Goal: Task Accomplishment & Management: Use online tool/utility

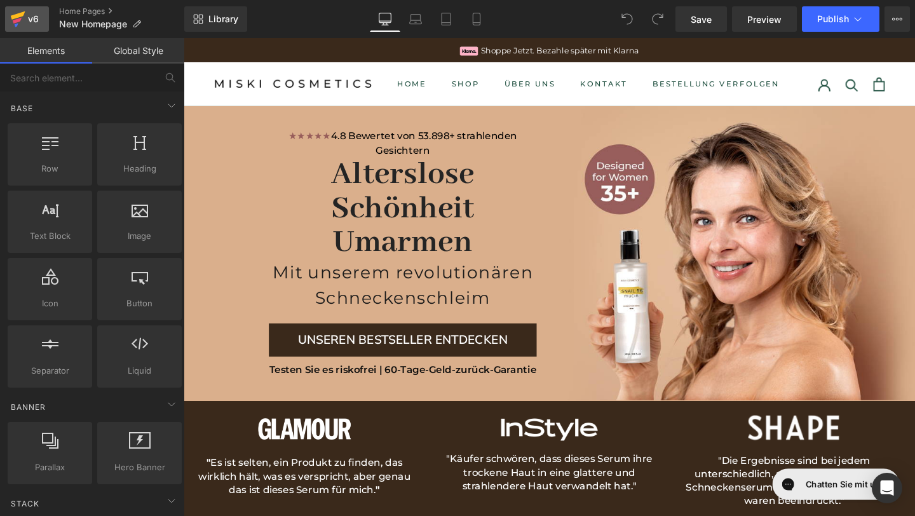
click at [32, 14] on div "v6" at bounding box center [33, 19] width 16 height 17
click at [38, 11] on div "v6" at bounding box center [33, 19] width 16 height 17
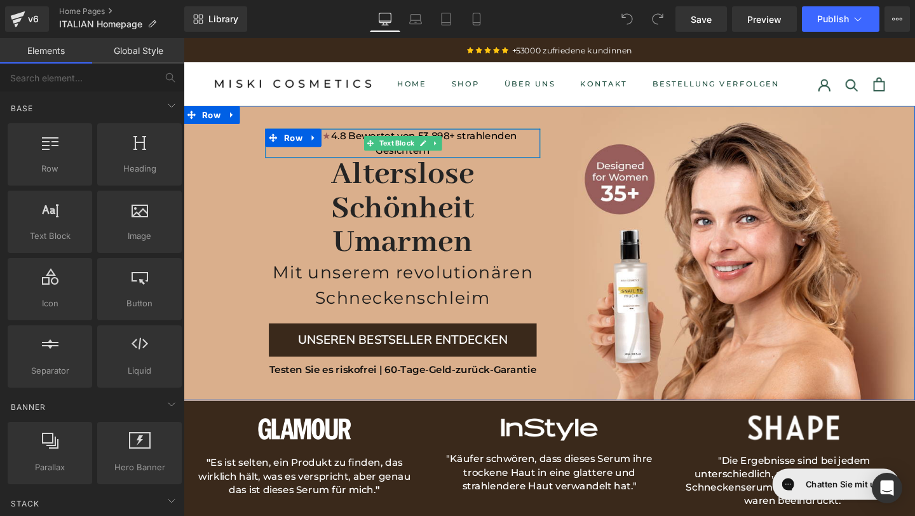
click at [452, 156] on p "★★★★★ 4.8 Bewertet von 53.898+ strahlenden Gesichtern" at bounding box center [414, 148] width 289 height 31
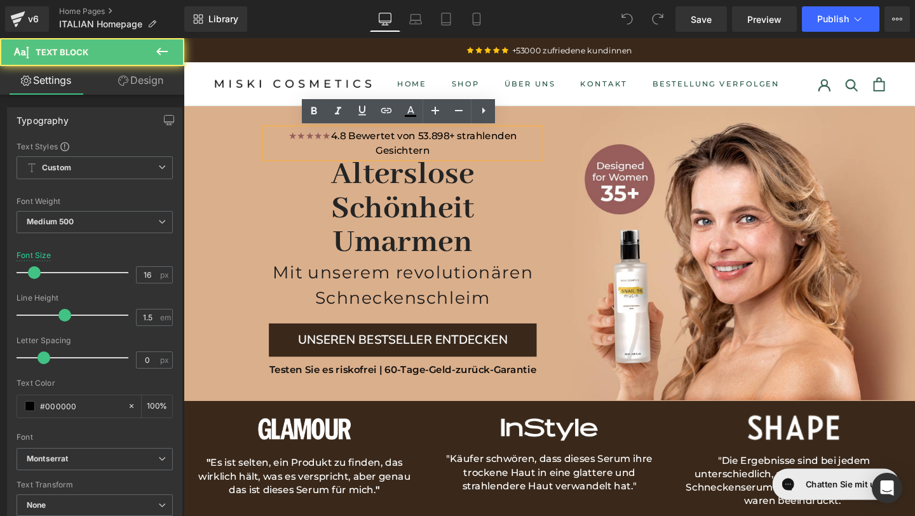
click at [453, 150] on p "★★★★★ 4.8 Bewertet von 53.898+ strahlenden Gesichtern" at bounding box center [414, 148] width 289 height 31
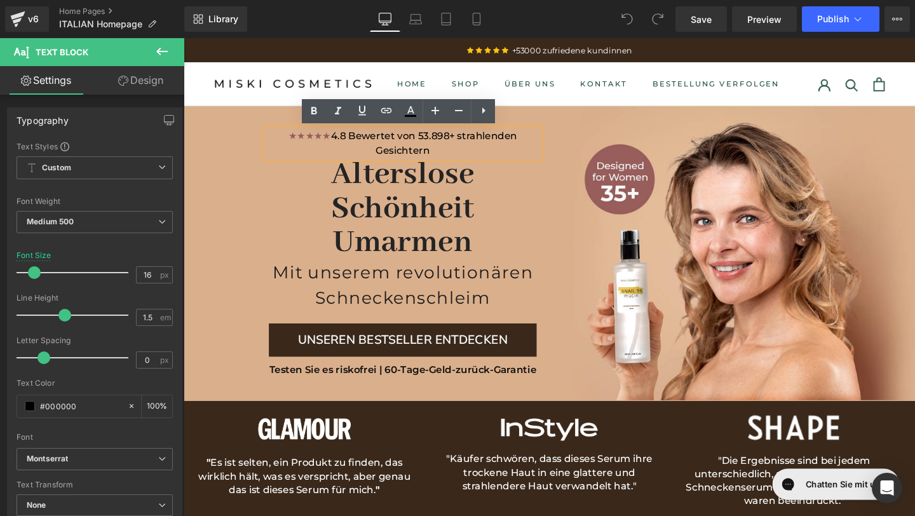
drag, startPoint x: 452, startPoint y: 150, endPoint x: 344, endPoint y: 144, distance: 108.2
click at [343, 144] on p "★★★★★ 4.8 Bewertet von 53.898+ strahlenden Gesichtern" at bounding box center [414, 148] width 289 height 31
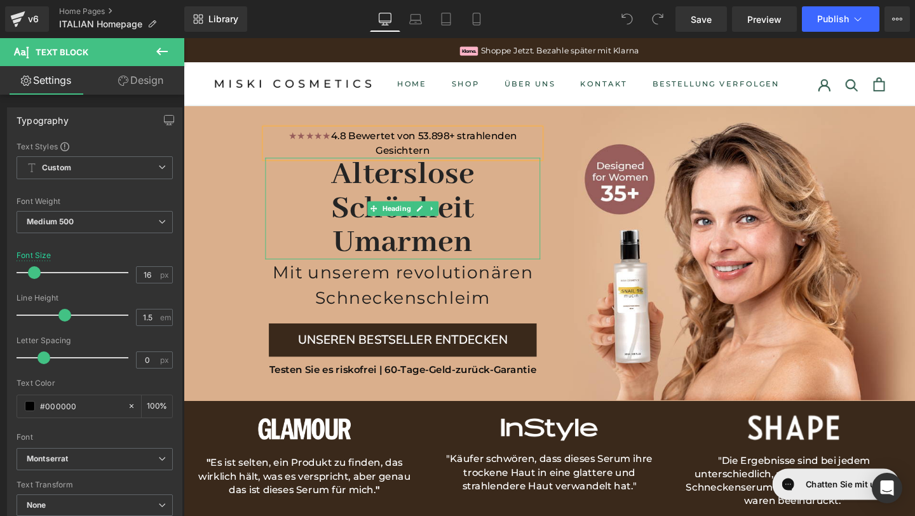
copy p "4.8 Bewertet von 53.898+ strahlenden Gesichtern"
paste div
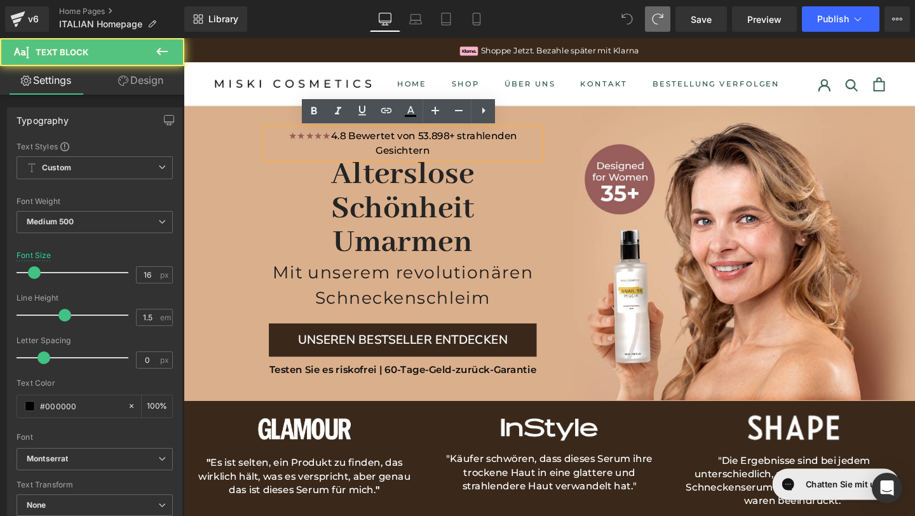
click at [540, 146] on p "★★★★★ 4.8 Bewertet von 53.898+ strahlenden Gesichtern" at bounding box center [414, 148] width 289 height 31
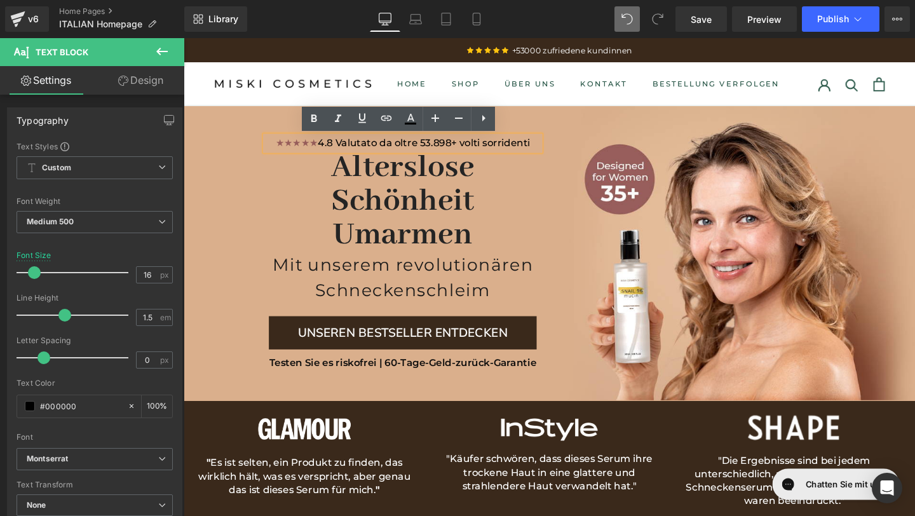
click at [500, 148] on p "★★★★★ 4.8 Valutato da oltre 53.898+ volti sorridenti" at bounding box center [414, 148] width 289 height 15
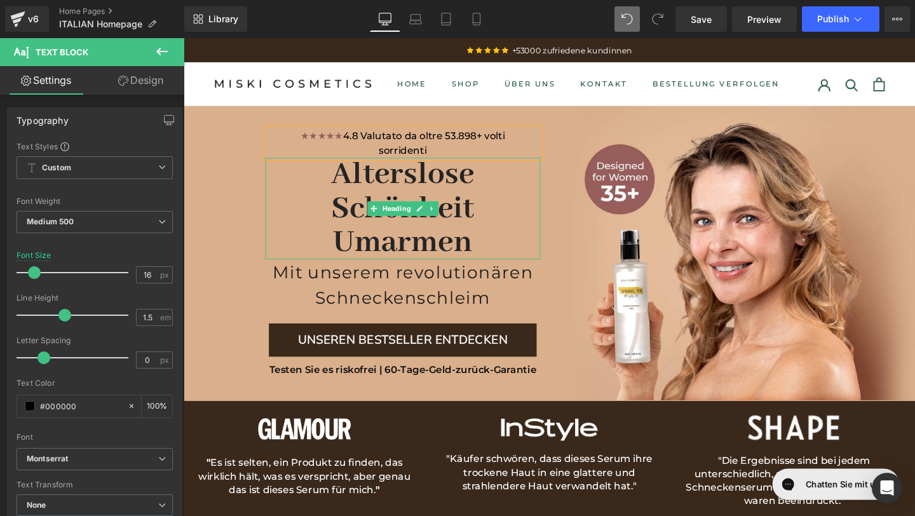
click at [502, 210] on h1 "Alterslose Schönheit umarmen" at bounding box center [414, 217] width 289 height 107
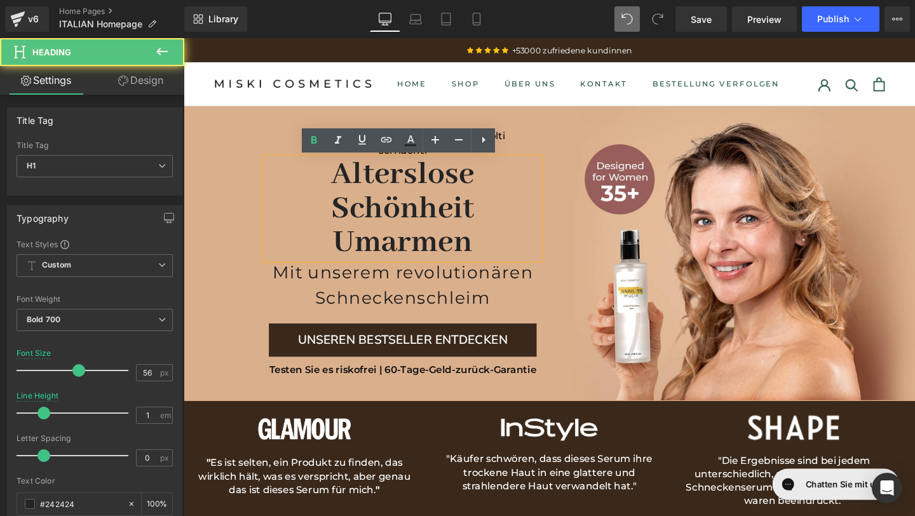
click at [504, 238] on h1 "Alterslose Schönheit umarmen" at bounding box center [414, 217] width 289 height 107
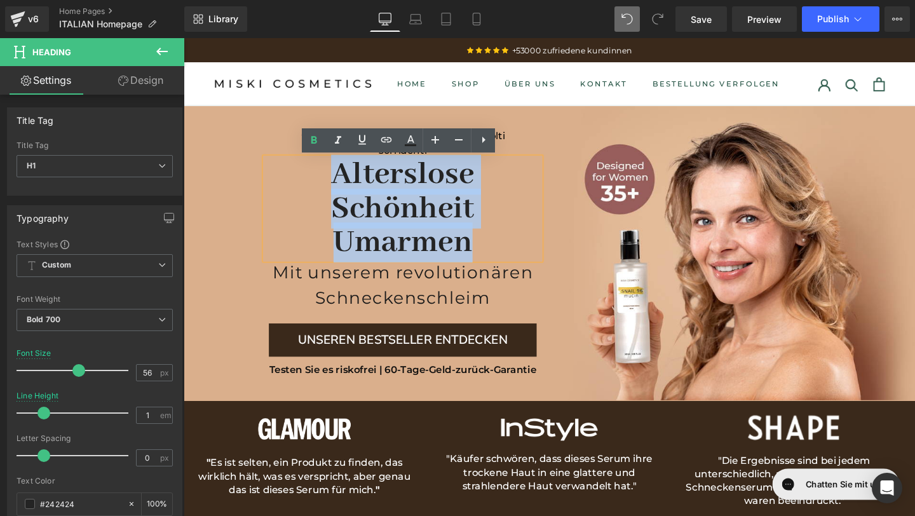
drag, startPoint x: 505, startPoint y: 247, endPoint x: 343, endPoint y: 172, distance: 177.8
click at [343, 172] on h1 "Alterslose Schönheit umarmen" at bounding box center [414, 217] width 289 height 107
copy h1 "Alterslose Schönheit umarmen"
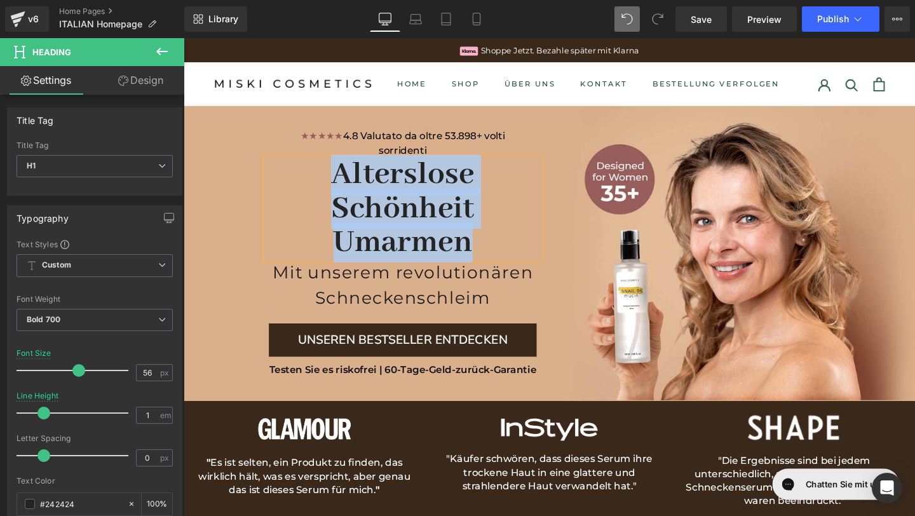
paste div
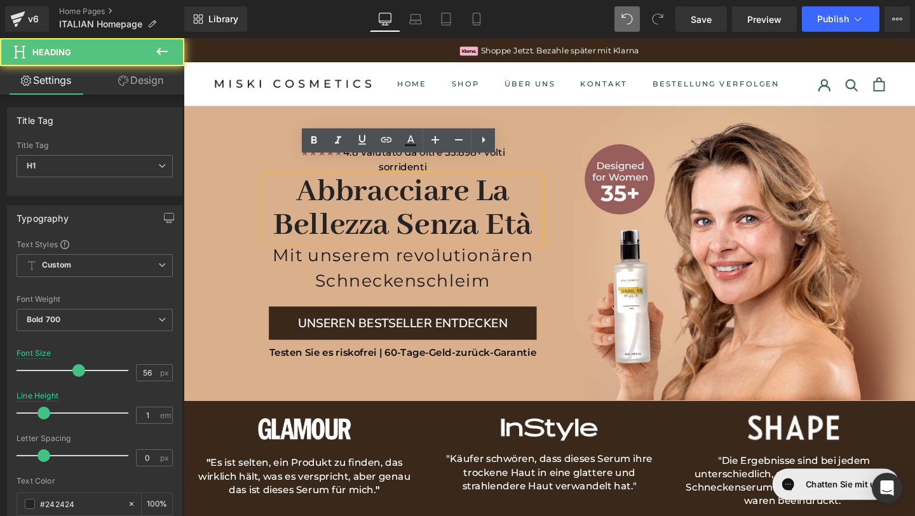
click at [404, 236] on h1 "Abbracciare la bellezza senza età" at bounding box center [414, 217] width 289 height 71
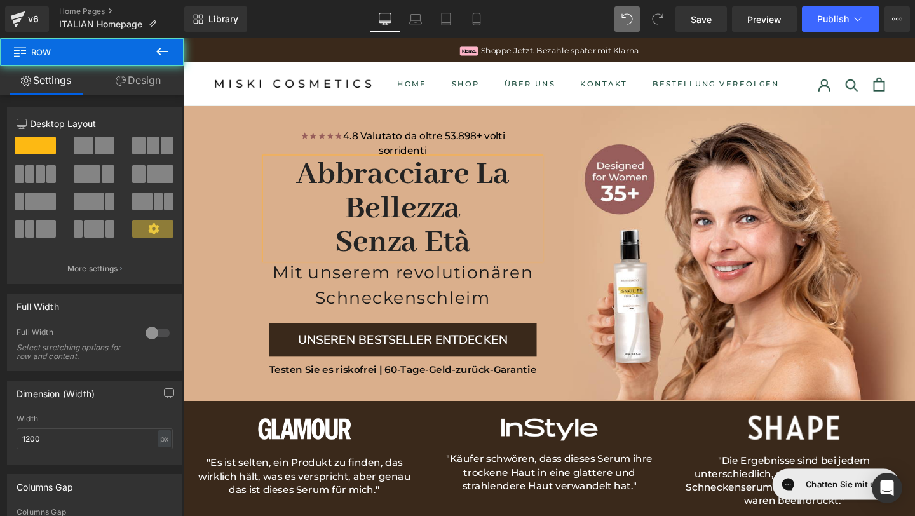
click at [251, 311] on div "★★★★★ 4.8 Valutato da oltre 53.898+ volti sorridenti Text Block Row Abbracciare…" at bounding box center [376, 263] width 385 height 261
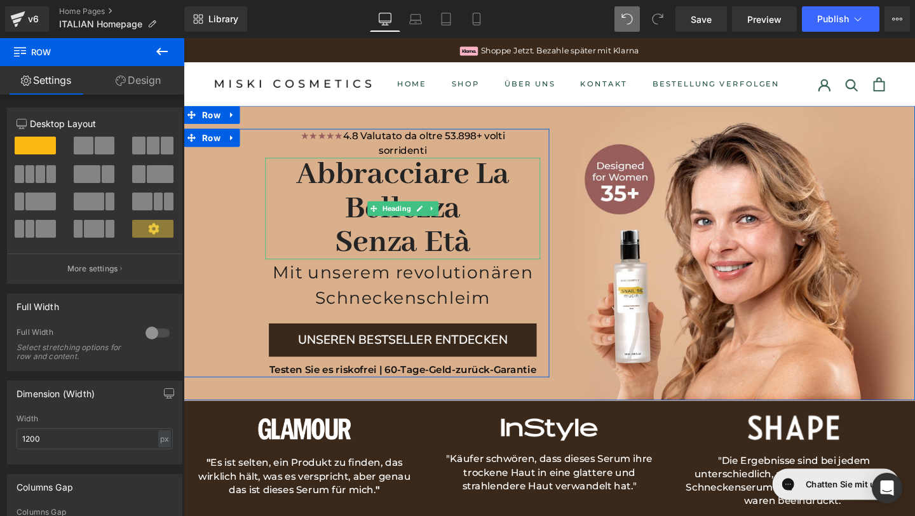
click at [485, 182] on h1 "Abbracciare la bellezza" at bounding box center [414, 199] width 289 height 71
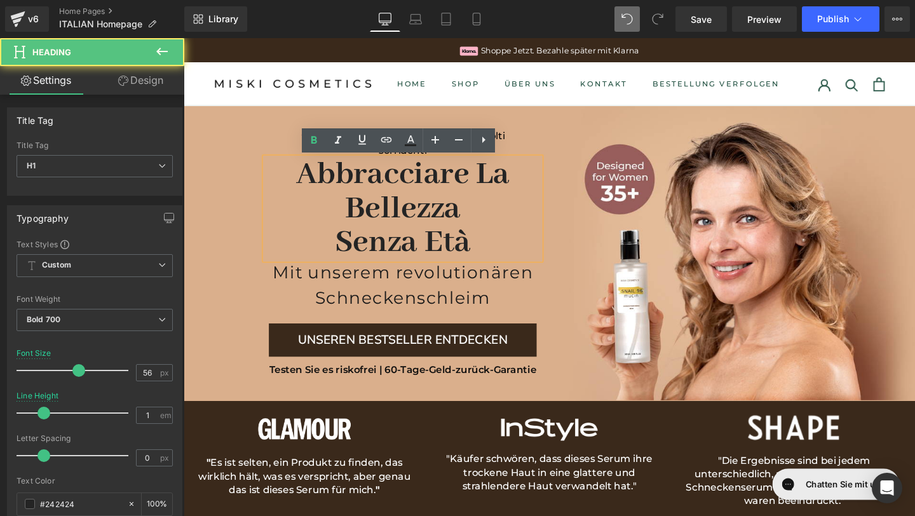
click at [495, 189] on h1 "Abbracciare la bellezza" at bounding box center [414, 199] width 289 height 71
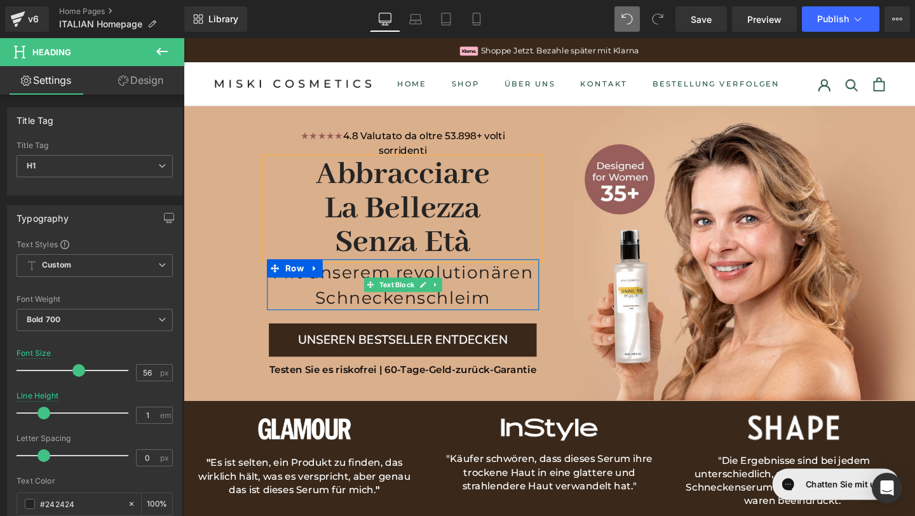
click at [511, 309] on p "Mit unserem revolutionären Schneckenschleim" at bounding box center [414, 297] width 286 height 53
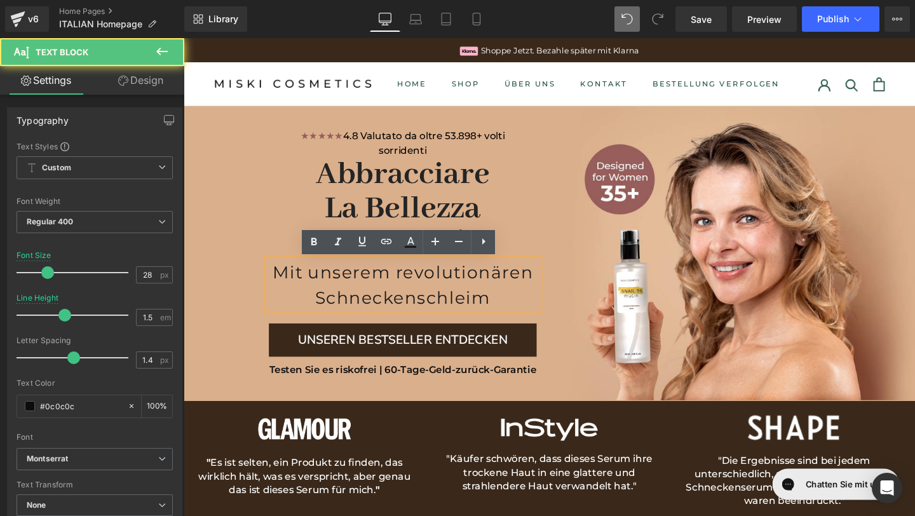
click at [511, 309] on p "Mit unserem revolutionären Schneckenschleim" at bounding box center [414, 297] width 286 height 53
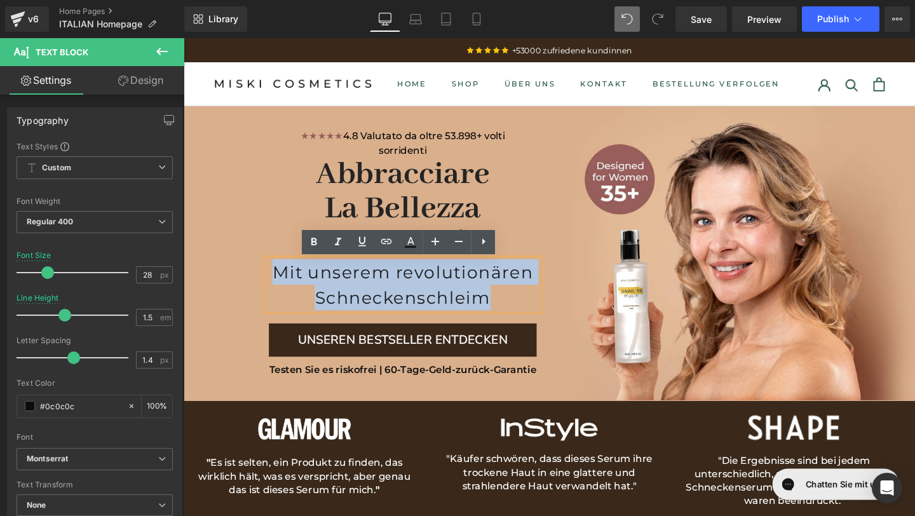
drag, startPoint x: 511, startPoint y: 309, endPoint x: 285, endPoint y: 296, distance: 226.0
click at [285, 296] on p "Mit unserem revolutionären Schneckenschleim" at bounding box center [414, 297] width 286 height 53
copy font "Mit unserem revolutionären Schneckenschleim"
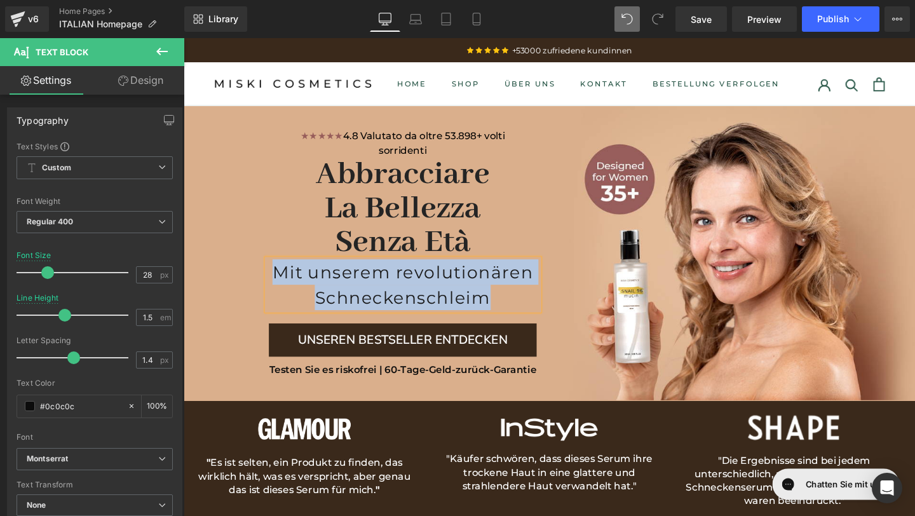
paste div
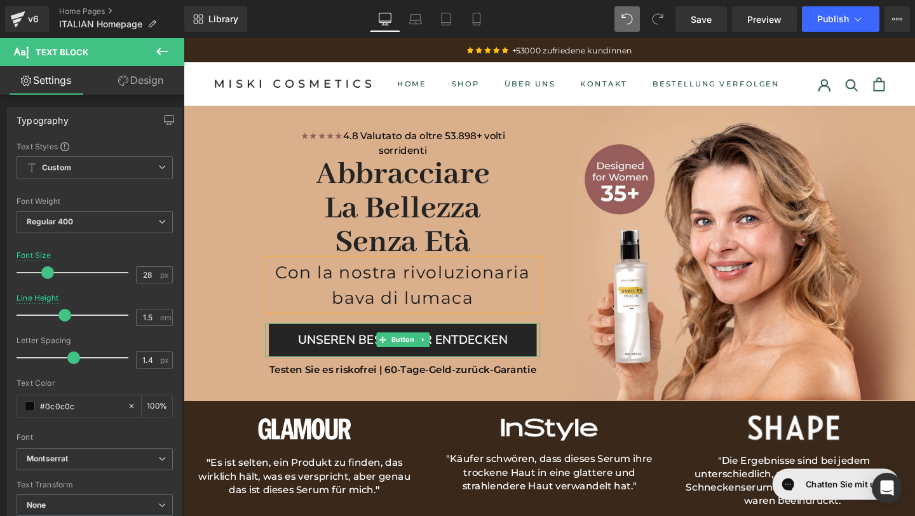
click at [455, 365] on span "UNSEREN BESTSELLER ENTDECKEN" at bounding box center [414, 355] width 221 height 21
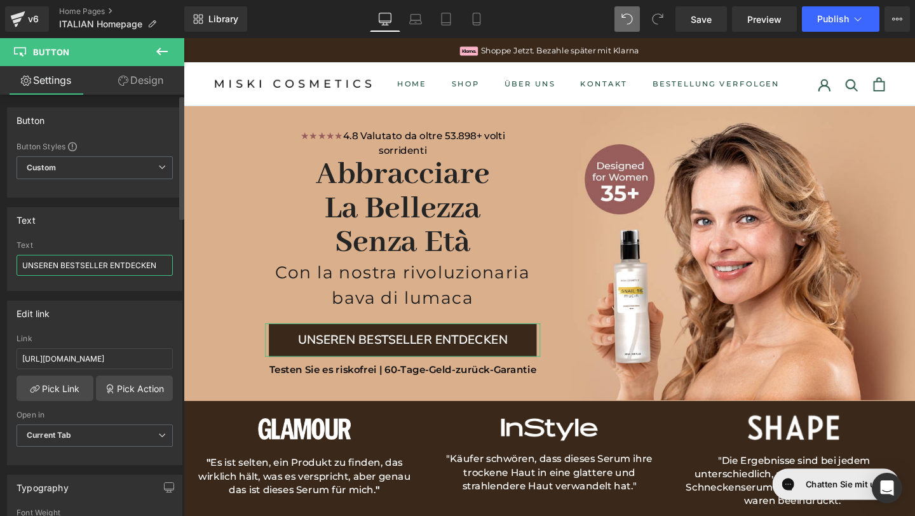
drag, startPoint x: 156, startPoint y: 264, endPoint x: 1, endPoint y: 252, distance: 156.2
click at [1, 252] on div "Text UNSEREN BESTSELLER ENTDECKEN Text UNSEREN BESTSELLER ENTDECKEN" at bounding box center [95, 244] width 190 height 93
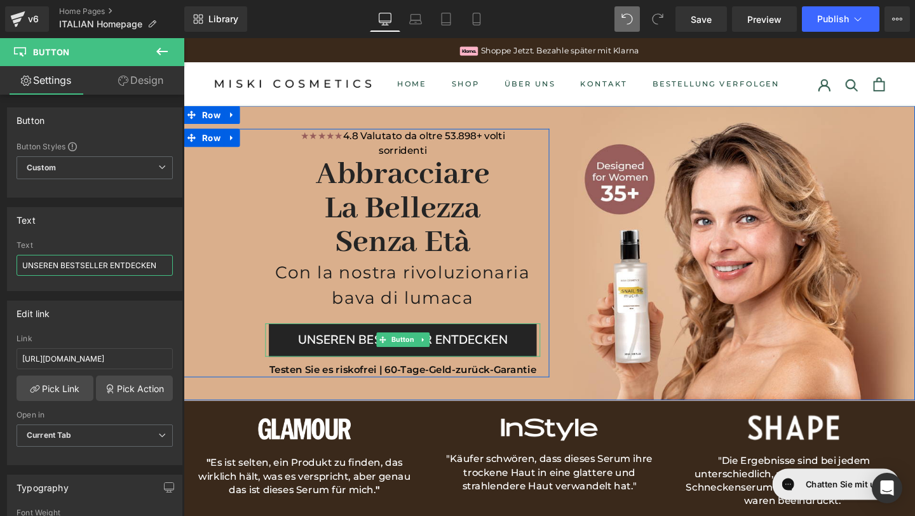
paste input "SCOPRI I NOSTRI PRODOTTI PIÙ VENDUTI"
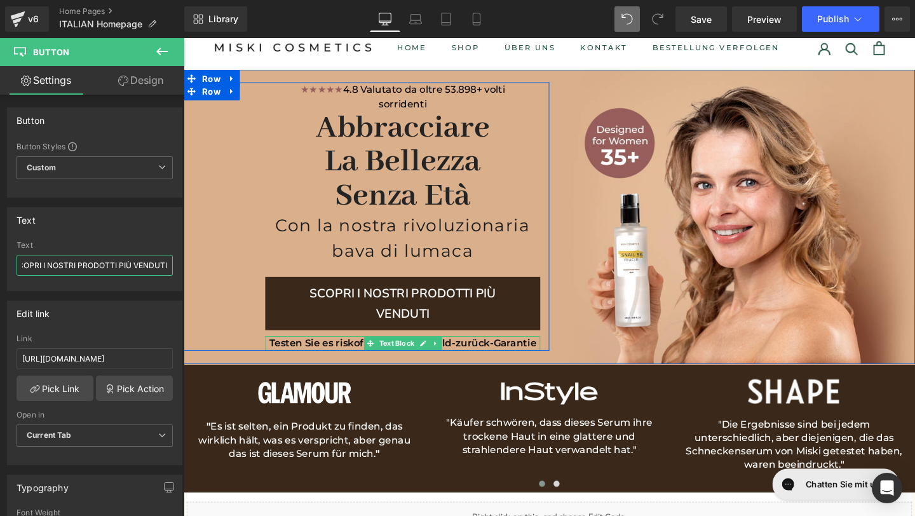
scroll to position [50, 0]
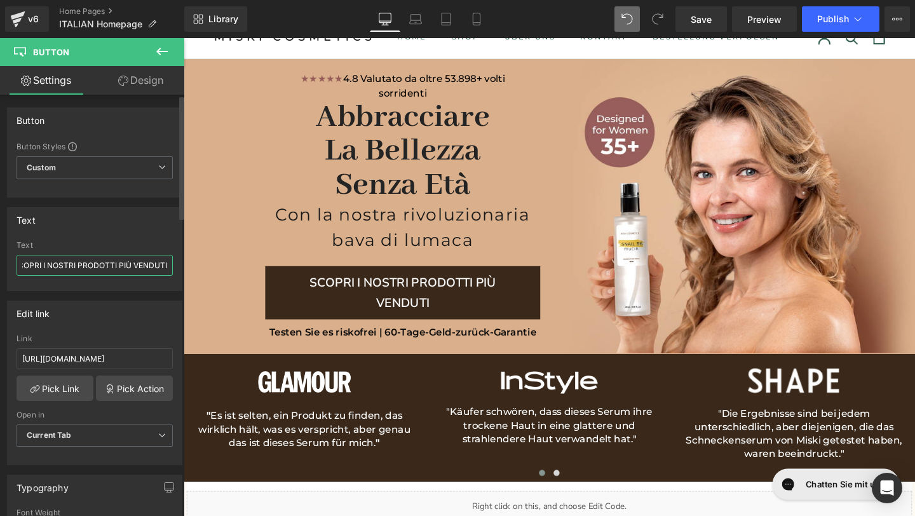
type input "SCOPRI I NOSTRI PRODOTTI PIÙ VENDUTI"
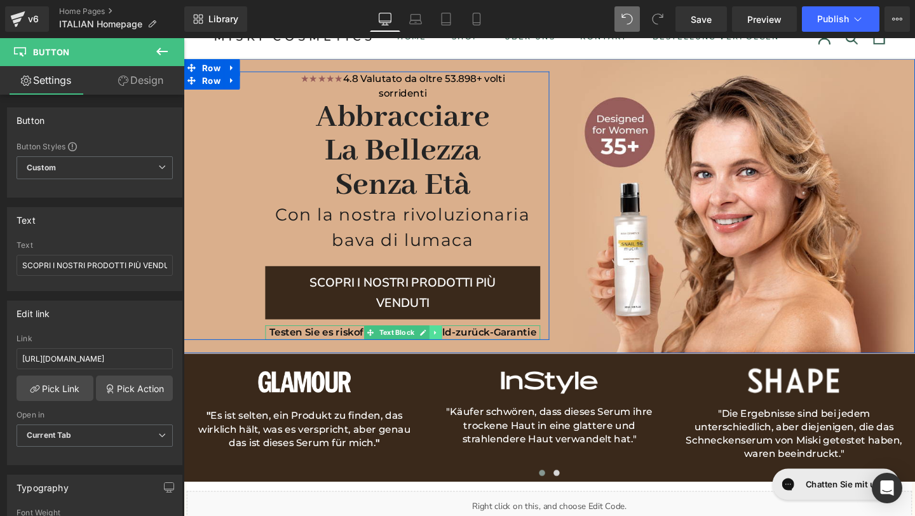
click at [454, 347] on link at bounding box center [448, 347] width 13 height 15
click at [526, 350] on font "Testen Sie es riskofrei | 60-Tage-Geld-zurück-Garantie" at bounding box center [414, 347] width 281 height 12
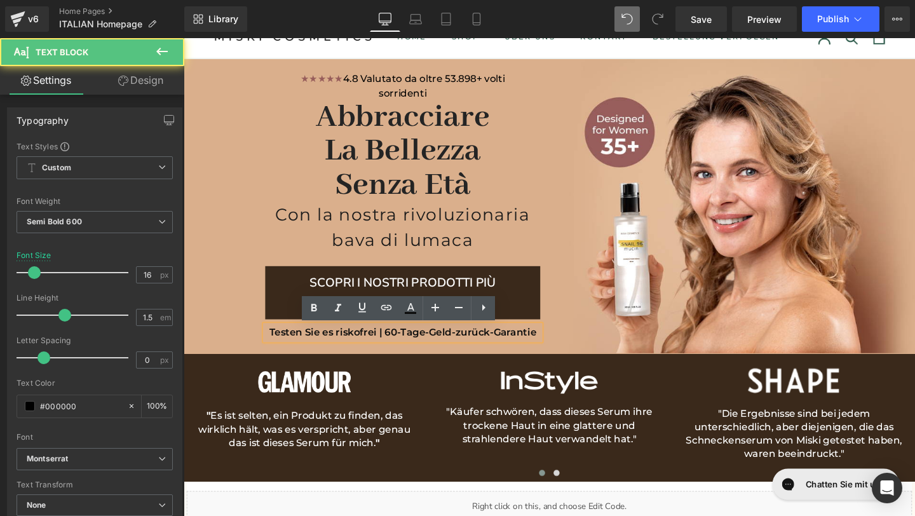
click at [276, 349] on font "Testen Sie es riskofrei | 60-Tage-Geld-zurück-Garantie" at bounding box center [414, 347] width 281 height 12
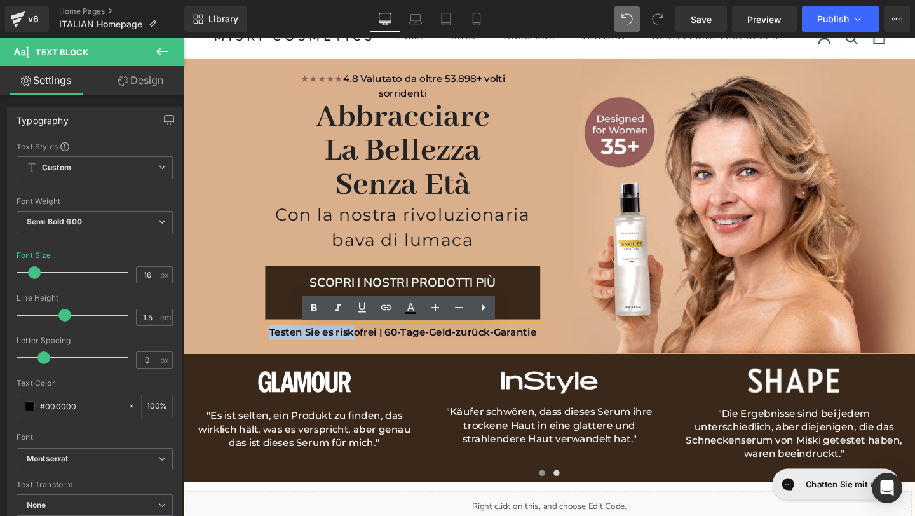
drag, startPoint x: 276, startPoint y: 349, endPoint x: 362, endPoint y: 350, distance: 85.8
click at [362, 350] on font "Testen Sie es riskofrei | 60-Tage-Geld-zurück-Garantie" at bounding box center [414, 347] width 281 height 12
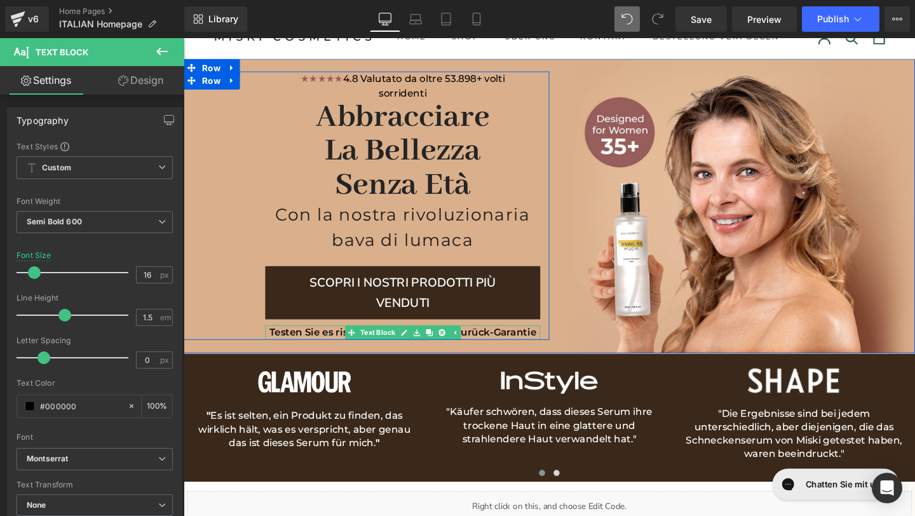
click at [336, 350] on font "Testen Sie es riskofrei | 60-Tage-Geld-zurück-Garantie" at bounding box center [414, 347] width 281 height 12
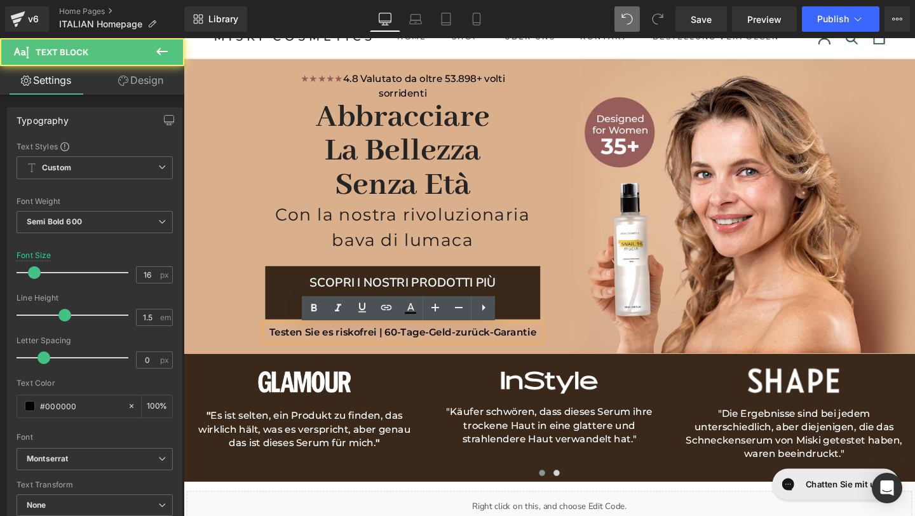
click at [357, 349] on font "Testen Sie es riskofrei | 60-Tage-Geld-zurück-Garantie" at bounding box center [414, 347] width 281 height 12
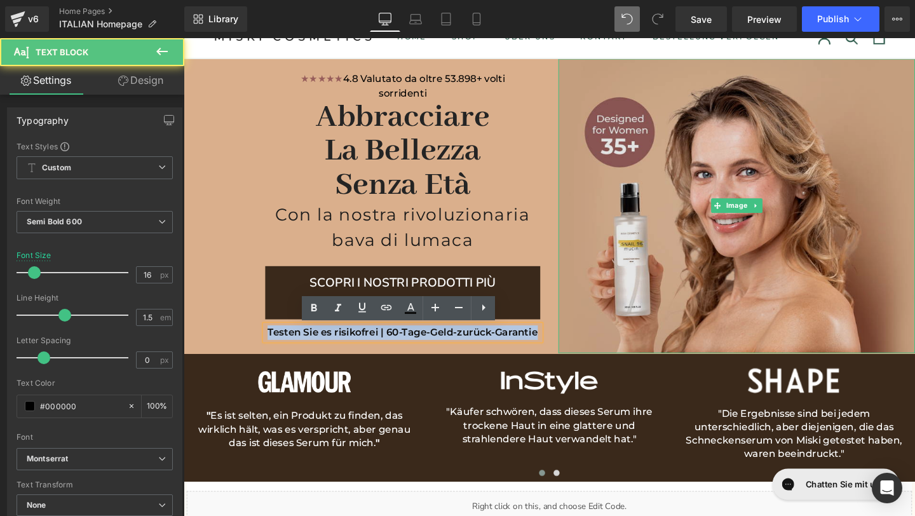
drag, startPoint x: 273, startPoint y: 349, endPoint x: 583, endPoint y: 342, distance: 309.6
click at [583, 342] on div "★★★★★ 4.8 Valutato da oltre 53.898+ volti sorridenti Text Block Row Abbracciare…" at bounding box center [568, 215] width 769 height 310
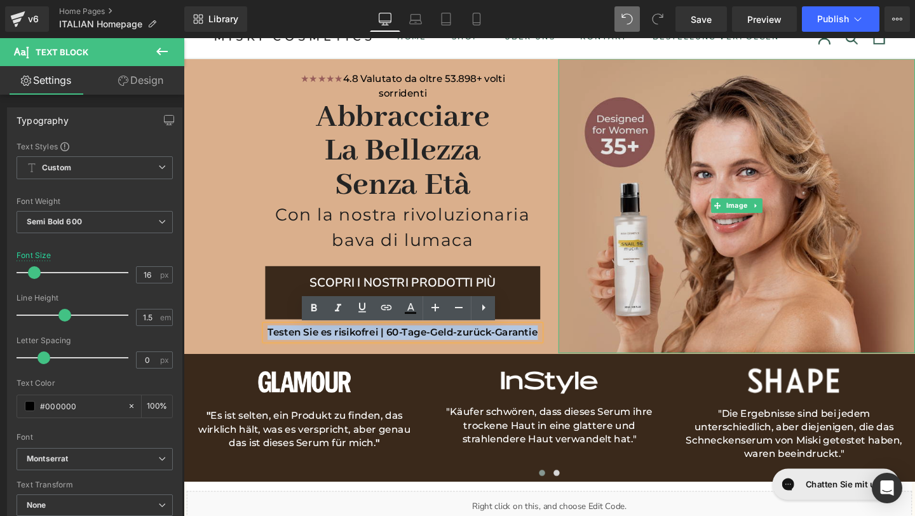
copy font "Testen Sie es risikofrei | 60-Tage-Geld-zurück-Garantie"
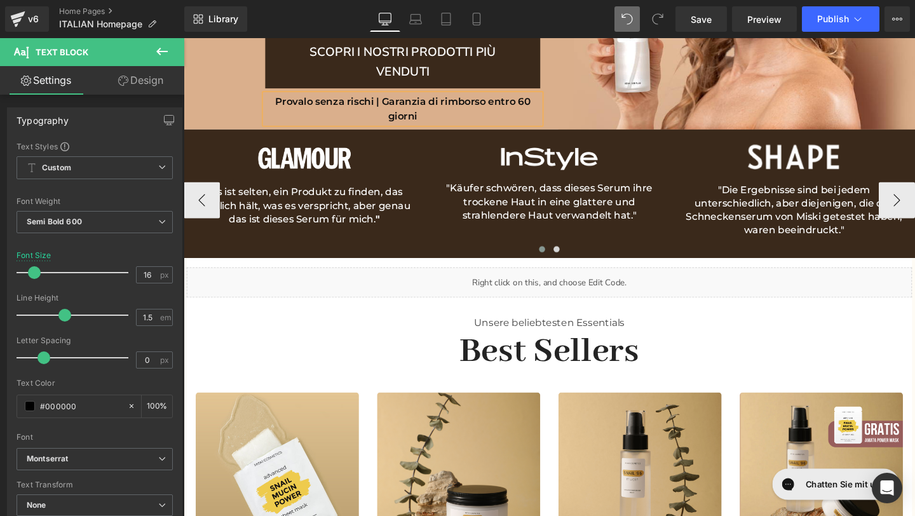
scroll to position [285, 0]
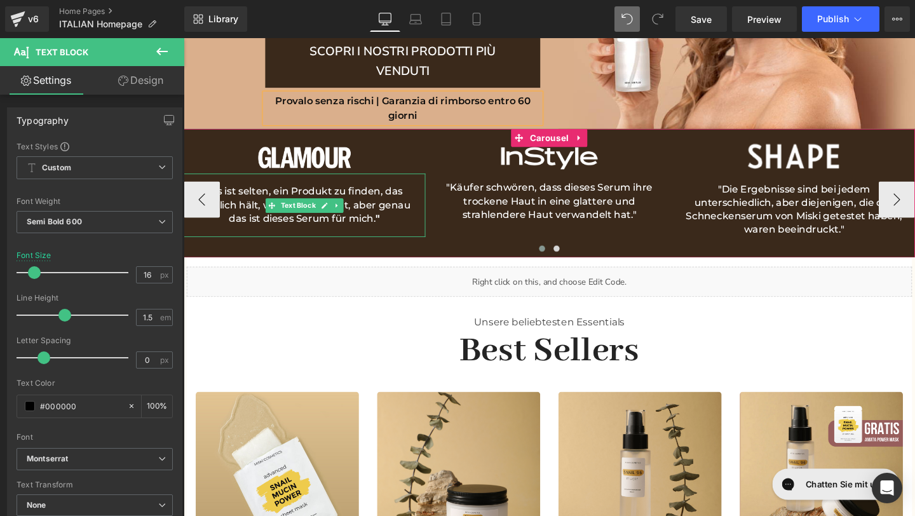
click at [389, 229] on strong """ at bounding box center [388, 228] width 4 height 12
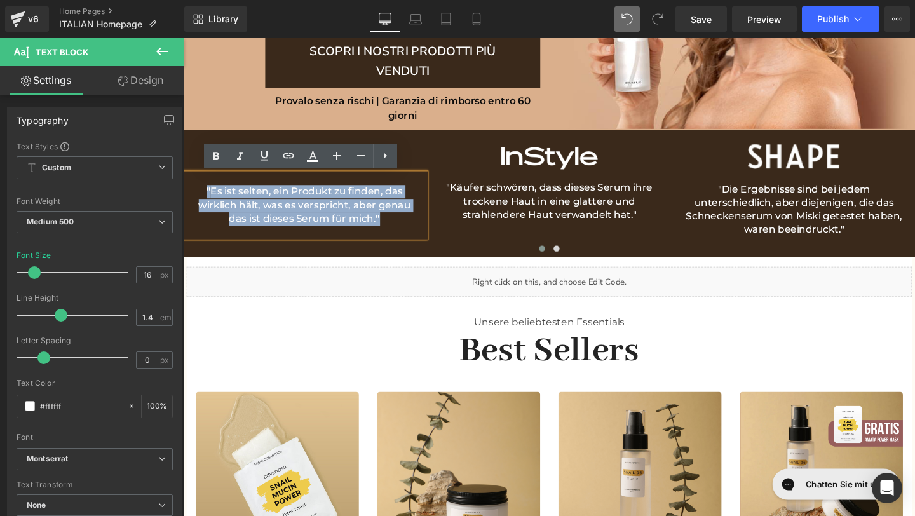
drag, startPoint x: 407, startPoint y: 231, endPoint x: 122, endPoint y: 147, distance: 296.9
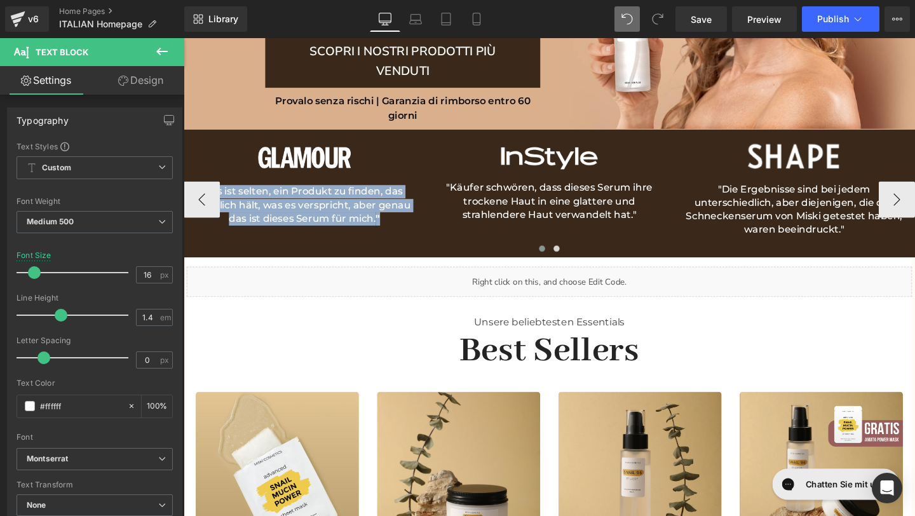
copy p "" Es ist selten, ein Produkt zu finden, das wirklich hält, was es verspricht, a…"
paste div
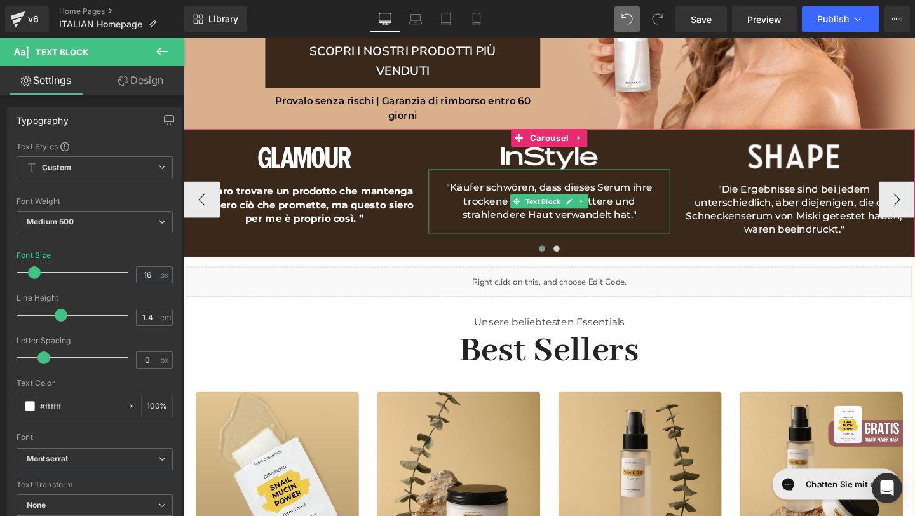
click at [655, 214] on p ""Käufer schwören, dass dieses Serum ihre trockene Haut in eine glattere und str…" at bounding box center [568, 209] width 230 height 43
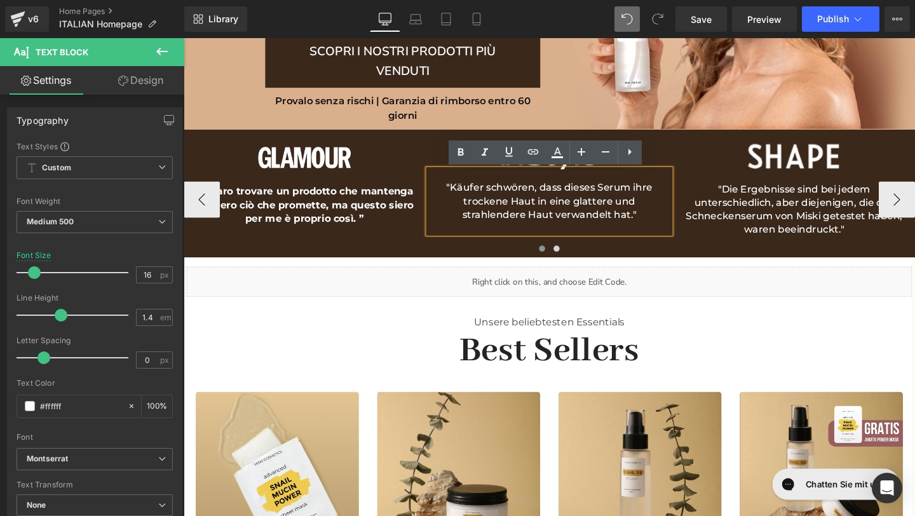
drag, startPoint x: 666, startPoint y: 226, endPoint x: 441, endPoint y: 191, distance: 227.7
click at [441, 191] on div ""Käufer schwören, dass dieses Serum ihre trockene Haut in eine glattere und str…" at bounding box center [568, 209] width 254 height 67
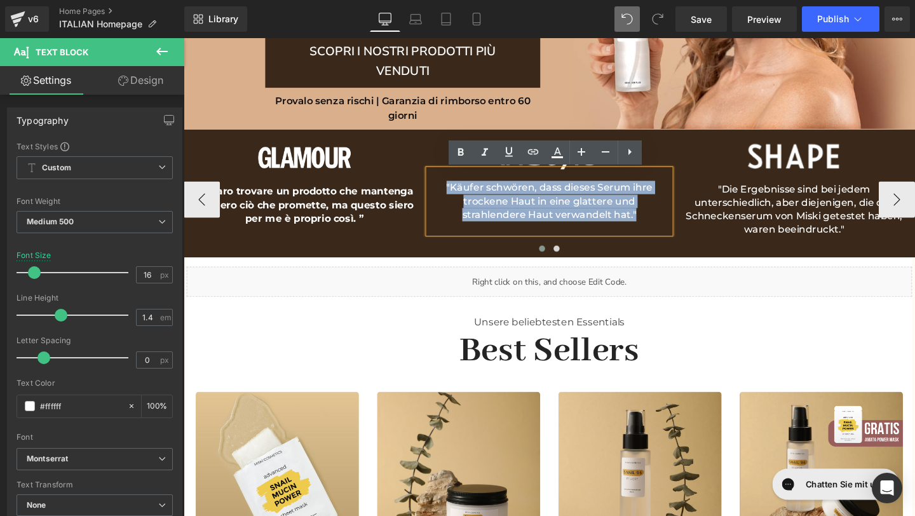
drag, startPoint x: 460, startPoint y: 196, endPoint x: 662, endPoint y: 235, distance: 205.9
click at [661, 236] on div ""Käufer schwören, dass dieses Serum ihre trockene Haut in eine glattere und str…" at bounding box center [568, 209] width 254 height 67
copy p ""Käufer schwören, dass dieses Serum ihre trockene Haut in eine glattere und str…"
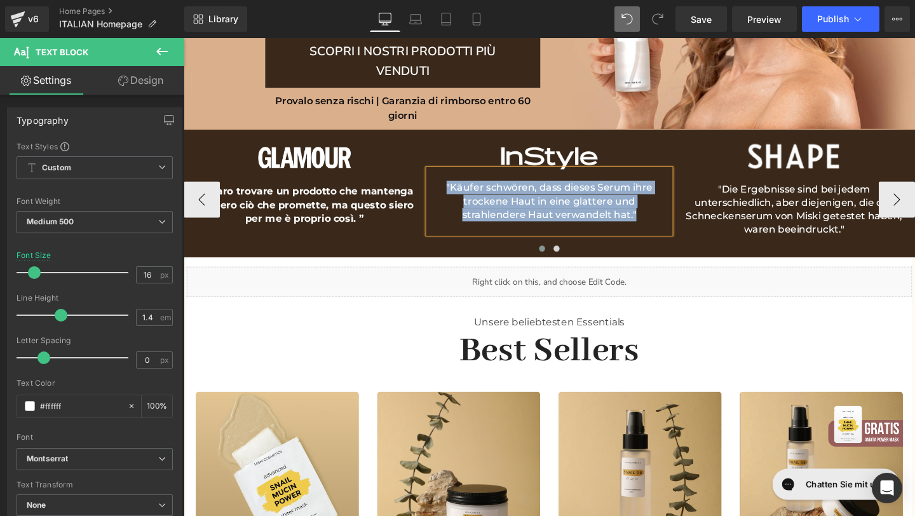
paste div
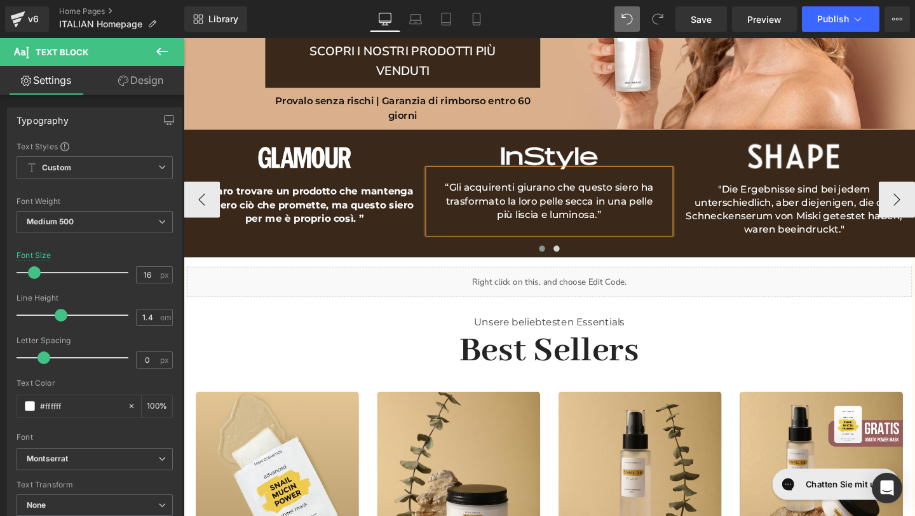
click at [890, 242] on p ""Die Ergebnisse sind bei jedem unterschiedlich, aber diejenigen, die das Schnec…" at bounding box center [826, 218] width 230 height 57
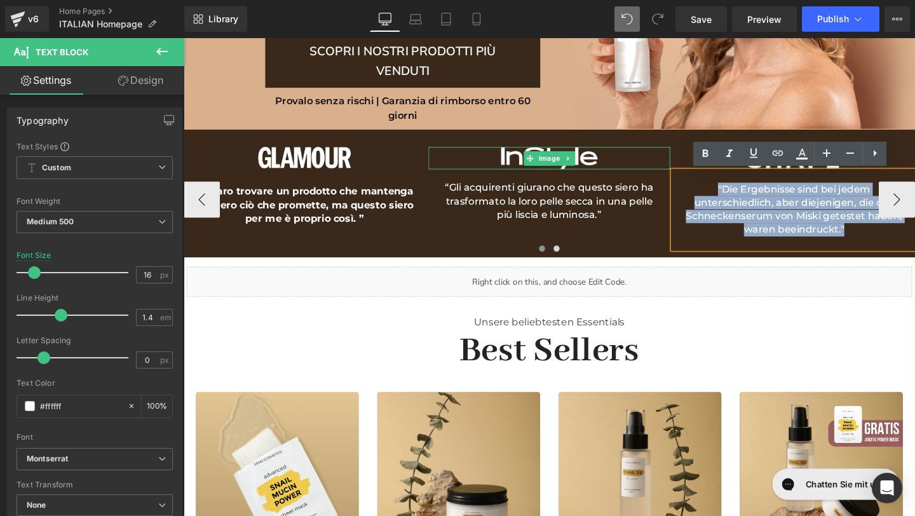
drag, startPoint x: 890, startPoint y: 242, endPoint x: 642, endPoint y: 165, distance: 259.6
click at [642, 165] on div "Image “ È raro trovare un prodotto che mantenga davvero ciò che promette, ma qu…" at bounding box center [827, 208] width 1287 height 122
copy p ""Die Ergebnisse sind bei jedem unterschiedlich, aber diejenigen, die das Schnec…"
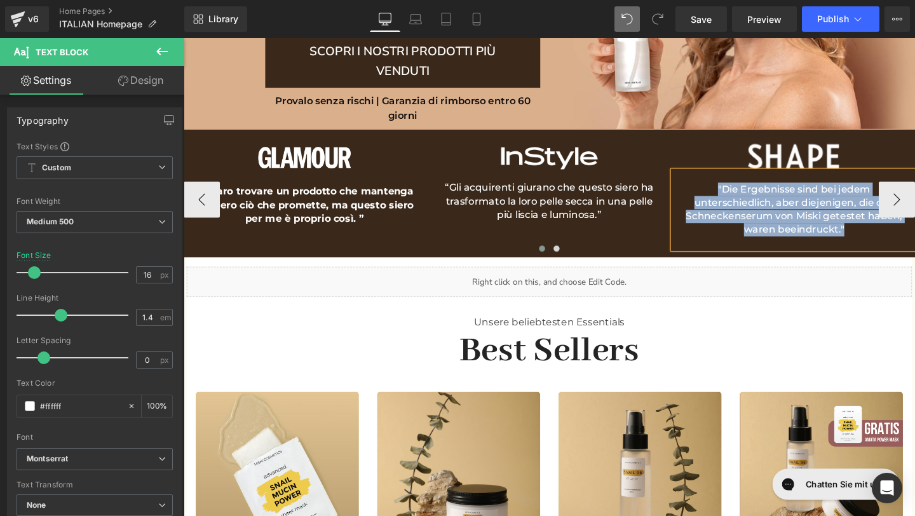
paste div
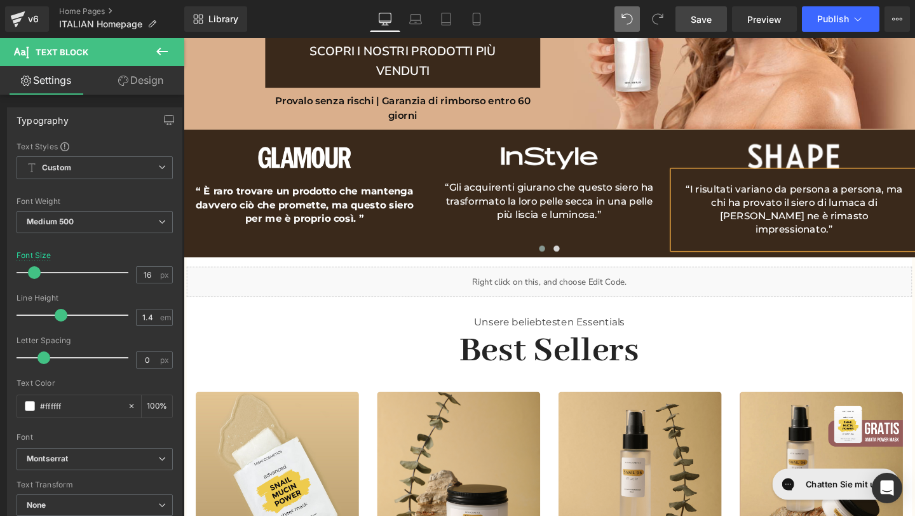
drag, startPoint x: 701, startPoint y: 30, endPoint x: 336, endPoint y: 178, distance: 393.8
click at [701, 30] on link "Save" at bounding box center [701, 18] width 51 height 25
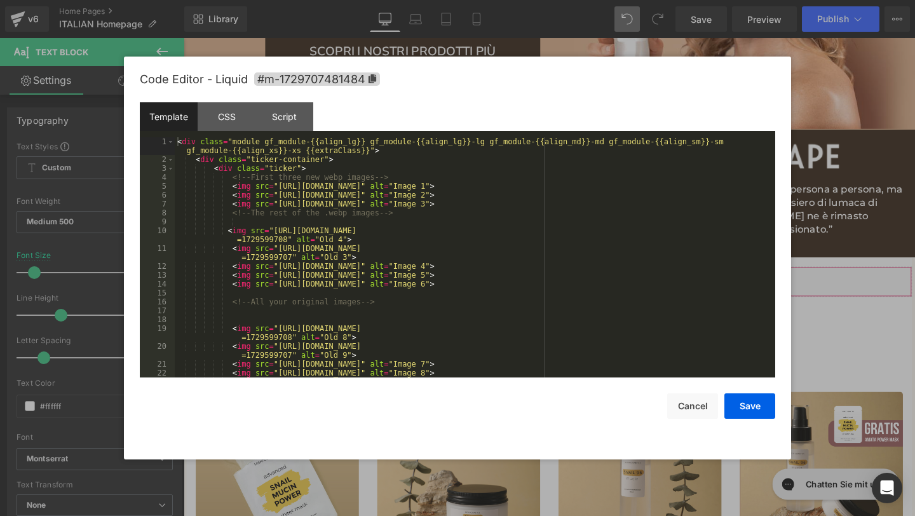
click at [495, 0] on div "You are previewing how the will restyle your page. You can not edit Elements in…" at bounding box center [457, 0] width 915 height 0
click at [291, 106] on div "Script" at bounding box center [285, 116] width 58 height 29
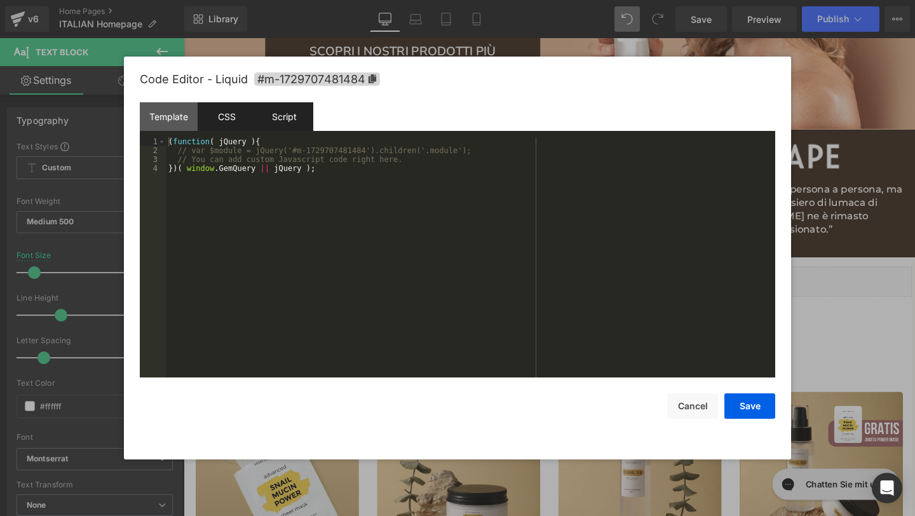
click at [243, 116] on div "CSS" at bounding box center [227, 116] width 58 height 29
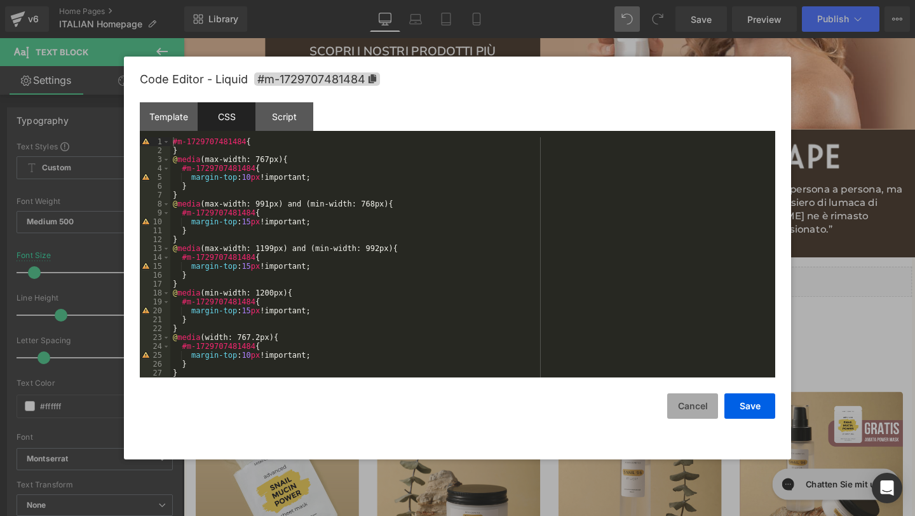
click at [697, 409] on button "Cancel" at bounding box center [692, 405] width 51 height 25
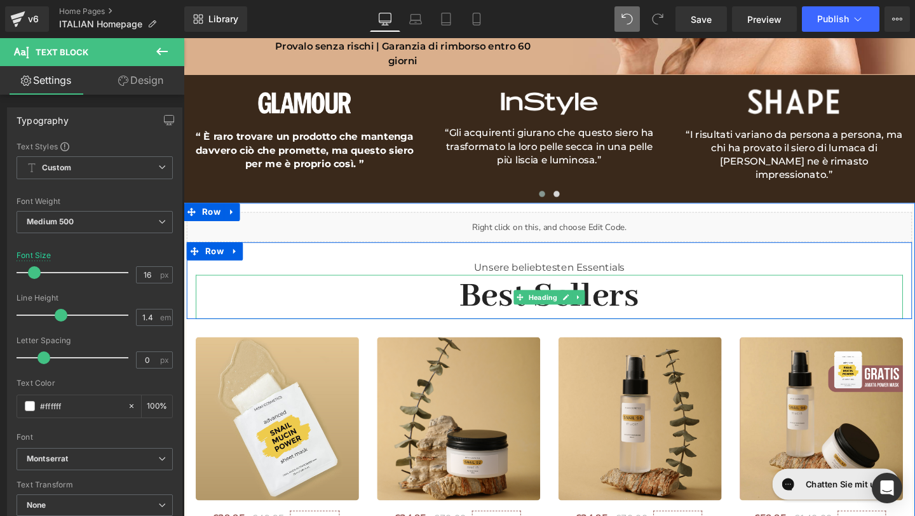
scroll to position [352, 0]
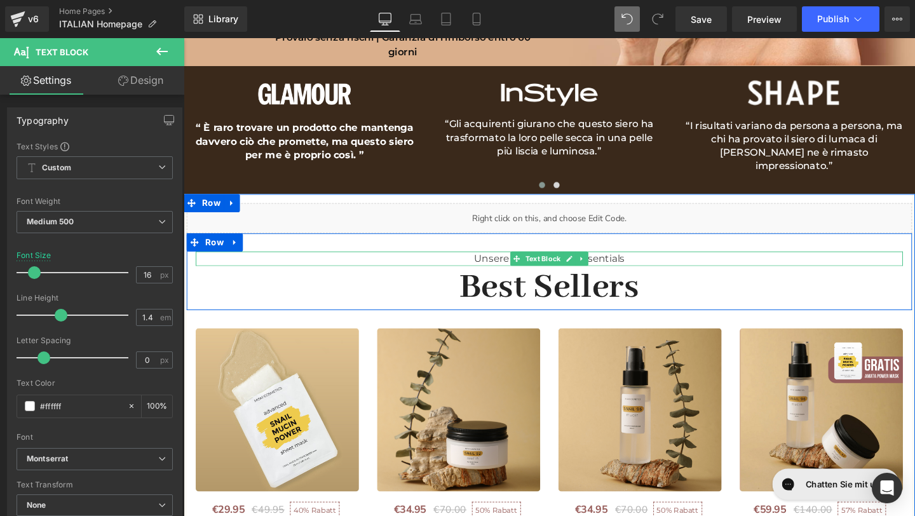
click at [650, 270] on div "Unsere beliebtesten Essentials" at bounding box center [568, 270] width 744 height 15
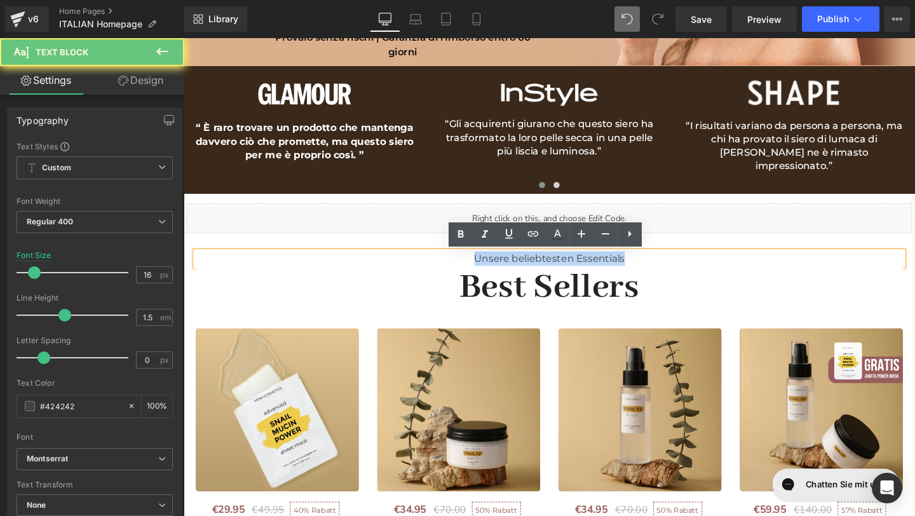
drag, startPoint x: 650, startPoint y: 270, endPoint x: 486, endPoint y: 268, distance: 163.4
click at [483, 268] on div "Unsere beliebtesten Essentials" at bounding box center [568, 270] width 744 height 15
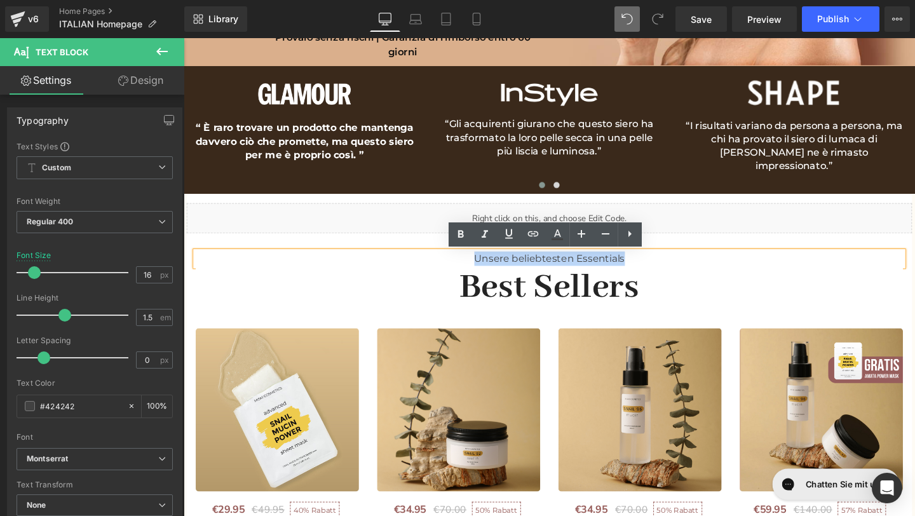
copy div "Unsere beliebtesten Essentials"
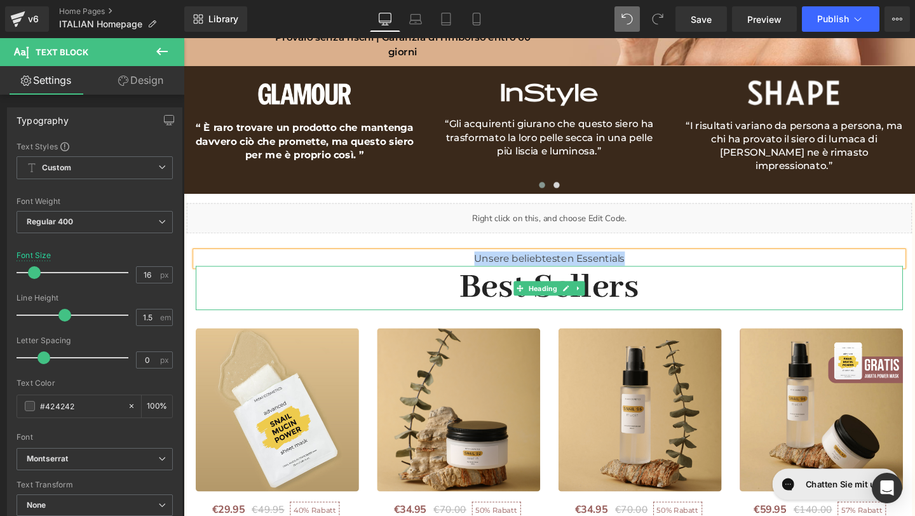
paste div
click at [685, 303] on h2 "Best Sellers" at bounding box center [568, 301] width 744 height 46
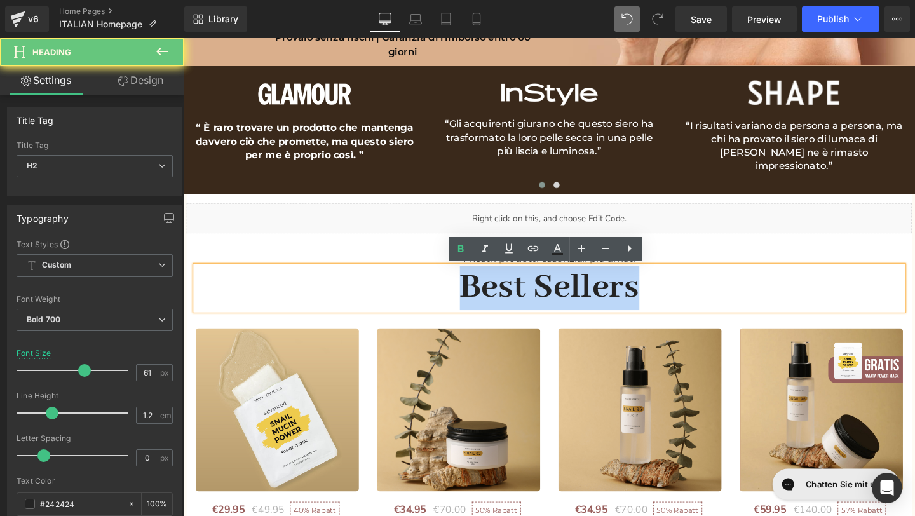
drag, startPoint x: 685, startPoint y: 303, endPoint x: 426, endPoint y: 303, distance: 258.7
click at [425, 303] on h2 "Best Sellers" at bounding box center [568, 301] width 744 height 46
copy h2 "Best Sellers"
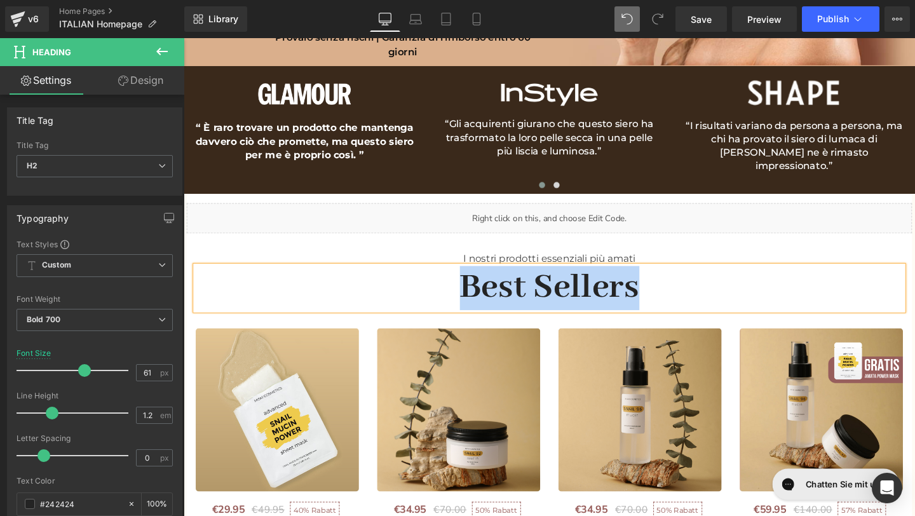
copy h2 "Best Sellers"
paste div
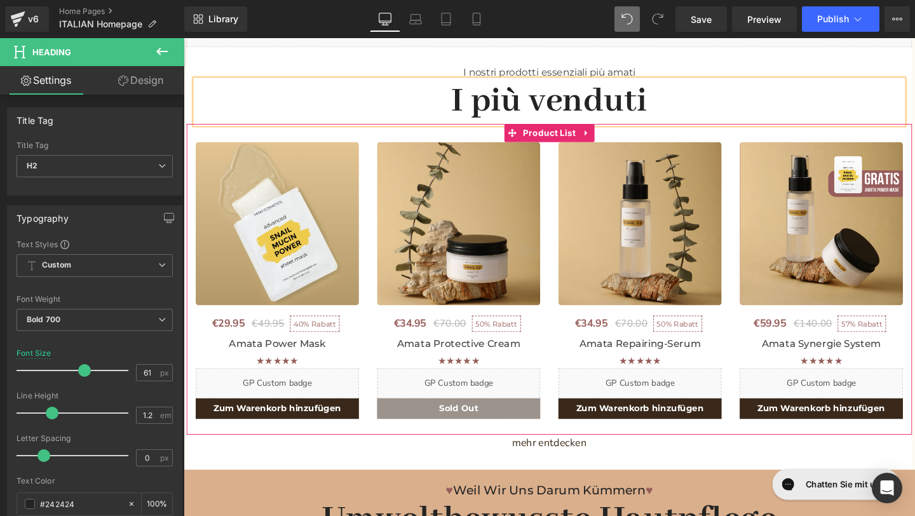
scroll to position [550, 0]
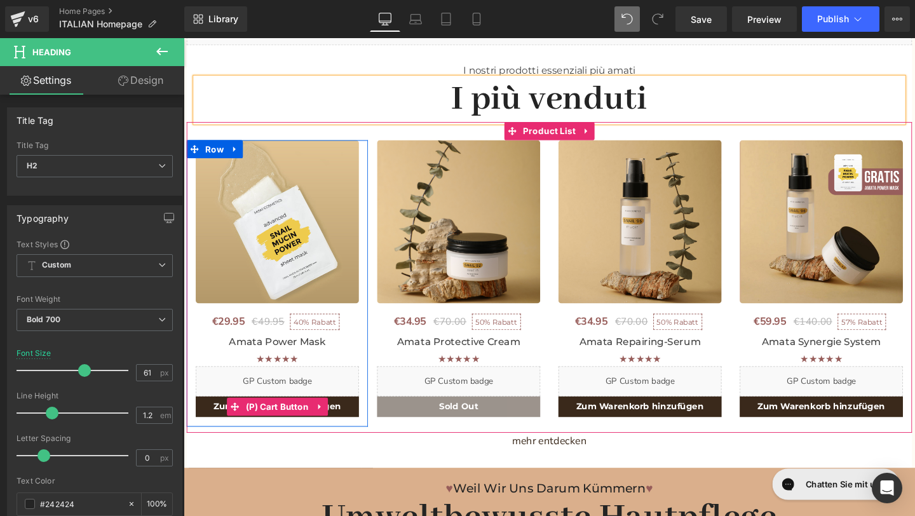
click at [348, 426] on span "Zum Warenkorb hinzufügen" at bounding box center [282, 425] width 134 height 11
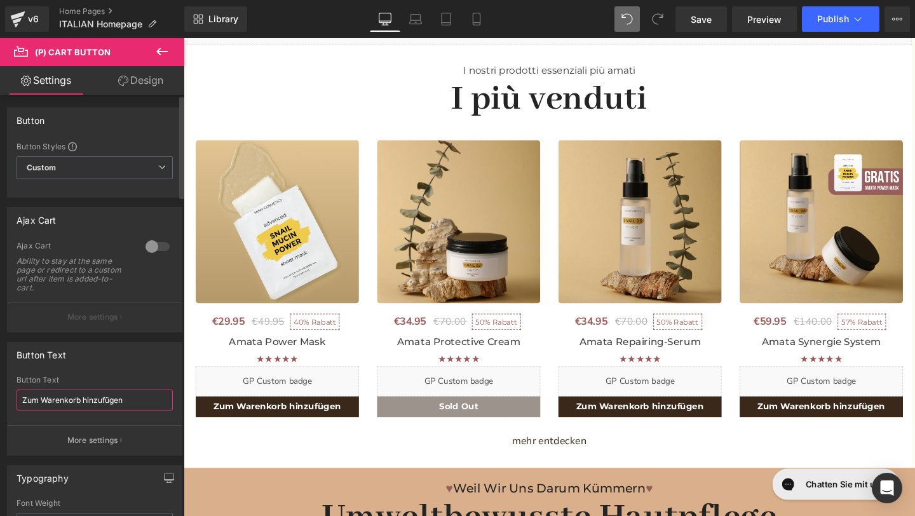
drag, startPoint x: 128, startPoint y: 397, endPoint x: 3, endPoint y: 398, distance: 125.9
click at [2, 398] on div "Button Text Zum Warenkorb hinzufügen Button Text Zum Warenkorb hinzufügen More …" at bounding box center [95, 393] width 190 height 123
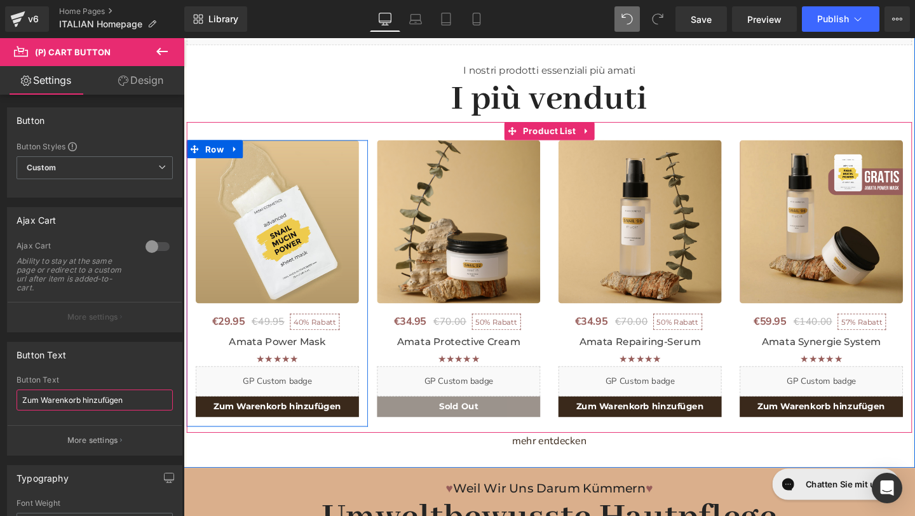
paste input "Aggiungi al carrello"
type input "Aggiungi al carrello"
click at [334, 339] on span "Rabatt" at bounding box center [331, 337] width 26 height 10
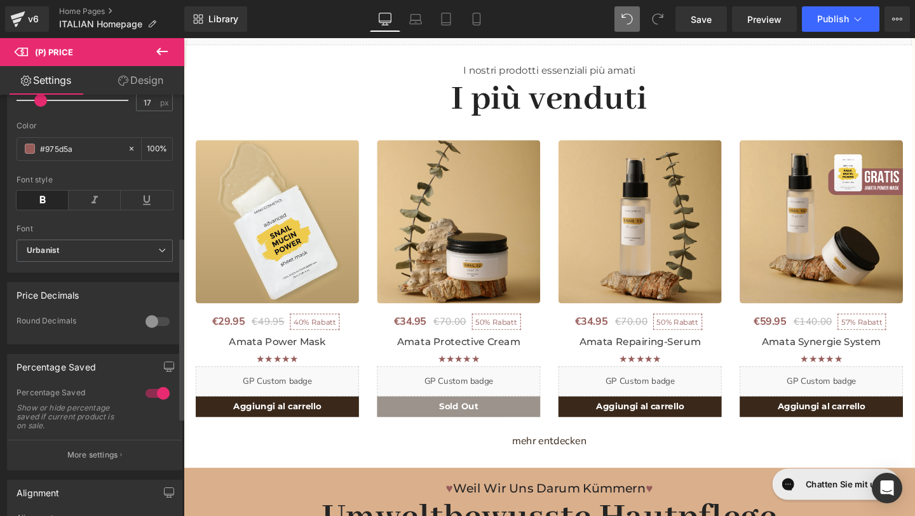
scroll to position [0, 0]
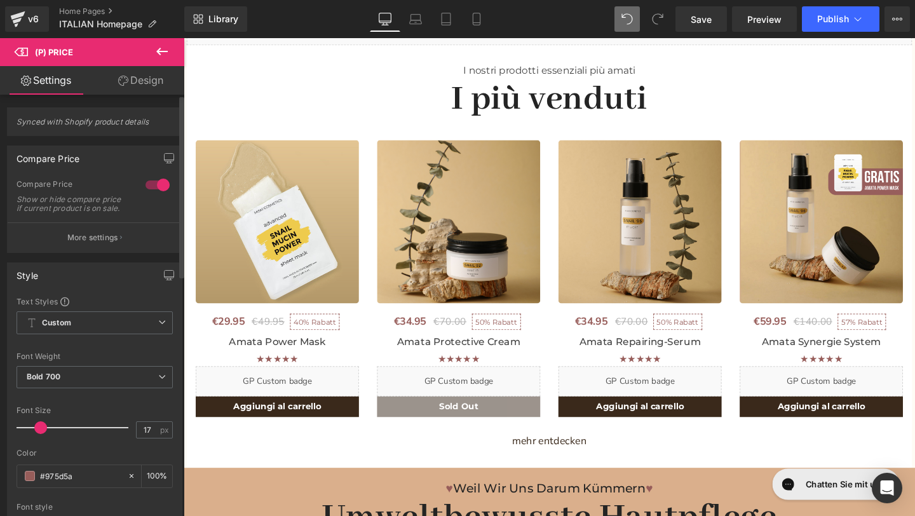
click at [103, 233] on button "More settings" at bounding box center [95, 237] width 174 height 30
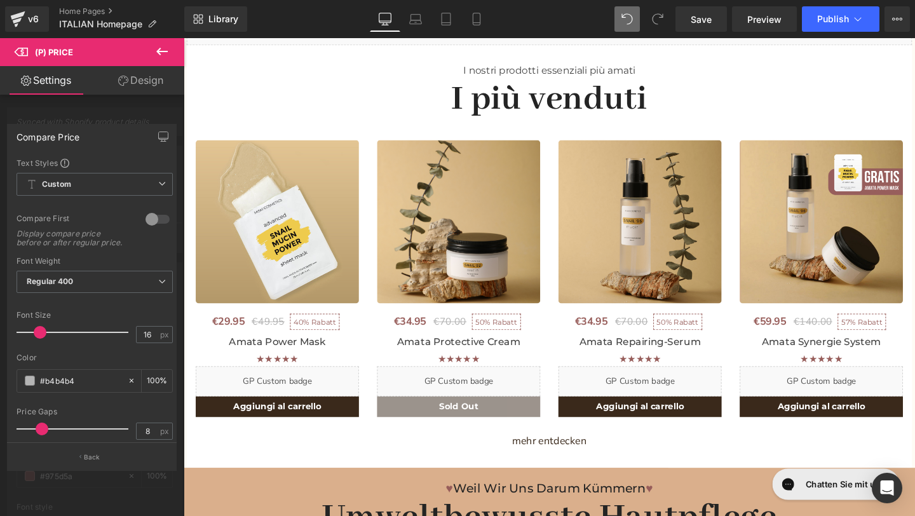
click at [70, 107] on div at bounding box center [92, 280] width 184 height 484
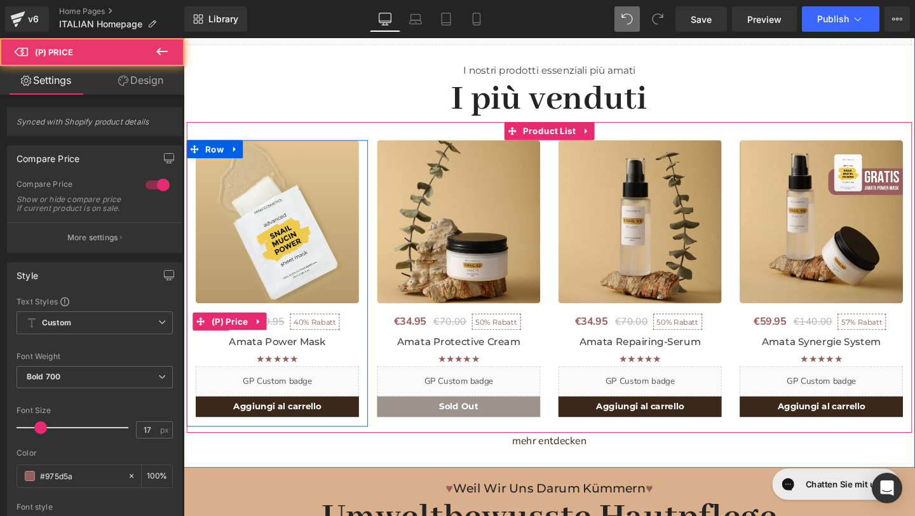
click at [345, 337] on span "40% Rabatt" at bounding box center [322, 336] width 52 height 17
click at [334, 336] on span "Rabatt" at bounding box center [331, 337] width 26 height 10
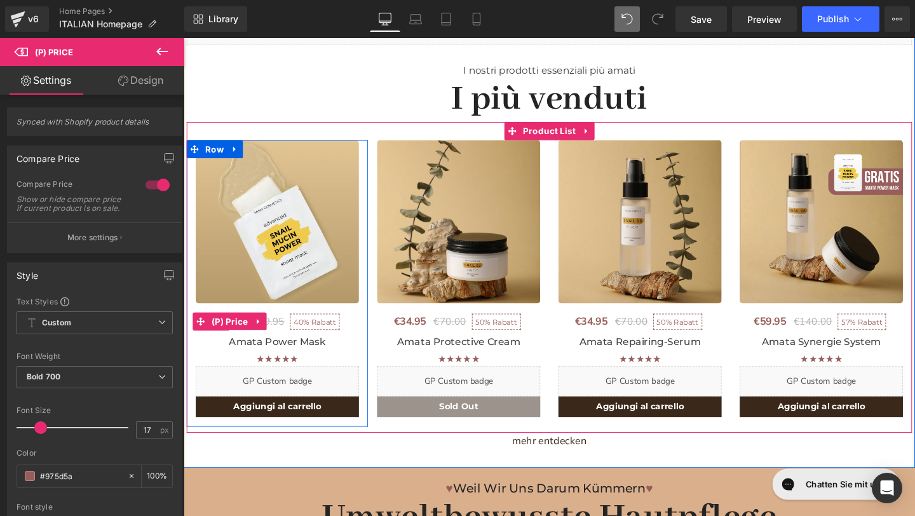
click at [333, 336] on span "Rabatt" at bounding box center [331, 337] width 26 height 10
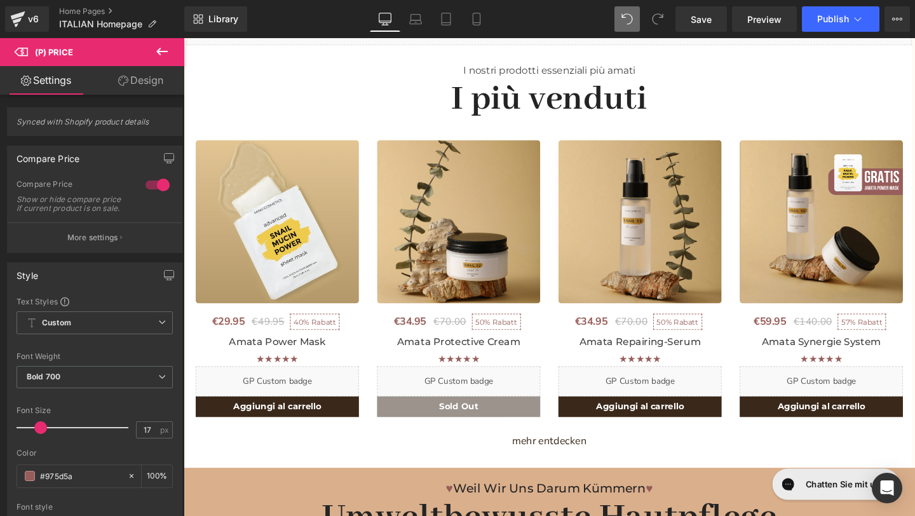
click at [160, 50] on icon at bounding box center [161, 51] width 15 height 15
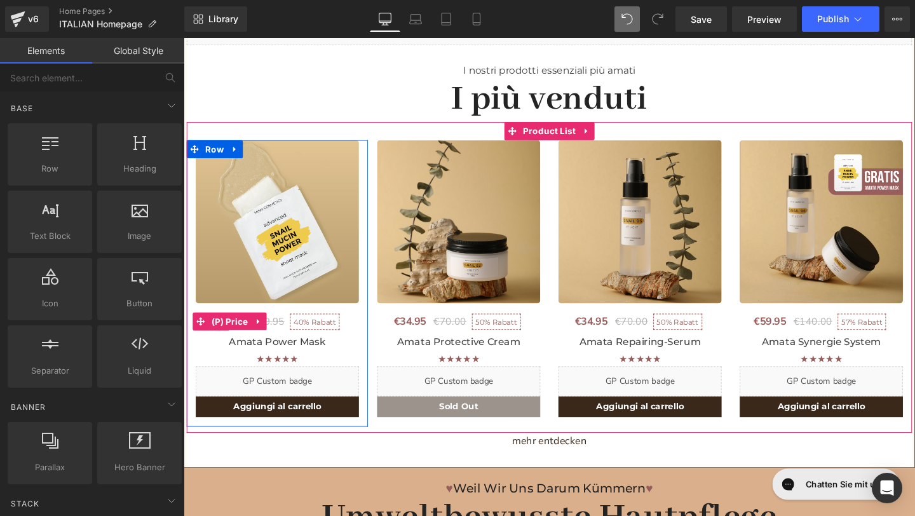
click at [334, 335] on span "Rabatt" at bounding box center [331, 337] width 26 height 10
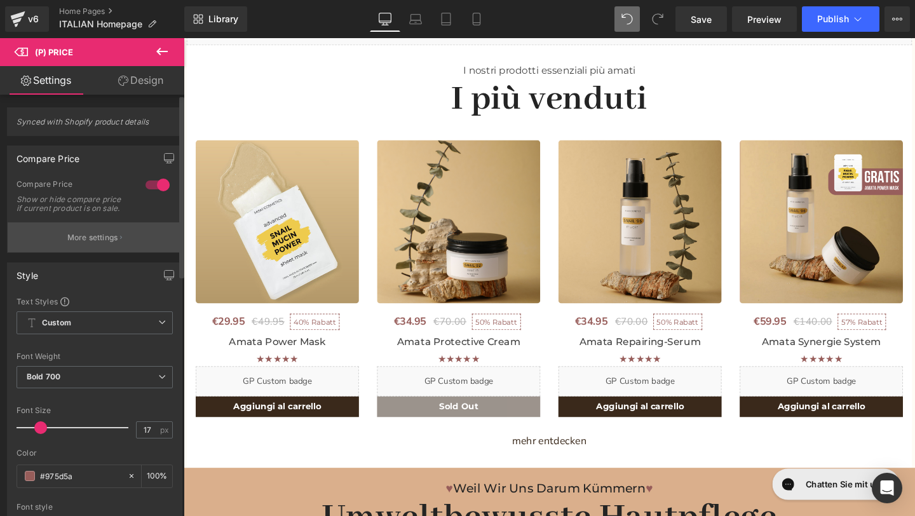
click at [92, 243] on p "More settings" at bounding box center [92, 237] width 51 height 11
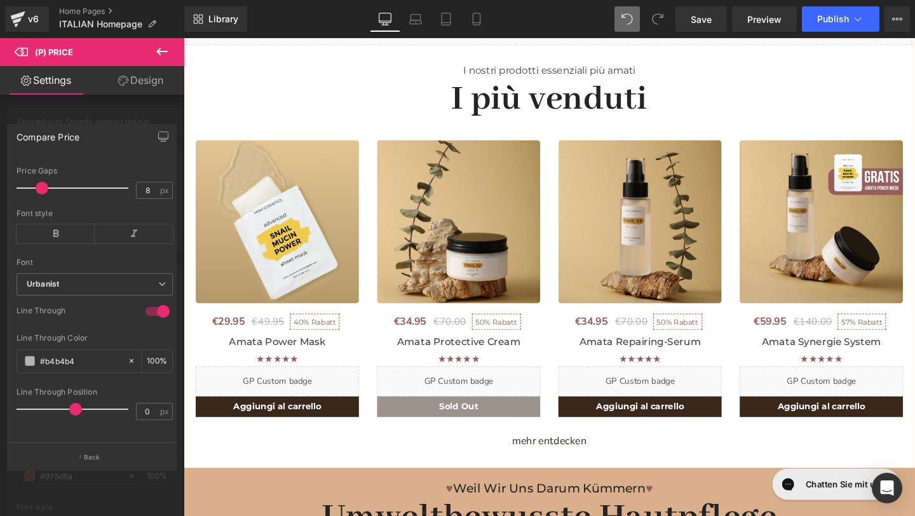
scroll to position [259, 0]
click at [165, 53] on icon at bounding box center [161, 51] width 15 height 15
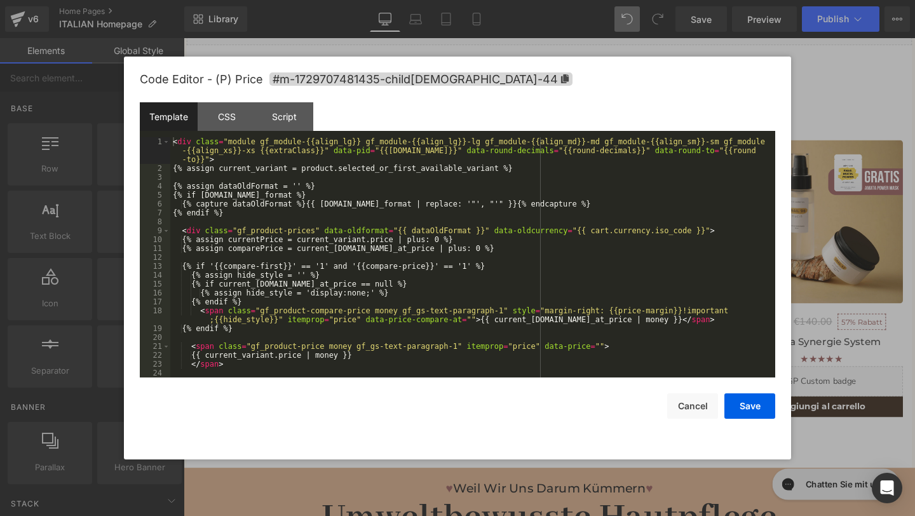
click at [312, 0] on div "You are previewing how the will restyle your page. You can not edit Elements in…" at bounding box center [457, 0] width 915 height 0
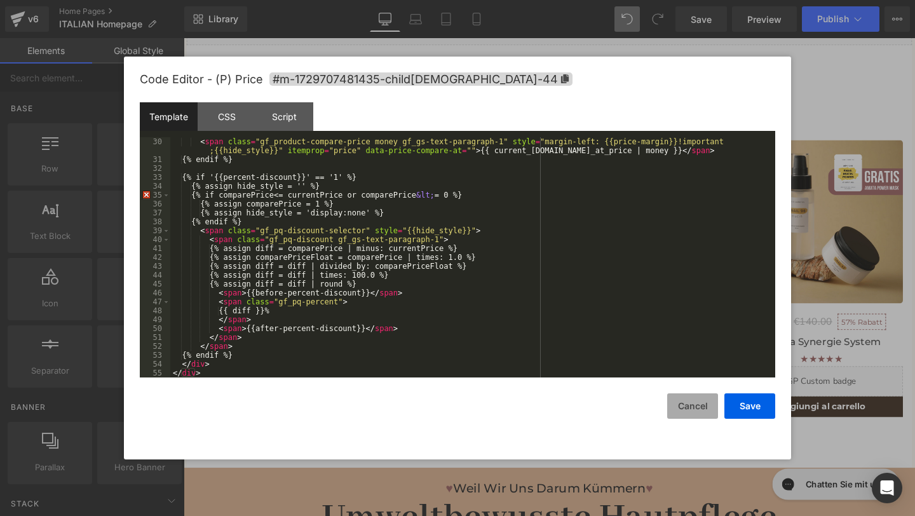
click at [675, 395] on button "Cancel" at bounding box center [692, 405] width 51 height 25
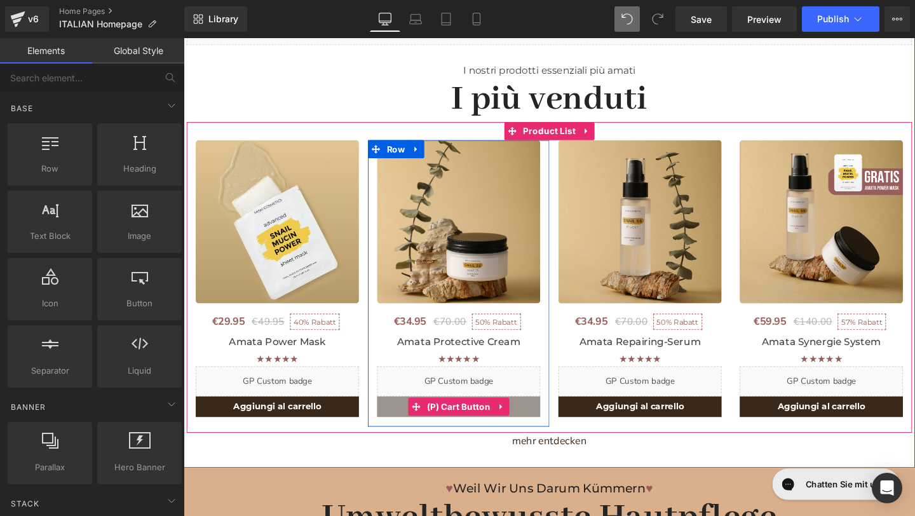
click at [406, 428] on button "Sold Out" at bounding box center [473, 425] width 172 height 21
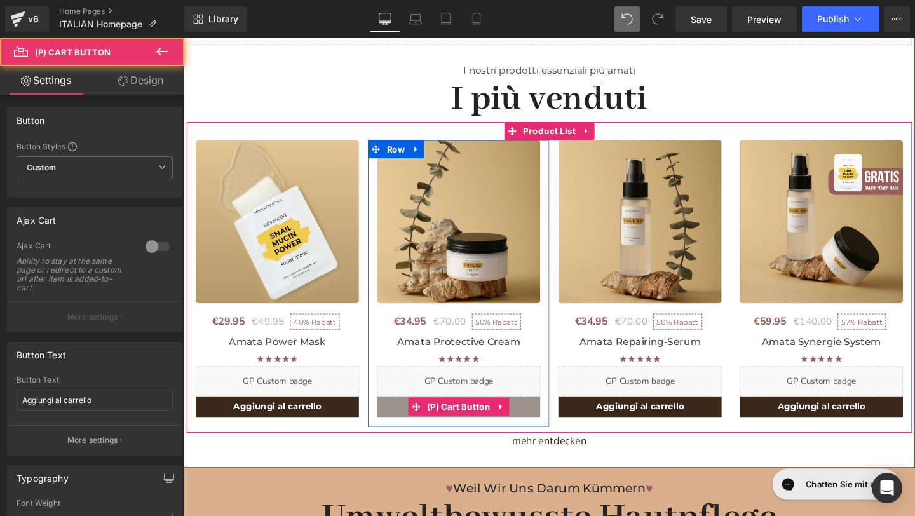
click at [407, 426] on button "Sold Out" at bounding box center [473, 425] width 172 height 21
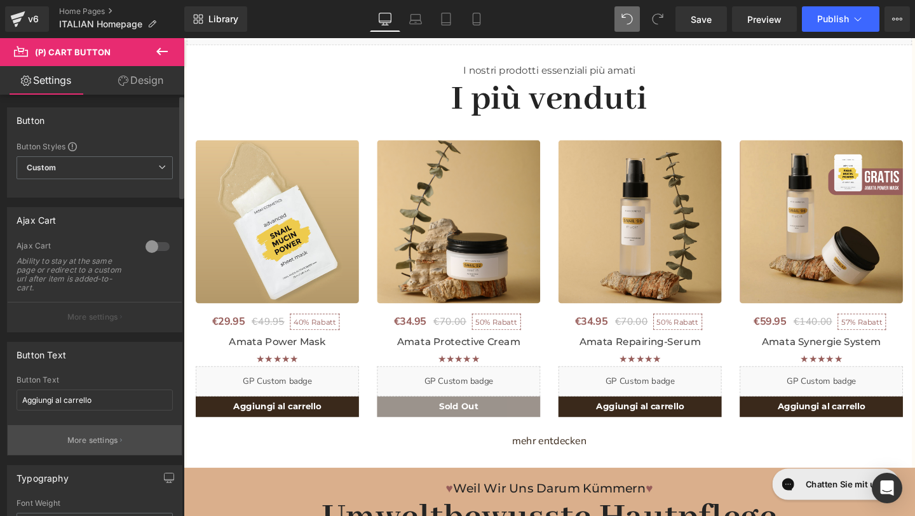
click at [143, 435] on button "More settings" at bounding box center [95, 440] width 174 height 30
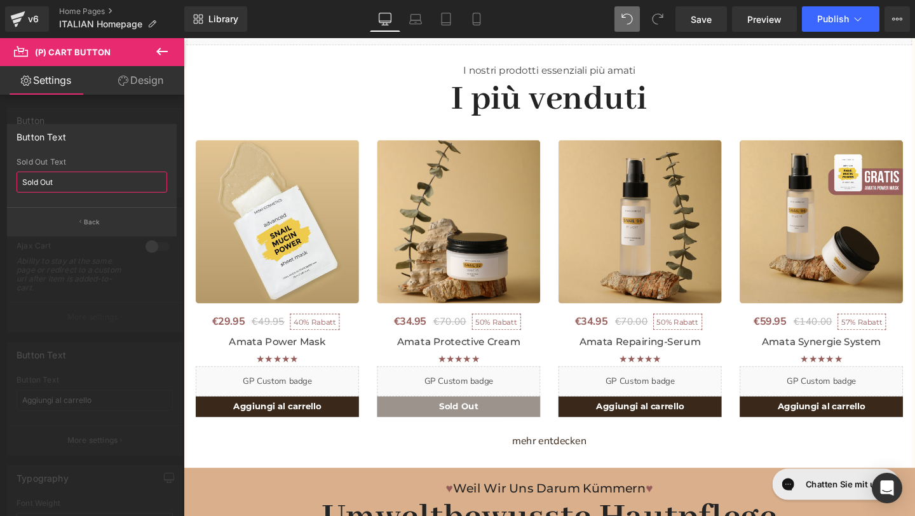
drag, startPoint x: 80, startPoint y: 181, endPoint x: 4, endPoint y: 181, distance: 75.6
click at [4, 181] on div "Button Text Sold Out Sold Out Text Sold Out Back" at bounding box center [92, 175] width 184 height 122
paste input "Esaurito"
type input "Esaurito"
click at [90, 221] on p "Back" at bounding box center [92, 222] width 17 height 10
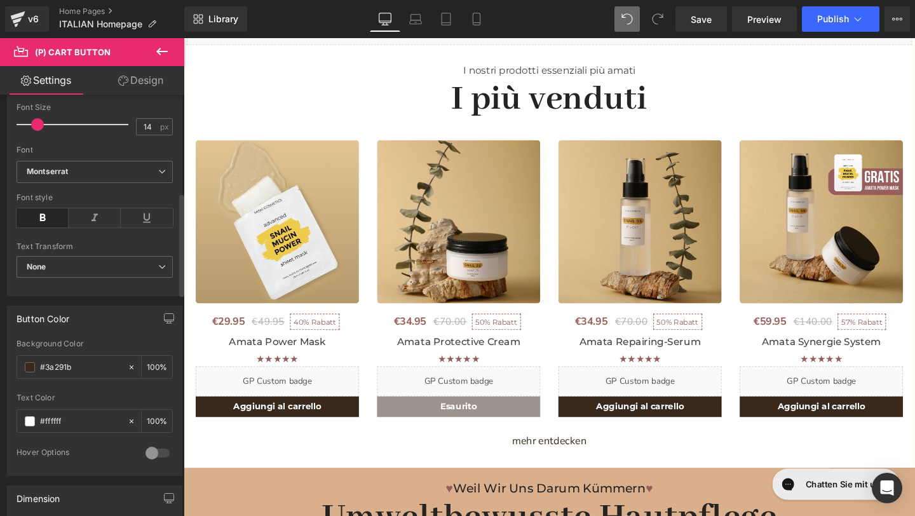
scroll to position [4, 0]
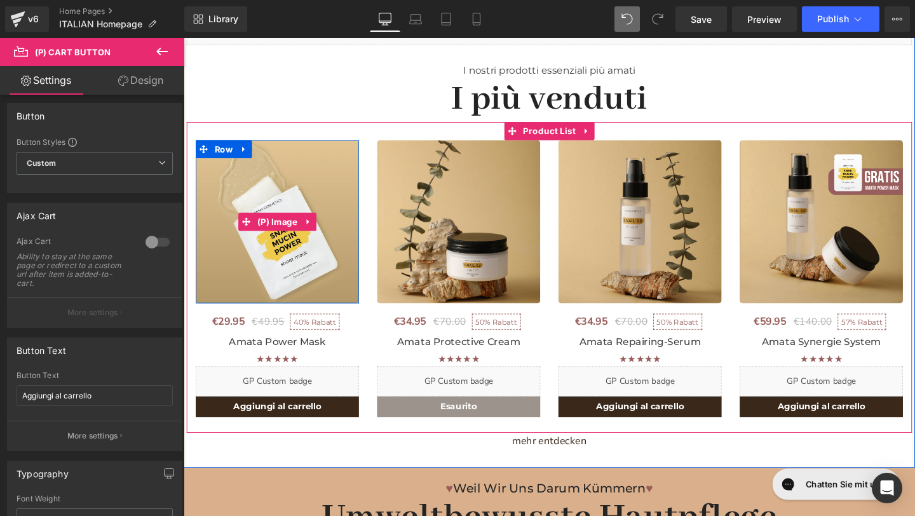
click at [280, 288] on img at bounding box center [282, 232] width 172 height 172
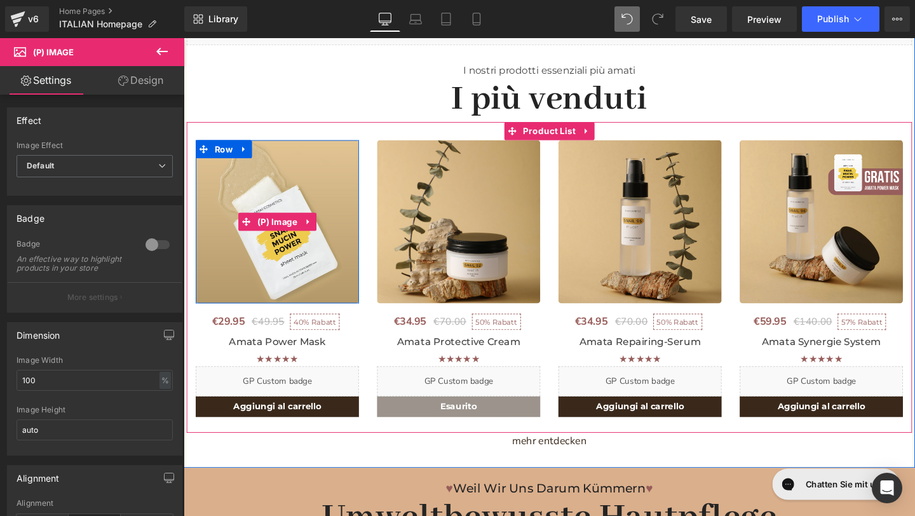
click at [277, 282] on img at bounding box center [282, 232] width 172 height 172
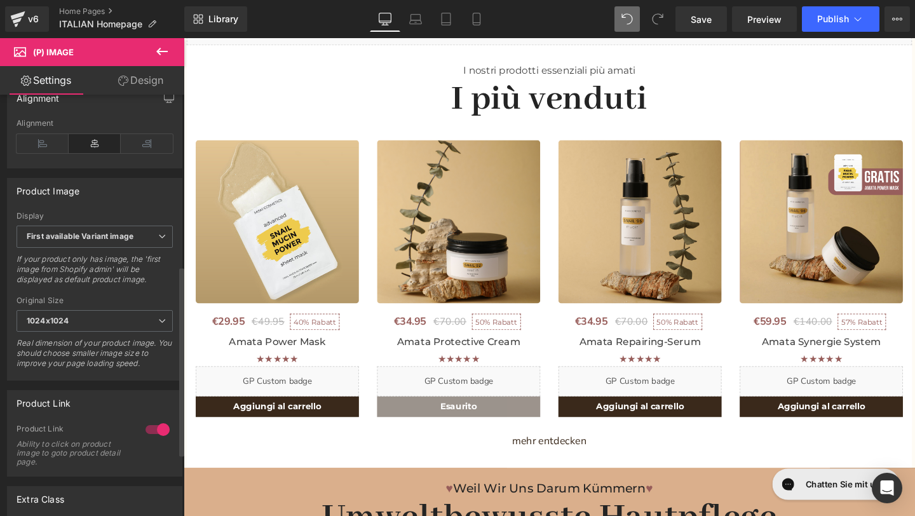
scroll to position [382, 0]
click at [135, 246] on span "First available Variant image" at bounding box center [95, 235] width 156 height 22
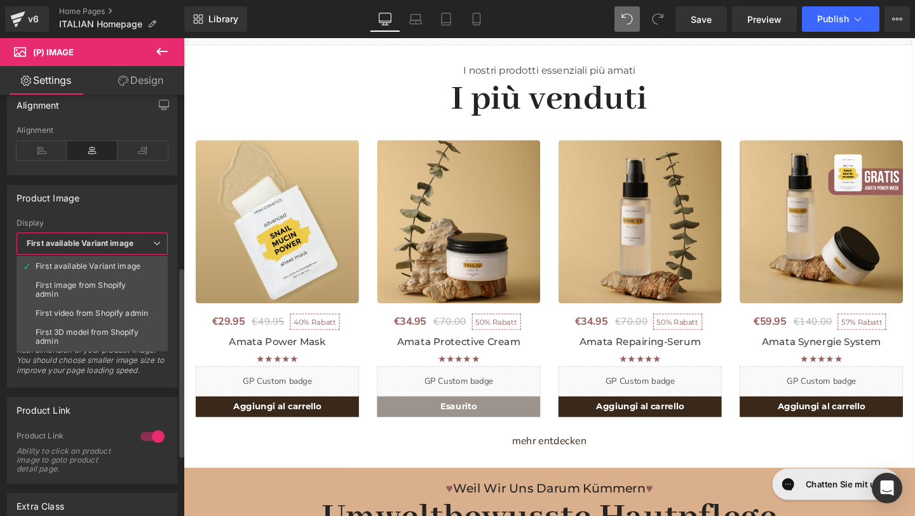
click at [135, 239] on span "First available Variant image" at bounding box center [92, 244] width 151 height 22
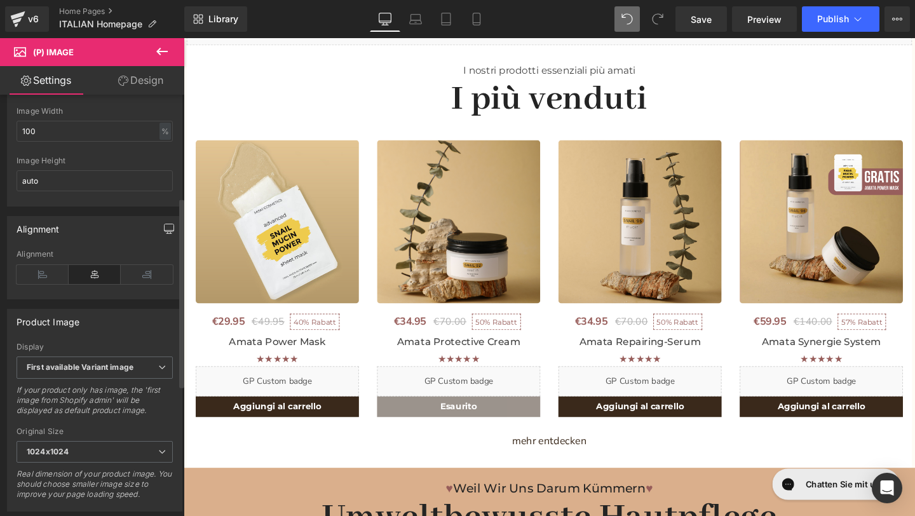
scroll to position [228, 0]
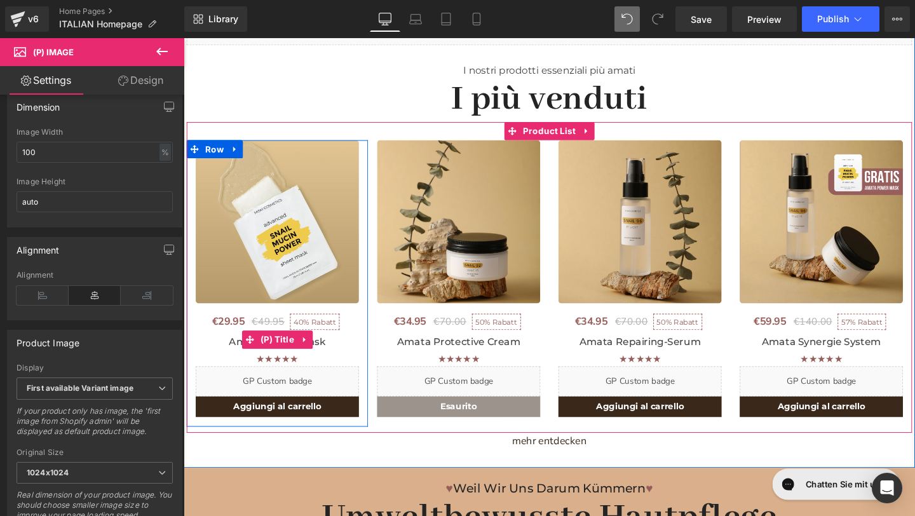
click at [203, 352] on h3 "Amata Power Mask" at bounding box center [282, 355] width 172 height 20
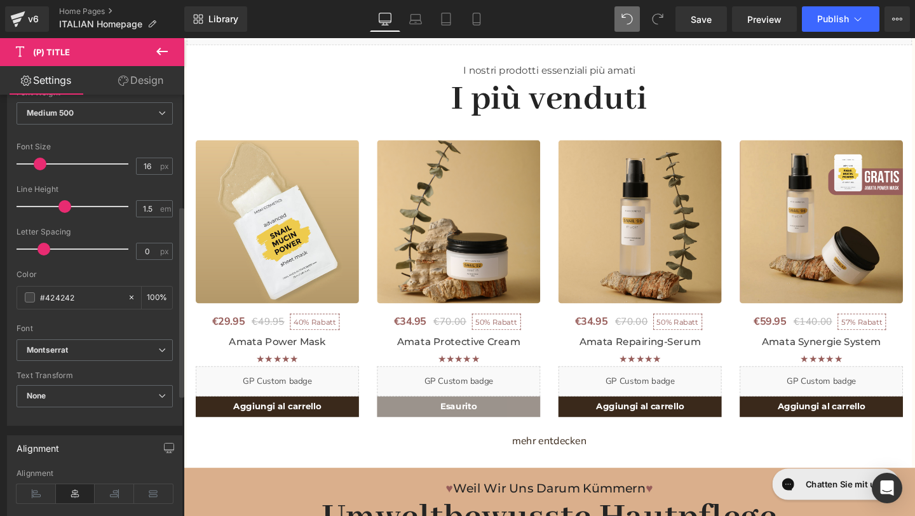
scroll to position [0, 0]
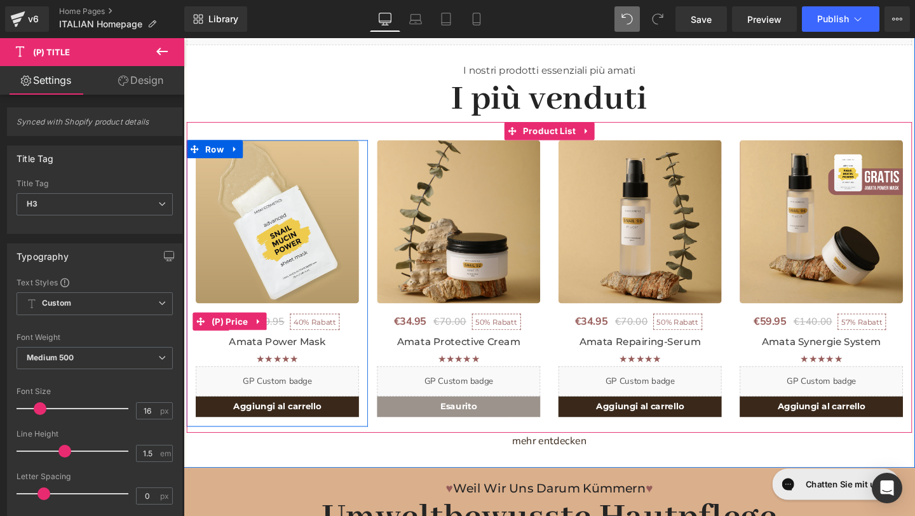
click at [340, 336] on span "Rabatt" at bounding box center [331, 337] width 26 height 10
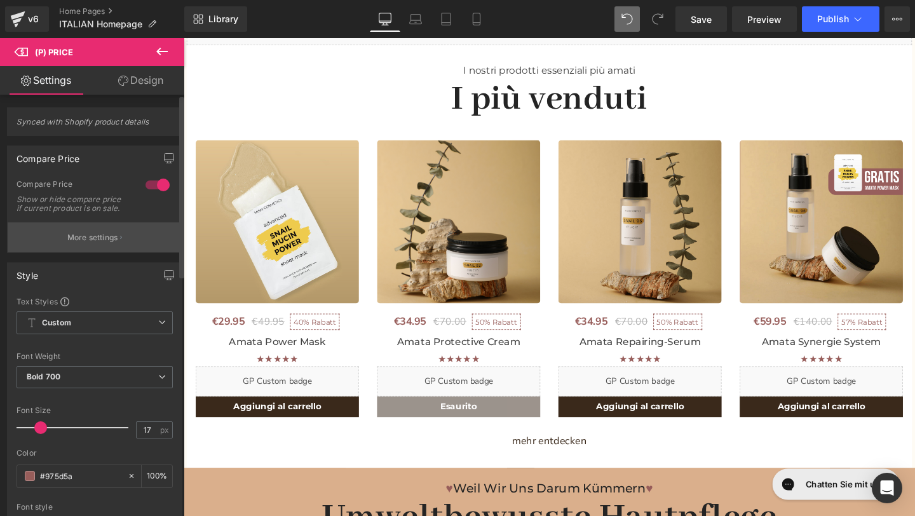
click at [120, 252] on button "More settings" at bounding box center [95, 237] width 174 height 30
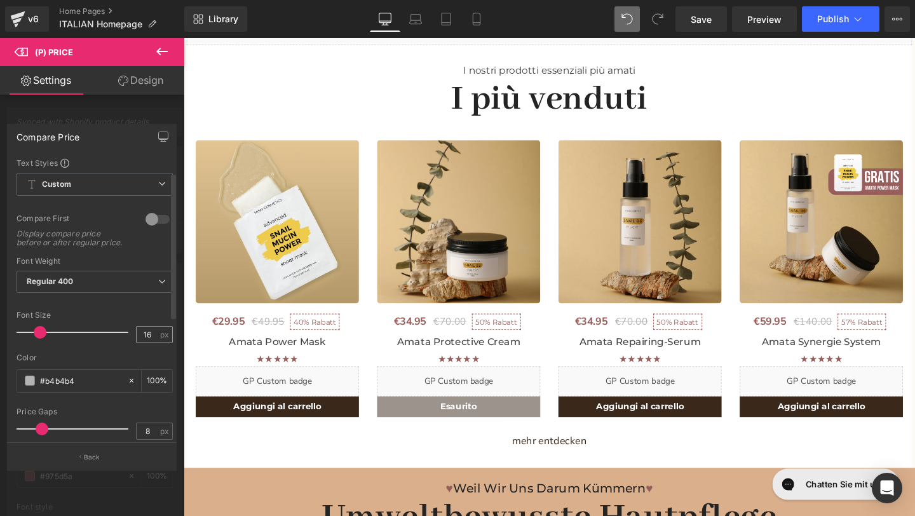
scroll to position [259, 0]
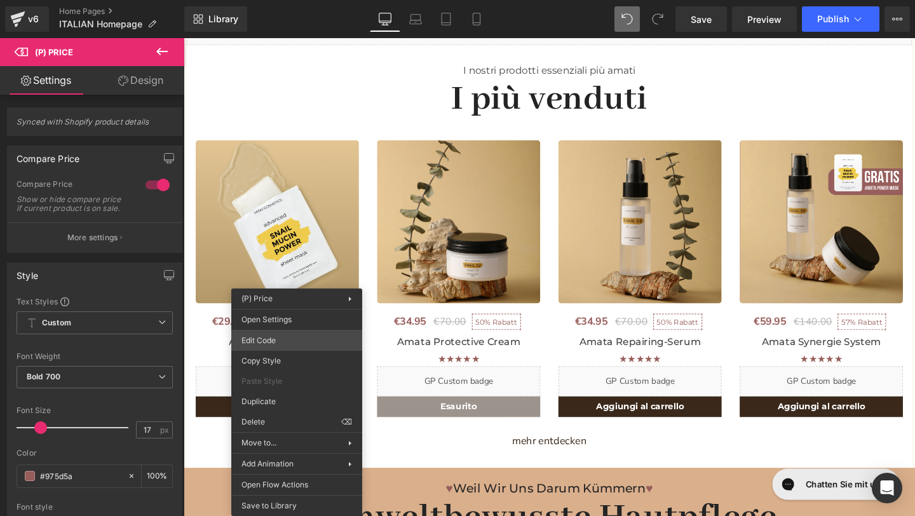
click at [279, 0] on div "You are previewing how the will restyle your page. You can not edit Elements in…" at bounding box center [457, 0] width 915 height 0
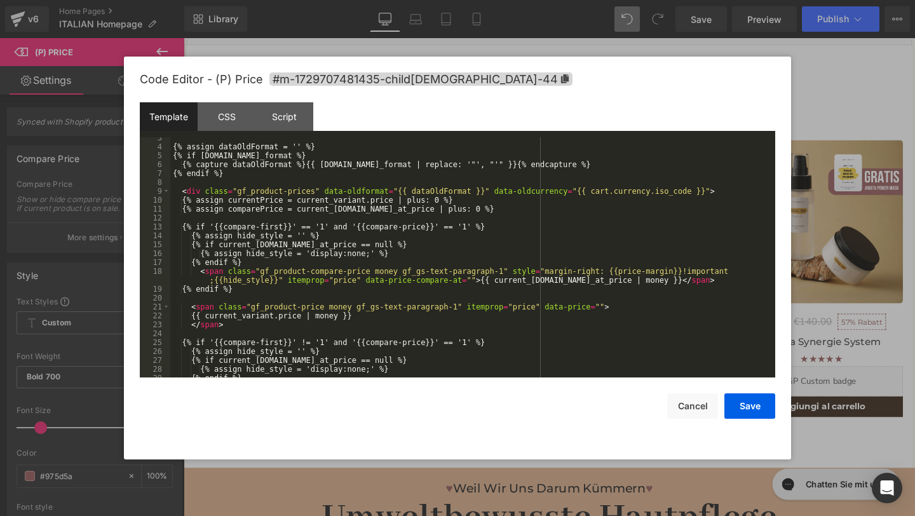
scroll to position [0, 0]
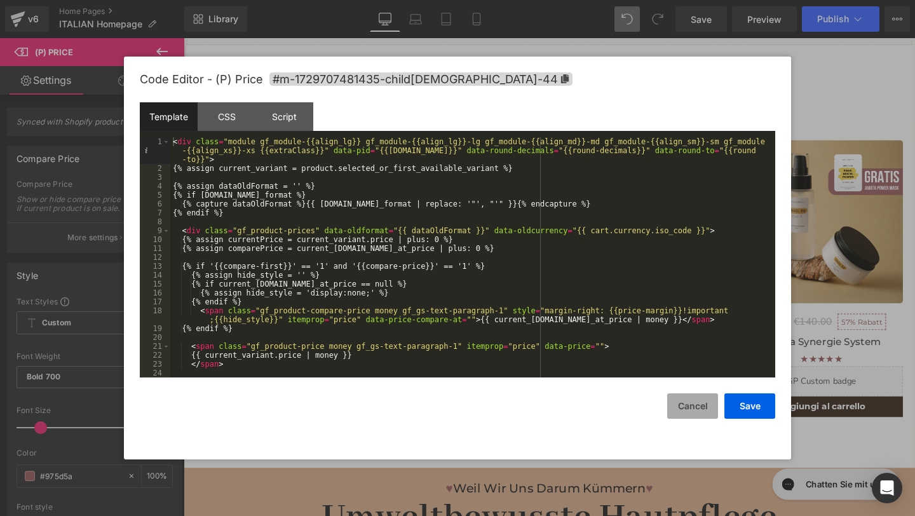
click at [685, 409] on button "Cancel" at bounding box center [692, 405] width 51 height 25
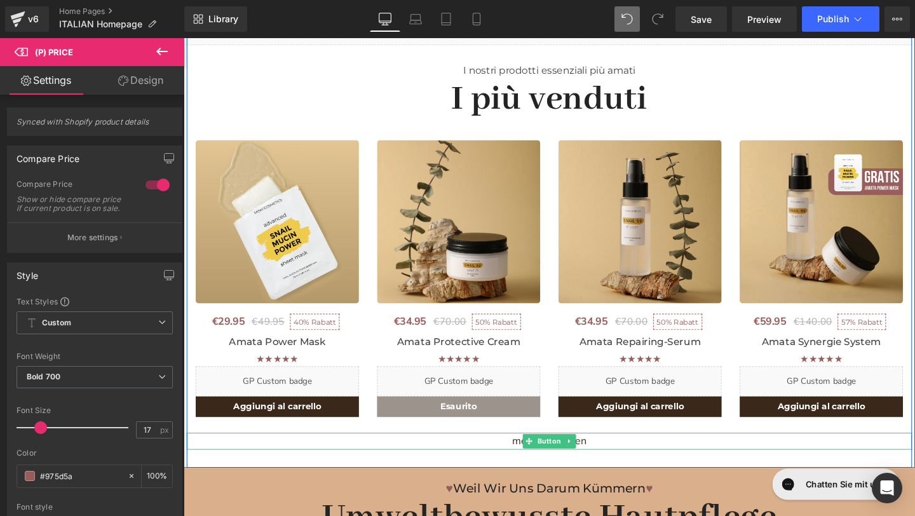
click at [621, 462] on link "mehr entdecken" at bounding box center [568, 462] width 140 height 18
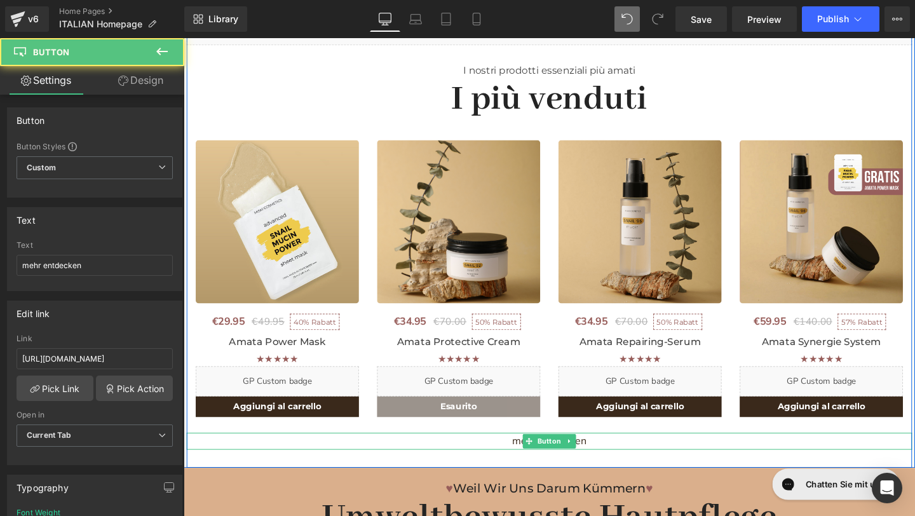
click at [621, 462] on link "mehr entdecken" at bounding box center [568, 462] width 140 height 18
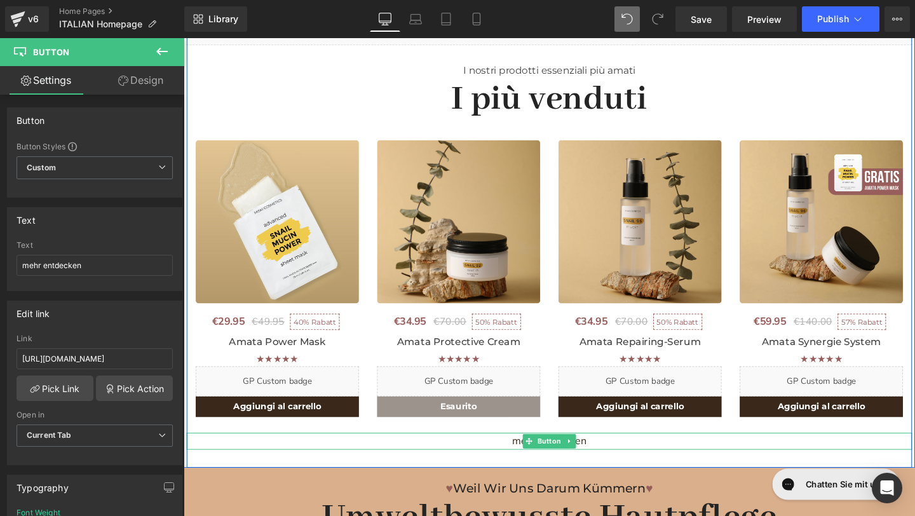
click at [611, 463] on link "mehr entdecken" at bounding box center [568, 462] width 140 height 18
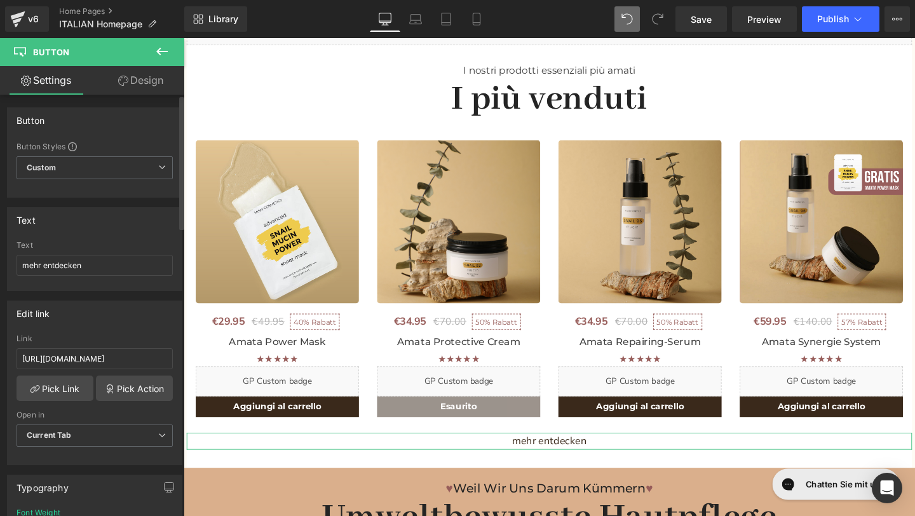
drag, startPoint x: 108, startPoint y: 264, endPoint x: 0, endPoint y: 264, distance: 108.1
click at [0, 264] on div "Text mehr entdecken Text mehr entdecken" at bounding box center [95, 244] width 190 height 93
paste input "Scopri di più"
type input "Scopri di più"
click at [85, 358] on input "https://miskicosmetics.de/collections/miski" at bounding box center [95, 358] width 156 height 21
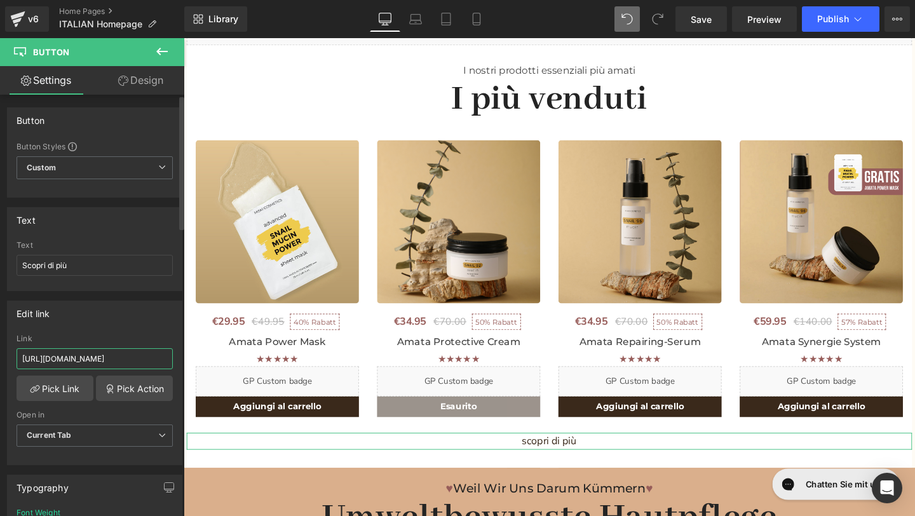
scroll to position [0, 16]
drag, startPoint x: 93, startPoint y: 358, endPoint x: 79, endPoint y: 364, distance: 14.9
click at [79, 364] on input "https://miskicosmetics.de/collections/miski" at bounding box center [95, 358] width 156 height 21
click at [104, 310] on div "Edit link" at bounding box center [95, 313] width 174 height 24
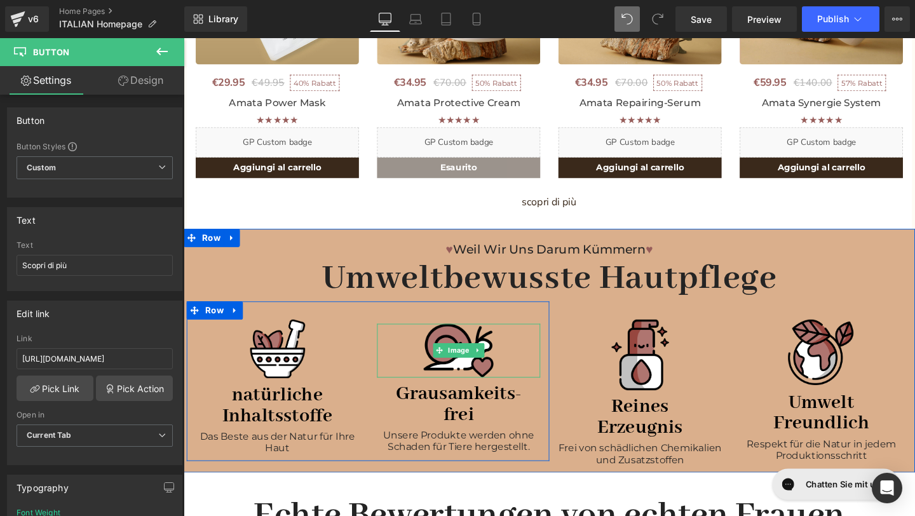
scroll to position [803, 0]
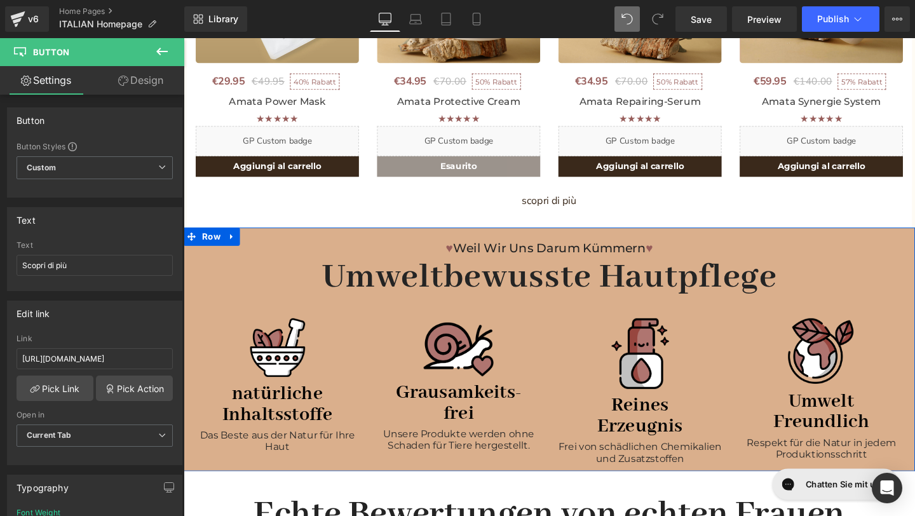
click at [638, 255] on p "♥ Weil wir uns darum kümmern ♥" at bounding box center [568, 259] width 769 height 14
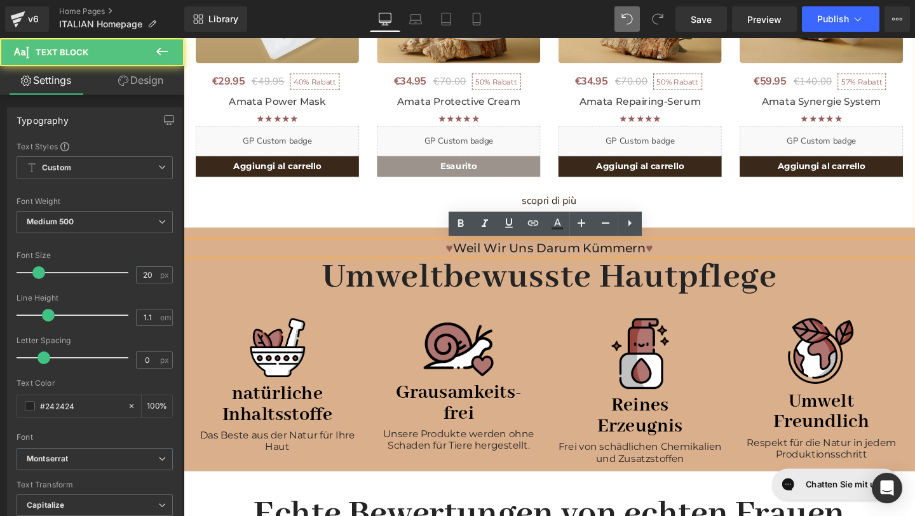
click at [656, 257] on p "♥ Weil wir uns darum kümmern ♥" at bounding box center [568, 259] width 769 height 14
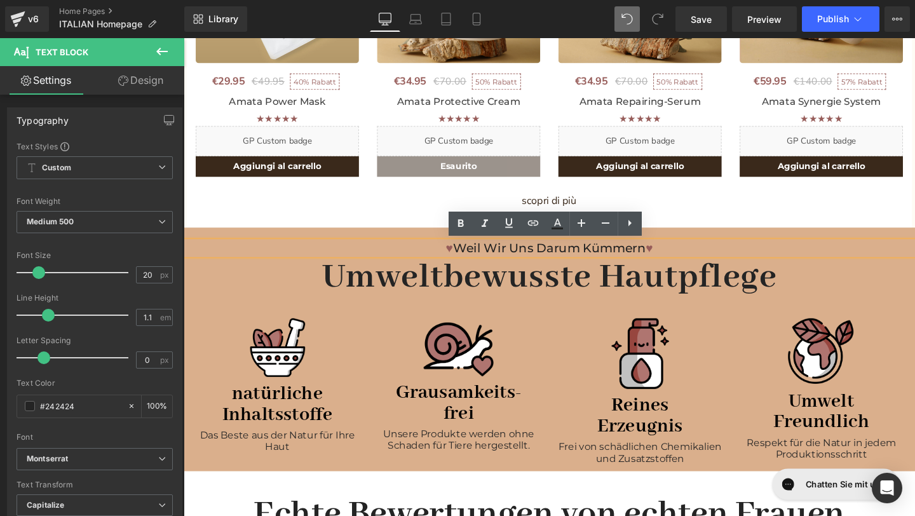
drag, startPoint x: 669, startPoint y: 258, endPoint x: 471, endPoint y: 259, distance: 198.3
click at [471, 259] on p "♥ Weil wir uns darum kümmern ♥" at bounding box center [568, 259] width 769 height 14
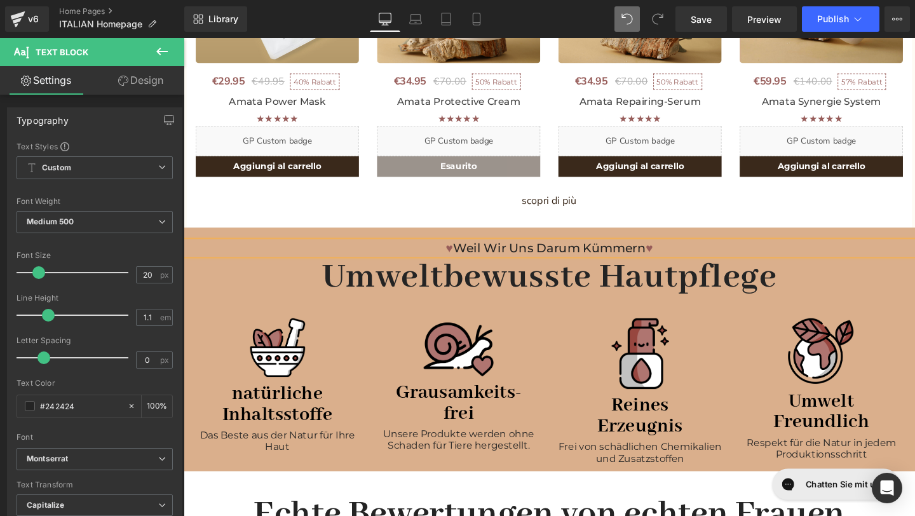
paste div
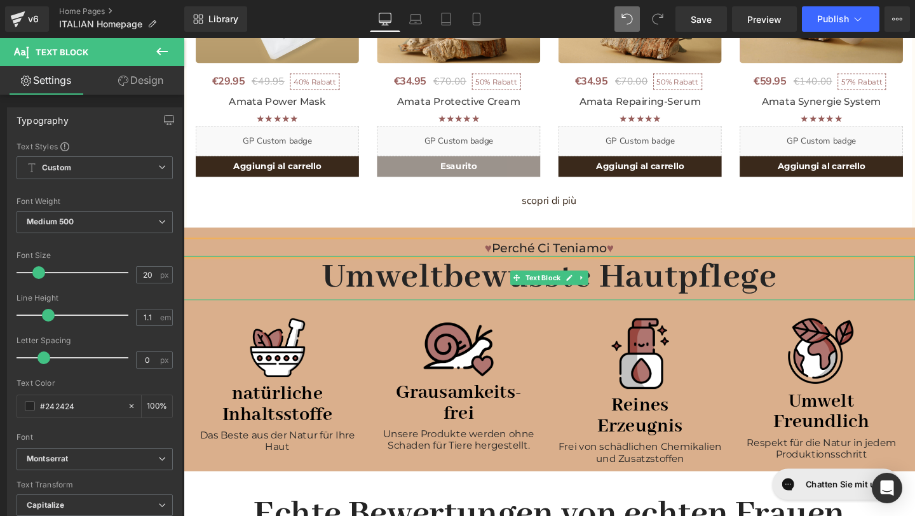
click at [326, 291] on p "Umweltbewusste Hautpflege" at bounding box center [568, 290] width 769 height 46
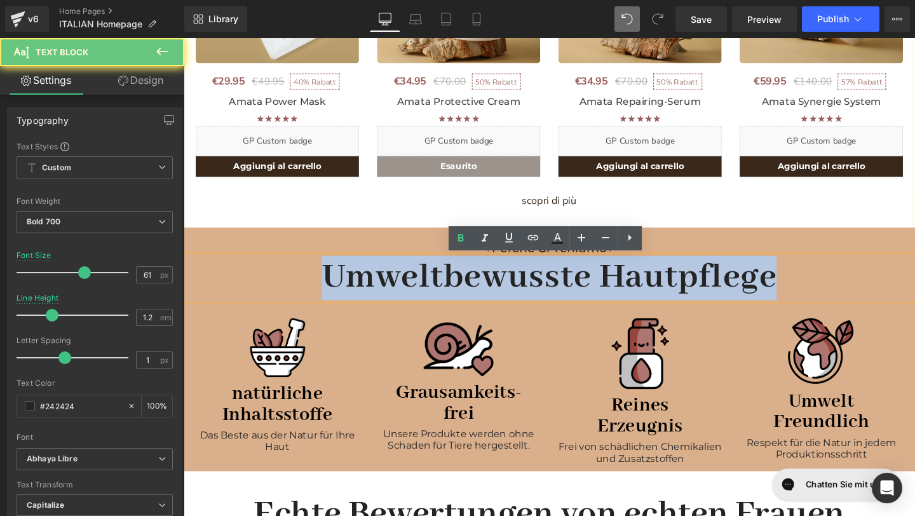
drag, startPoint x: 326, startPoint y: 291, endPoint x: 803, endPoint y: 296, distance: 477.4
click at [803, 296] on p "Umweltbewusste Hautpflege" at bounding box center [568, 290] width 769 height 46
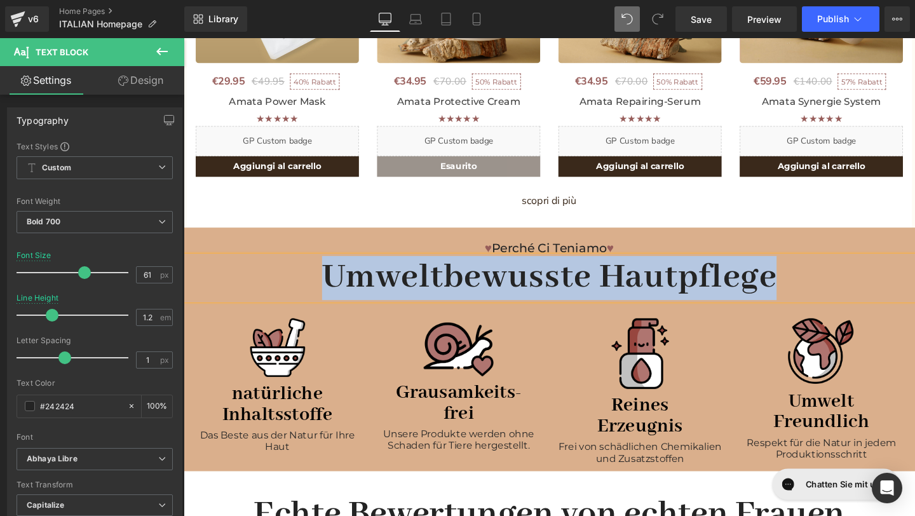
paste div
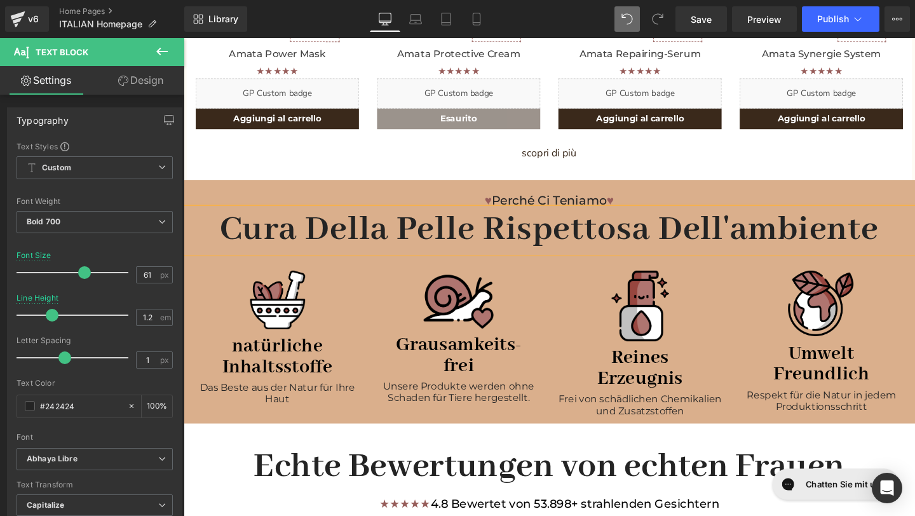
scroll to position [864, 0]
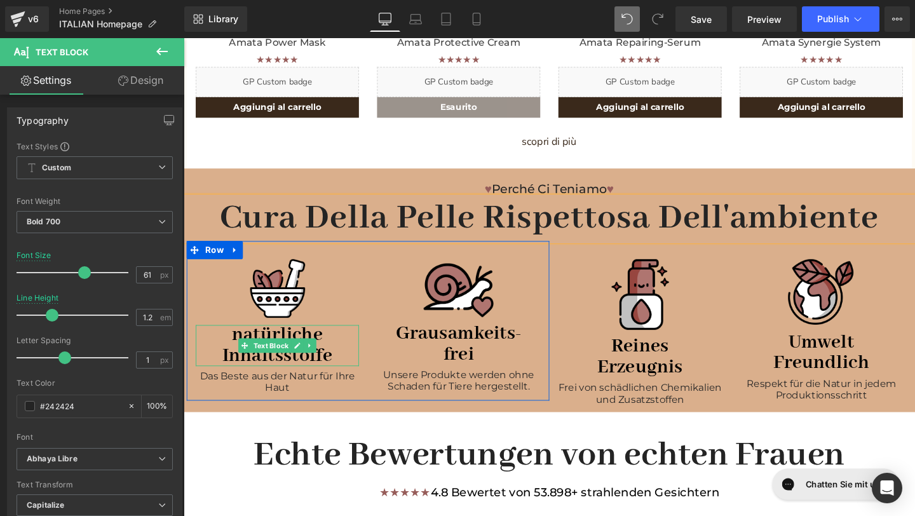
click at [338, 379] on b "natürliche Inhaltsstoffe" at bounding box center [282, 362] width 116 height 48
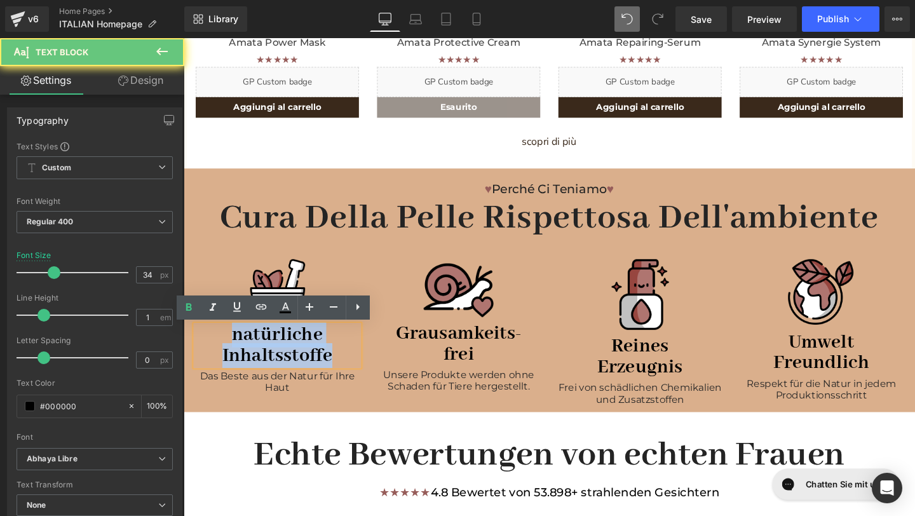
drag, startPoint x: 344, startPoint y: 378, endPoint x: 238, endPoint y: 353, distance: 109.2
click at [238, 353] on p "natürliche Inhaltsstoffe" at bounding box center [282, 361] width 172 height 43
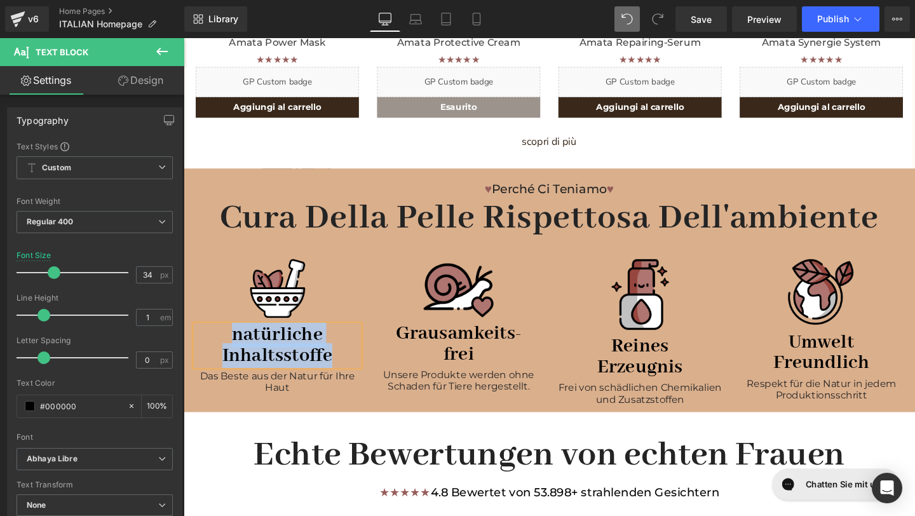
paste div
click at [514, 373] on p "frei" at bounding box center [473, 371] width 172 height 22
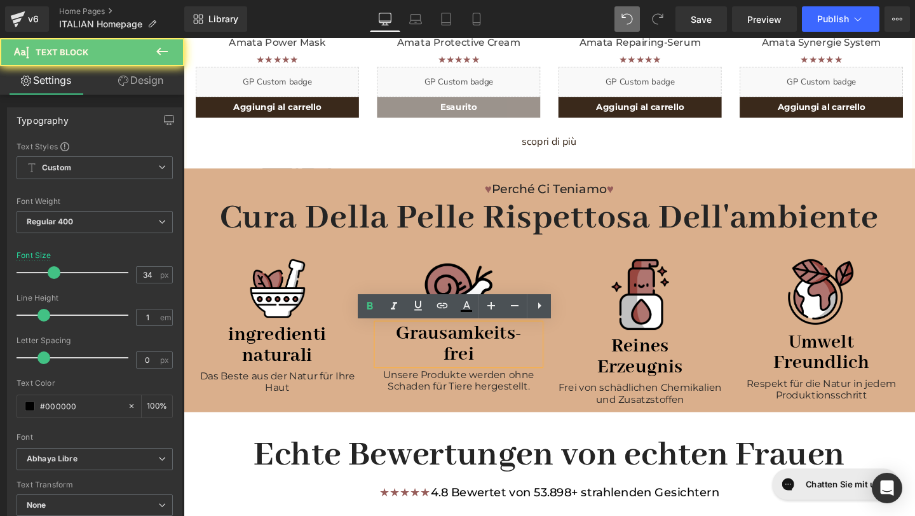
drag, startPoint x: 513, startPoint y: 373, endPoint x: 384, endPoint y: 343, distance: 132.4
click at [387, 343] on div "Grausamkeits- frei" at bounding box center [473, 360] width 172 height 43
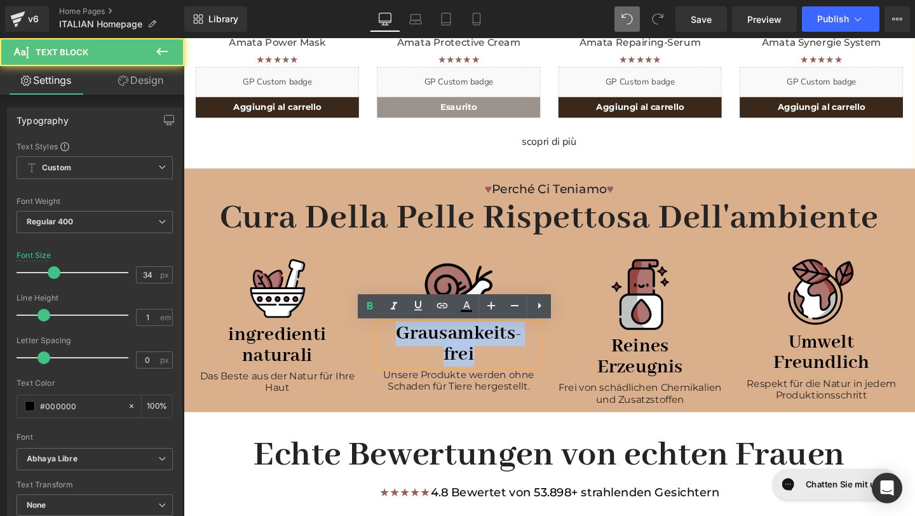
drag, startPoint x: 411, startPoint y: 355, endPoint x: 505, endPoint y: 373, distance: 95.1
click at [505, 374] on div "Grausamkeits- frei" at bounding box center [473, 360] width 172 height 43
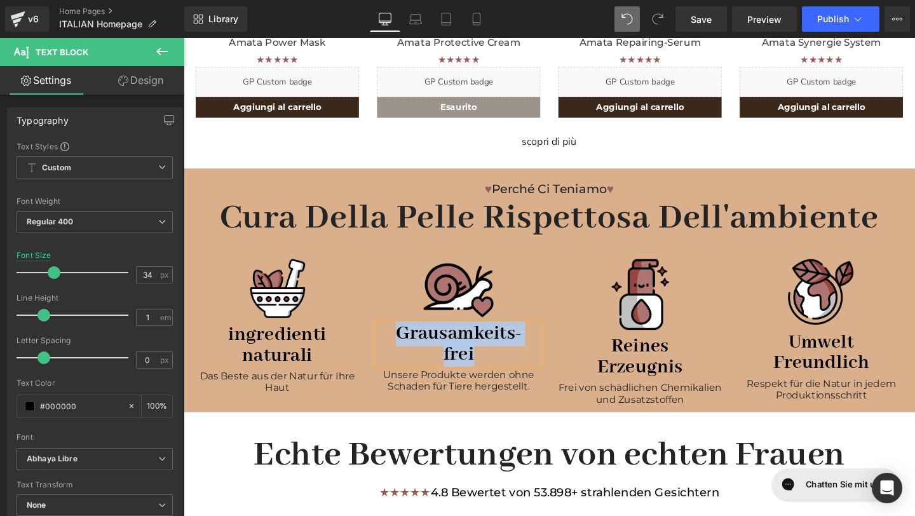
paste div
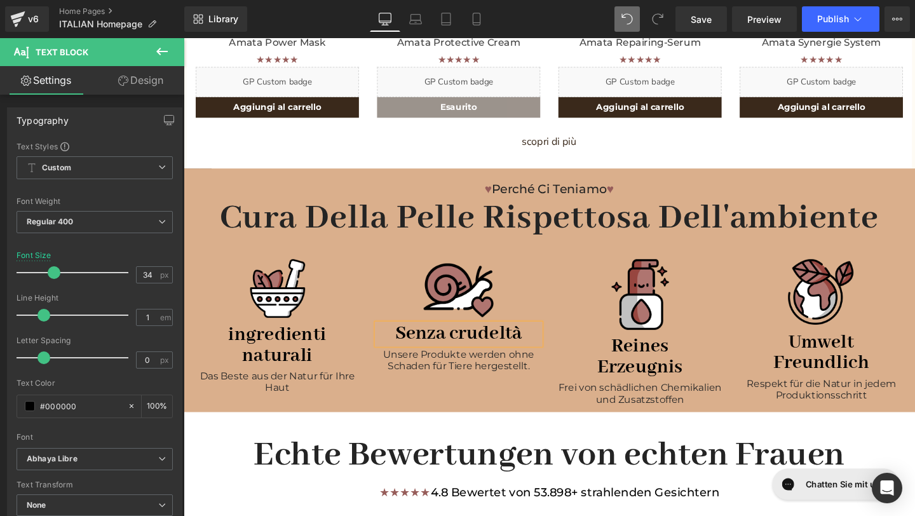
click at [464, 349] on b "Senza crudeltà" at bounding box center [472, 349] width 133 height 26
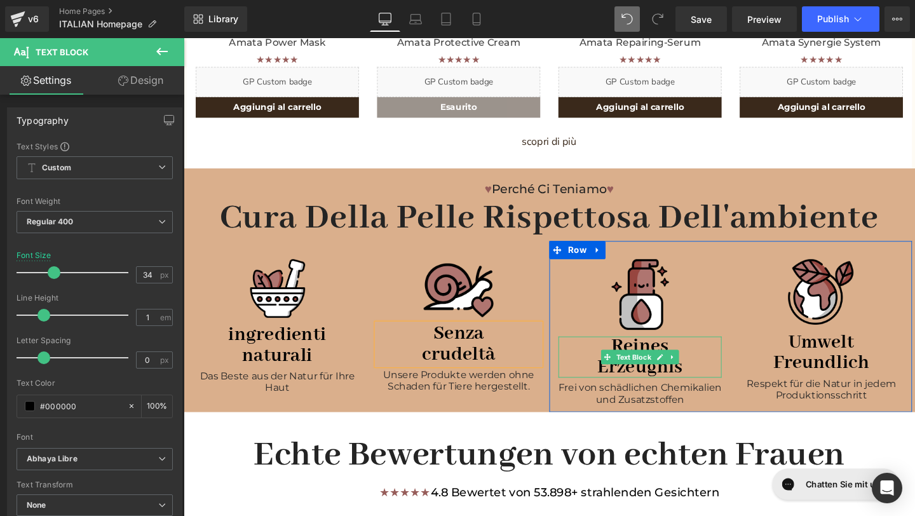
click at [728, 379] on p "Erzeugnis" at bounding box center [664, 385] width 172 height 22
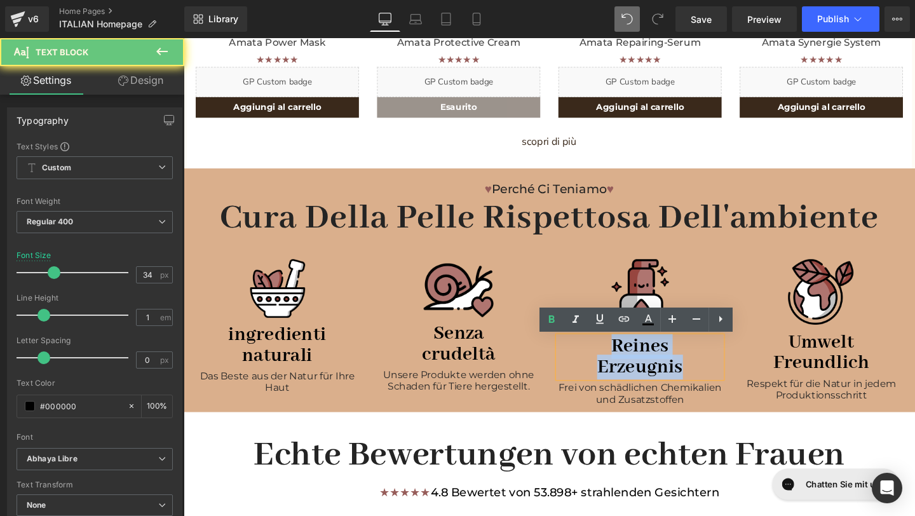
drag, startPoint x: 719, startPoint y: 387, endPoint x: 631, endPoint y: 359, distance: 92.7
click at [631, 359] on div "Reines Erzeugnis" at bounding box center [664, 373] width 172 height 43
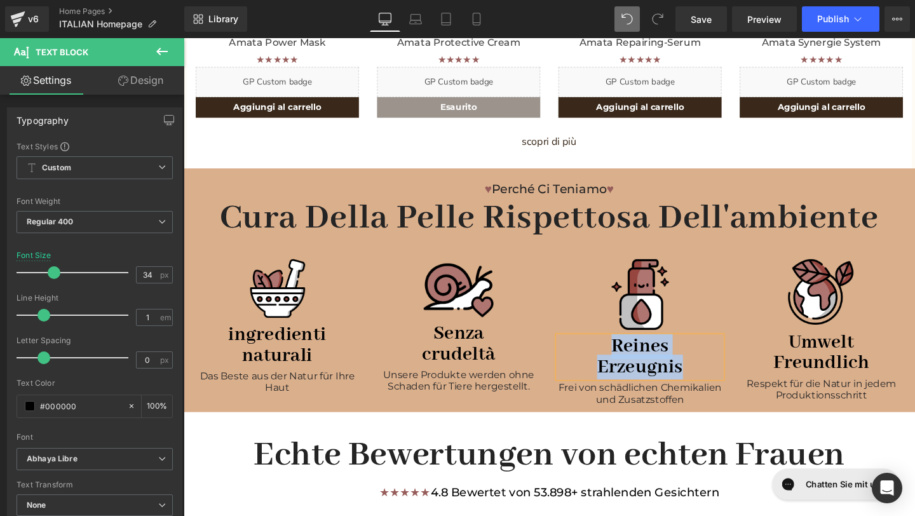
paste div
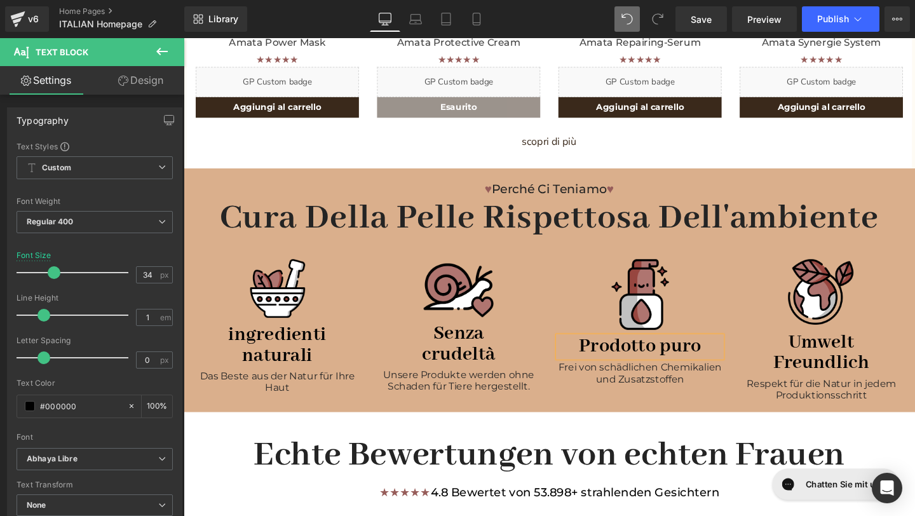
click at [685, 366] on b "Prodotto puro" at bounding box center [663, 363] width 128 height 26
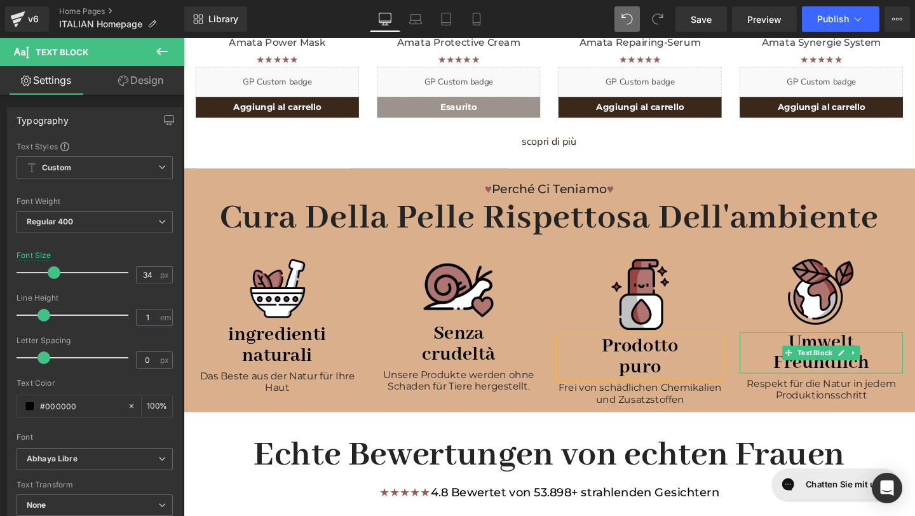
click at [915, 378] on p "Umwelt Freundlich" at bounding box center [854, 369] width 172 height 43
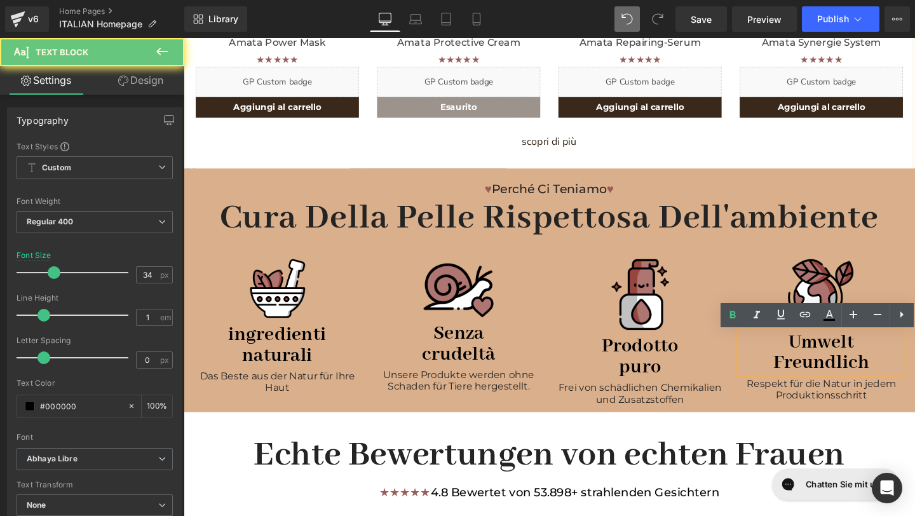
drag, startPoint x: 915, startPoint y: 378, endPoint x: 795, endPoint y: 345, distance: 124.2
click at [795, 348] on div "Umwelt Freundlich" at bounding box center [854, 369] width 172 height 43
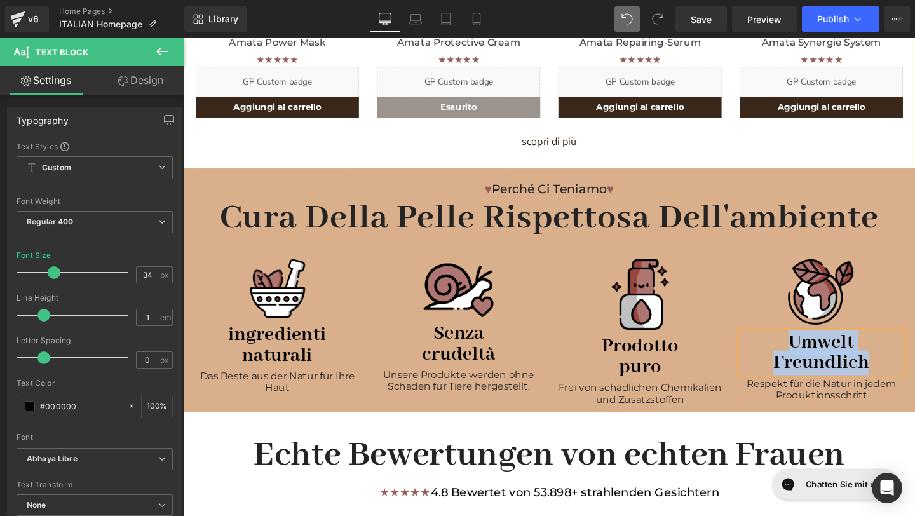
drag, startPoint x: 922, startPoint y: 381, endPoint x: 812, endPoint y: 352, distance: 113.6
click at [812, 353] on p "Umwelt Freundlich" at bounding box center [854, 369] width 172 height 43
paste div
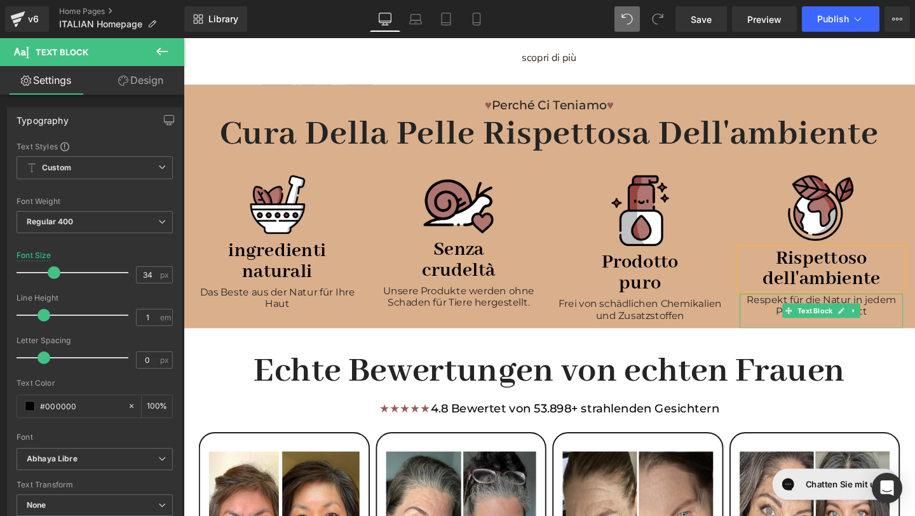
scroll to position [954, 0]
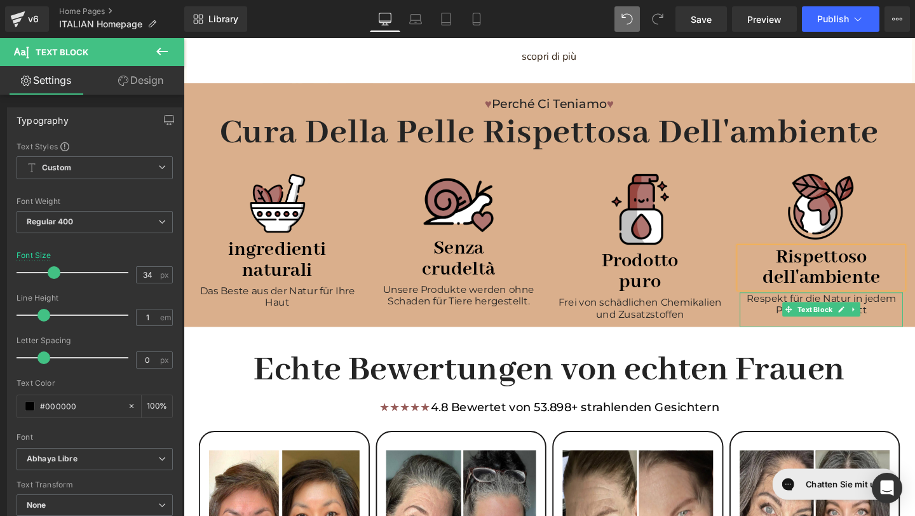
click at [913, 320] on p "Respekt für die Natur in jedem Produktionsschritt" at bounding box center [854, 318] width 172 height 24
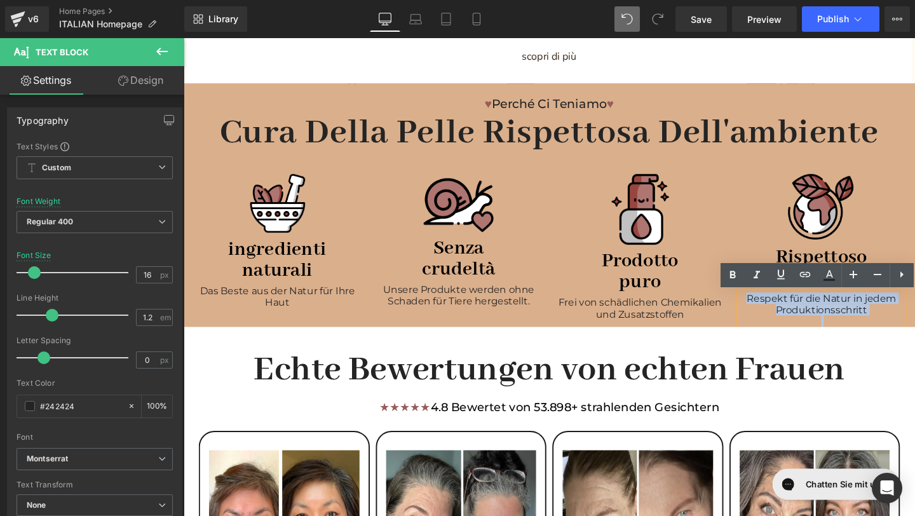
drag, startPoint x: 913, startPoint y: 320, endPoint x: 774, endPoint y: 312, distance: 140.1
click at [774, 312] on p "Respekt für die Natur in jedem Produktionsschritt" at bounding box center [854, 318] width 172 height 24
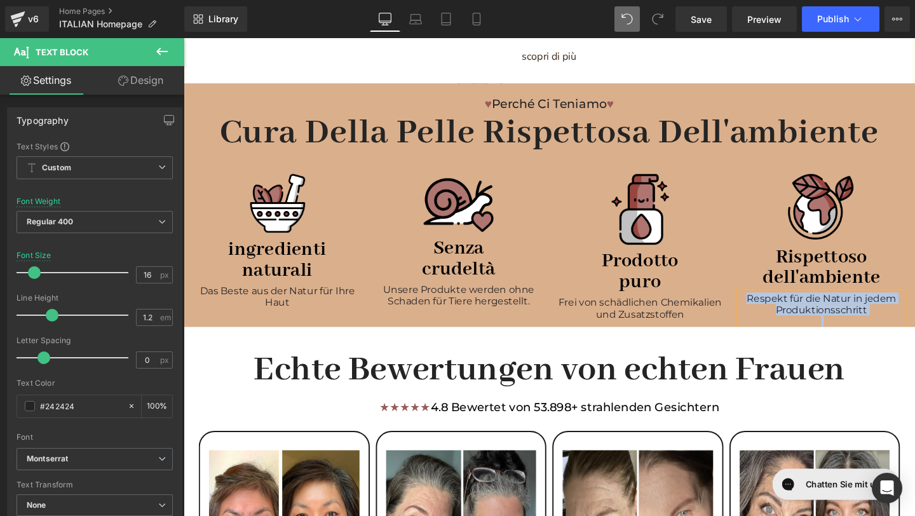
paste div
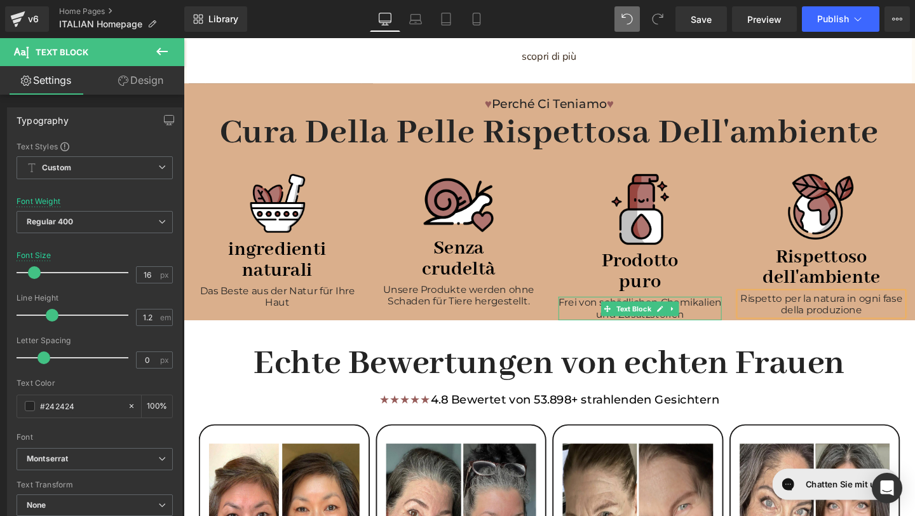
click at [720, 325] on p "Frei von schädlichen Chemikalien und Zusatzstoffen" at bounding box center [664, 322] width 172 height 24
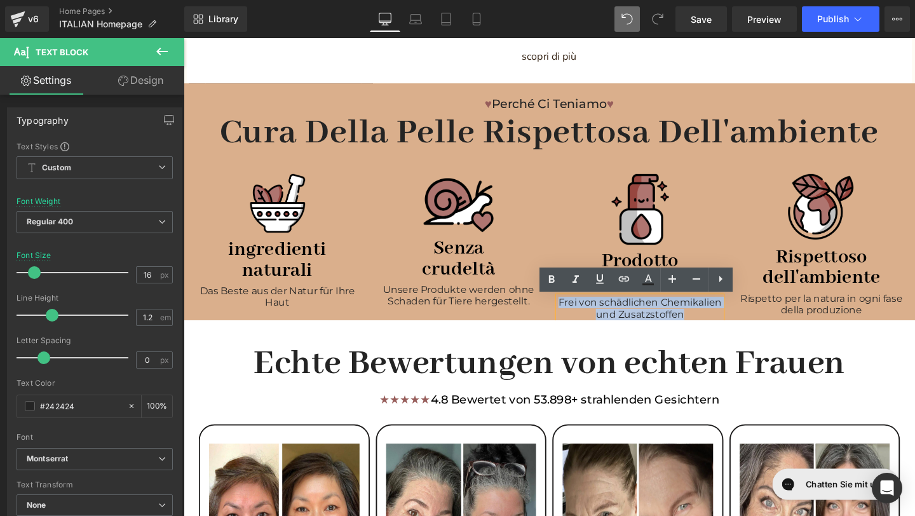
drag, startPoint x: 720, startPoint y: 325, endPoint x: 571, endPoint y: 309, distance: 150.3
click at [571, 309] on div "Image Prodotto puro Text Block Frei von schädlichen Chemikalien und Zusatzstoff…" at bounding box center [663, 258] width 191 height 154
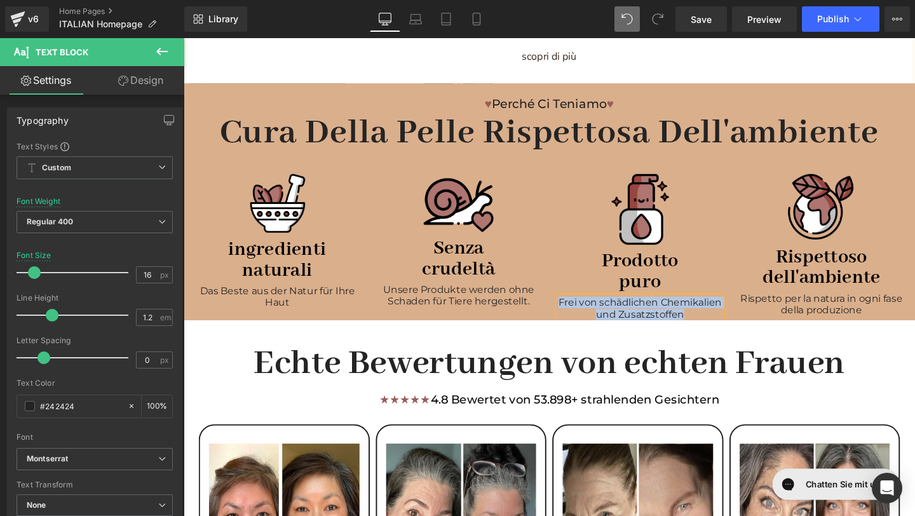
paste div
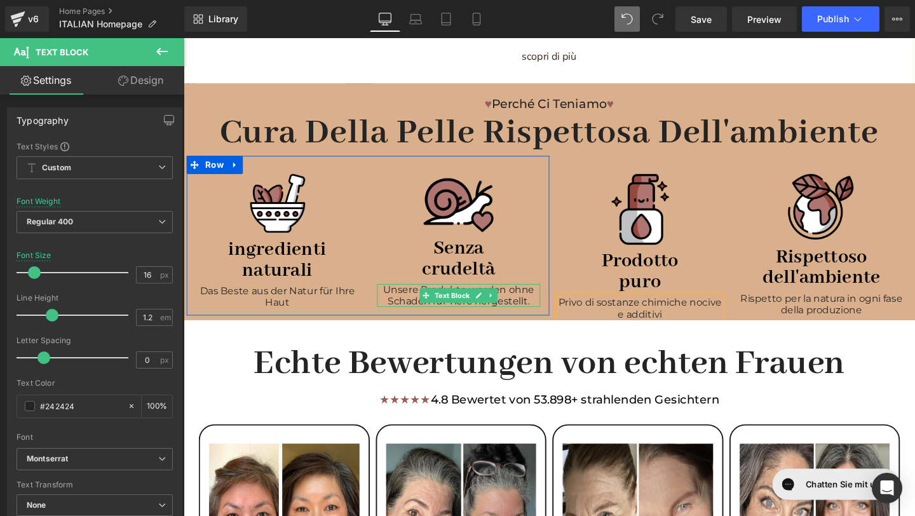
click at [540, 314] on p "Unsere Produkte werden ohne Schaden für Tiere hergestellt." at bounding box center [473, 309] width 172 height 24
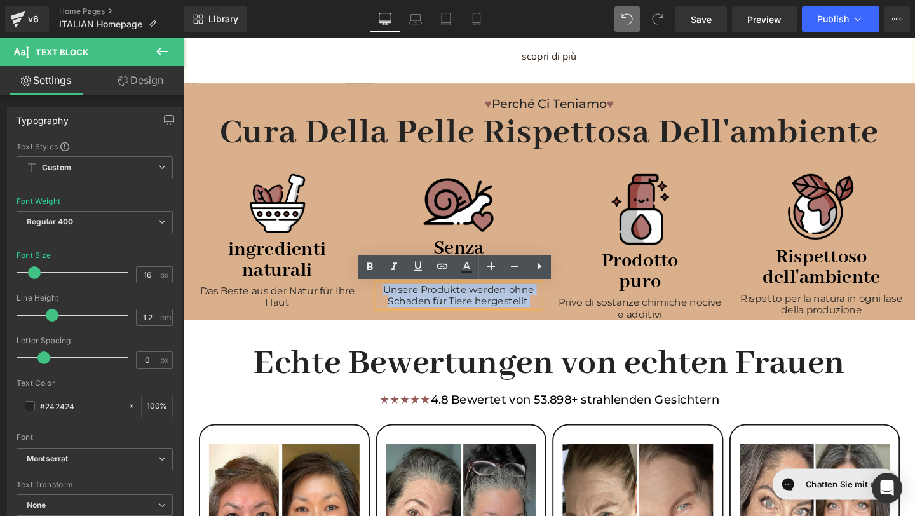
drag, startPoint x: 550, startPoint y: 314, endPoint x: 399, endPoint y: 304, distance: 152.2
click at [398, 304] on p "Unsere Produkte werden ohne Schaden für Tiere hergestellt." at bounding box center [473, 309] width 172 height 24
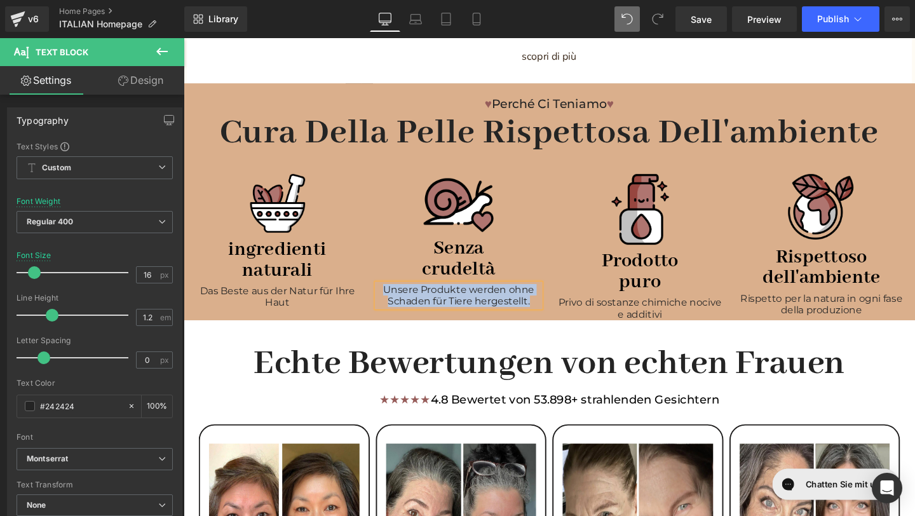
paste div
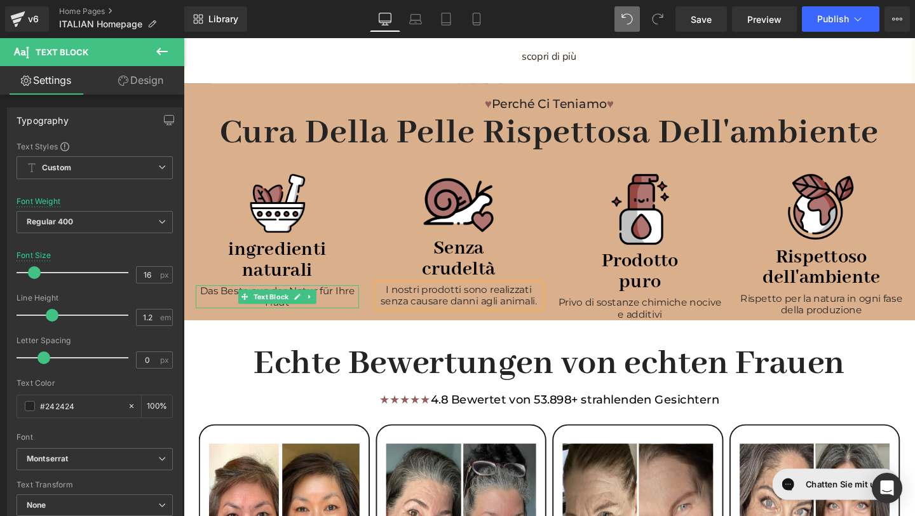
click at [334, 314] on p "Das Beste aus der Natur für Ihre Haut" at bounding box center [282, 310] width 172 height 24
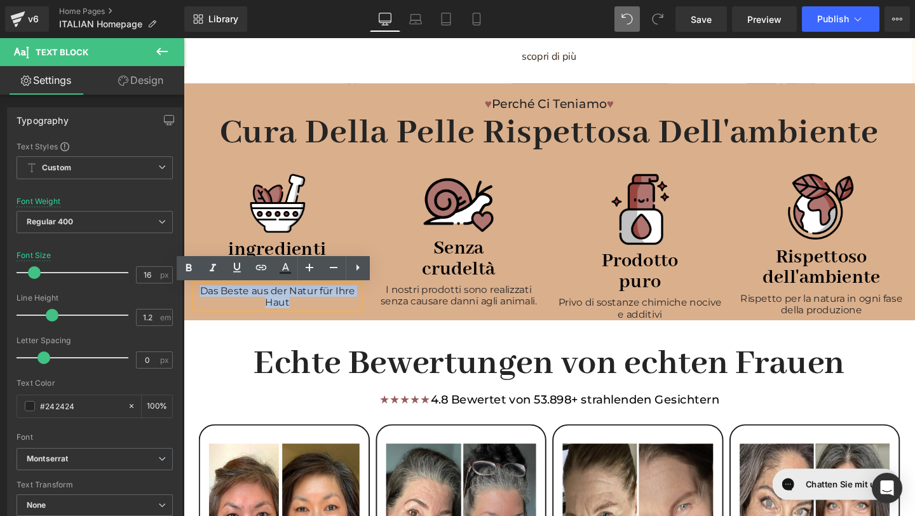
drag, startPoint x: 300, startPoint y: 320, endPoint x: 201, endPoint y: 305, distance: 100.2
click at [201, 305] on p "Das Beste aus der Natur für Ihre Haut" at bounding box center [282, 310] width 172 height 24
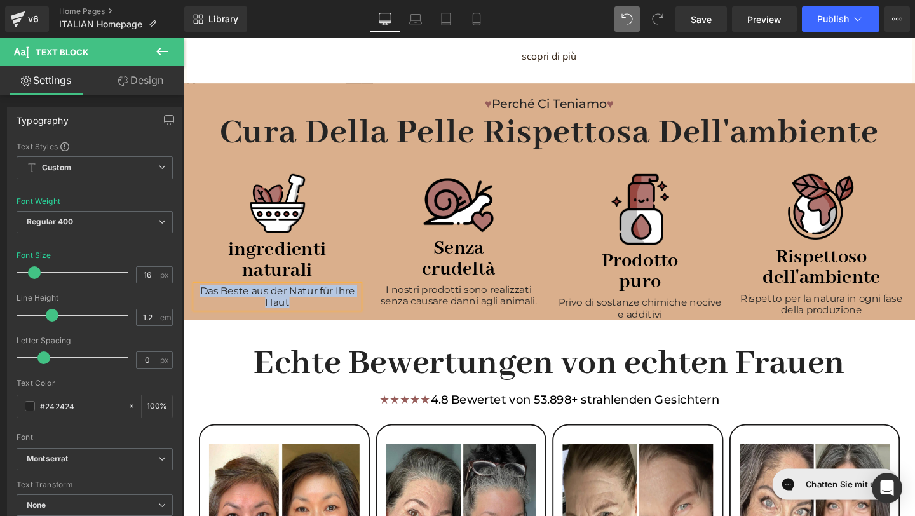
paste div
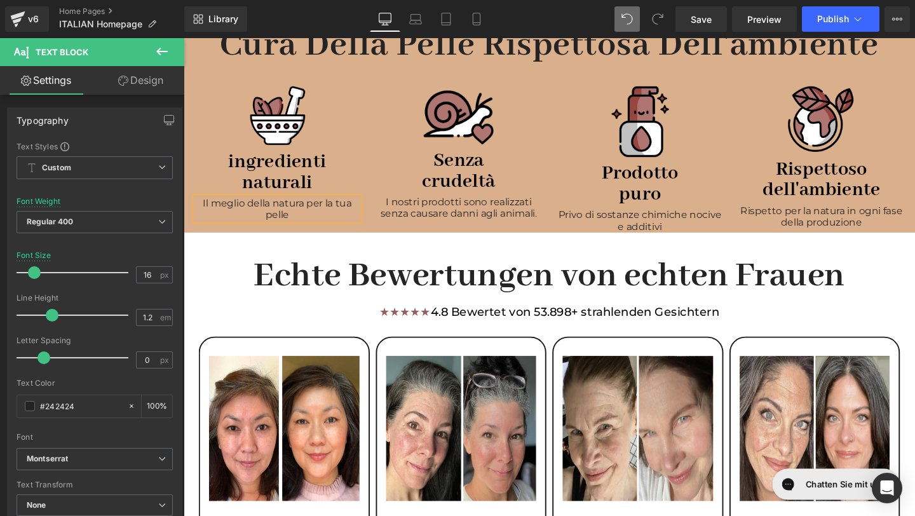
scroll to position [1102, 0]
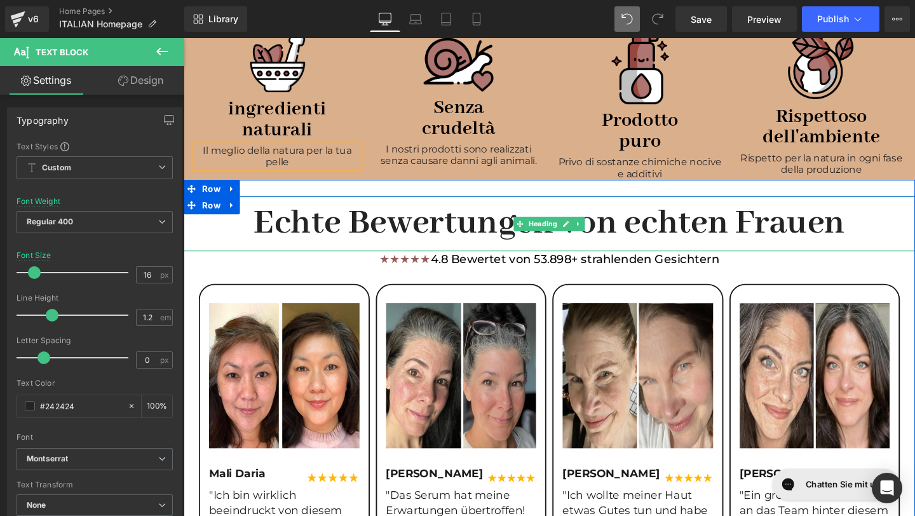
click at [894, 240] on h1 "Echte Bewertungen von echten Frauen" at bounding box center [568, 233] width 769 height 58
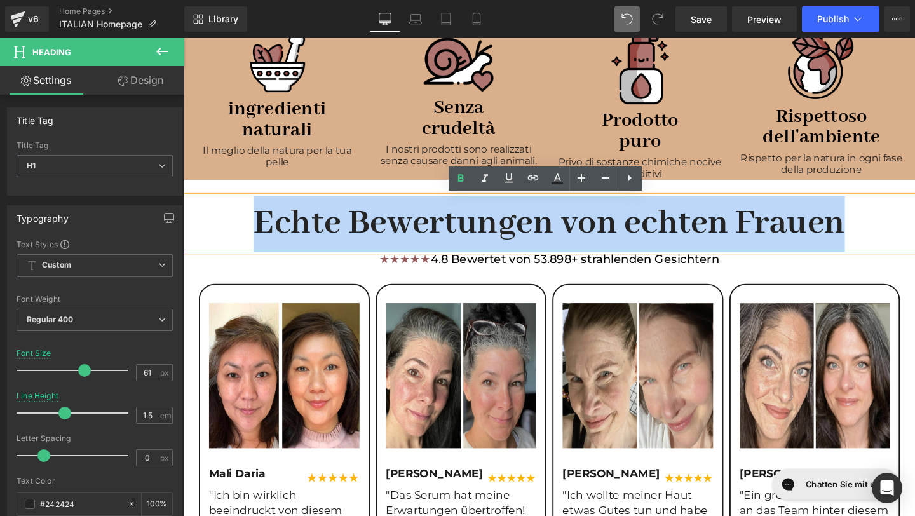
drag, startPoint x: 893, startPoint y: 239, endPoint x: 250, endPoint y: 222, distance: 642.8
click at [249, 222] on h1 "Echte Bewertungen von echten Frauen" at bounding box center [568, 233] width 769 height 58
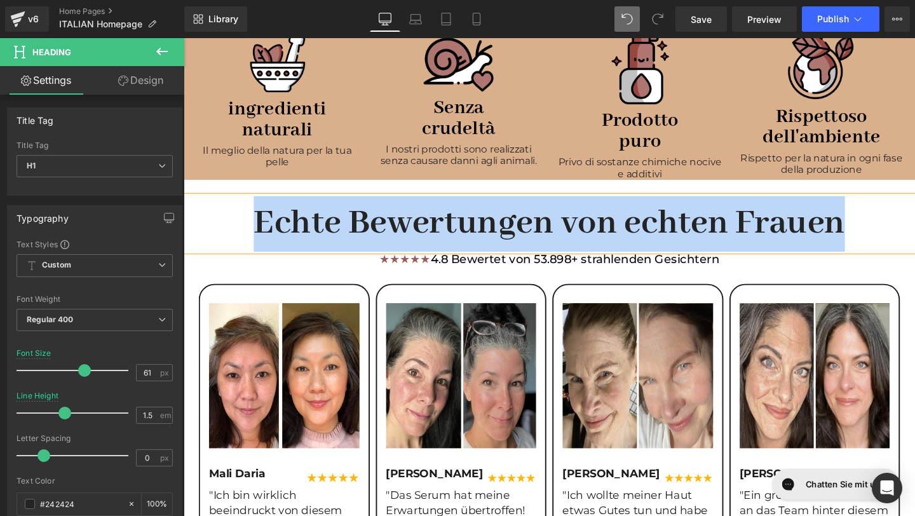
paste div
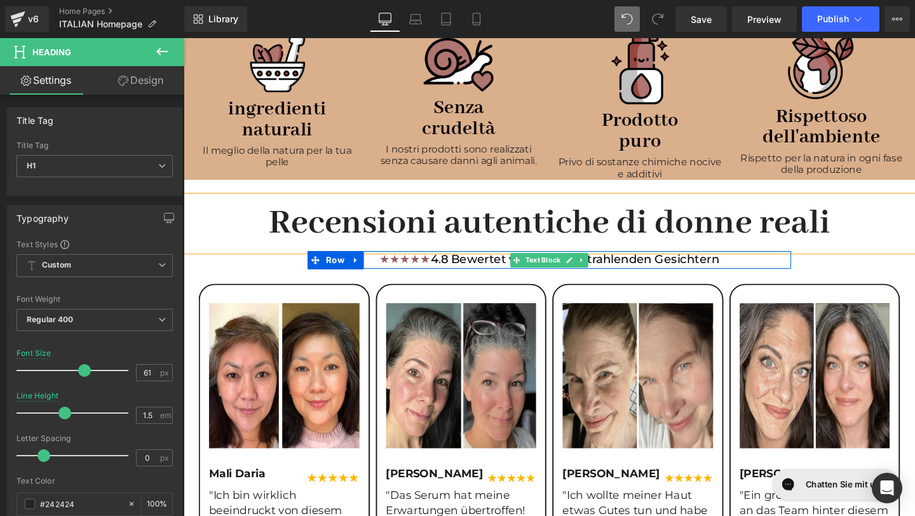
click at [759, 274] on p "★★★★★ 4.8 Bewertet von 53.898+ strahlenden Gesichtern" at bounding box center [568, 271] width 509 height 18
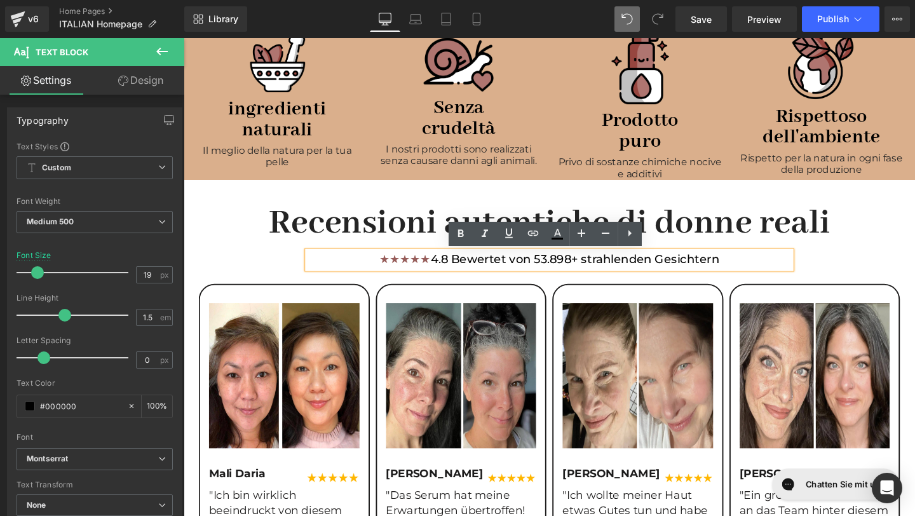
drag, startPoint x: 759, startPoint y: 274, endPoint x: 453, endPoint y: 277, distance: 306.4
click at [452, 277] on p "★★★★★ 4.8 Bewertet von 53.898+ strahlenden Gesichtern" at bounding box center [568, 271] width 509 height 18
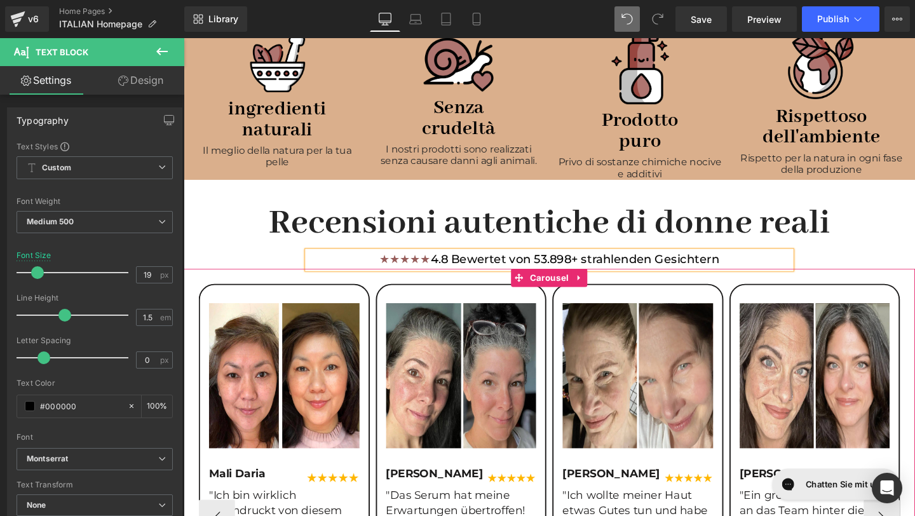
paste div
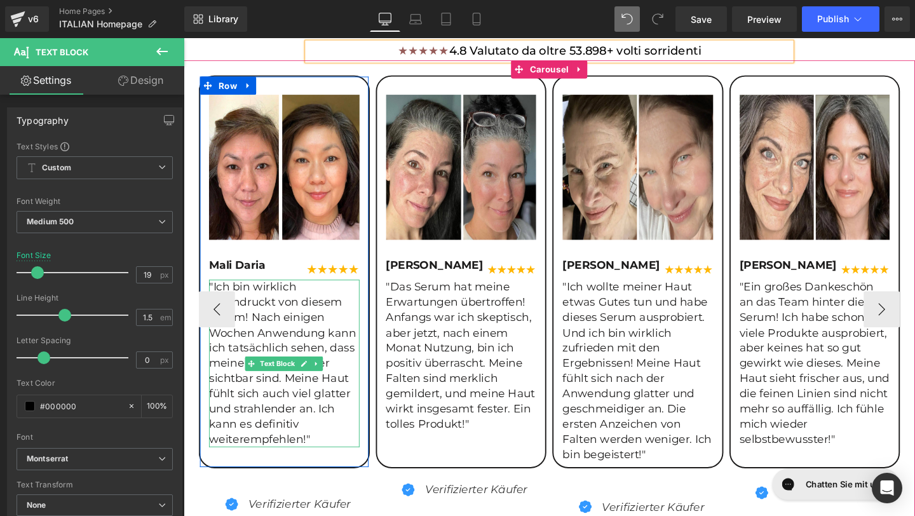
scroll to position [1325, 0]
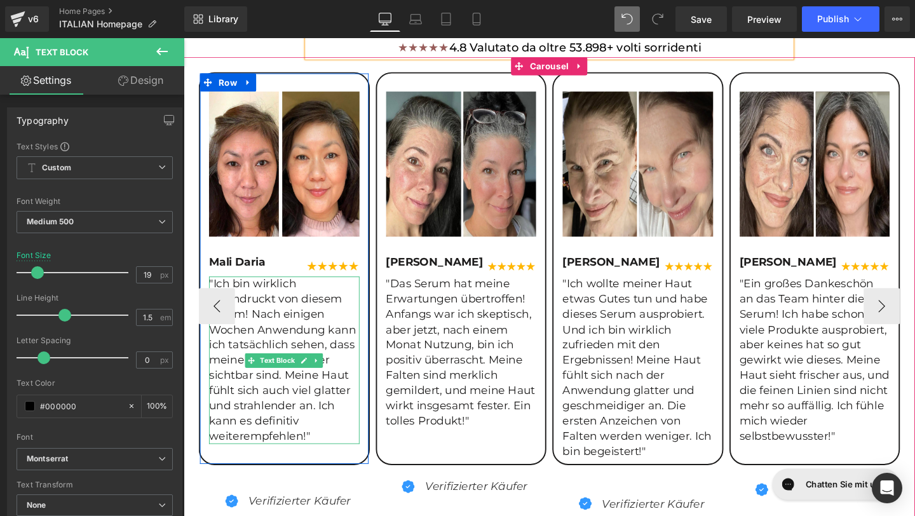
click at [325, 453] on p ""Ich bin wirklich beeindruckt von diesem Serum! Nach einigen Wochen Anwendung k…" at bounding box center [289, 377] width 158 height 176
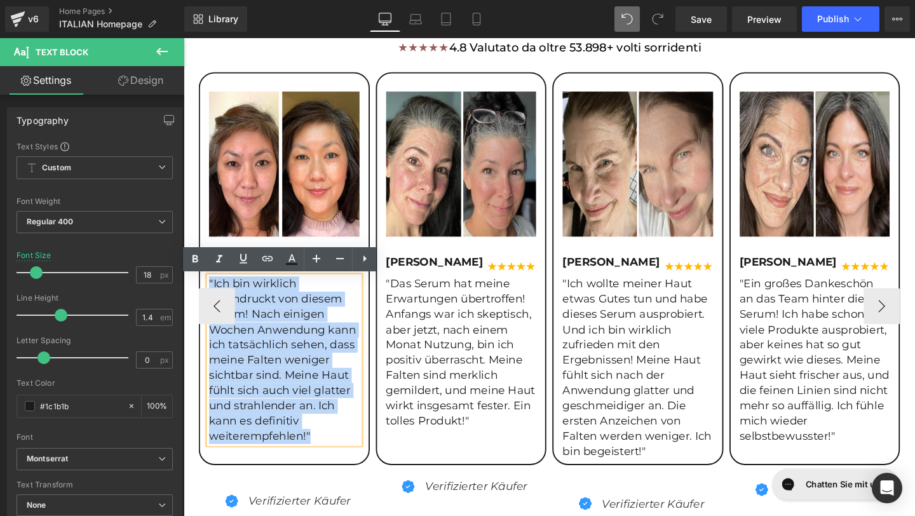
drag, startPoint x: 325, startPoint y: 457, endPoint x: 201, endPoint y: 285, distance: 212.1
click at [201, 285] on div "Image Mali Daria Text Block Image Row "Ich bin wirklich beeindruckt von diesem …" at bounding box center [289, 329] width 177 height 470
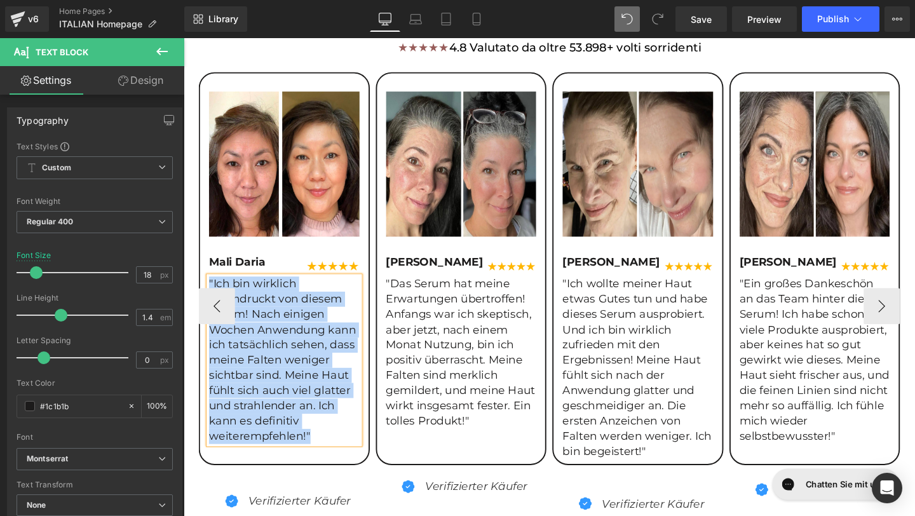
paste div
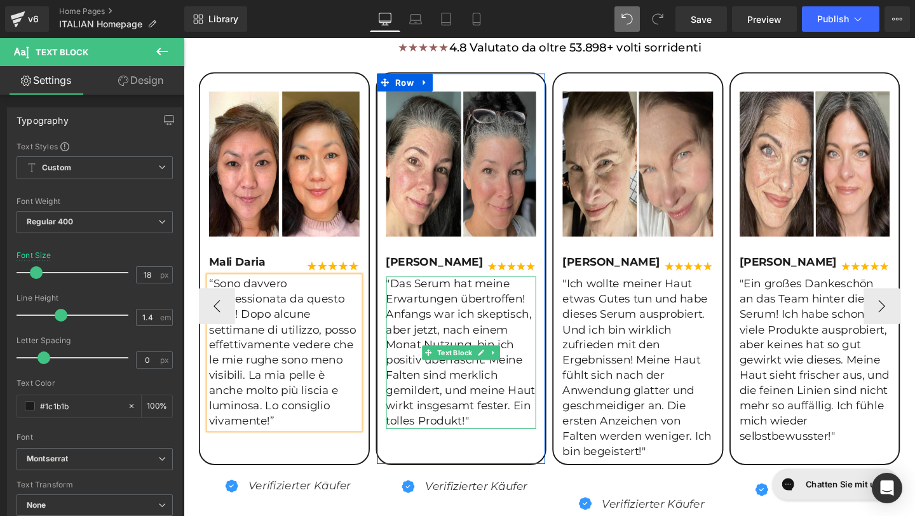
click at [504, 440] on p ""Das Serum hat meine Erwartungen übertroffen! Anfangs war ich skeptisch, aber j…" at bounding box center [476, 369] width 158 height 160
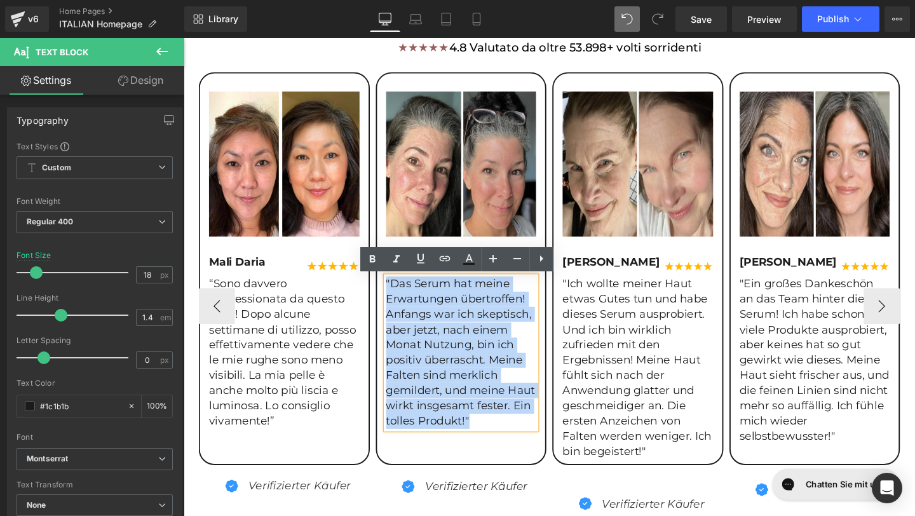
drag, startPoint x: 503, startPoint y: 440, endPoint x: 387, endPoint y: 297, distance: 183.9
click at [387, 297] on div "Image Emma Weiß Text Block Image Row "Das Serum hat meine Erwartungen übertroff…" at bounding box center [475, 330] width 177 height 472
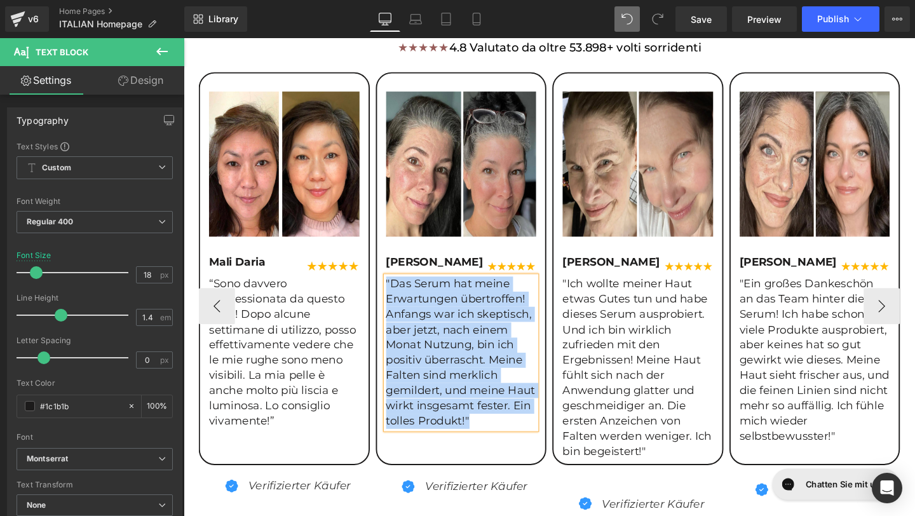
paste div
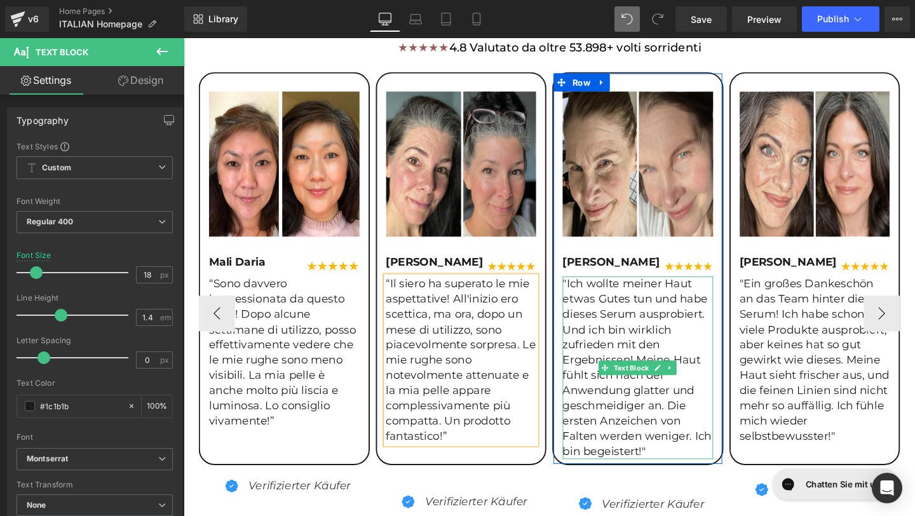
click at [674, 470] on p ""Ich wollte meiner Haut etwas Gutes tun und habe dieses Serum ausprobiert. Und …" at bounding box center [661, 385] width 158 height 192
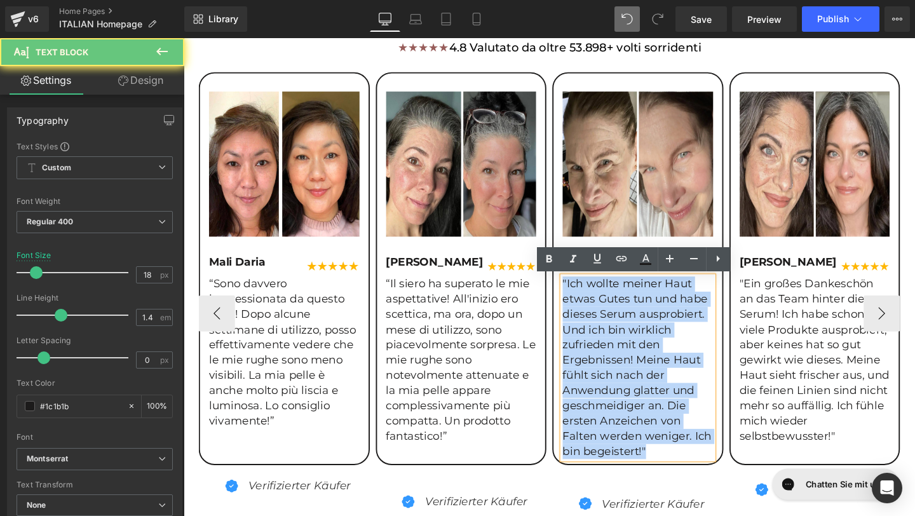
drag, startPoint x: 674, startPoint y: 470, endPoint x: 567, endPoint y: 286, distance: 213.4
click at [567, 286] on div "Image Mali Daria Text Block Image Row “Sono davvero impressionata da questo sie…" at bounding box center [851, 328] width 1302 height 508
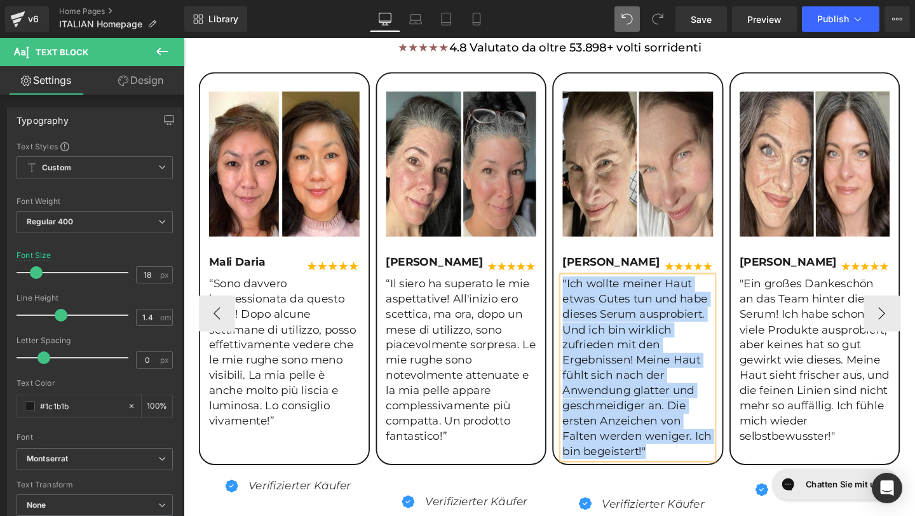
paste div
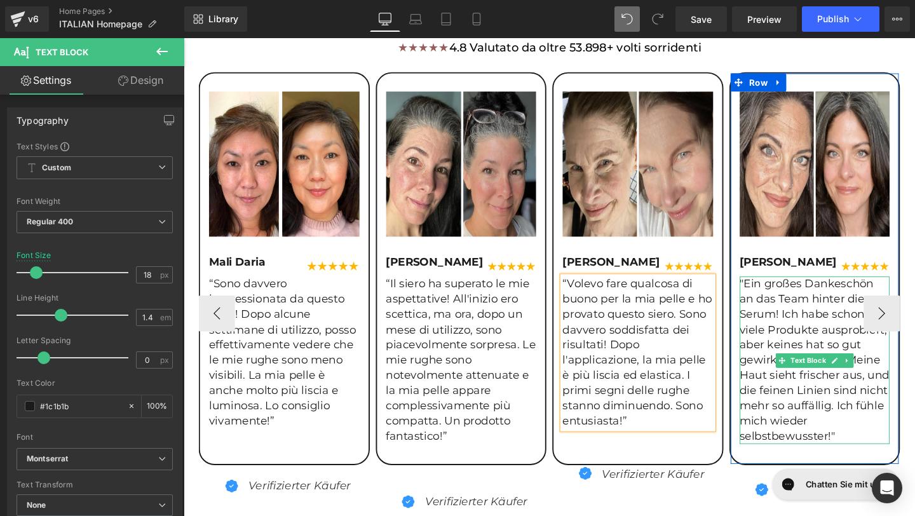
click at [877, 459] on p ""Ein großes Dankeschön an das Team hinter diesem Serum! Ich habe schon so viele…" at bounding box center [847, 377] width 158 height 176
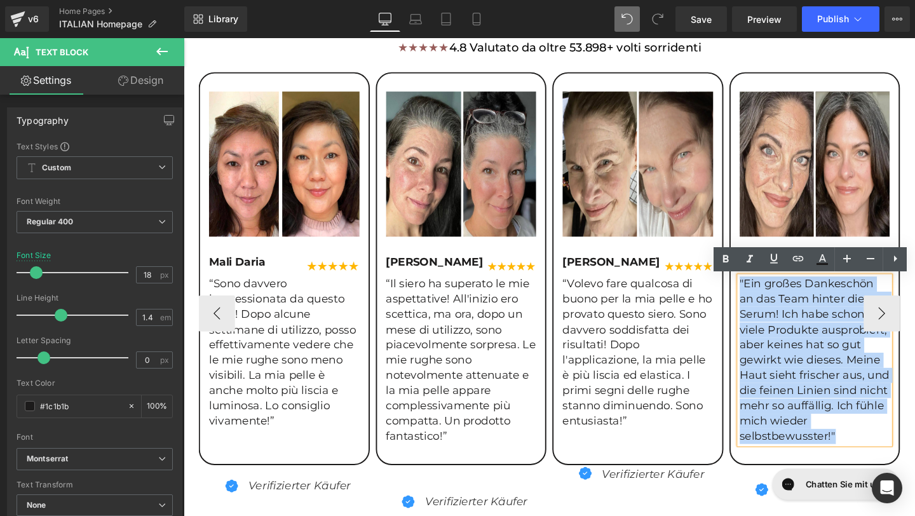
drag, startPoint x: 877, startPoint y: 459, endPoint x: 758, endPoint y: 300, distance: 198.4
click at [759, 300] on div "Image Lea Becker Text Block Image Row "Ein großes Dankeschön an das Team hinter…" at bounding box center [847, 310] width 177 height 433
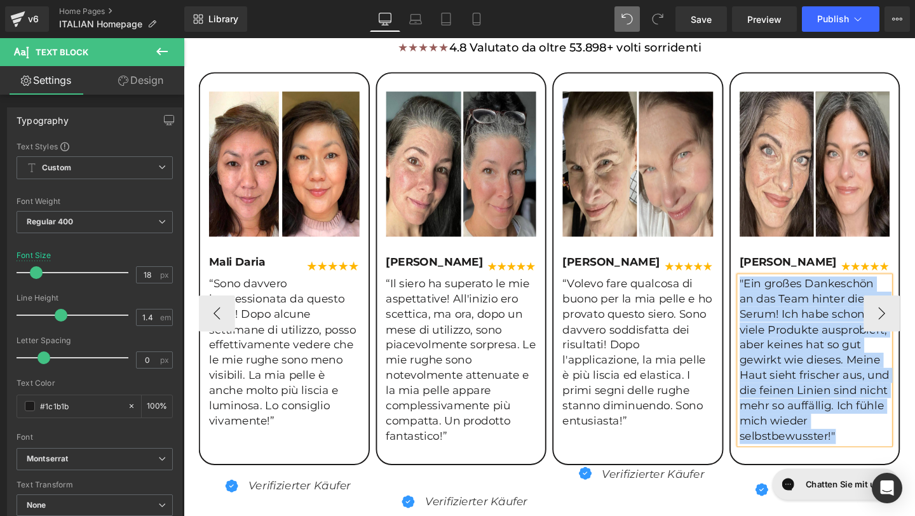
paste div
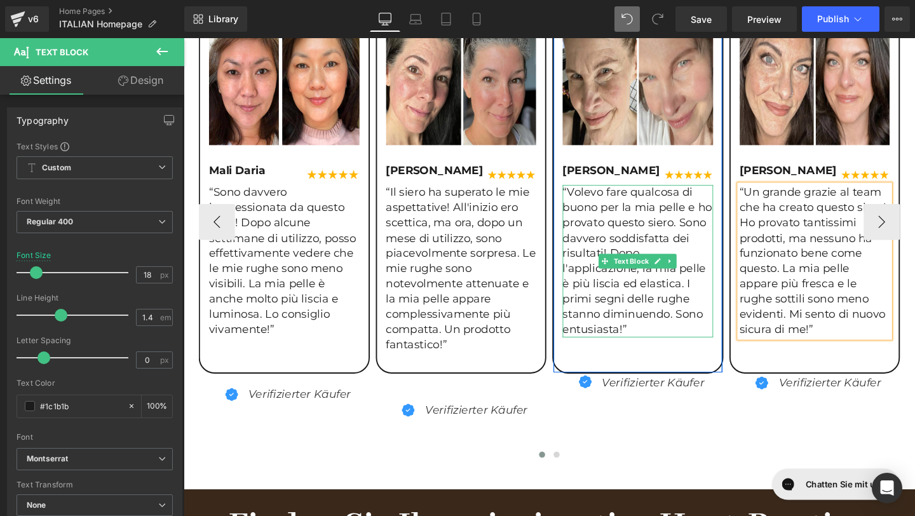
scroll to position [1421, 0]
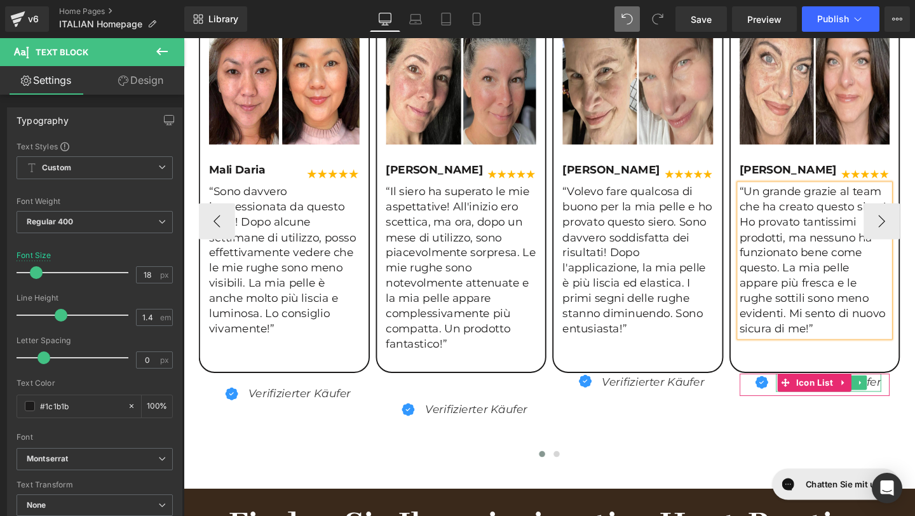
click at [907, 398] on icon "Verifizierter Käufer" at bounding box center [863, 400] width 107 height 14
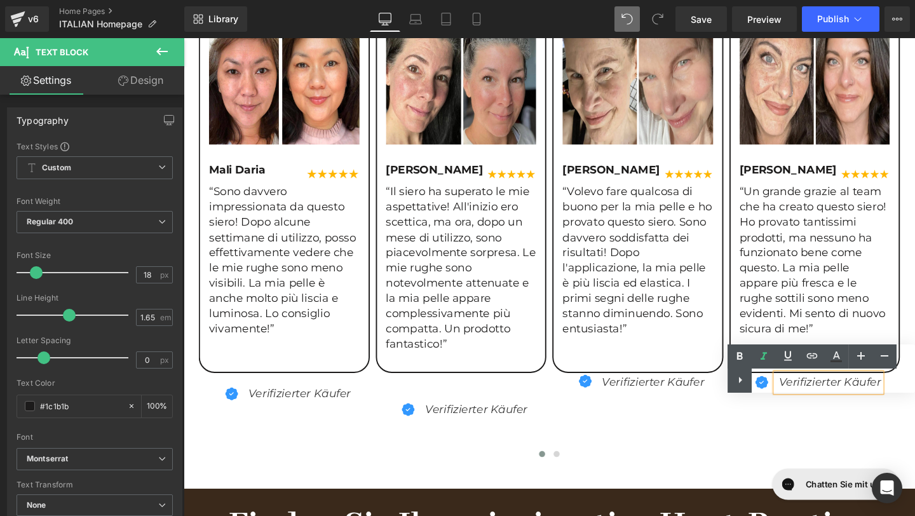
click at [880, 382] on div "Text Color Highlight Color #333333" at bounding box center [822, 369] width 188 height 48
click at [780, 381] on div "Text Color Highlight Color #333333" at bounding box center [822, 369] width 188 height 48
click at [784, 383] on div "Text Color Highlight Color #333333" at bounding box center [822, 369] width 188 height 48
drag, startPoint x: 779, startPoint y: 382, endPoint x: 837, endPoint y: 382, distance: 58.5
click at [837, 382] on div "Text Color Highlight Color #333333" at bounding box center [822, 369] width 188 height 48
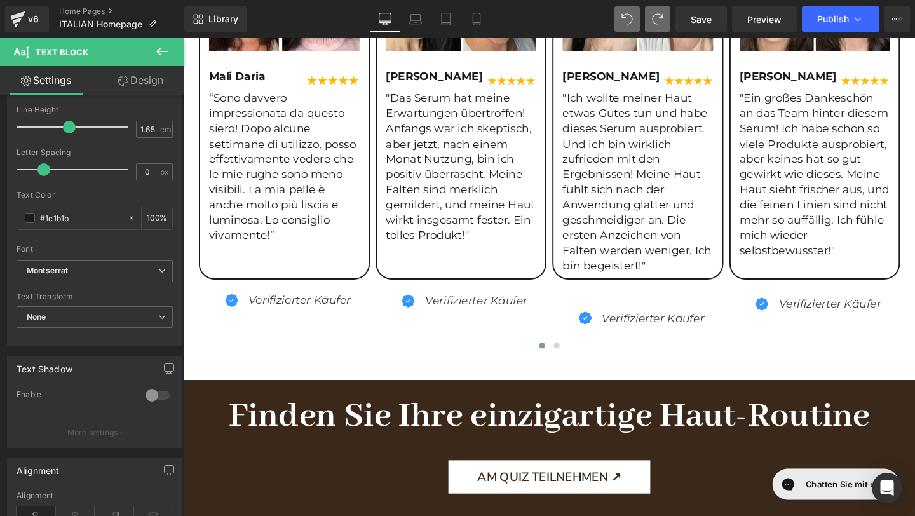
scroll to position [1414, 0]
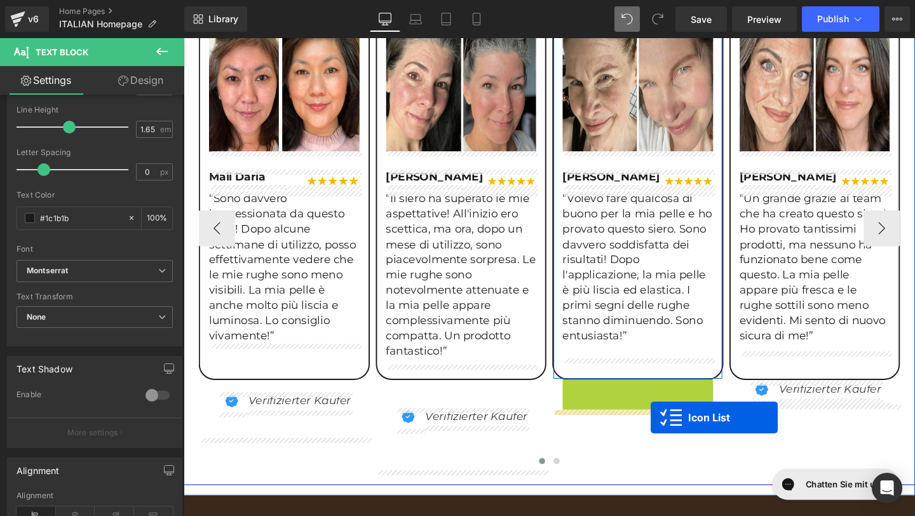
drag, startPoint x: 678, startPoint y: 414, endPoint x: 674, endPoint y: 431, distance: 17.1
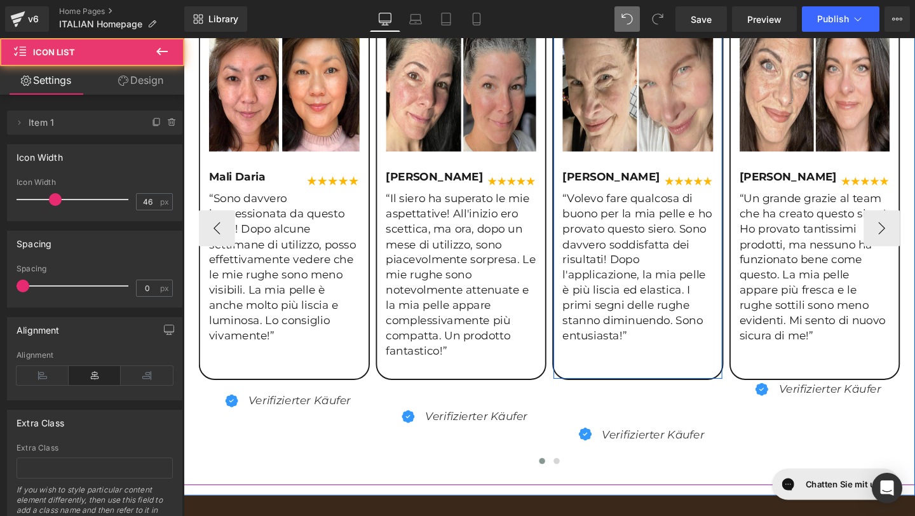
drag, startPoint x: 590, startPoint y: 458, endPoint x: 598, endPoint y: 434, distance: 25.5
click at [598, 434] on div "Image Emily Wolf Text Block Image Row “Volevo fare qualcosa di buono per la mia…" at bounding box center [661, 228] width 180 height 486
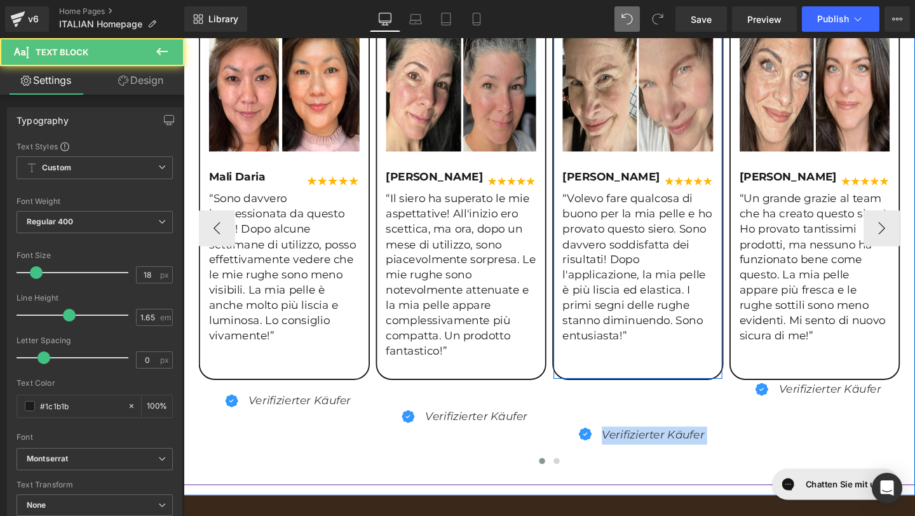
drag, startPoint x: 700, startPoint y: 457, endPoint x: 705, endPoint y: 438, distance: 19.6
click at [706, 438] on div "Image Emily Wolf Text Block Image Row “Volevo fare qualcosa di buono per la mia…" at bounding box center [661, 228] width 180 height 486
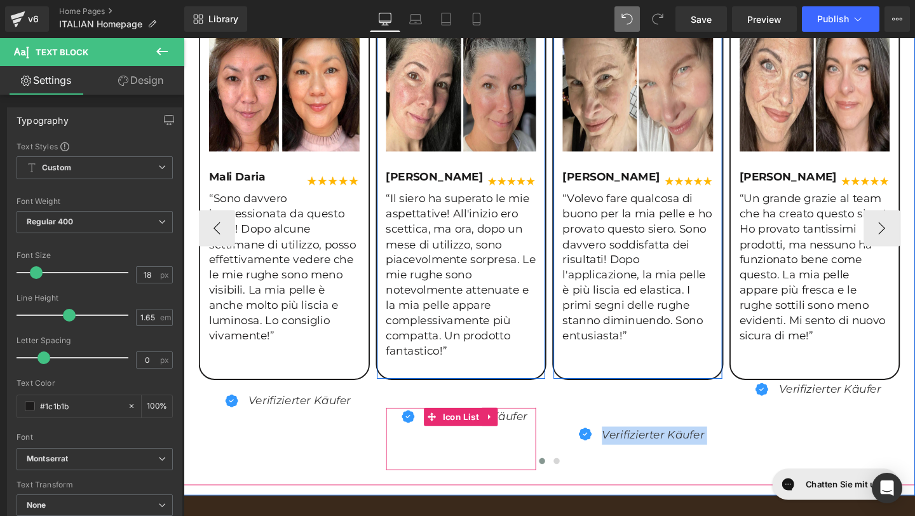
click at [550, 454] on div "Icon Verifizierter Käufer Text Block" at bounding box center [476, 450] width 158 height 46
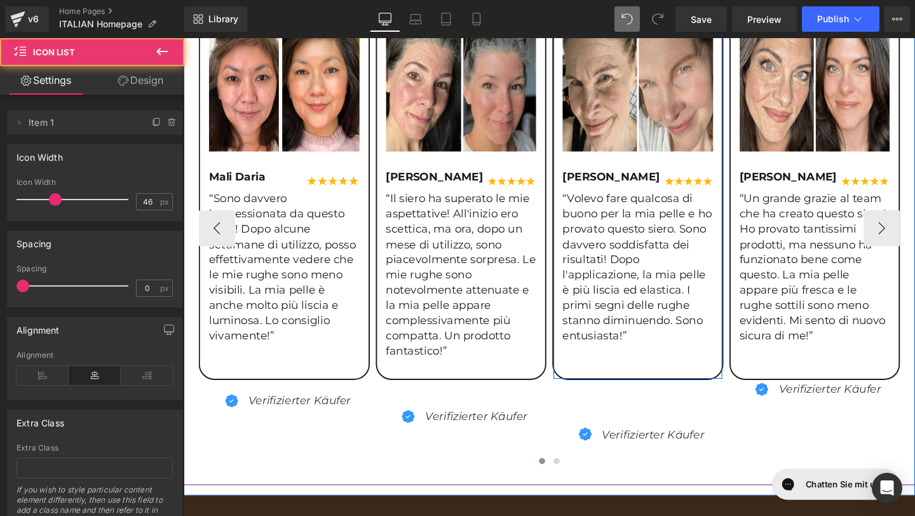
drag, startPoint x: 586, startPoint y: 467, endPoint x: 591, endPoint y: 443, distance: 24.6
click at [591, 443] on div "Image Emily Wolf Text Block Image Row “Volevo fare qualcosa di buono per la mia…" at bounding box center [661, 228] width 180 height 486
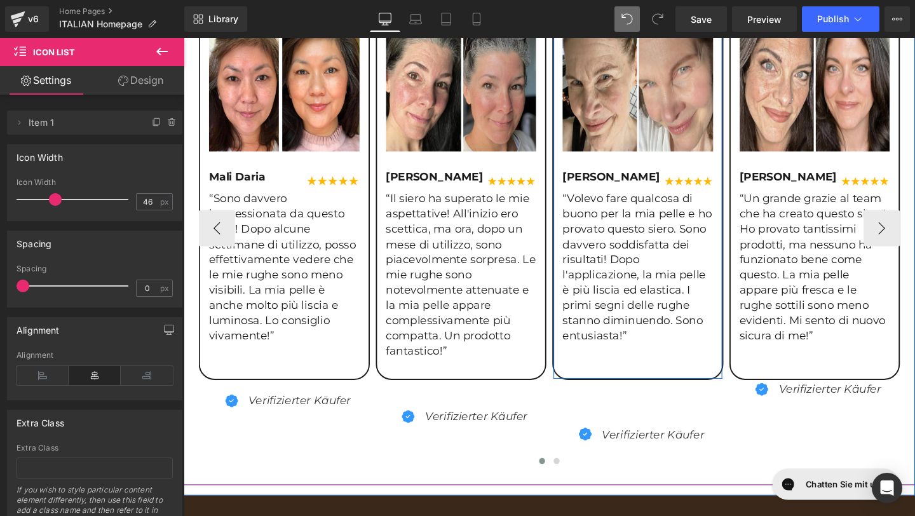
drag, startPoint x: 583, startPoint y: 458, endPoint x: 584, endPoint y: 451, distance: 6.5
click at [584, 451] on div "Icon Verifizierter Käufer Text Block" at bounding box center [661, 458] width 180 height 25
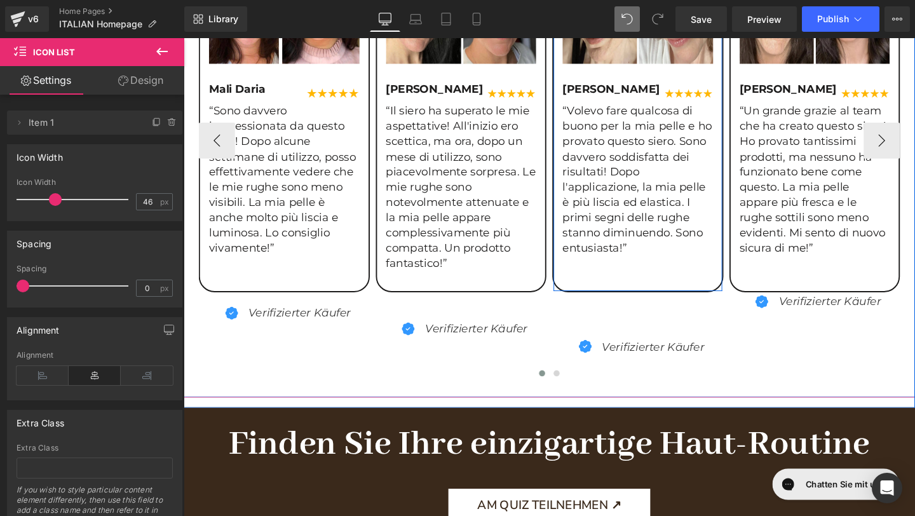
scroll to position [1512, 0]
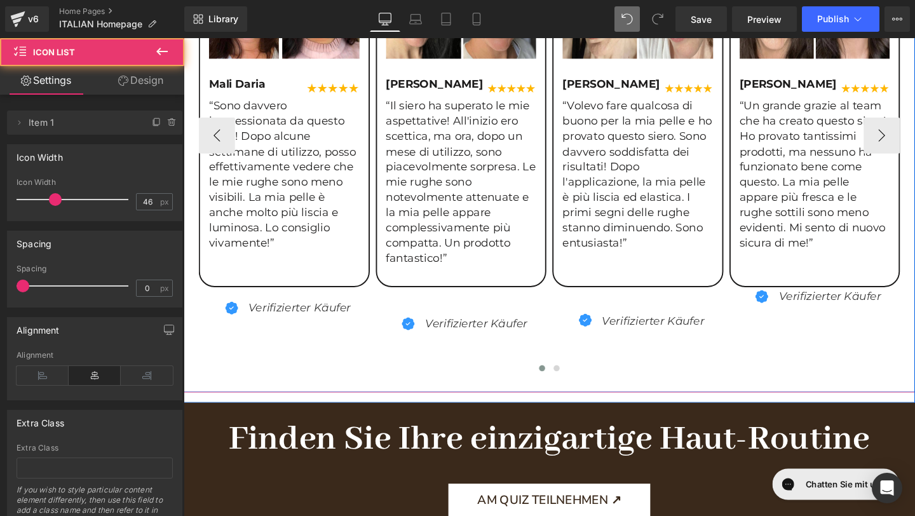
drag, startPoint x: 772, startPoint y: 313, endPoint x: 775, endPoint y: 339, distance: 26.3
click at [776, 339] on div "Image Mali Daria Text Block Image Row “Sono davvero impressionata da questo sie…" at bounding box center [851, 141] width 1302 height 508
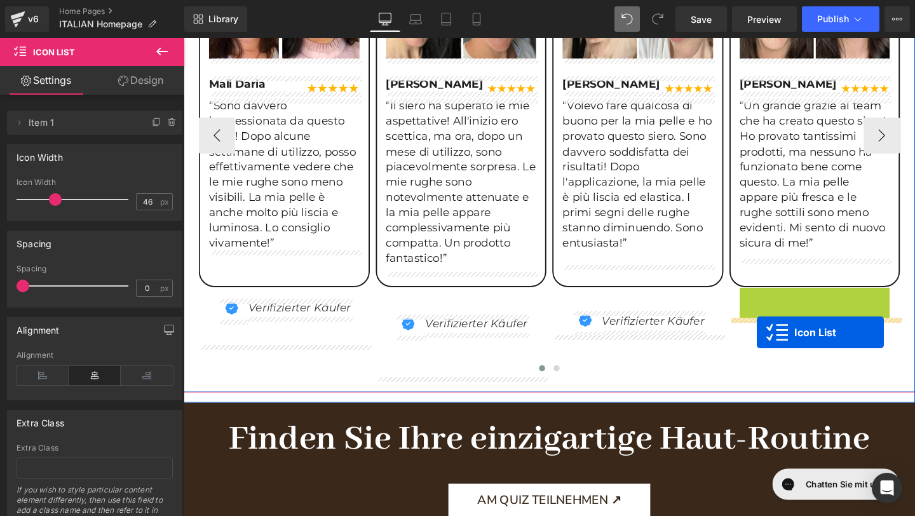
drag, startPoint x: 860, startPoint y: 311, endPoint x: 786, endPoint y: 347, distance: 81.9
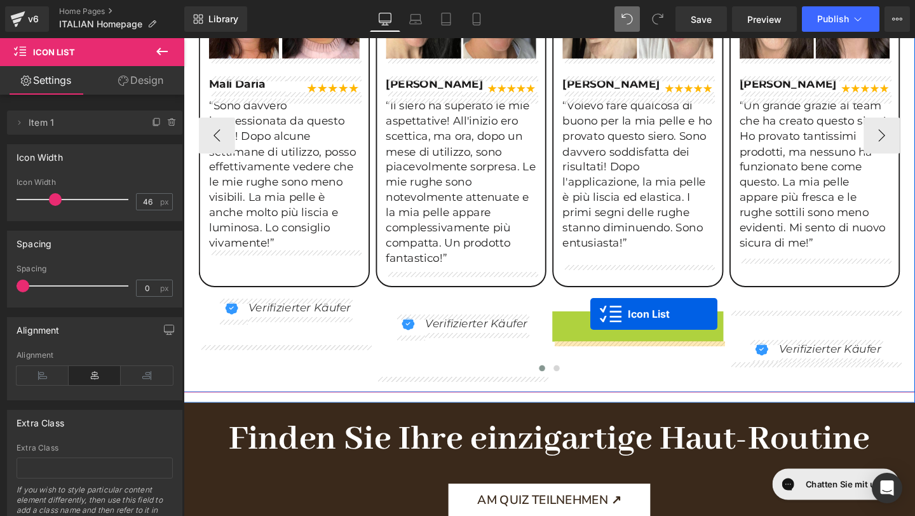
drag, startPoint x: 629, startPoint y: 331, endPoint x: 611, endPoint y: 330, distance: 17.2
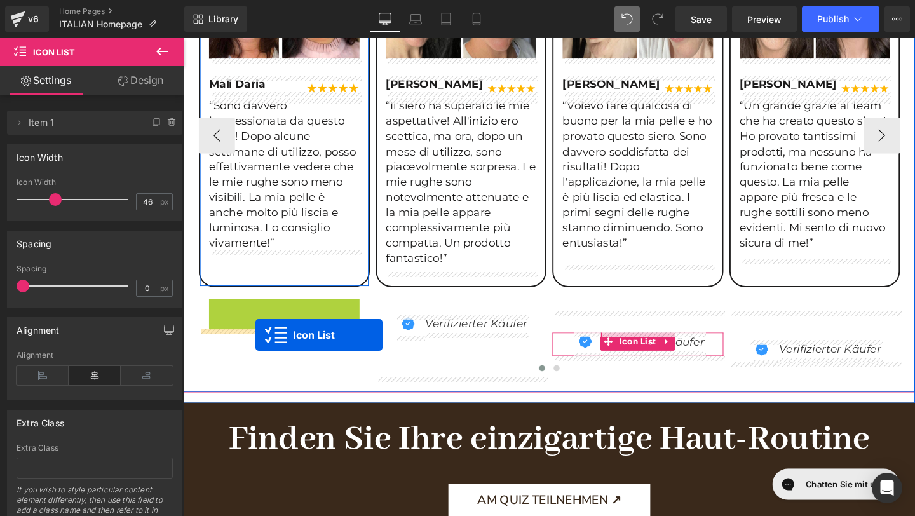
drag, startPoint x: 261, startPoint y: 325, endPoint x: 259, endPoint y: 350, distance: 24.9
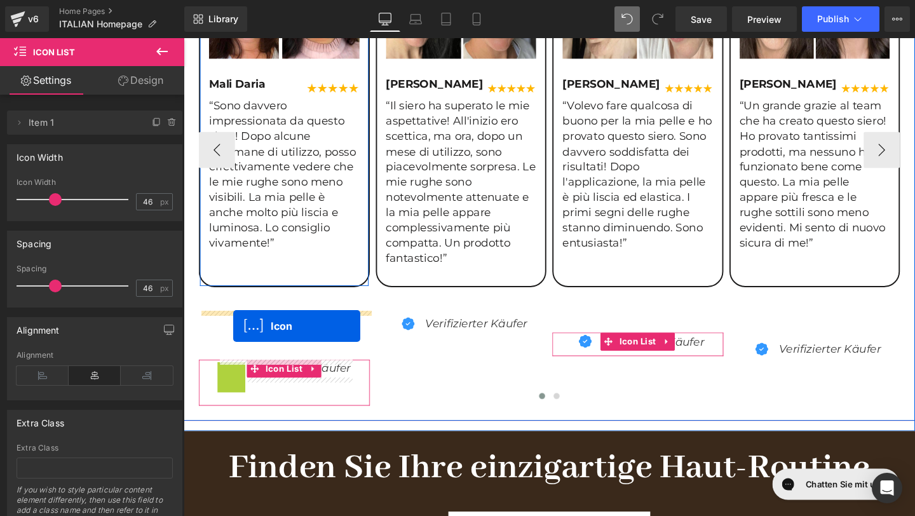
drag, startPoint x: 243, startPoint y: 385, endPoint x: 236, endPoint y: 341, distance: 45.1
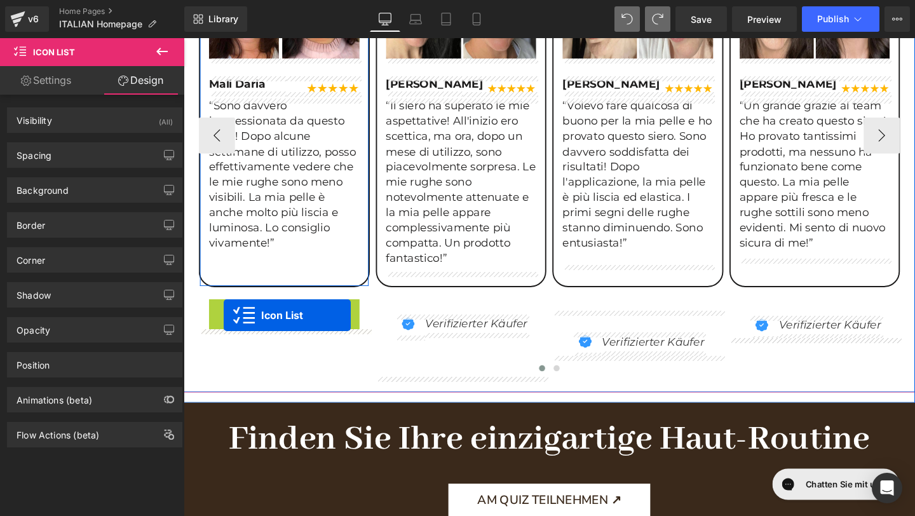
drag, startPoint x: 304, startPoint y: 324, endPoint x: 224, endPoint y: 330, distance: 79.7
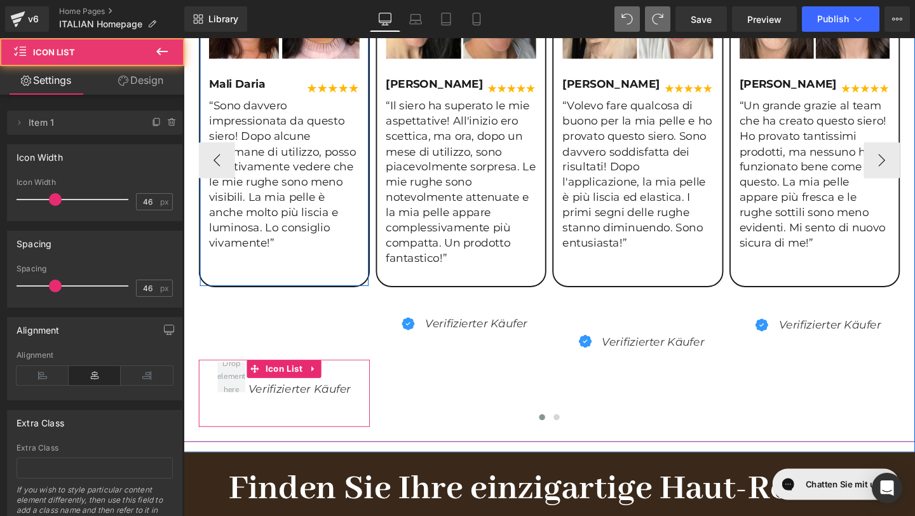
click at [221, 419] on ul "Icon Verifizierter Käufer Text Block" at bounding box center [289, 411] width 140 height 71
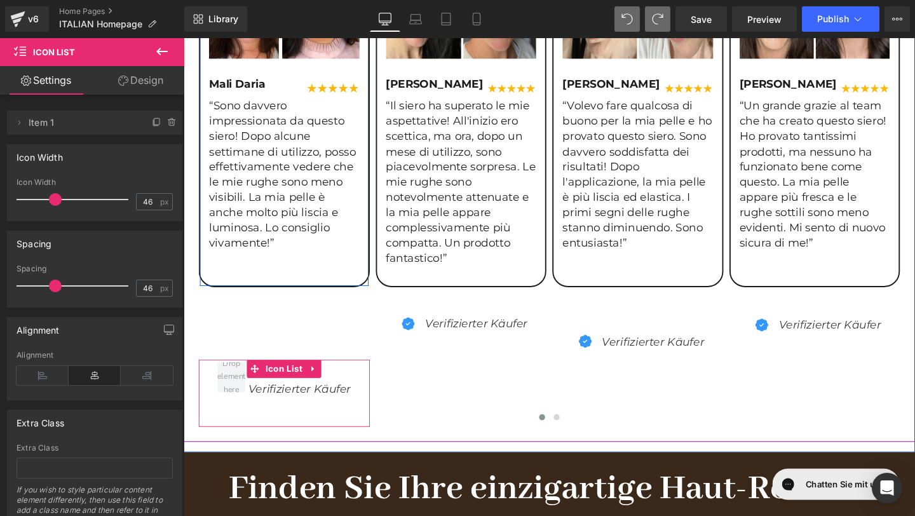
click at [372, 294] on div at bounding box center [289, 295] width 177 height 6
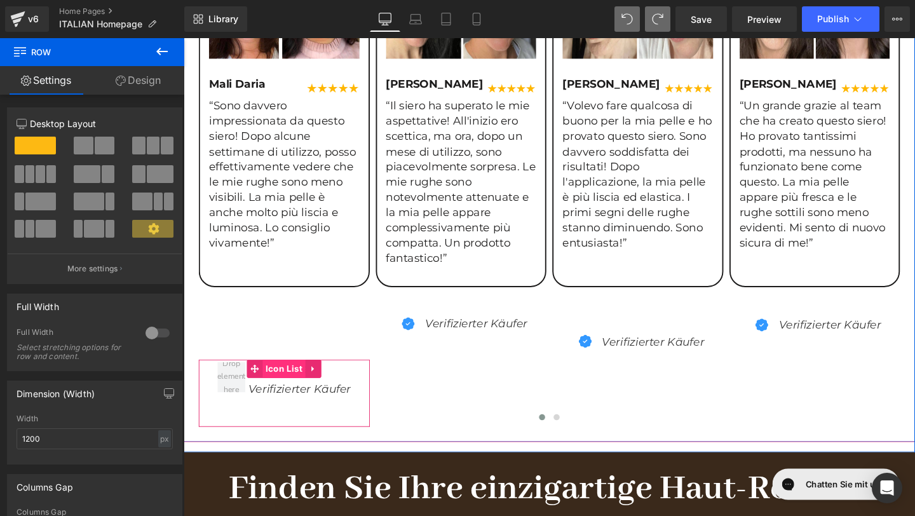
click at [303, 389] on span "Icon List" at bounding box center [289, 385] width 45 height 19
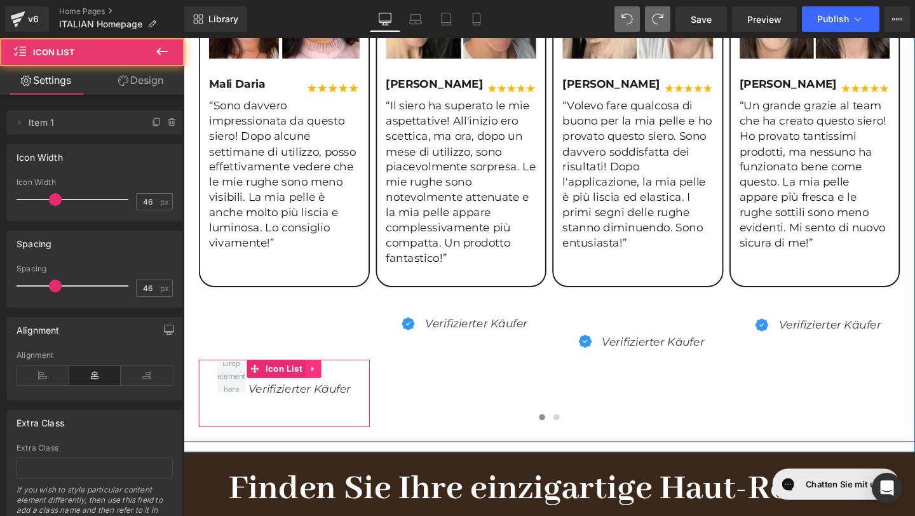
click at [320, 383] on icon at bounding box center [320, 386] width 9 height 10
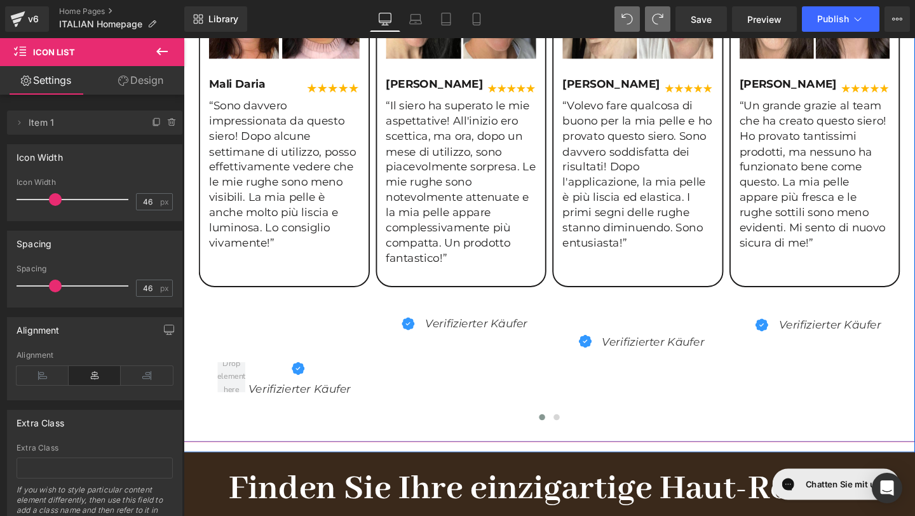
click at [338, 341] on div "Image Mali Daria Text Block Image Row “Sono davvero impressionata da questo sie…" at bounding box center [290, 167] width 180 height 560
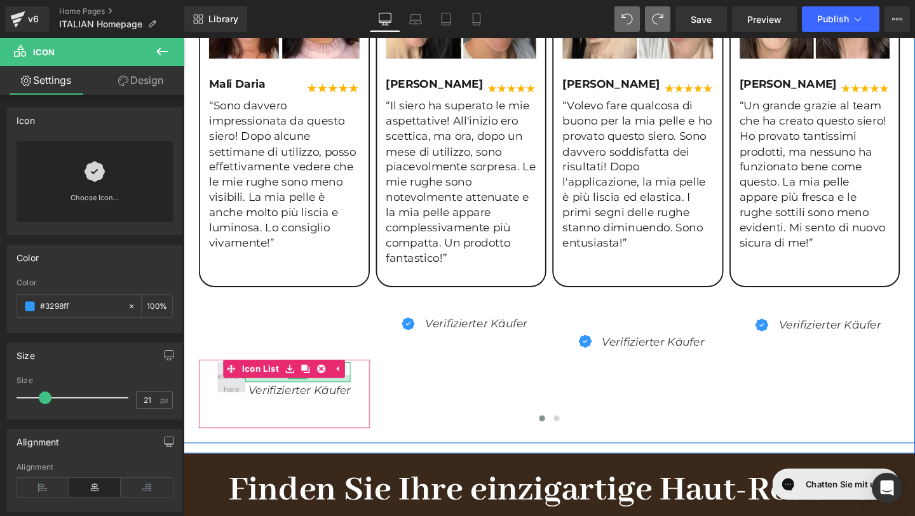
drag, startPoint x: 301, startPoint y: 397, endPoint x: 228, endPoint y: 404, distance: 73.5
click at [228, 404] on li "Icon Verifizierter Käufer Text Block" at bounding box center [289, 399] width 140 height 40
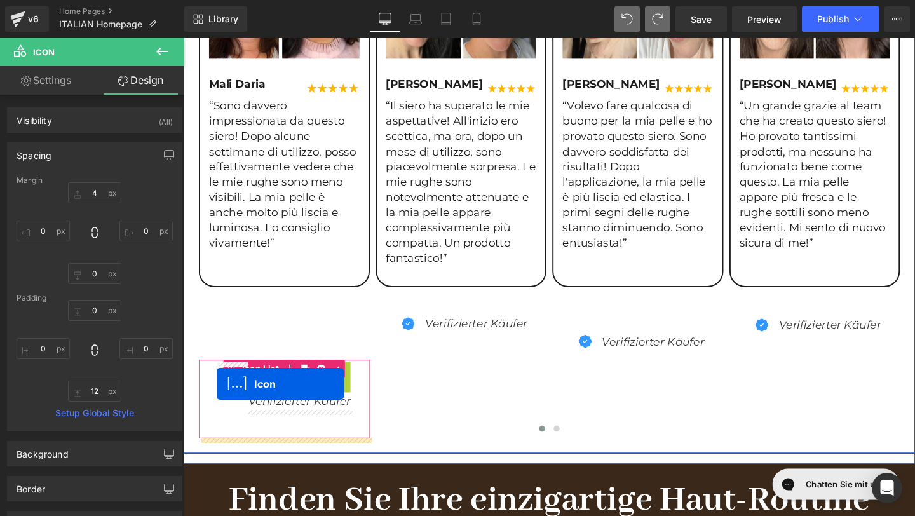
drag, startPoint x: 297, startPoint y: 397, endPoint x: 219, endPoint y: 401, distance: 78.3
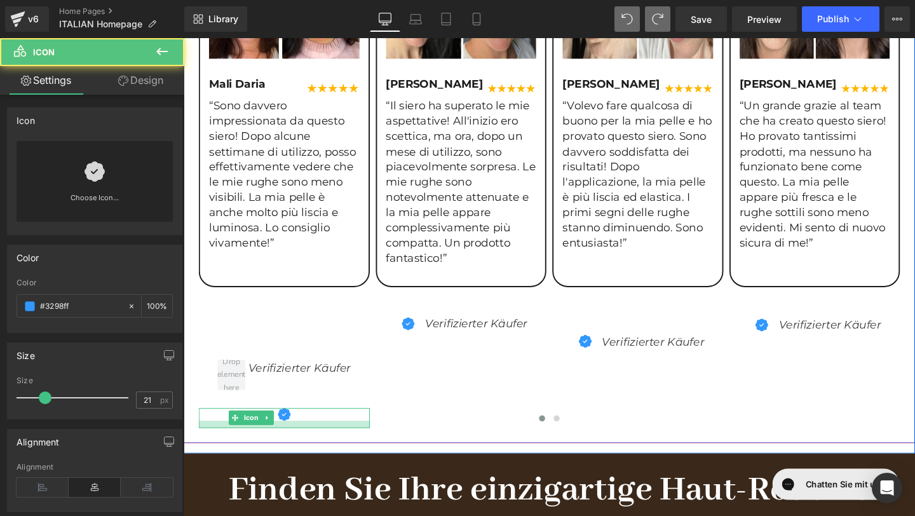
click at [283, 334] on div "Image Mali Daria Text Block Image Row “Sono davvero impressionata da questo sie…" at bounding box center [290, 167] width 180 height 561
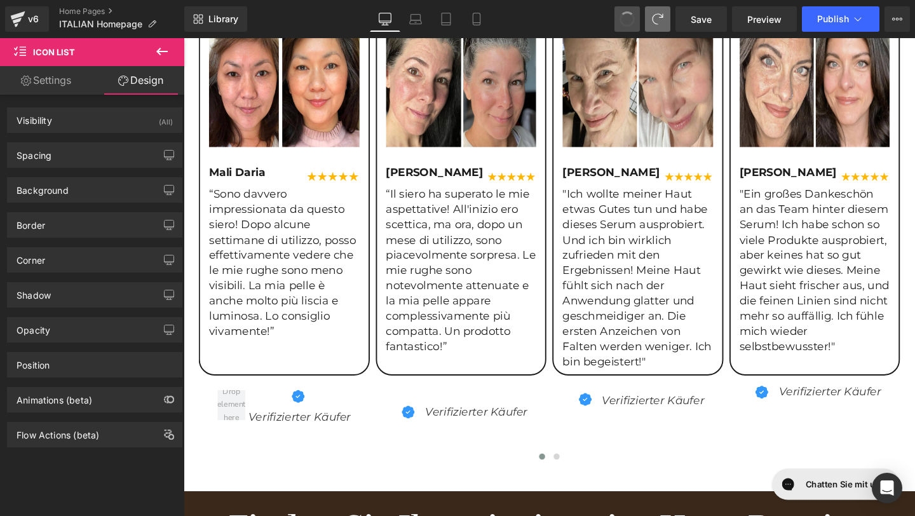
scroll to position [1414, 0]
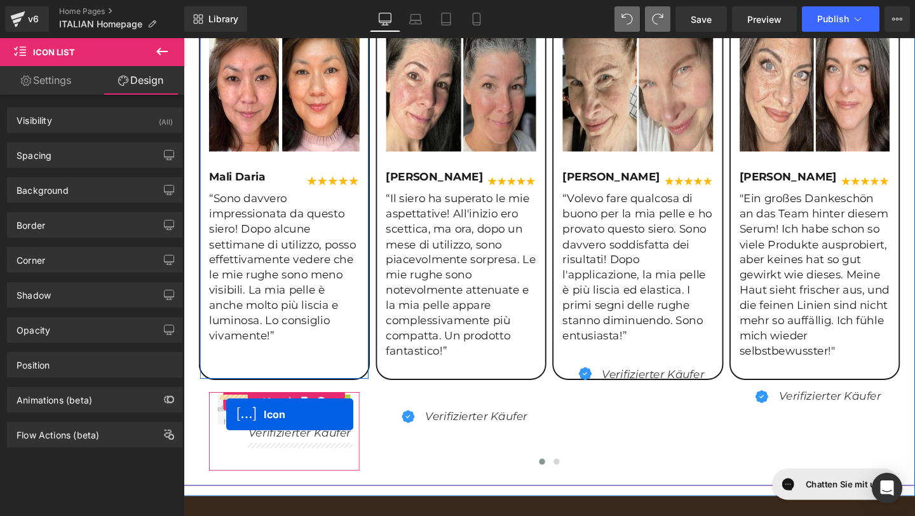
drag, startPoint x: 302, startPoint y: 430, endPoint x: 228, endPoint y: 435, distance: 73.9
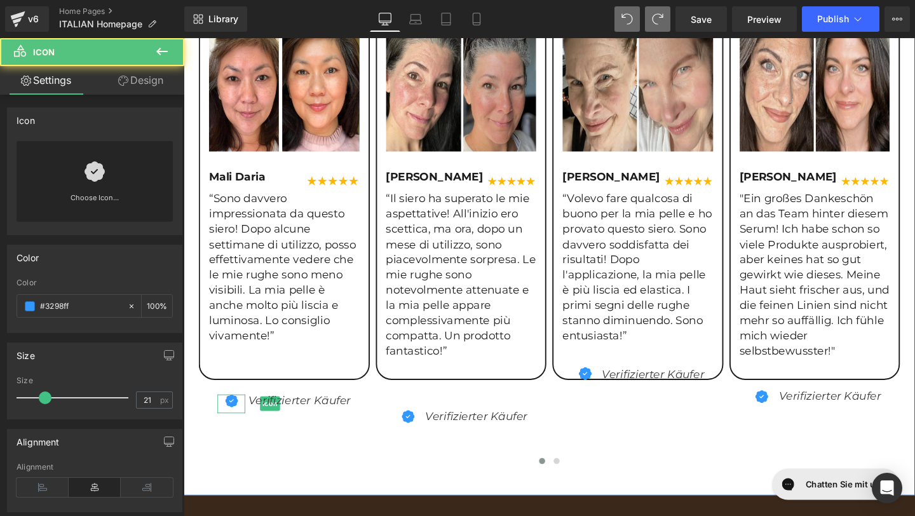
click at [366, 481] on div at bounding box center [568, 485] width 737 height 17
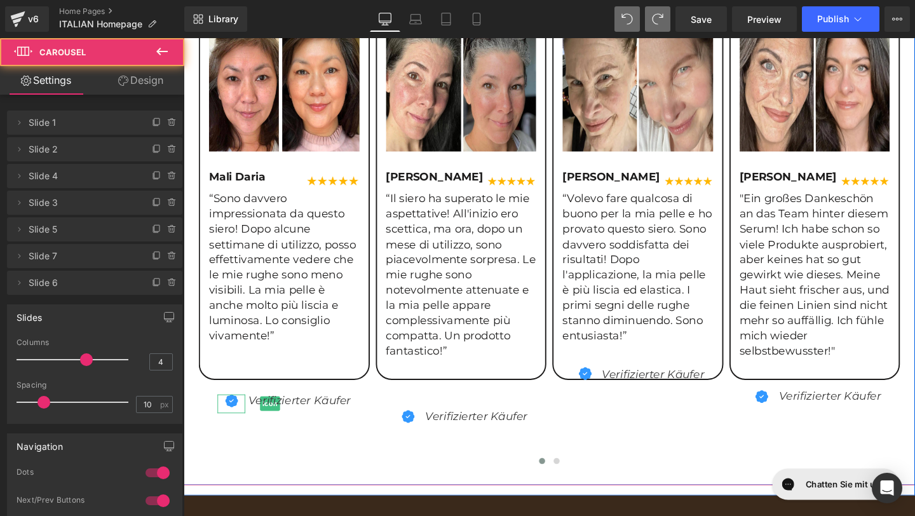
click at [364, 468] on div "Image Mali Daria Text Block Image Row “Sono davvero impressionata da questo sie…" at bounding box center [851, 239] width 1302 height 508
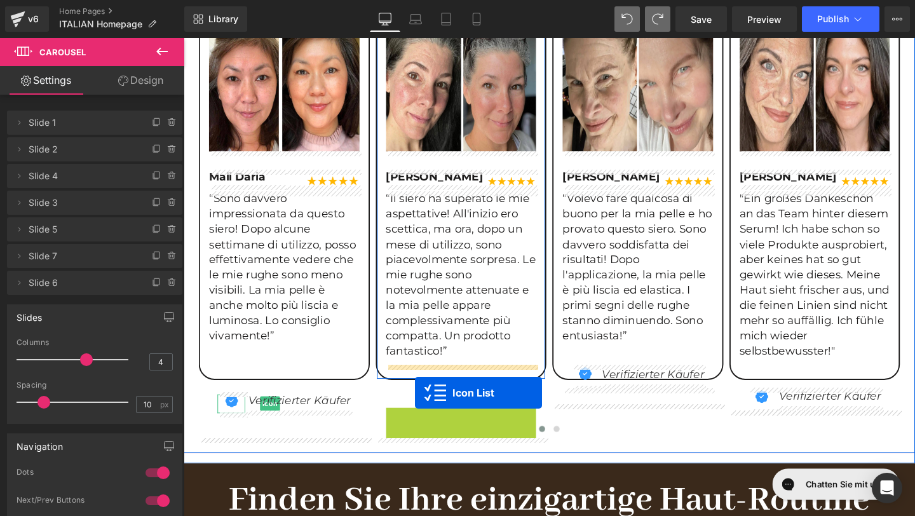
drag, startPoint x: 454, startPoint y: 444, endPoint x: 426, endPoint y: 408, distance: 45.7
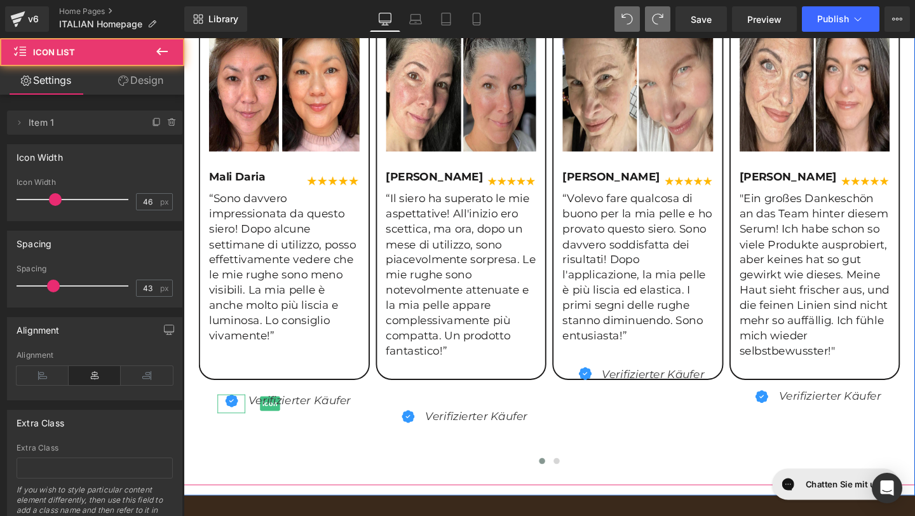
click at [304, 473] on div "Image Mali Daria Text Block Image Row “Sono davvero impressionata da questo sie…" at bounding box center [851, 239] width 1302 height 508
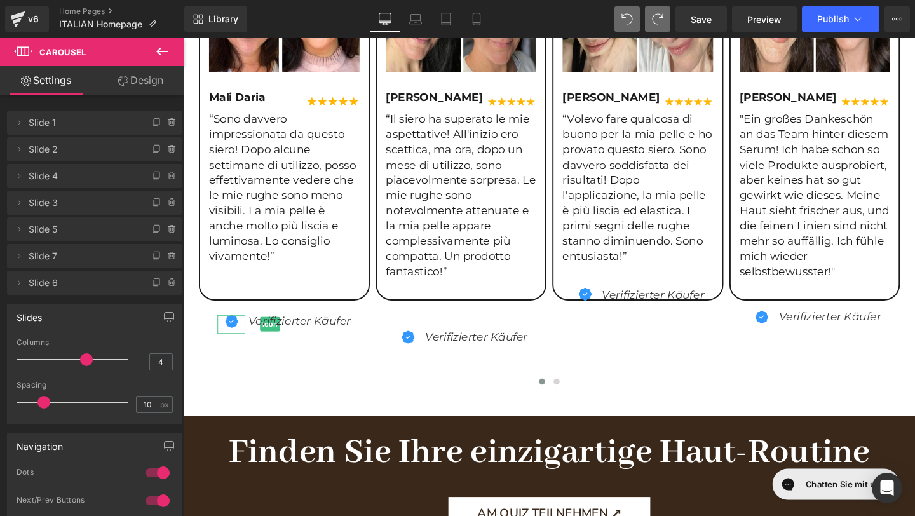
scroll to position [1498, 0]
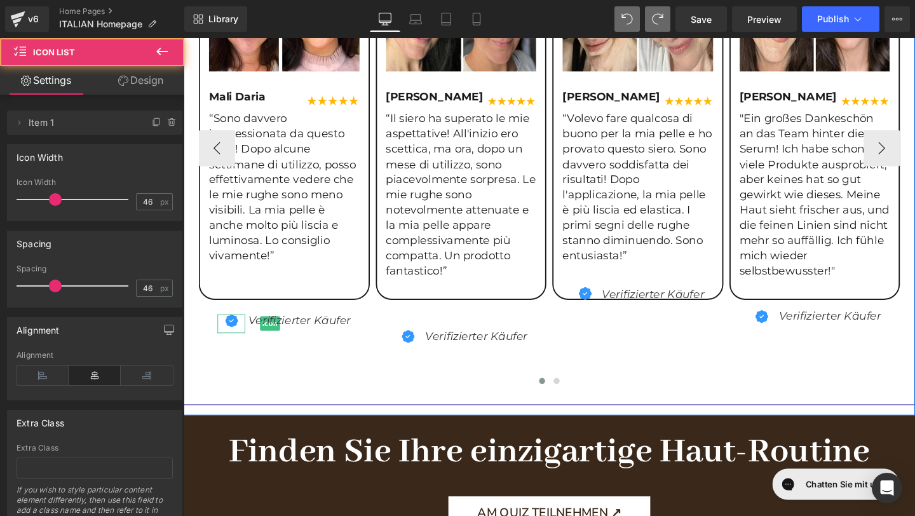
drag, startPoint x: 323, startPoint y: 353, endPoint x: 326, endPoint y: 375, distance: 21.8
click at [327, 376] on div "Image Mali Daria Text Block Image Row “Sono davvero impressionata da questo sie…" at bounding box center [851, 154] width 1302 height 508
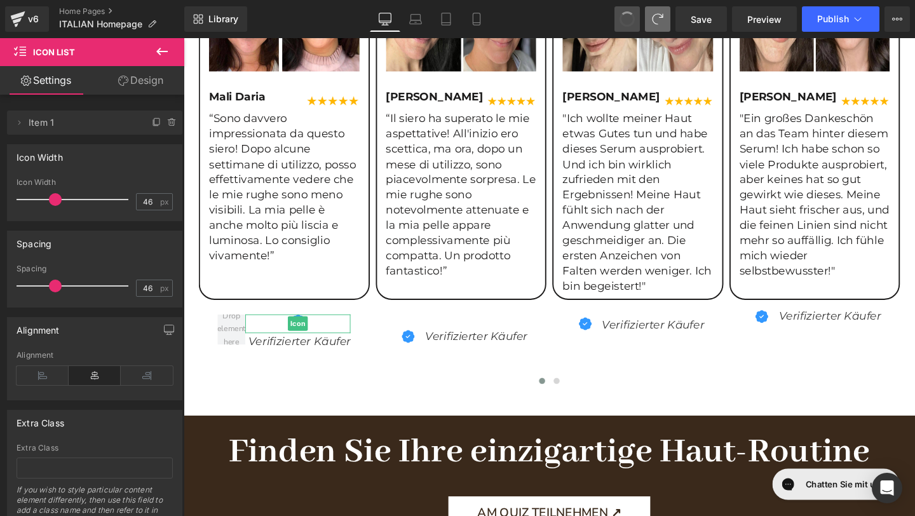
click at [632, 19] on span at bounding box center [627, 19] width 18 height 18
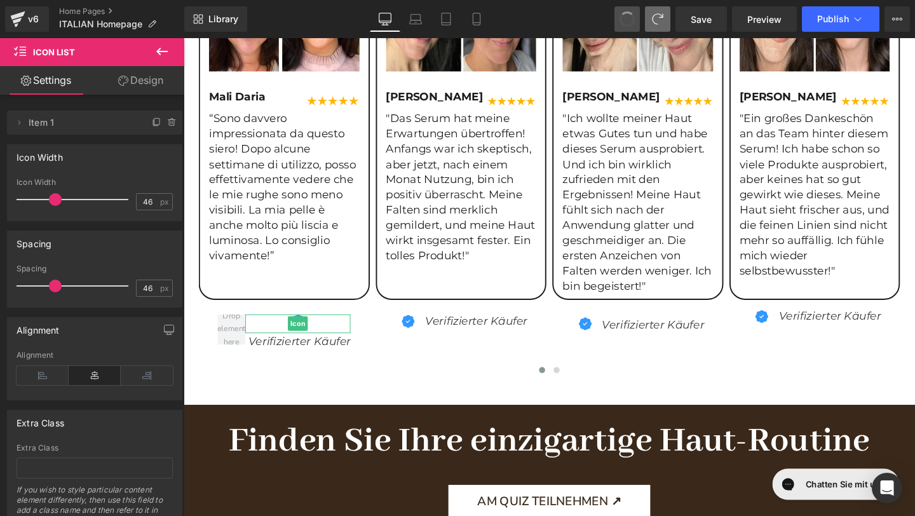
click at [632, 19] on span at bounding box center [627, 19] width 18 height 18
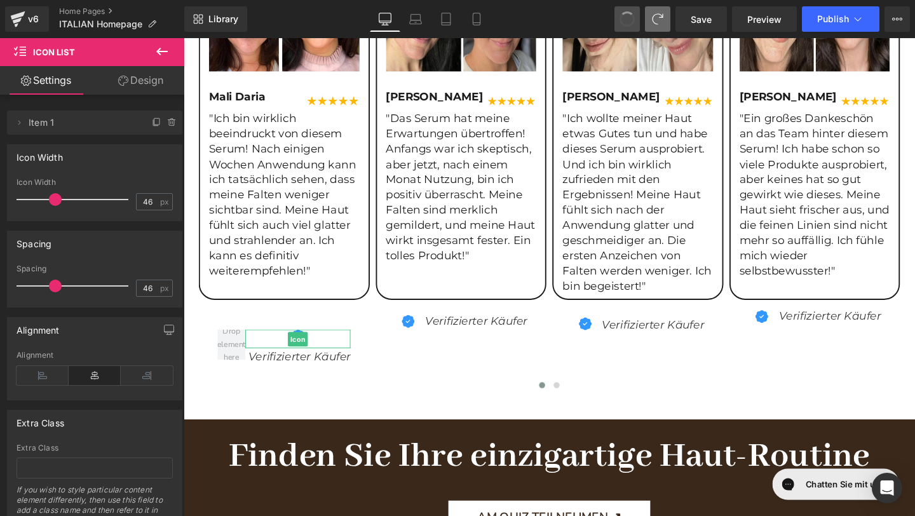
click at [632, 19] on span at bounding box center [627, 19] width 19 height 19
click at [632, 19] on span at bounding box center [627, 19] width 18 height 18
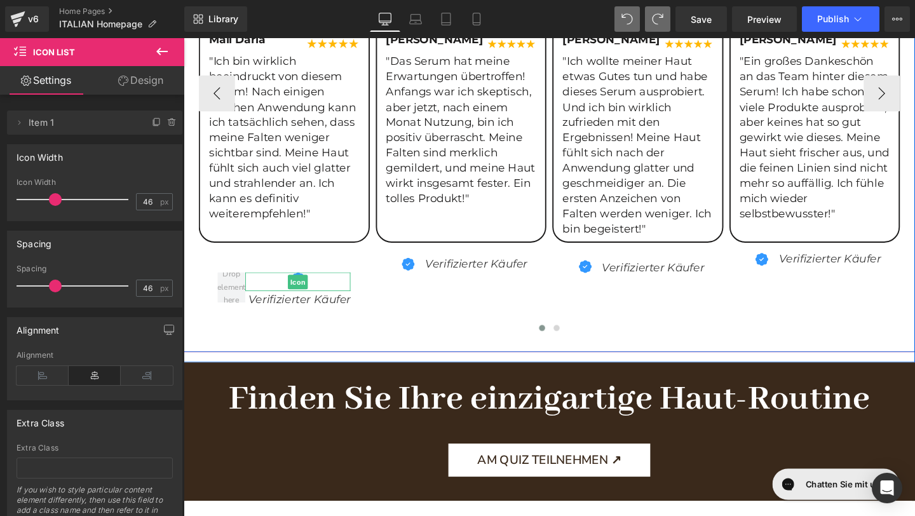
scroll to position [1567, 0]
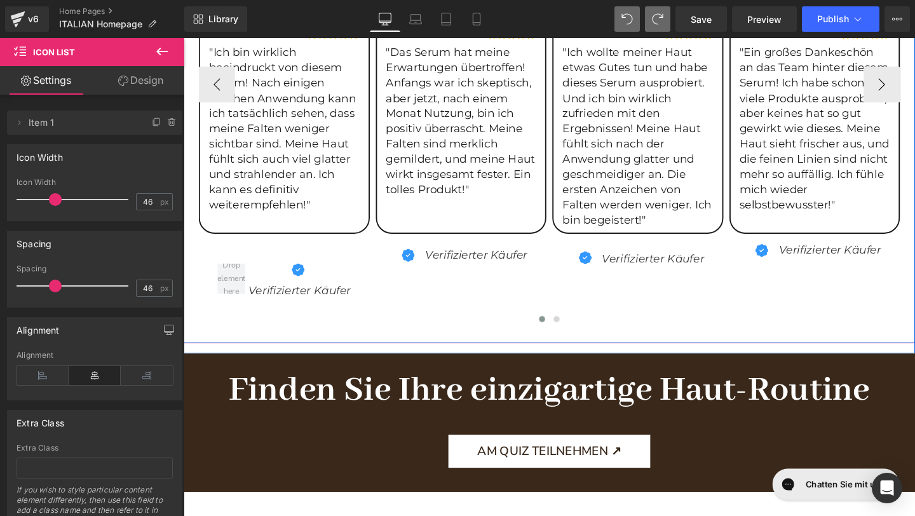
click at [329, 347] on div "Image Mali Daria Text Block Image Row "Ich bin wirklich beeindruckt von diesem …" at bounding box center [568, 87] width 769 height 544
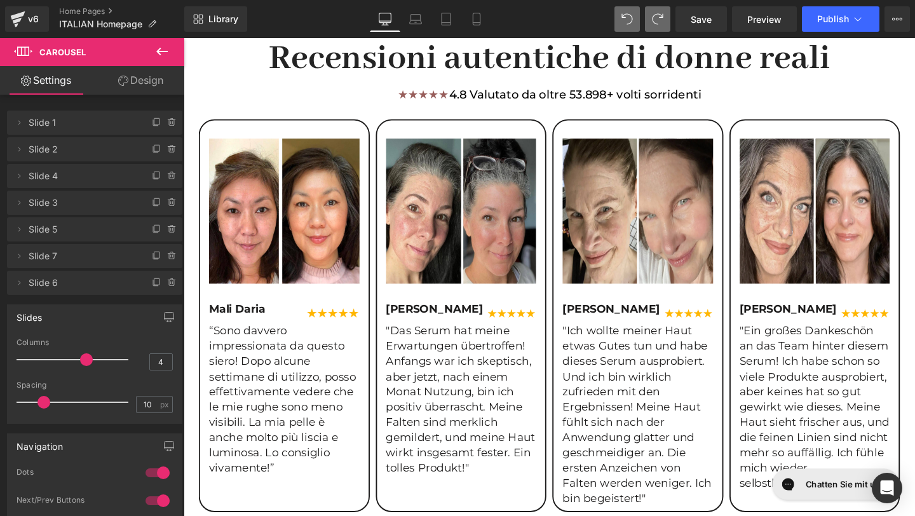
scroll to position [1414, 0]
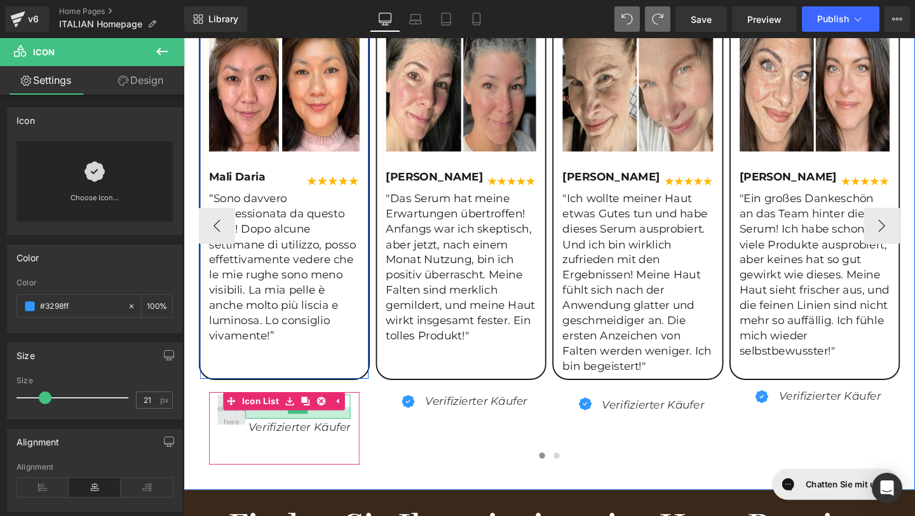
drag, startPoint x: 304, startPoint y: 430, endPoint x: 231, endPoint y: 442, distance: 73.5
click at [231, 442] on li "Icon Verifizierter Käufer Text Block" at bounding box center [289, 435] width 140 height 44
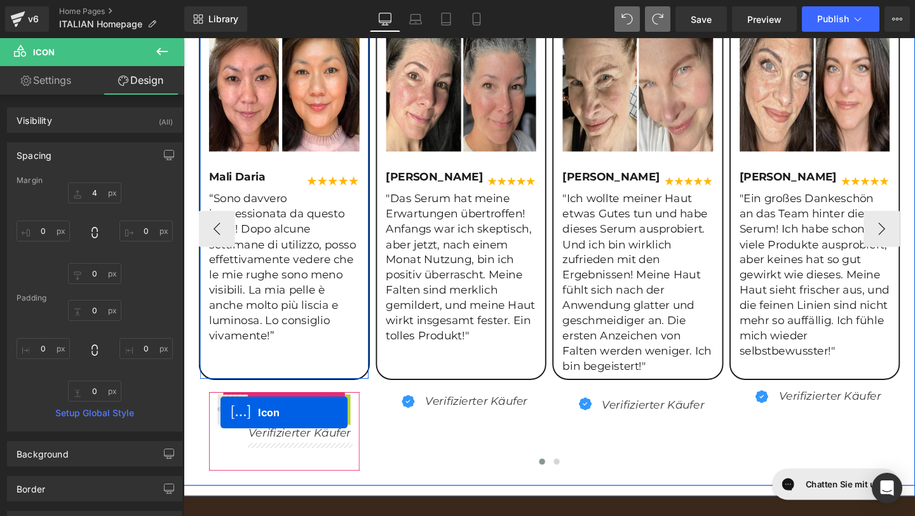
drag, startPoint x: 306, startPoint y: 430, endPoint x: 222, endPoint y: 432, distance: 83.9
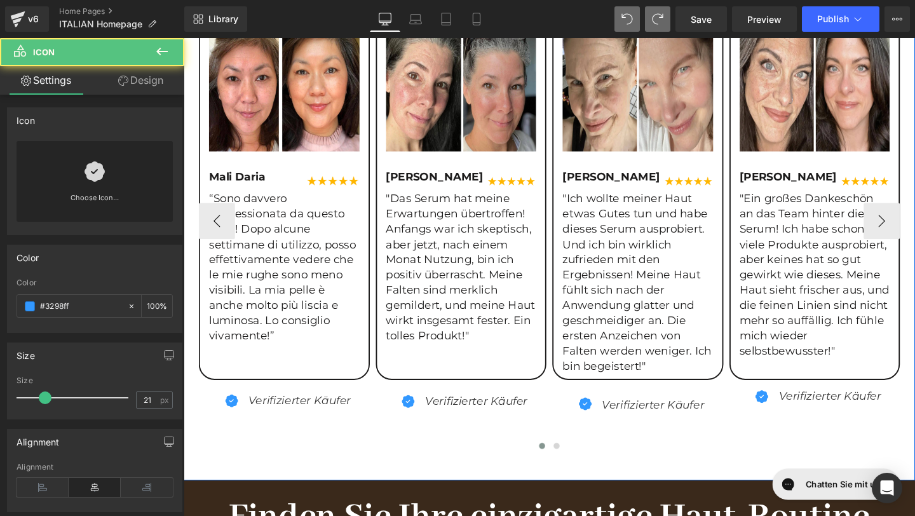
click at [406, 465] on div at bounding box center [568, 469] width 737 height 17
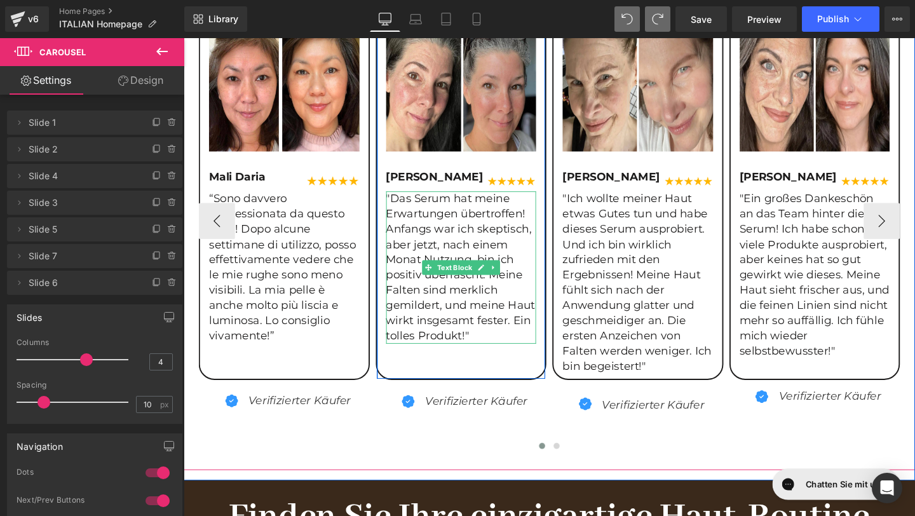
click at [492, 345] on p ""Das Serum hat meine Erwartungen übertroffen! Anfangs war ich skeptisch, aber j…" at bounding box center [476, 280] width 158 height 160
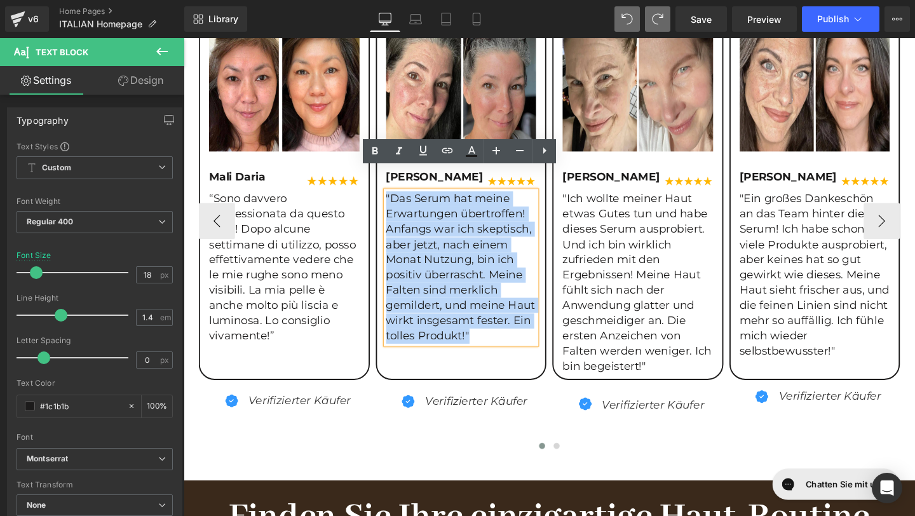
drag, startPoint x: 491, startPoint y: 345, endPoint x: 397, endPoint y: 206, distance: 168.4
click at [397, 206] on p ""Das Serum hat meine Erwartungen übertroffen! Anfangs war ich skeptisch, aber j…" at bounding box center [476, 280] width 158 height 160
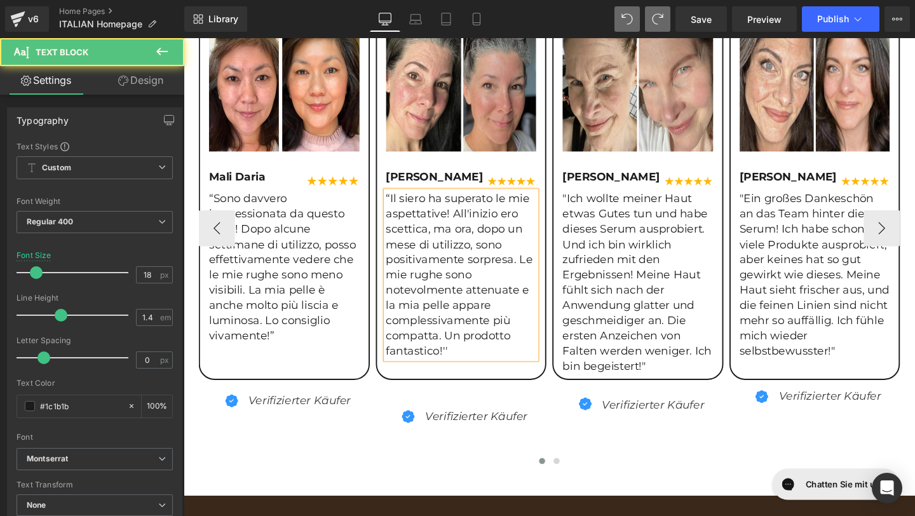
click at [397, 364] on p "“Il siero ha superato le mie aspettative! All'inizio ero scettica, ma ora, dopo…" at bounding box center [476, 288] width 158 height 176
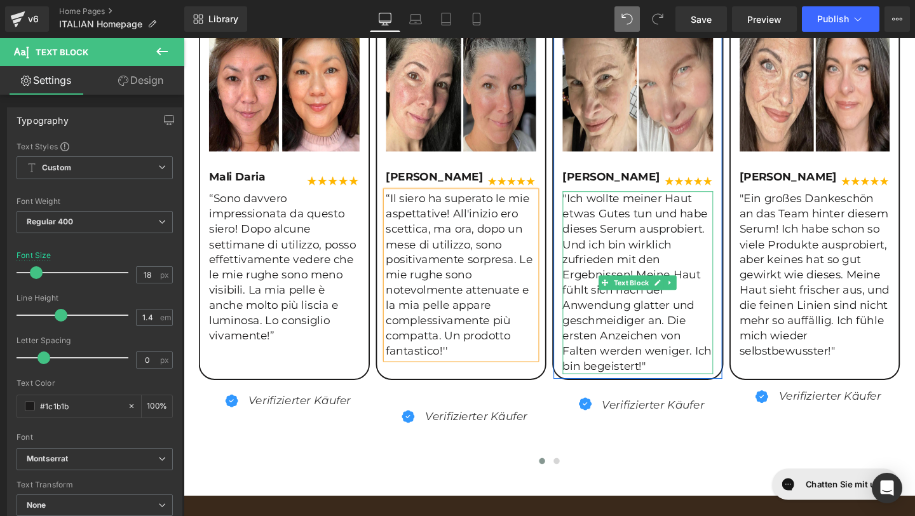
click at [690, 382] on p ""Ich wollte meiner Haut etwas Gutes tun und habe dieses Serum ausprobiert. Und …" at bounding box center [661, 296] width 158 height 192
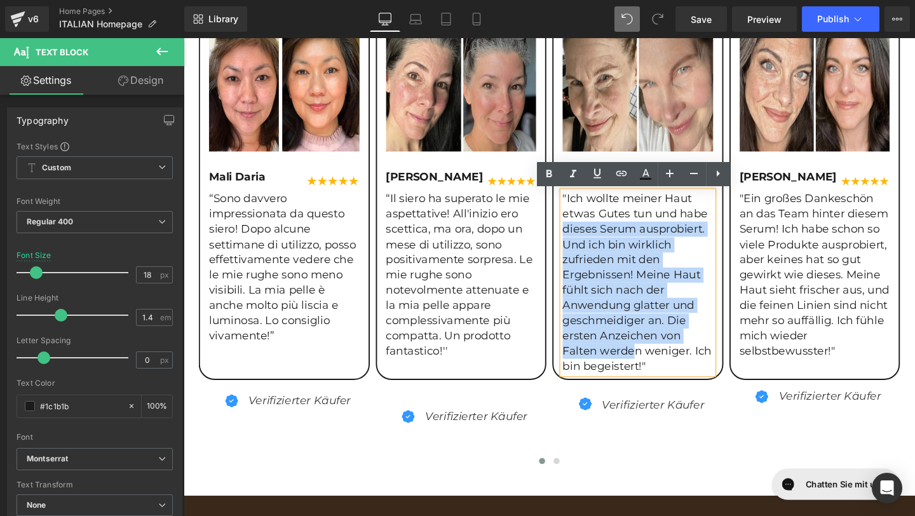
drag, startPoint x: 690, startPoint y: 382, endPoint x: 653, endPoint y: 358, distance: 44.1
click at [653, 359] on p ""Ich wollte meiner Haut etwas Gutes tun und habe dieses Serum ausprobiert. Und …" at bounding box center [661, 296] width 158 height 192
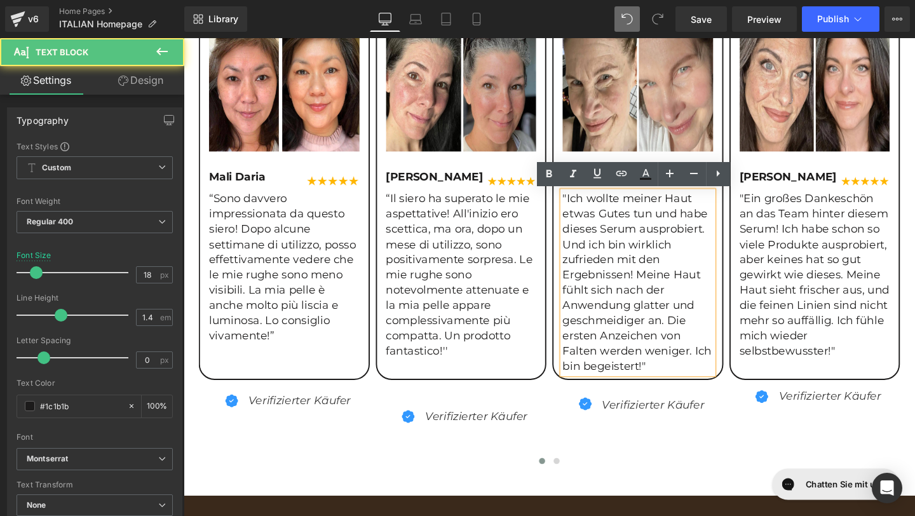
click at [674, 376] on p ""Ich wollte meiner Haut etwas Gutes tun und habe dieses Serum ausprobiert. Und …" at bounding box center [661, 296] width 158 height 192
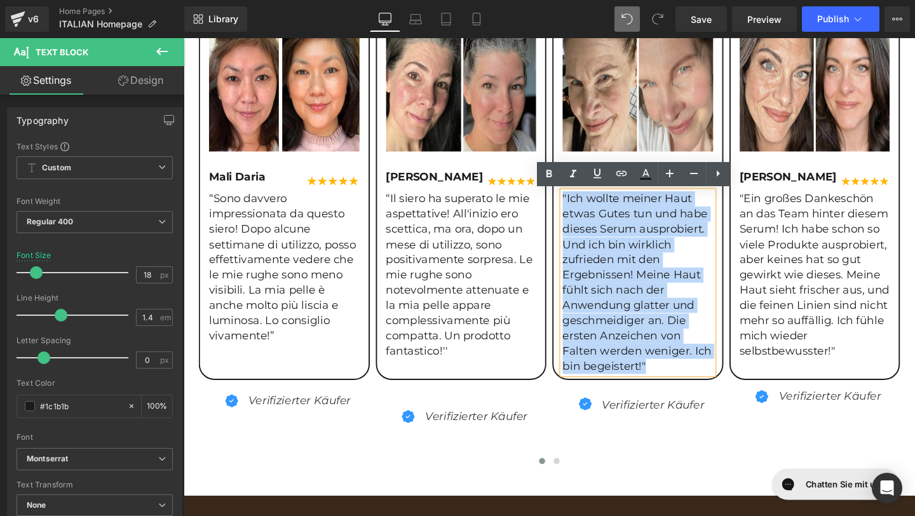
drag, startPoint x: 674, startPoint y: 383, endPoint x: 578, endPoint y: 210, distance: 198.1
click at [578, 209] on div "Image Emily Wolf Text Block Image Row "Ich wollte meiner Haut etwas Gutes tun u…" at bounding box center [661, 222] width 177 height 434
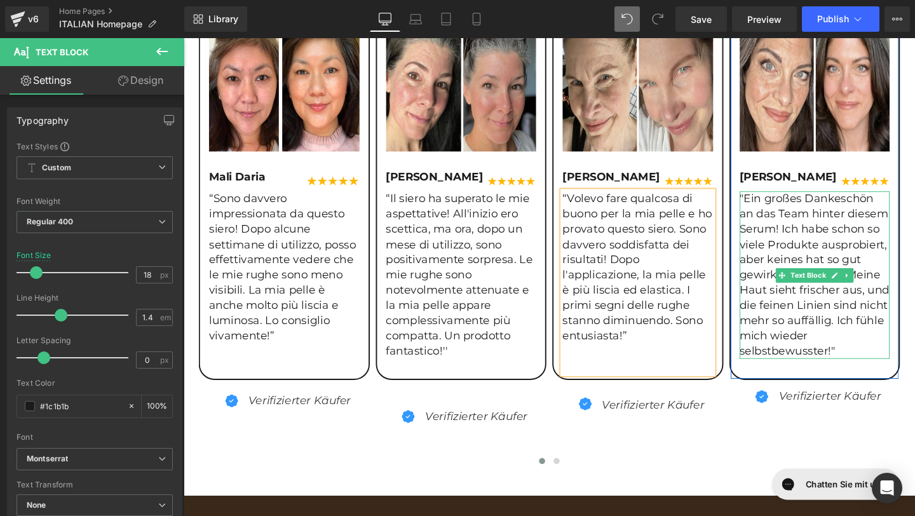
click at [871, 367] on p ""Ein großes Dankeschön an das Team hinter diesem Serum! Ich habe schon so viele…" at bounding box center [847, 288] width 158 height 176
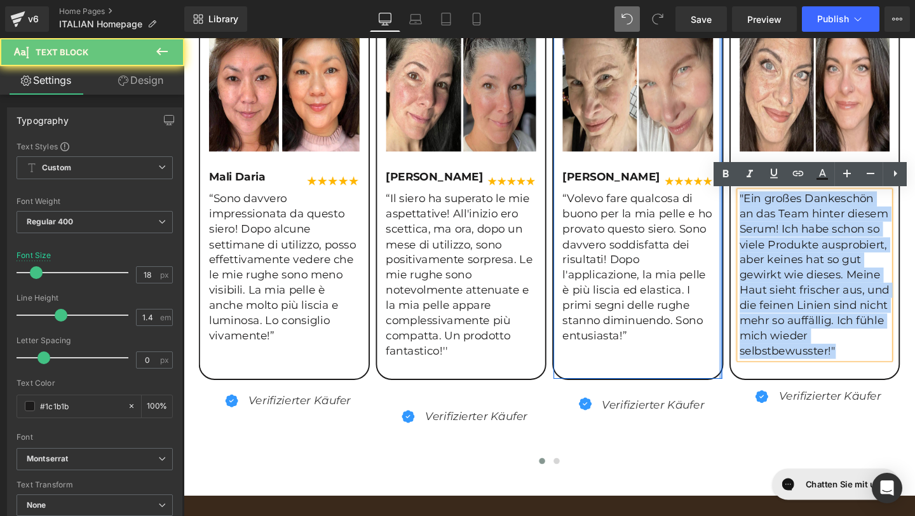
drag, startPoint x: 871, startPoint y: 368, endPoint x: 749, endPoint y: 196, distance: 211.0
click at [749, 196] on div "Image Mali Daria Text Block Image Row “Sono davvero impressionata da questo sie…" at bounding box center [851, 239] width 1302 height 508
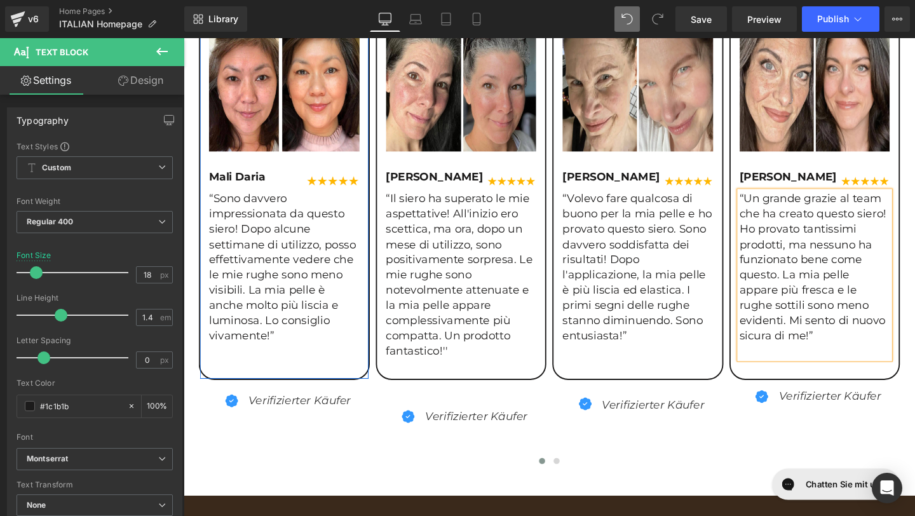
click at [307, 353] on p "“Sono davvero impressionata da questo siero! Dopo alcune settimane di utilizzo,…" at bounding box center [289, 280] width 158 height 160
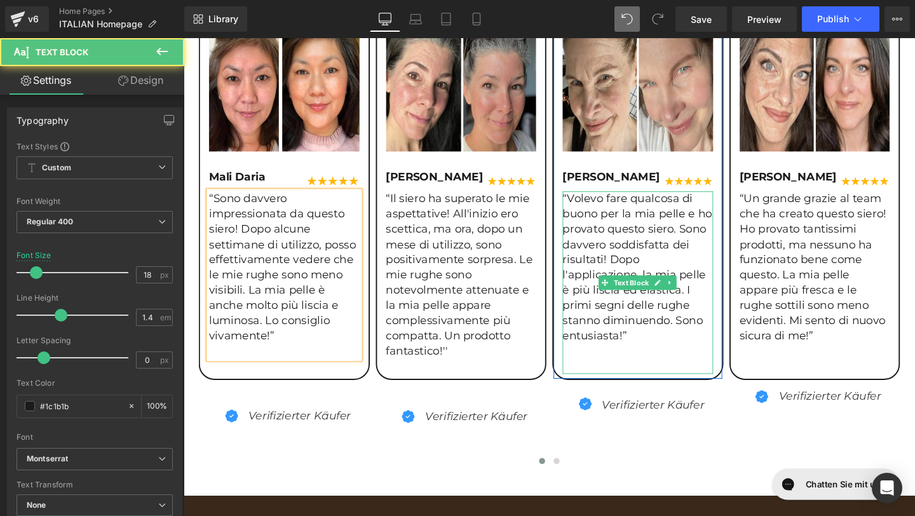
click at [676, 364] on p at bounding box center [661, 368] width 158 height 16
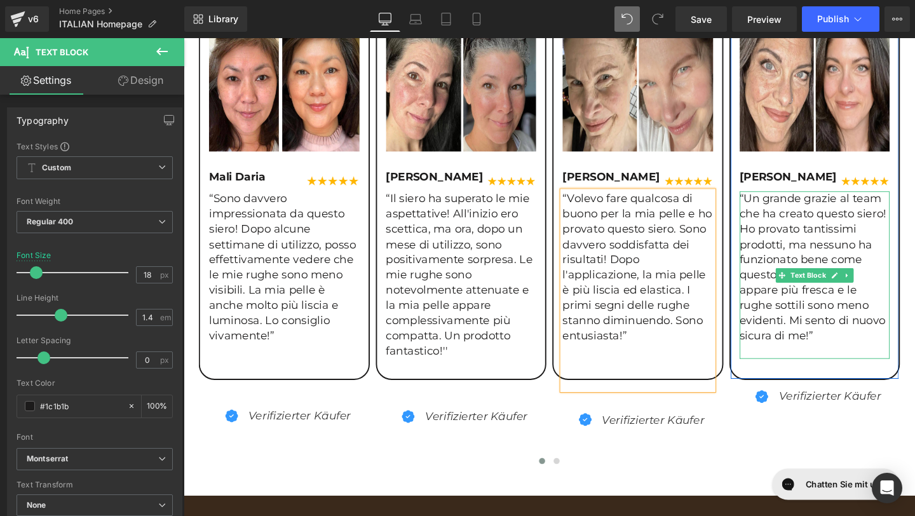
click at [793, 360] on p at bounding box center [847, 368] width 158 height 16
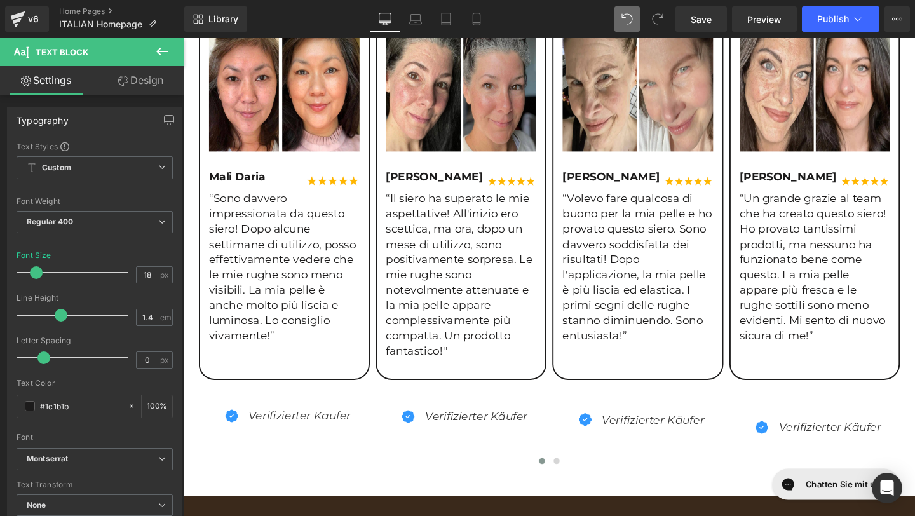
click at [419, 459] on div "Loading Product Data" at bounding box center [458, 466] width 92 height 14
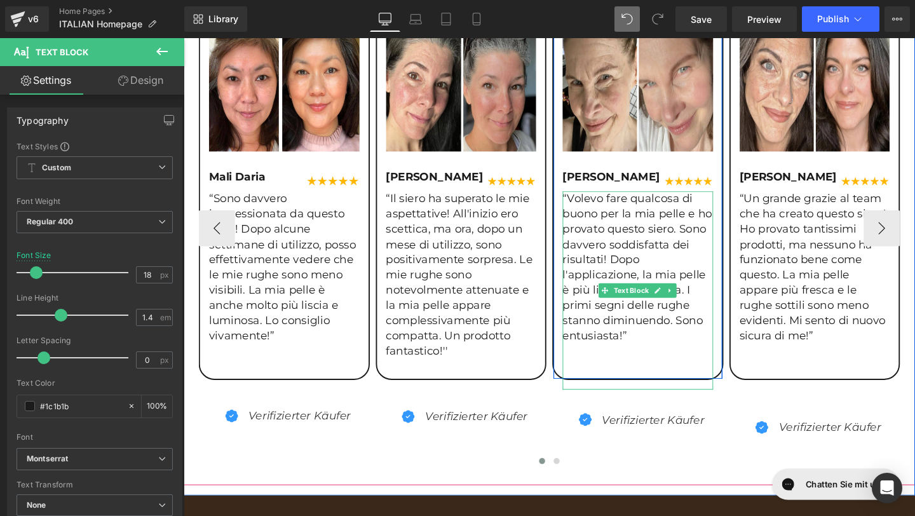
click at [663, 359] on p "“Volevo fare qualcosa di buono per la mia pelle e ho provato questo siero. Sono…" at bounding box center [661, 280] width 158 height 160
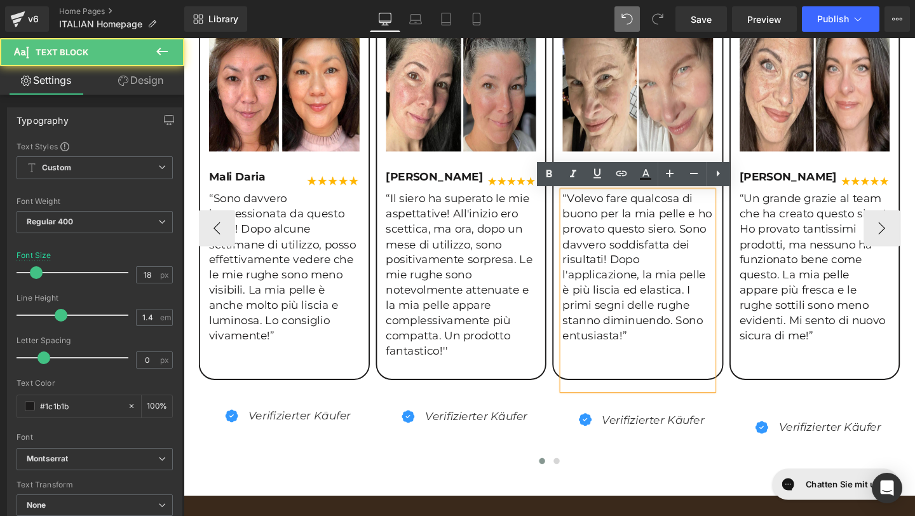
click at [629, 377] on p at bounding box center [661, 384] width 158 height 16
click at [612, 399] on p at bounding box center [661, 400] width 158 height 16
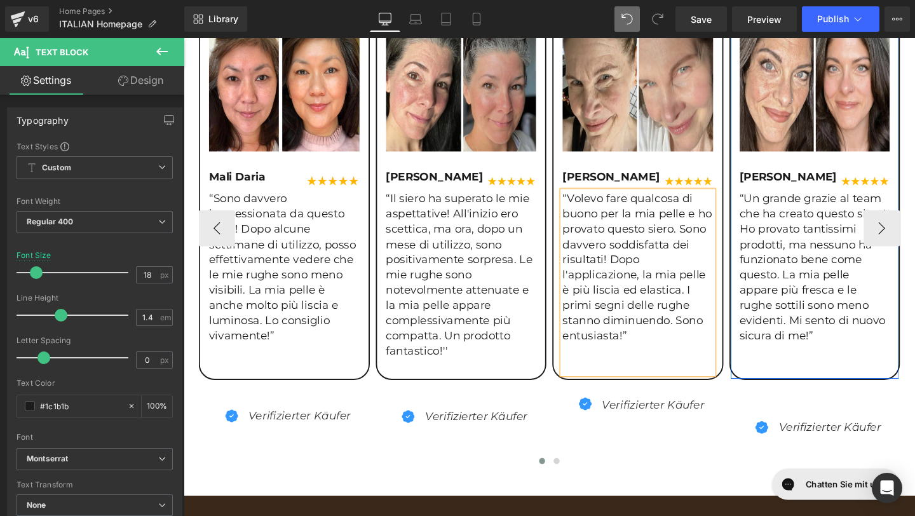
click at [828, 364] on p at bounding box center [847, 368] width 158 height 16
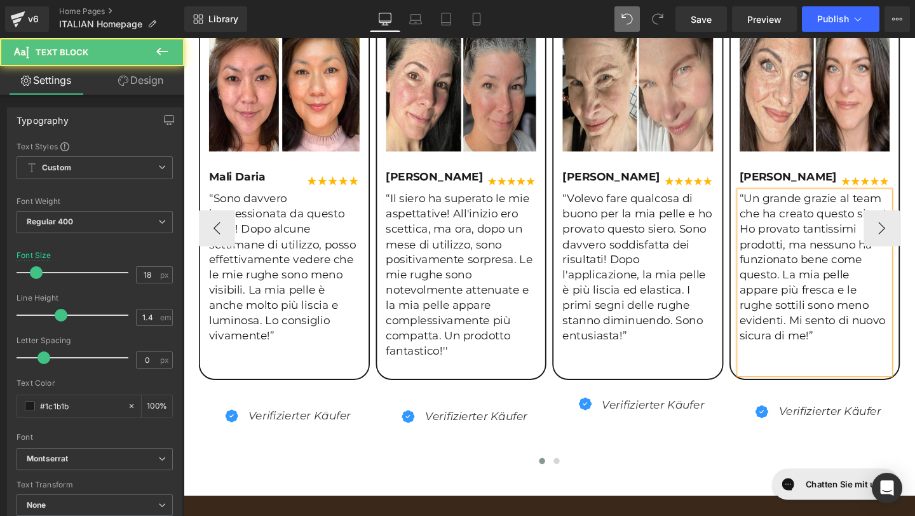
click at [786, 384] on p at bounding box center [847, 384] width 158 height 16
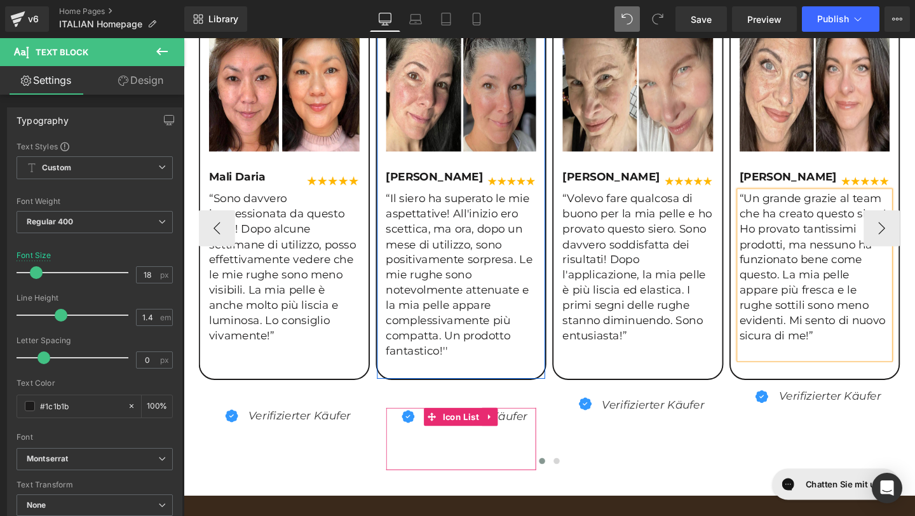
click at [540, 474] on div "Icon Verifizierter Käufer Text Block Icon List" at bounding box center [476, 459] width 158 height 65
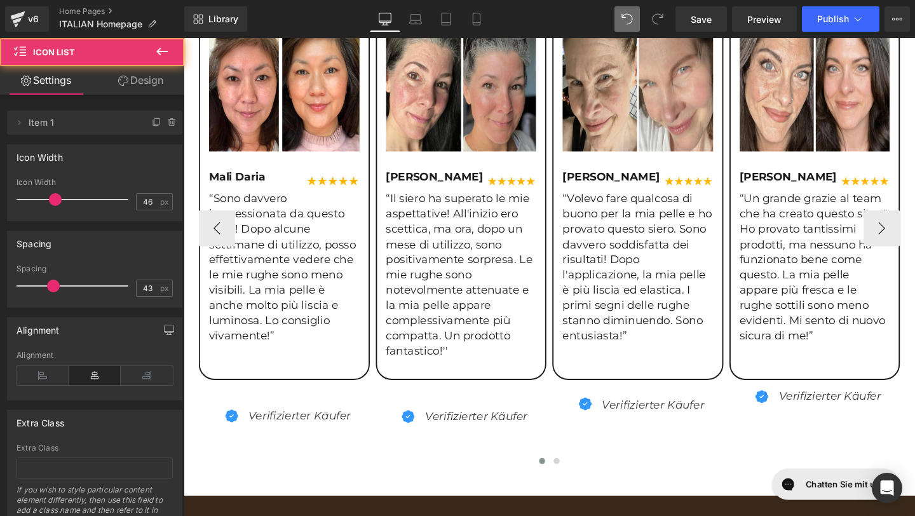
click at [643, 480] on div at bounding box center [568, 485] width 737 height 17
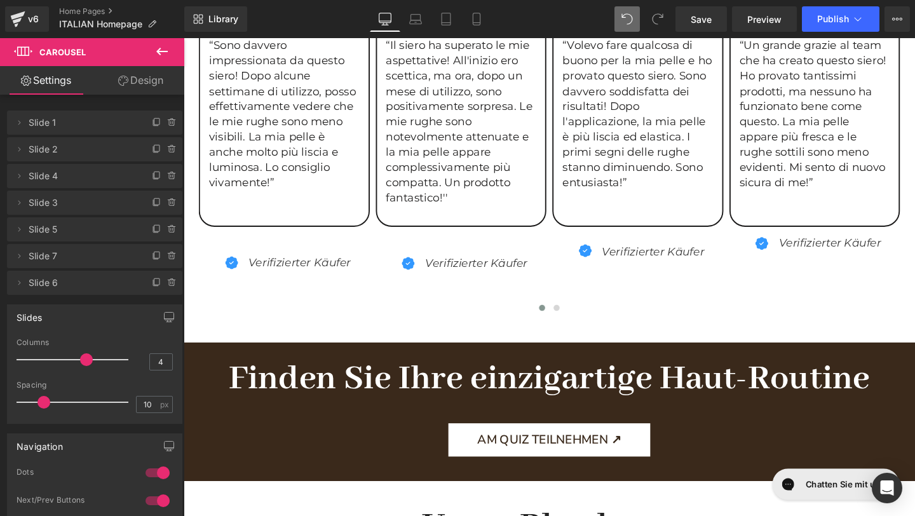
scroll to position [1580, 0]
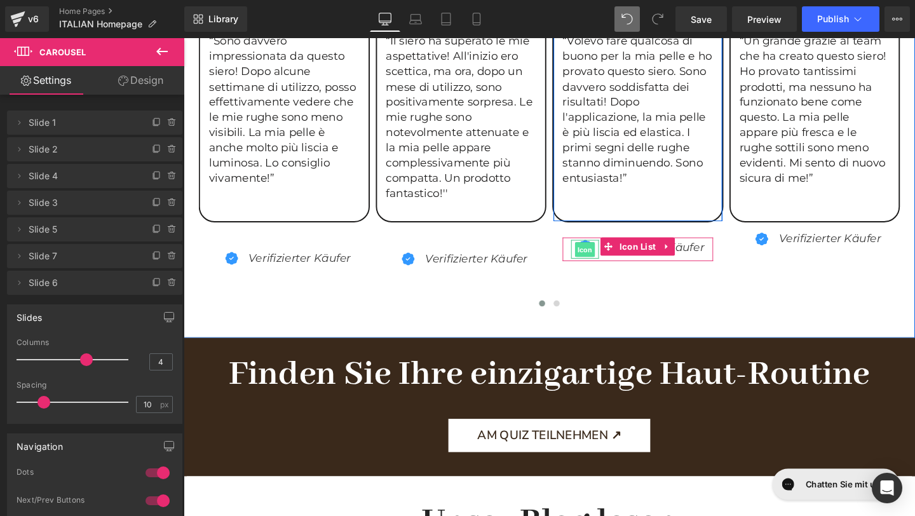
click at [601, 261] on span "Icon" at bounding box center [606, 260] width 21 height 15
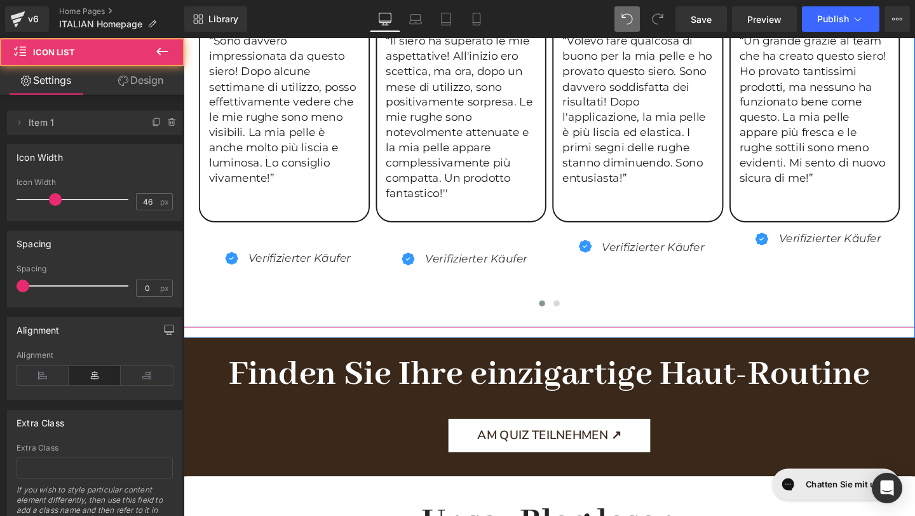
drag, startPoint x: 734, startPoint y: 264, endPoint x: 728, endPoint y: 303, distance: 39.2
click at [728, 303] on div "Image Mali Daria Text Block Image Row “Sono davvero impressionata da questo sie…" at bounding box center [851, 73] width 1302 height 508
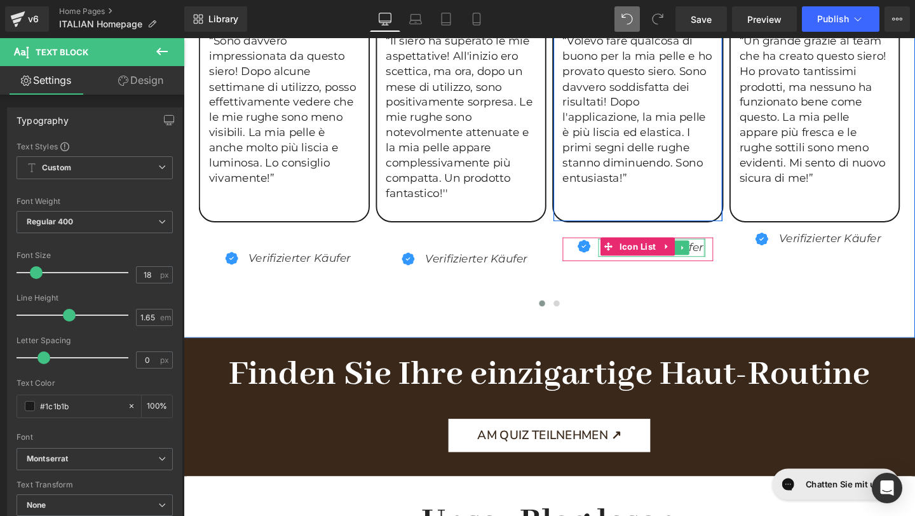
drag, startPoint x: 729, startPoint y: 259, endPoint x: 727, endPoint y: 309, distance: 49.6
click at [727, 309] on div "Image Mali Daria Text Block Image Row “Sono davvero impressionata da questo sie…" at bounding box center [851, 73] width 1302 height 508
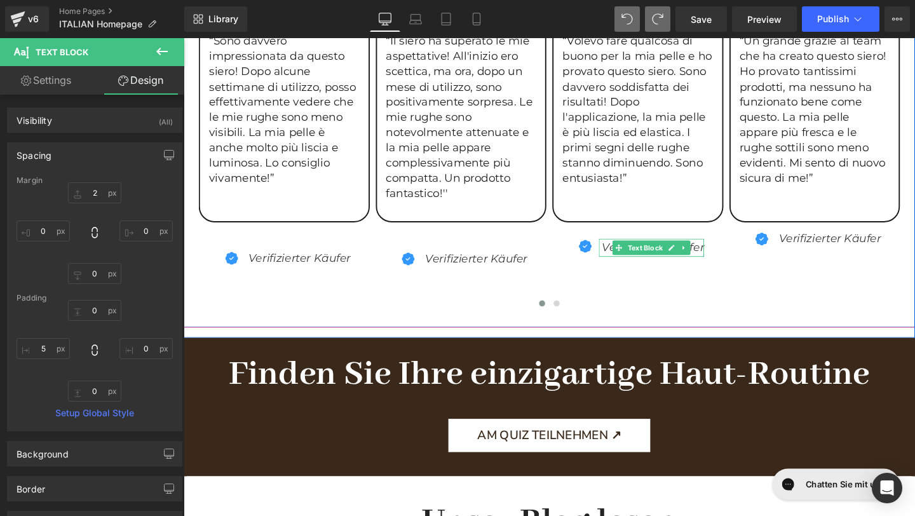
click at [616, 311] on div at bounding box center [568, 319] width 737 height 17
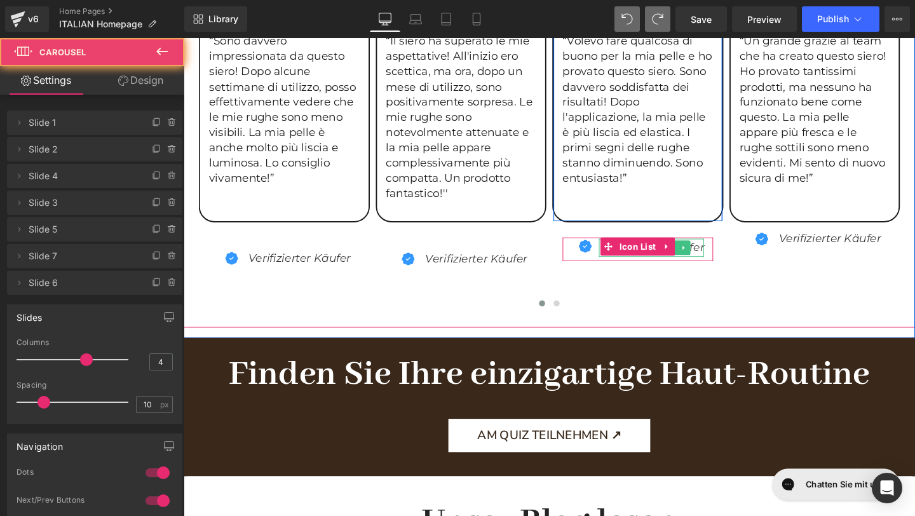
click at [583, 278] on div "Image Mali Daria Text Block Image Row “Sono davvero impressionata da questo sie…" at bounding box center [851, 73] width 1302 height 508
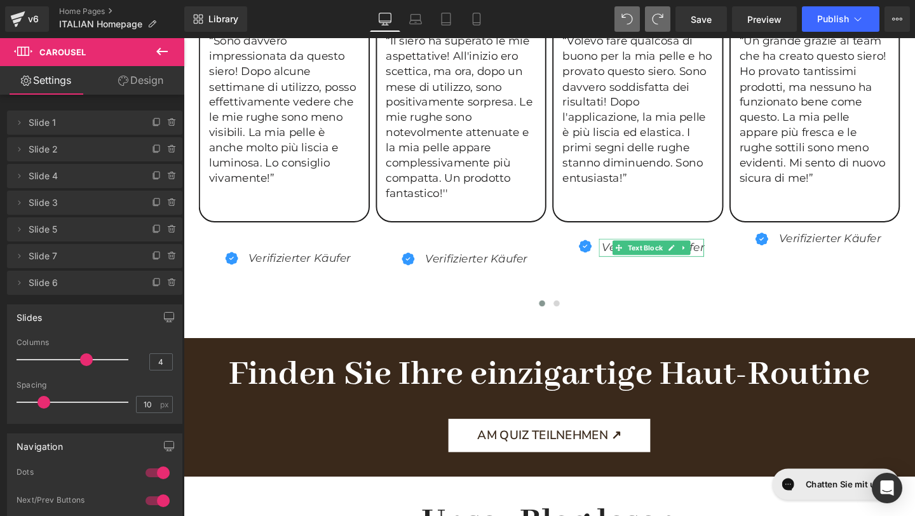
click at [628, 37] on div "Library Desktop Desktop Laptop Tablet Mobile Save Preview Publish Scheduled Vie…" at bounding box center [549, 19] width 731 height 38
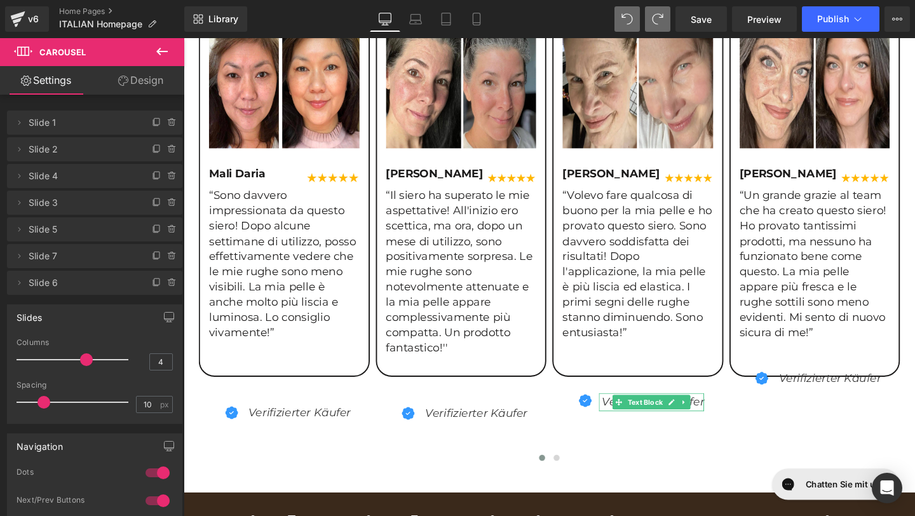
scroll to position [1414, 0]
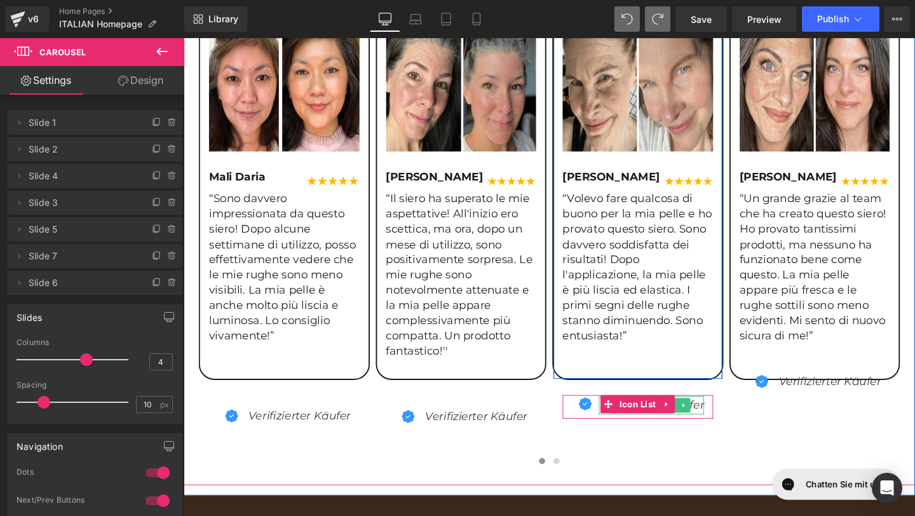
click at [583, 424] on div at bounding box center [583, 426] width 3 height 25
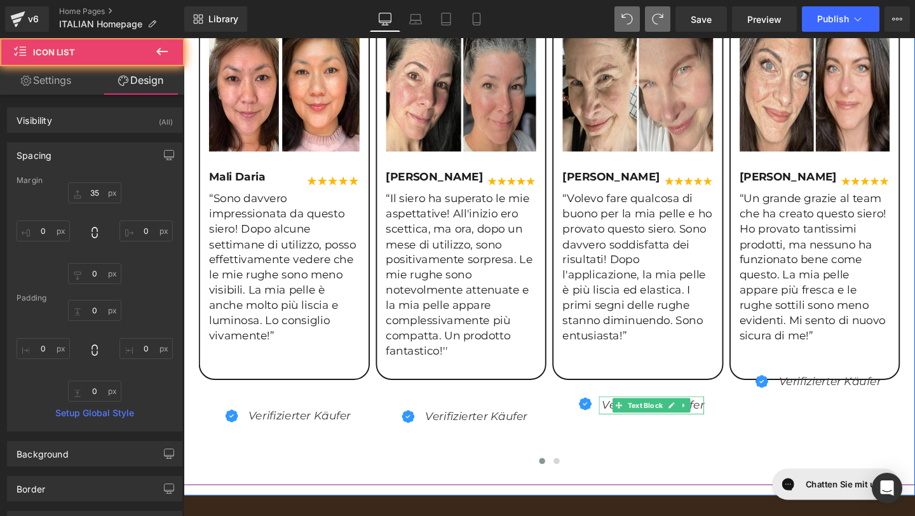
click at [549, 408] on div "Image Emma Weiß Text Block Image Row “Il siero ha superato le mie aspettative! …" at bounding box center [475, 249] width 177 height 488
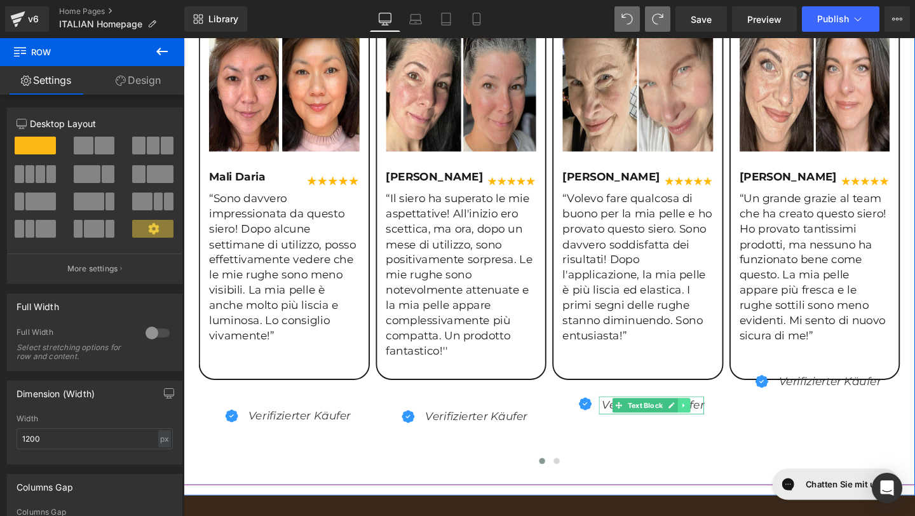
click at [713, 425] on icon at bounding box center [709, 425] width 7 height 8
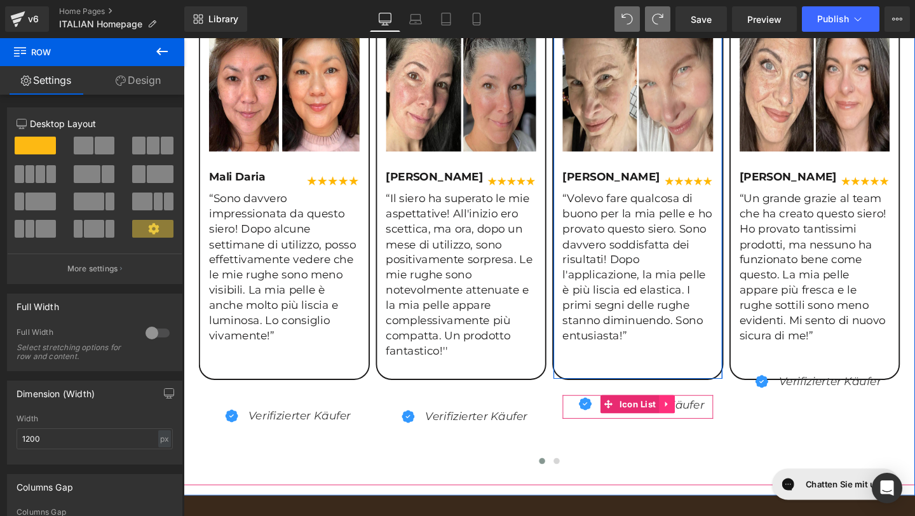
click at [696, 422] on icon at bounding box center [692, 424] width 9 height 10
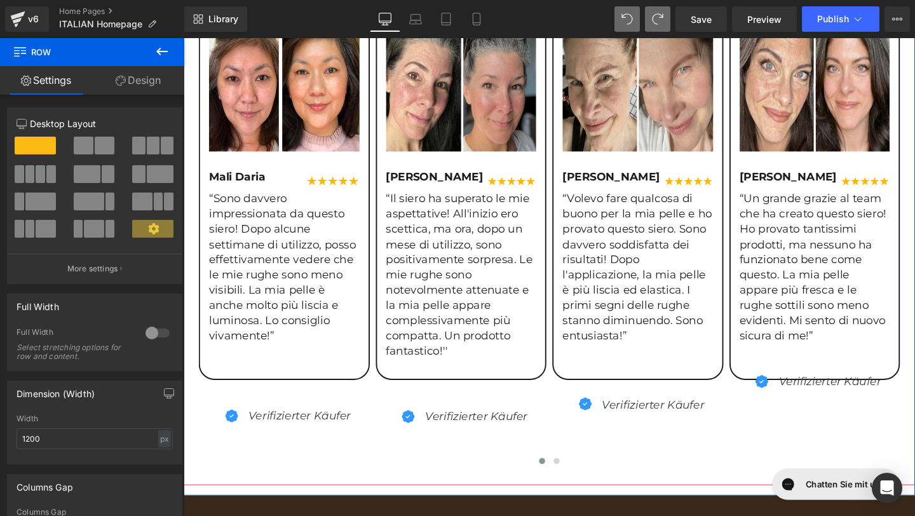
click at [613, 493] on div at bounding box center [568, 485] width 737 height 17
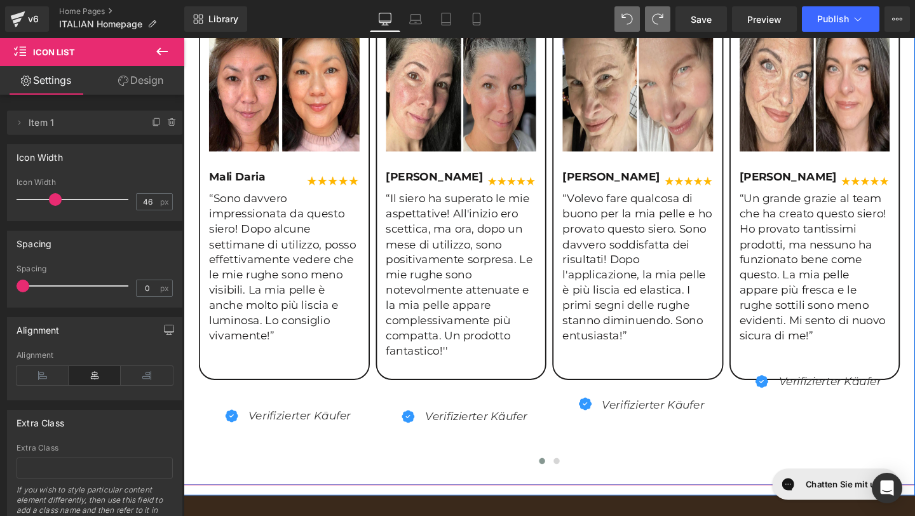
drag, startPoint x: 587, startPoint y: 420, endPoint x: 596, endPoint y: 433, distance: 15.5
click at [596, 432] on div "Icon Verifizierter Käufer Text Block" at bounding box center [661, 426] width 158 height 25
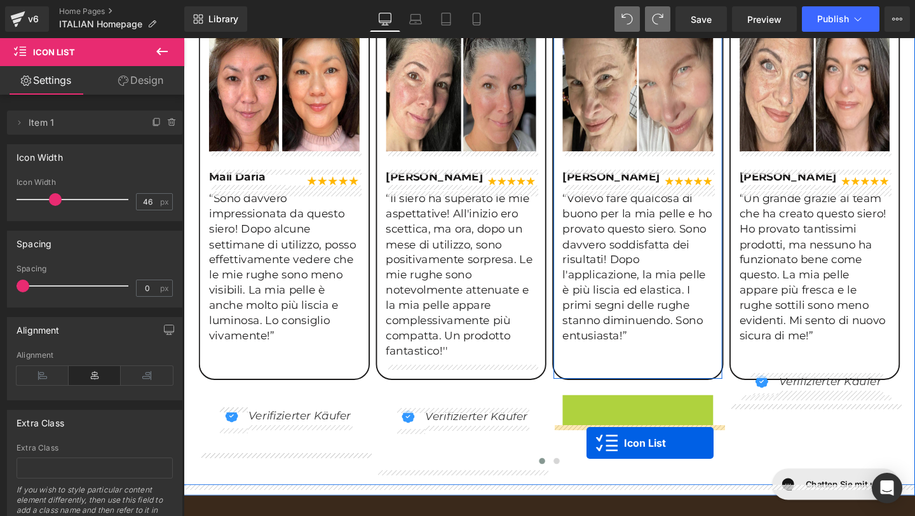
drag, startPoint x: 606, startPoint y: 420, endPoint x: 608, endPoint y: 465, distance: 44.5
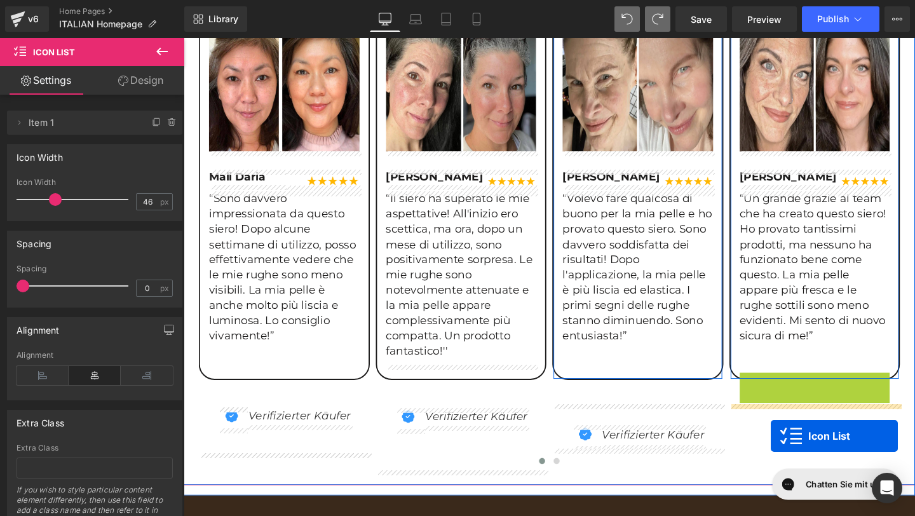
drag, startPoint x: 817, startPoint y: 400, endPoint x: 800, endPoint y: 456, distance: 59.3
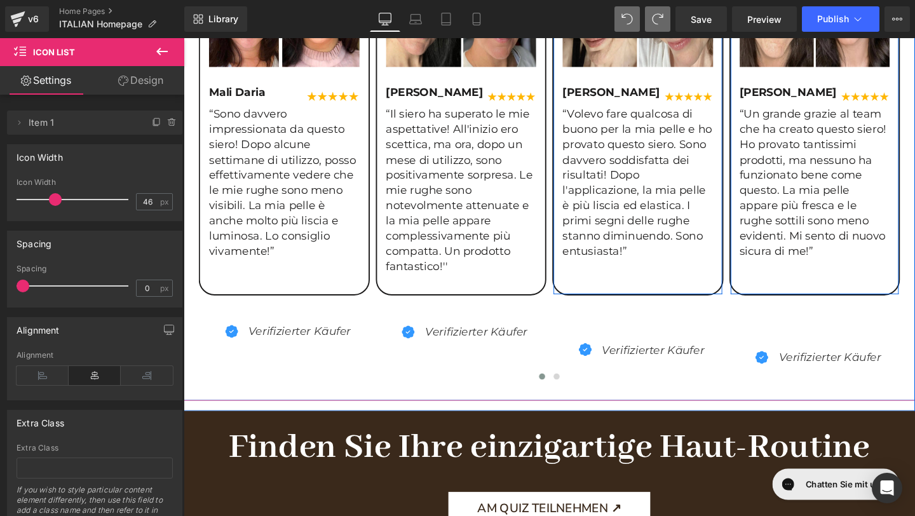
scroll to position [1524, 0]
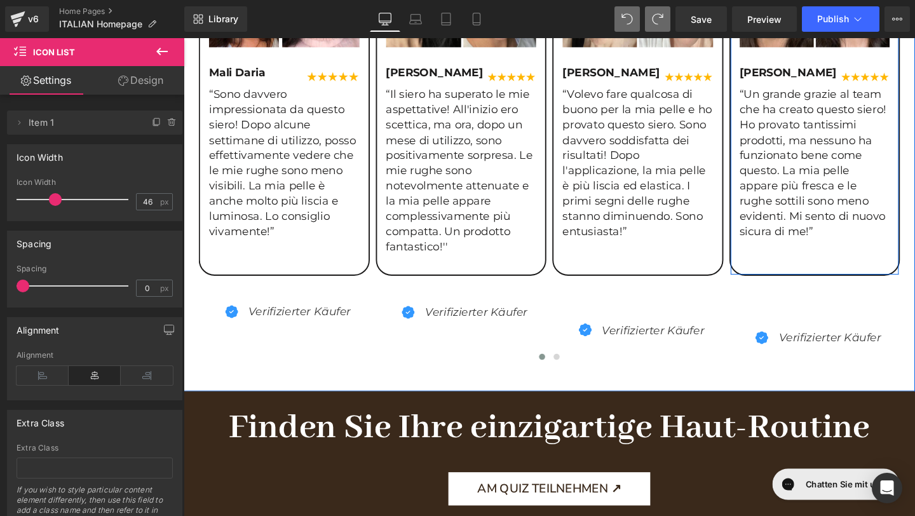
click at [824, 276] on div "Image Lea Becker Text Block Image Row “Un grande grazie al team che ha creato q…" at bounding box center [848, 81] width 180 height 413
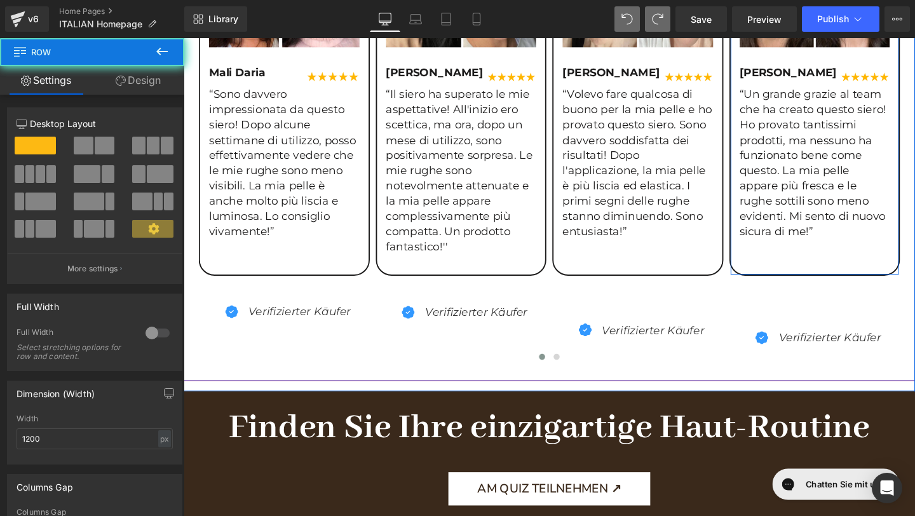
click at [813, 266] on div "Image Lea Becker Text Block Image Row “Un grande grazie al team che ha creato q…" at bounding box center [848, 81] width 180 height 413
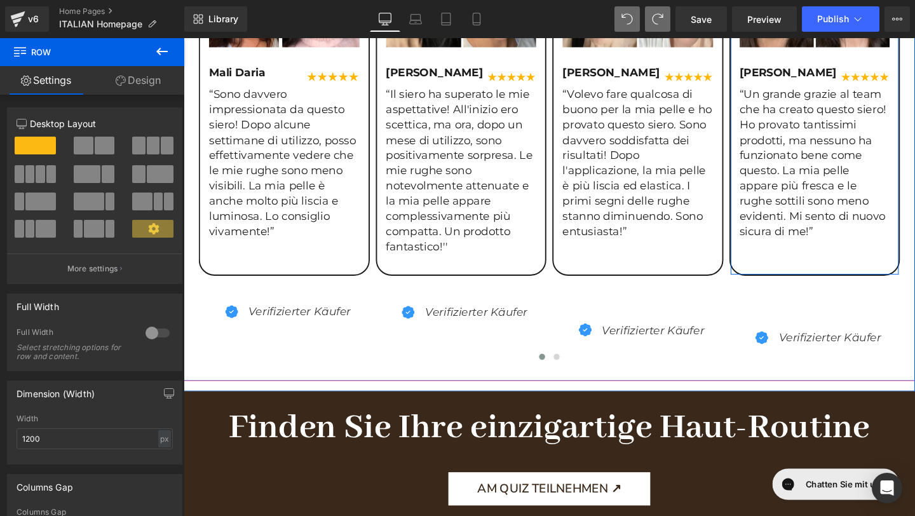
click at [830, 256] on div "Image Lea Becker Text Block Image Row “Un grande grazie al team che ha creato q…" at bounding box center [847, 76] width 177 height 363
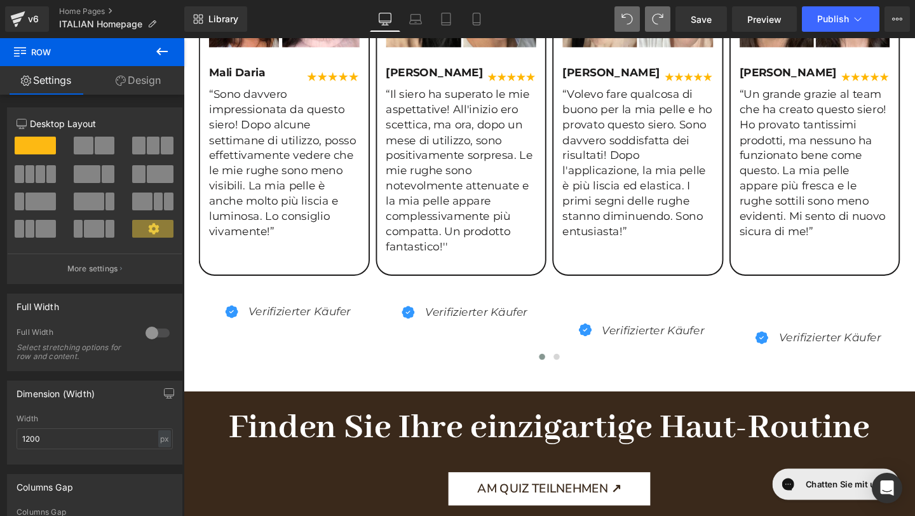
click at [154, 46] on icon at bounding box center [161, 51] width 15 height 15
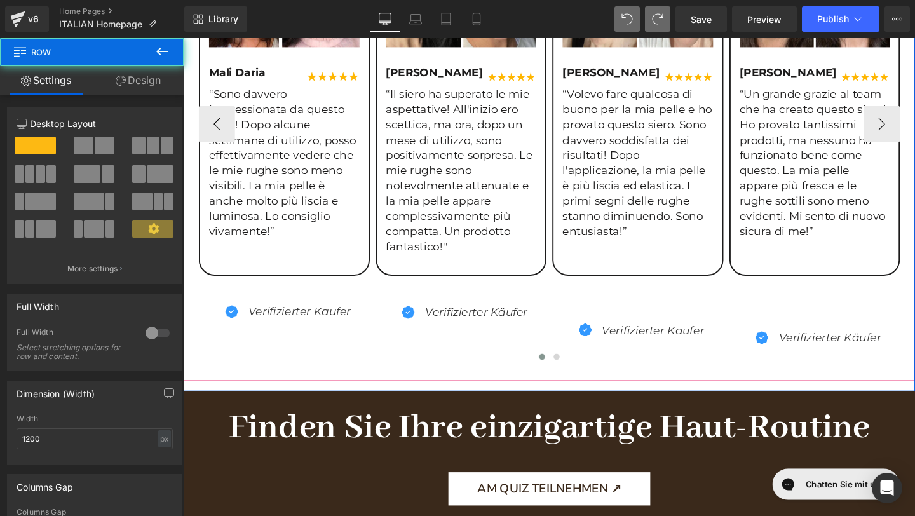
click at [779, 260] on div "Image Lea Becker Text Block Image Row “Un grande grazie al team che ha creato q…" at bounding box center [848, 81] width 180 height 413
click at [812, 252] on div "Image Lea Becker Text Block Image Row “Un grande grazie al team che ha creato q…" at bounding box center [847, 76] width 177 height 363
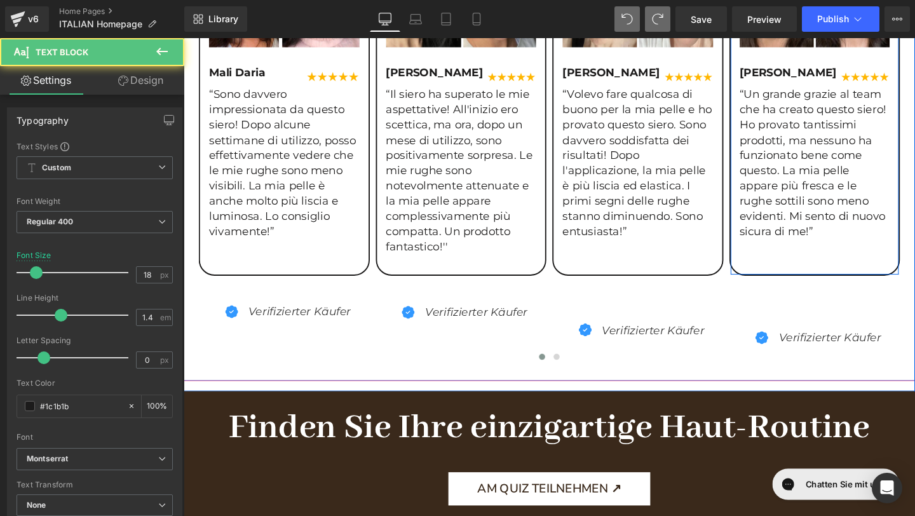
click at [803, 234] on p "“Un grande grazie al team che ha creato questo siero! Ho provato tantissimi pro…" at bounding box center [847, 170] width 158 height 160
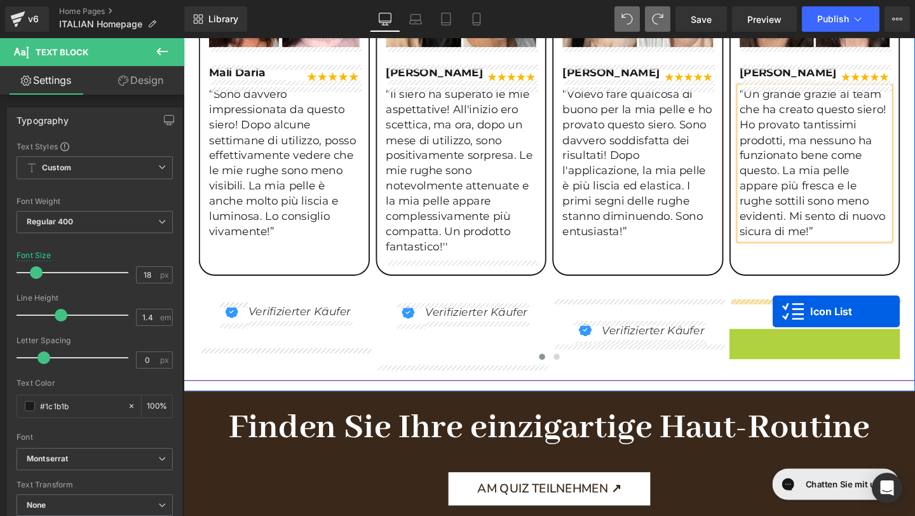
drag, startPoint x: 817, startPoint y: 353, endPoint x: 803, endPoint y: 326, distance: 30.1
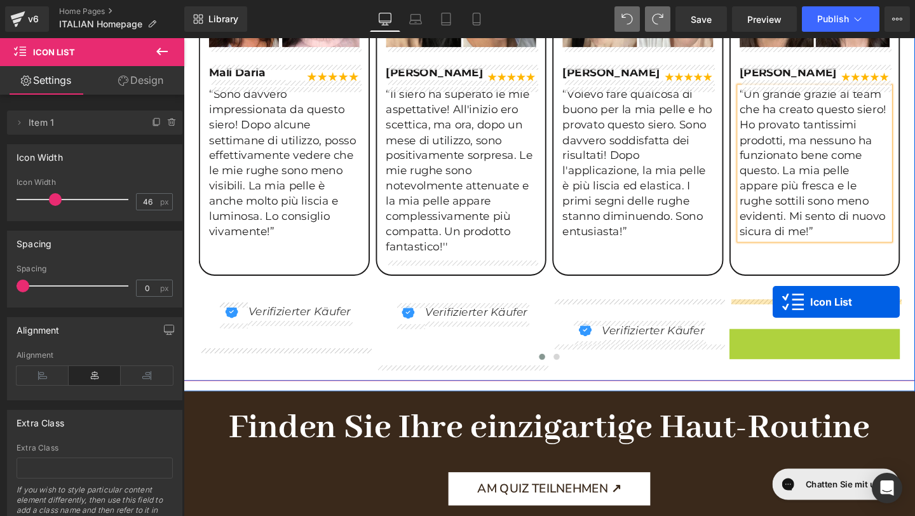
drag, startPoint x: 817, startPoint y: 350, endPoint x: 803, endPoint y: 316, distance: 36.7
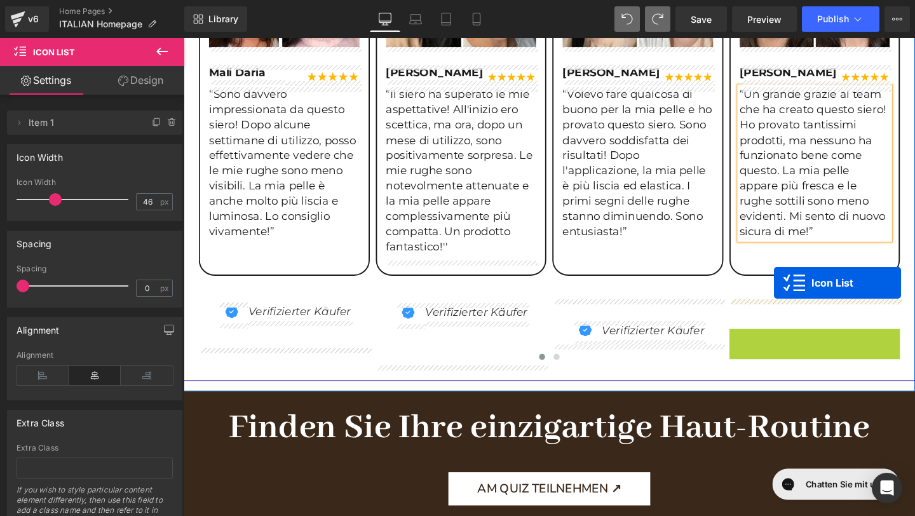
drag, startPoint x: 814, startPoint y: 355, endPoint x: 805, endPoint y: 296, distance: 59.8
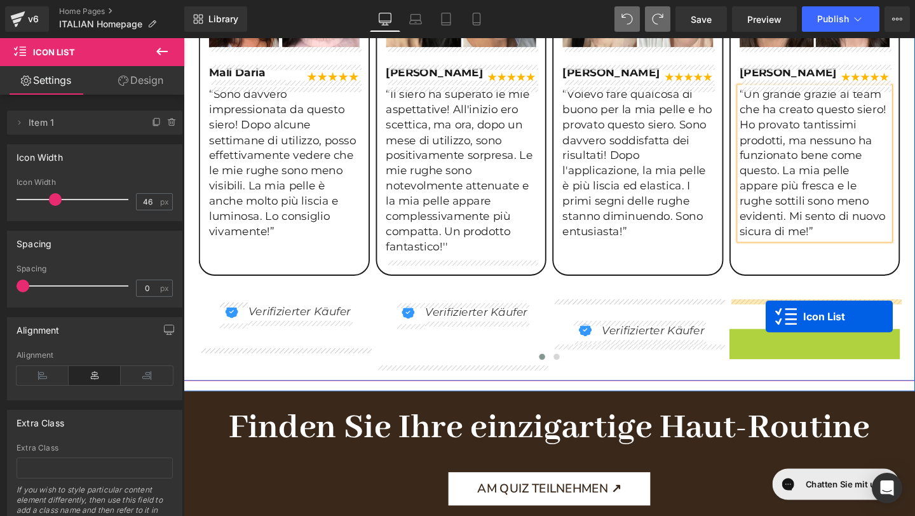
drag, startPoint x: 816, startPoint y: 351, endPoint x: 796, endPoint y: 331, distance: 28.8
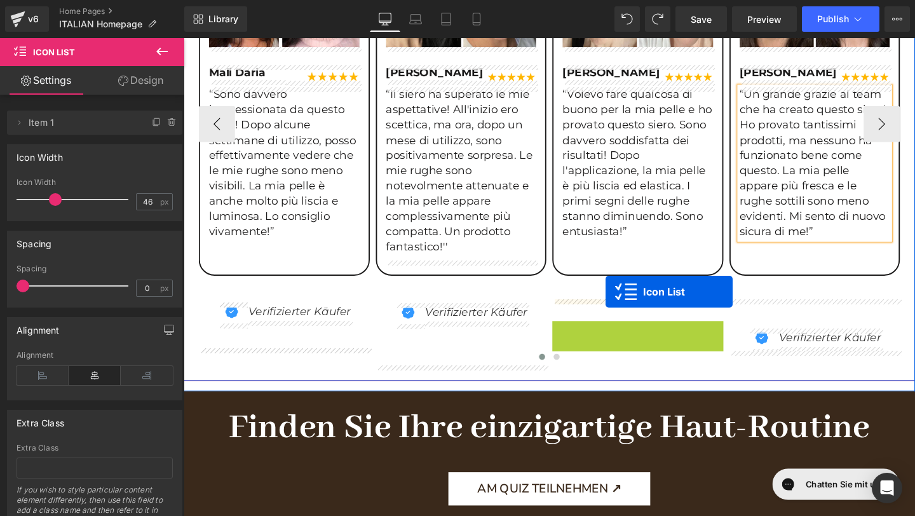
drag, startPoint x: 631, startPoint y: 345, endPoint x: 627, endPoint y: 304, distance: 40.2
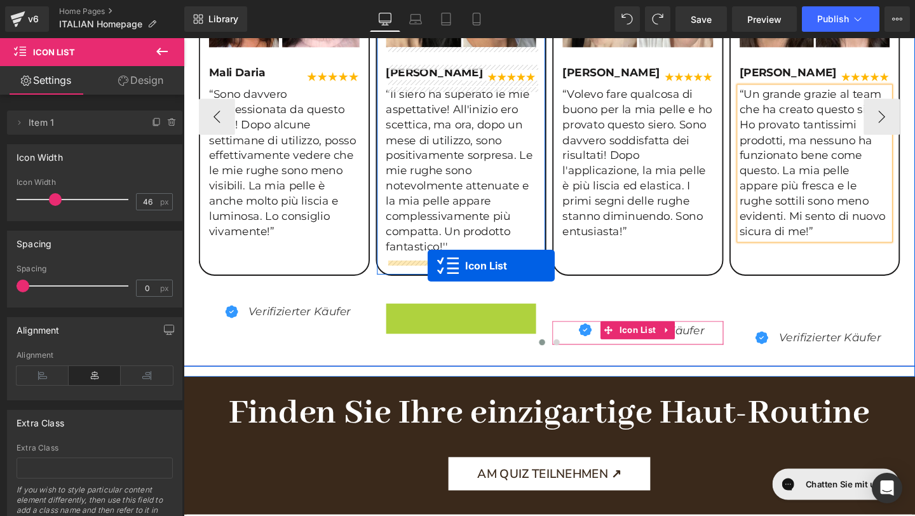
drag, startPoint x: 446, startPoint y: 329, endPoint x: 440, endPoint y: 278, distance: 51.2
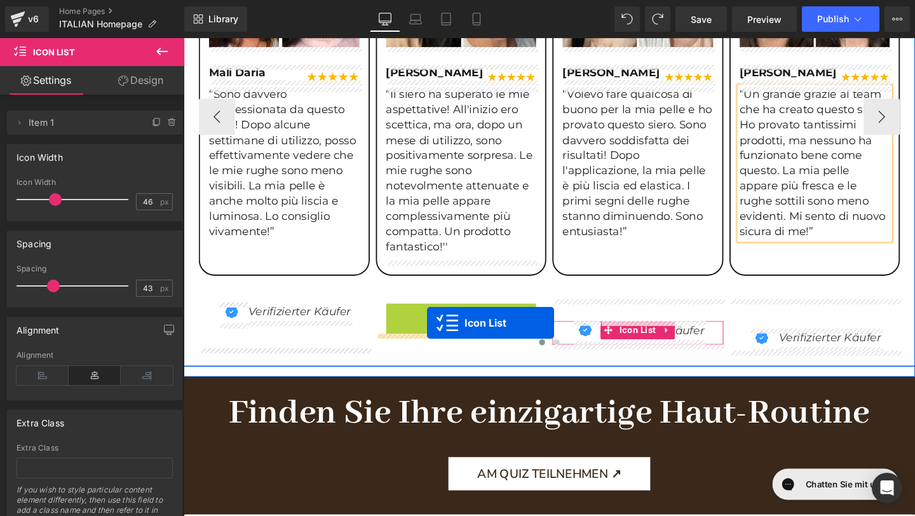
drag, startPoint x: 445, startPoint y: 332, endPoint x: 439, endPoint y: 338, distance: 8.6
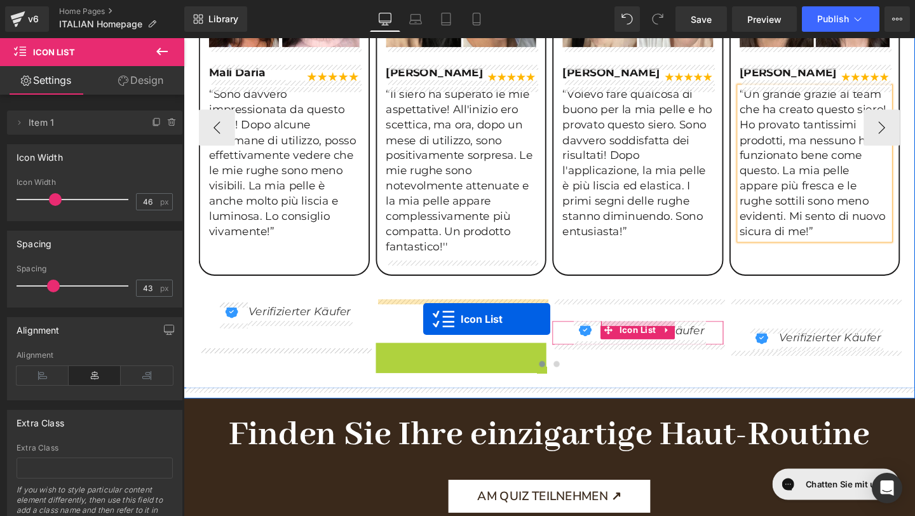
drag, startPoint x: 435, startPoint y: 371, endPoint x: 432, endPoint y: 325, distance: 45.2
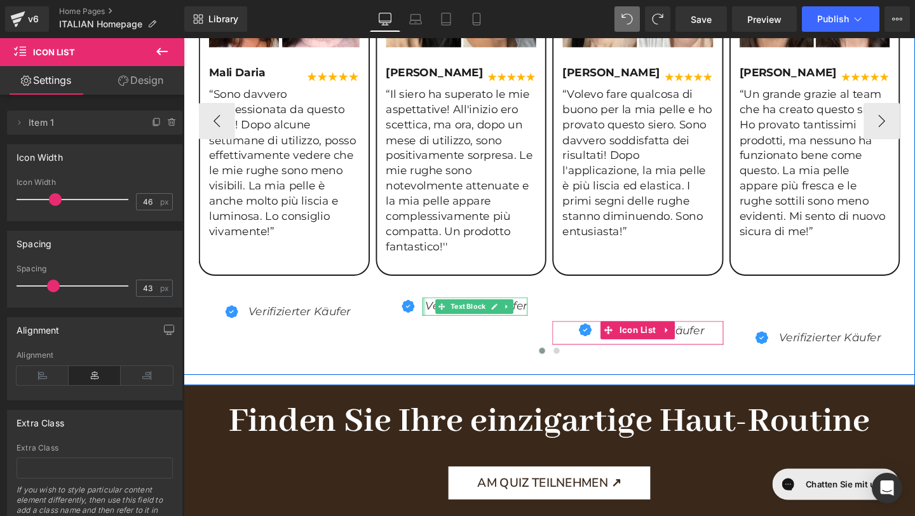
click at [365, 374] on div at bounding box center [568, 368] width 737 height 17
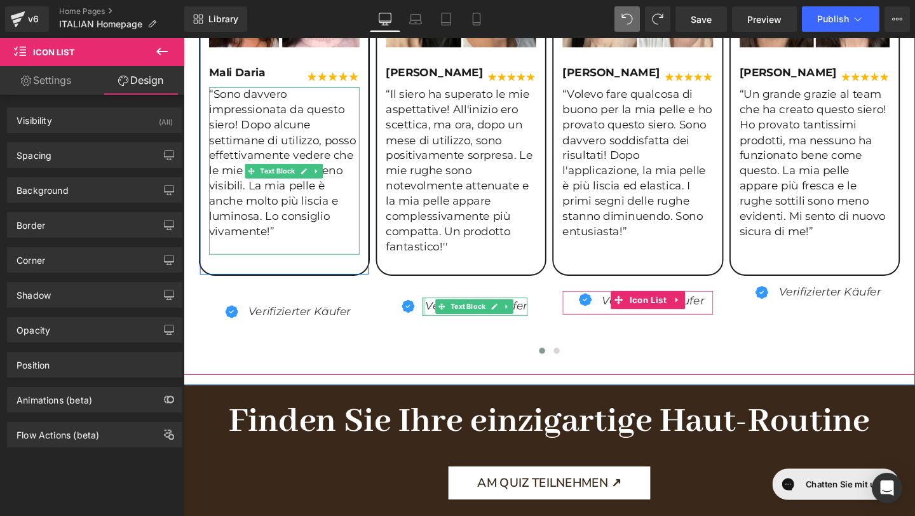
click at [348, 446] on b "Finden Sie Ihre einzigartige Haut-Routine" at bounding box center [568, 442] width 674 height 46
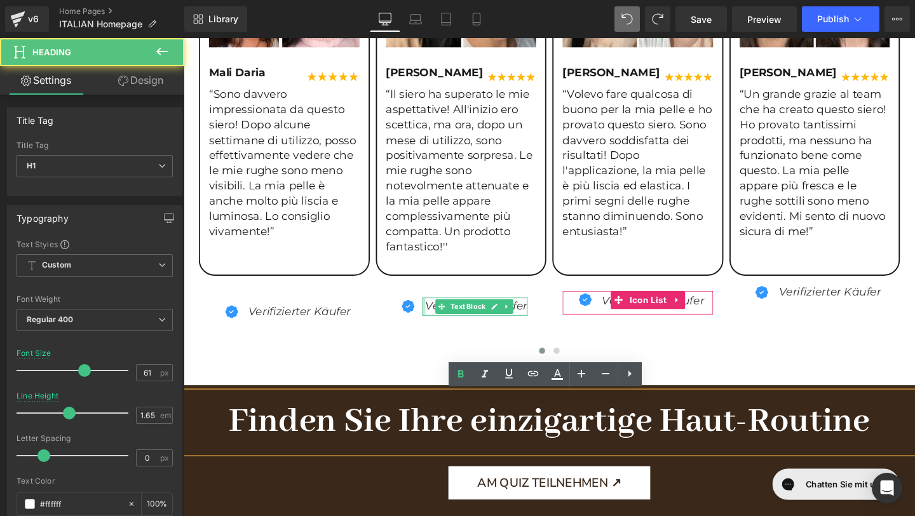
click at [327, 488] on div "AM QUIZ TEILNEHMEN ↗ Button" at bounding box center [568, 505] width 769 height 35
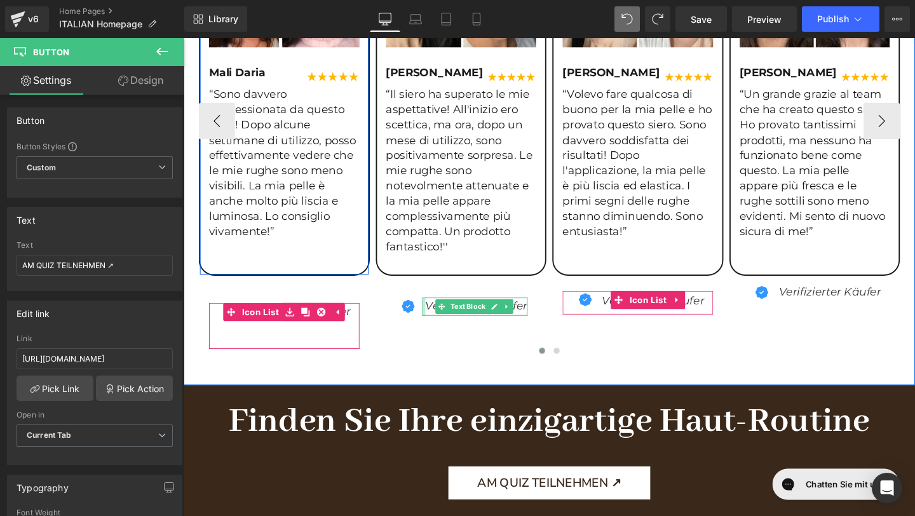
click at [360, 323] on div "Icon Verifizierter Käufer Text Block" at bounding box center [289, 341] width 158 height 48
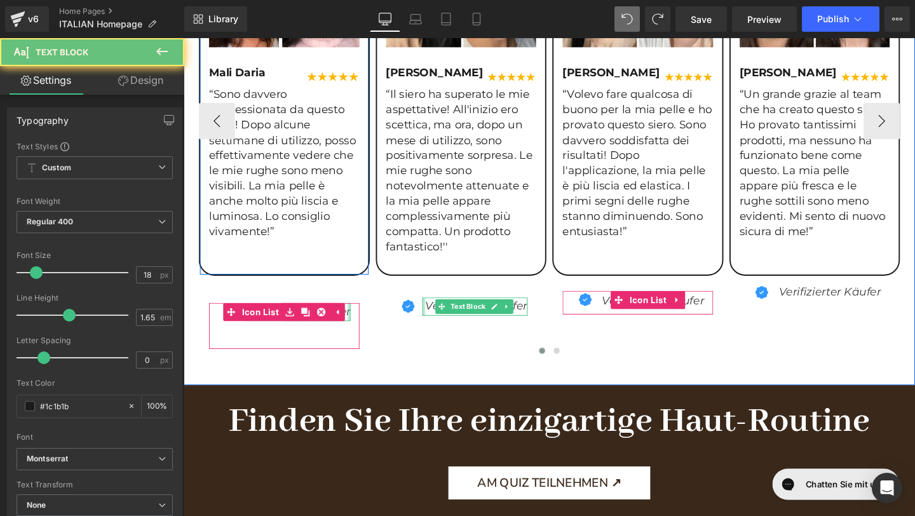
click at [357, 324] on div "Verifizierter Käufer Text Block" at bounding box center [304, 326] width 111 height 19
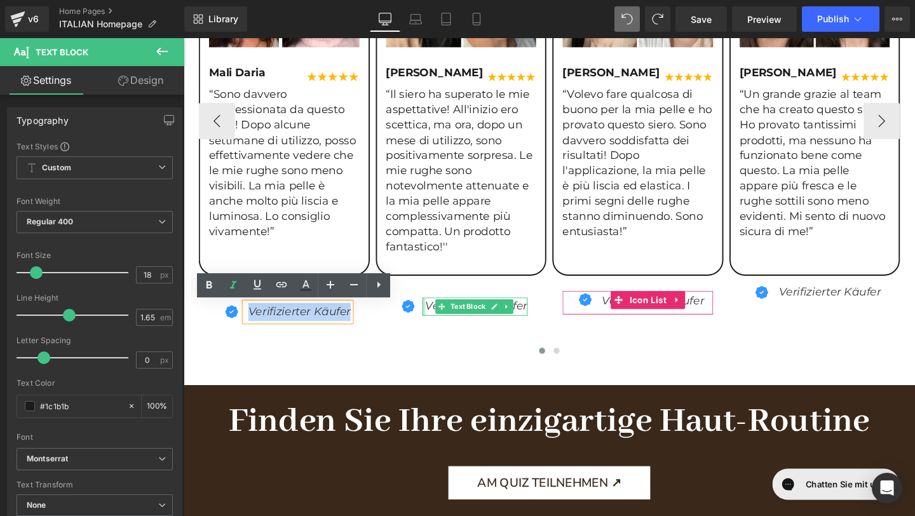
drag, startPoint x: 359, startPoint y: 325, endPoint x: 251, endPoint y: 325, distance: 108.1
click at [251, 325] on div "Verifizierter Käufer" at bounding box center [304, 326] width 111 height 19
copy icon "Verifizierter Käufer"
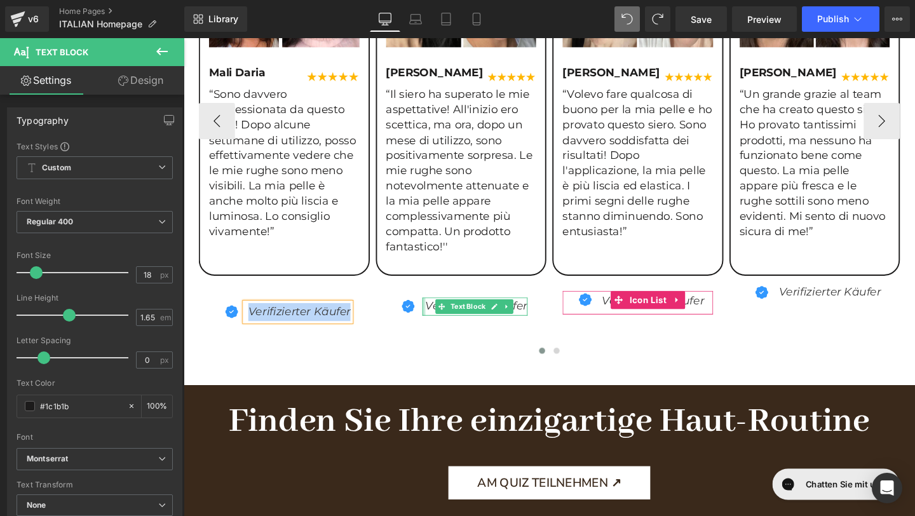
paste div
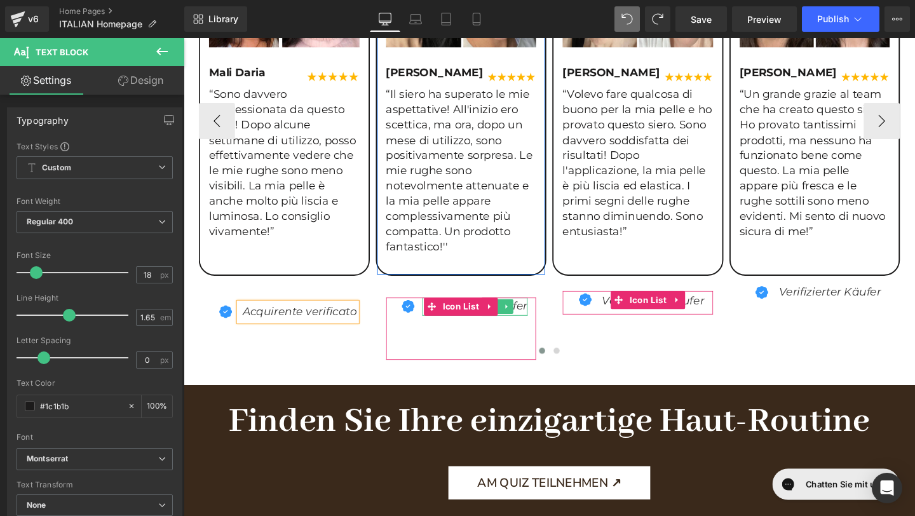
click at [539, 318] on icon "Verifizierter Käufer" at bounding box center [491, 320] width 107 height 14
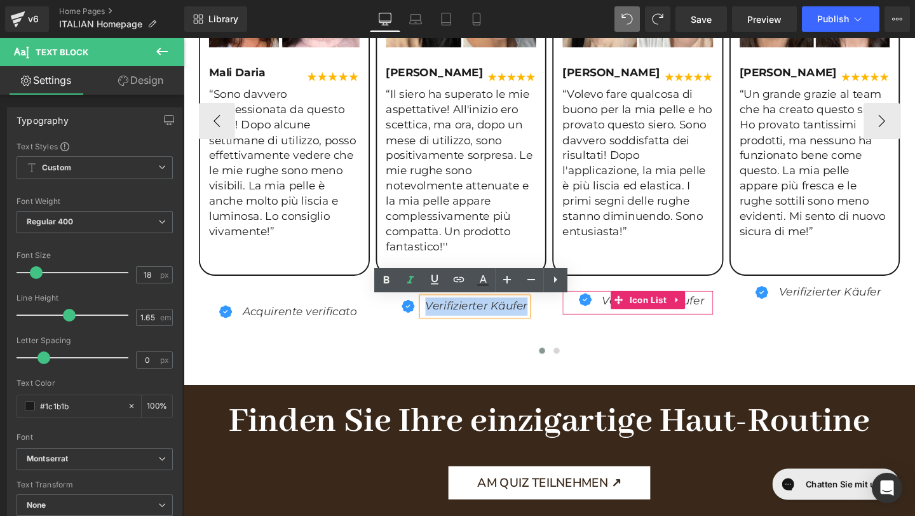
drag, startPoint x: 438, startPoint y: 320, endPoint x: 547, endPoint y: 324, distance: 108.8
click at [545, 324] on div "Verifizierter Käufer" at bounding box center [490, 320] width 111 height 19
paste div
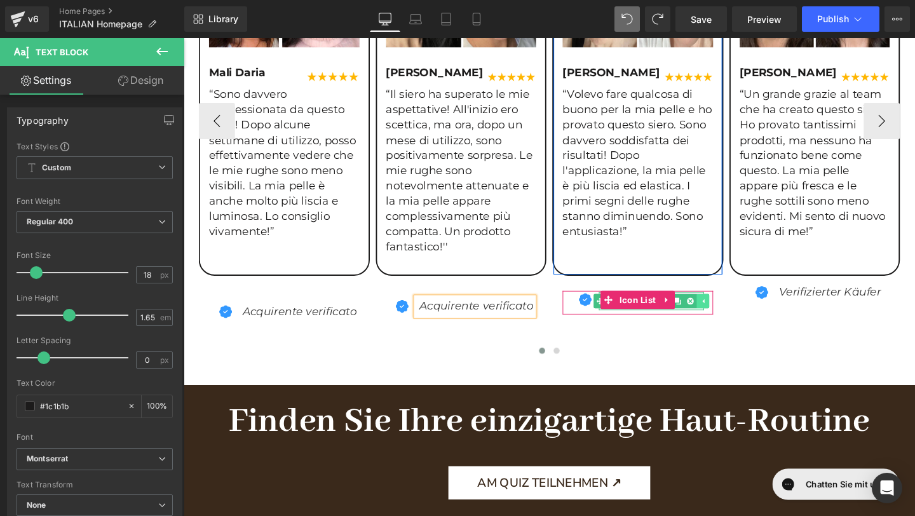
click at [729, 318] on icon at bounding box center [729, 315] width 7 height 8
click at [726, 315] on icon "Verifizierter Käufer" at bounding box center [677, 314] width 107 height 14
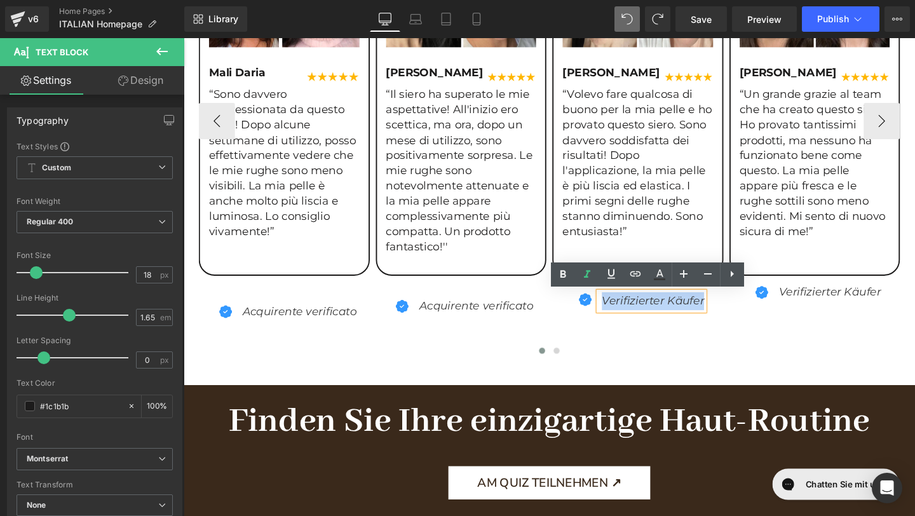
drag, startPoint x: 729, startPoint y: 315, endPoint x: 624, endPoint y: 315, distance: 104.9
click at [624, 315] on icon "Verifizierter Käufer" at bounding box center [677, 314] width 107 height 14
paste div
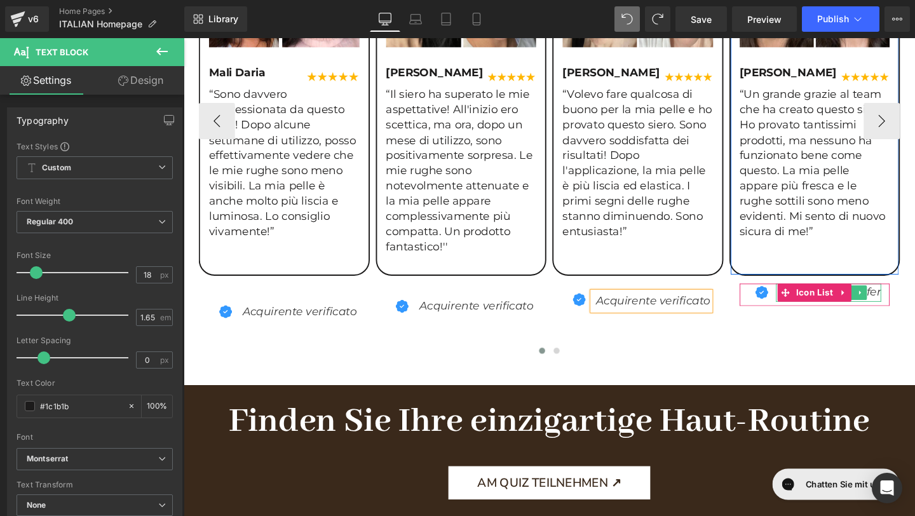
click at [910, 305] on icon "Verifizierter Käufer" at bounding box center [863, 305] width 107 height 14
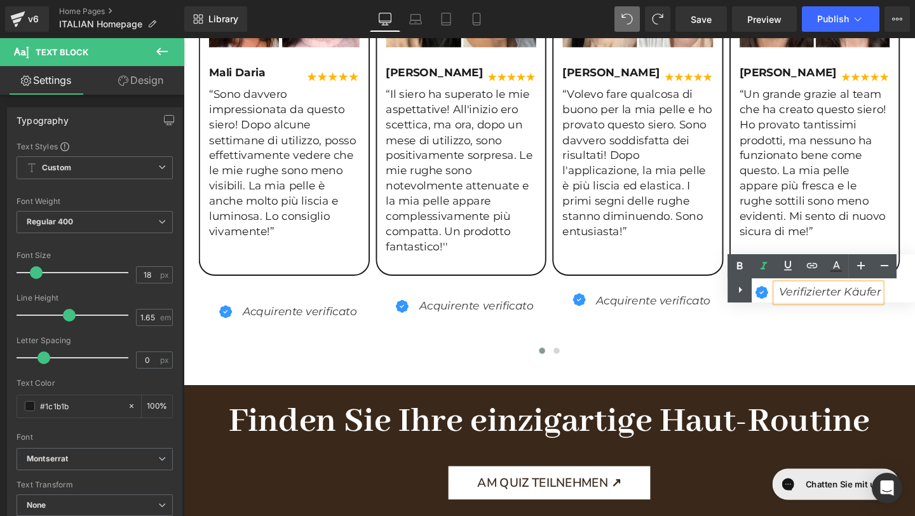
drag, startPoint x: 879, startPoint y: 291, endPoint x: 788, endPoint y: 291, distance: 91.5
click at [788, 291] on div "Text Color Highlight Color #333333" at bounding box center [822, 278] width 188 height 48
click at [777, 291] on div "Text Color Highlight Color #333333" at bounding box center [822, 278] width 188 height 48
click at [782, 292] on div "Text Color Highlight Color #333333" at bounding box center [822, 278] width 188 height 48
click at [803, 295] on div "Text Color Highlight Color #333333" at bounding box center [822, 278] width 188 height 48
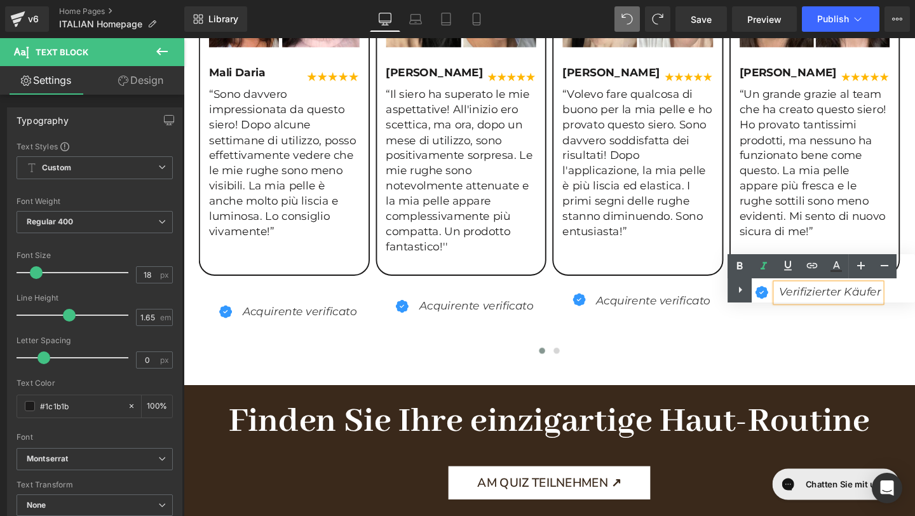
click at [802, 292] on div "Text Color Highlight Color #333333" at bounding box center [822, 278] width 188 height 48
click at [0, 0] on icon at bounding box center [0, 0] width 0 height 0
click at [782, 287] on div "Text Color Highlight Color #333333" at bounding box center [822, 278] width 188 height 48
click at [797, 292] on div "Text Color Highlight Color #333333" at bounding box center [822, 278] width 188 height 48
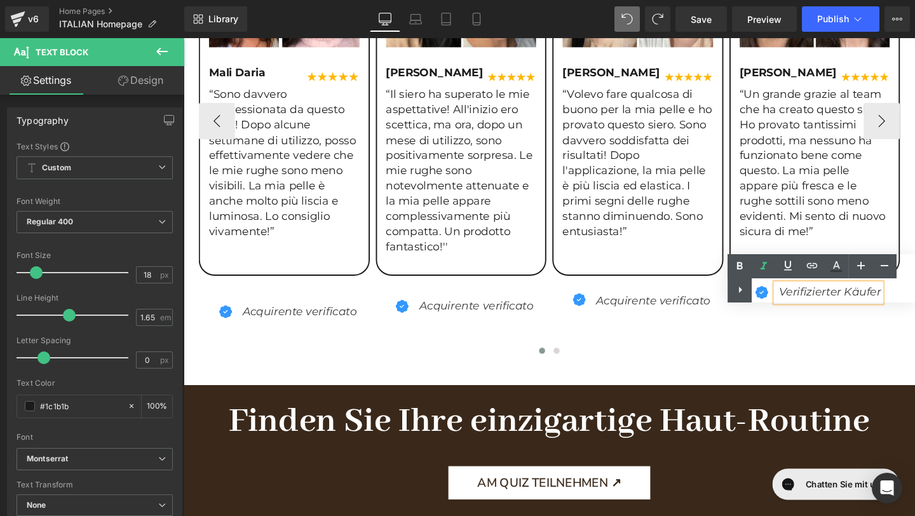
click at [842, 371] on div at bounding box center [568, 368] width 737 height 17
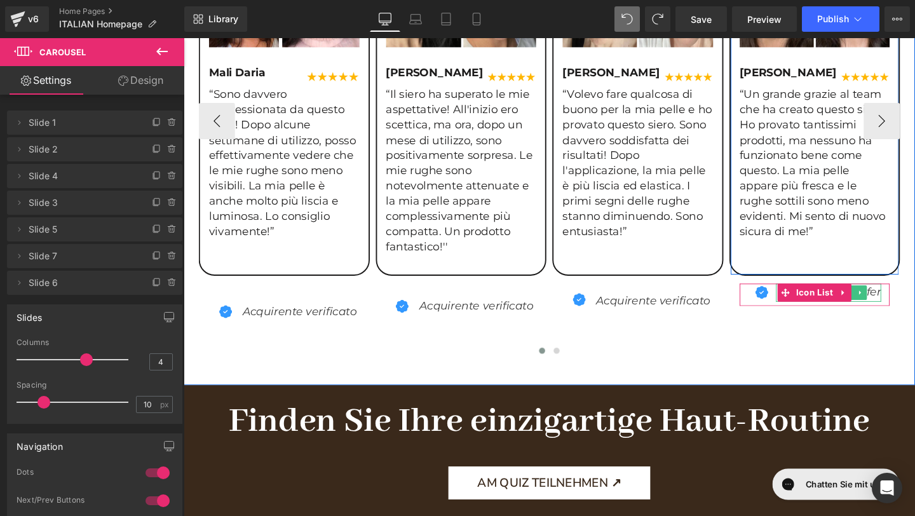
click at [906, 310] on icon "Verifizierter Käufer" at bounding box center [863, 305] width 107 height 14
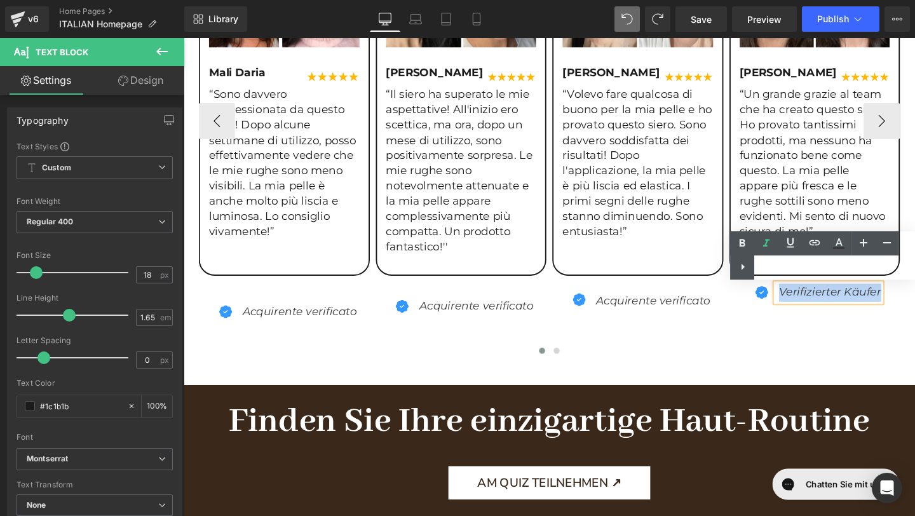
paste div
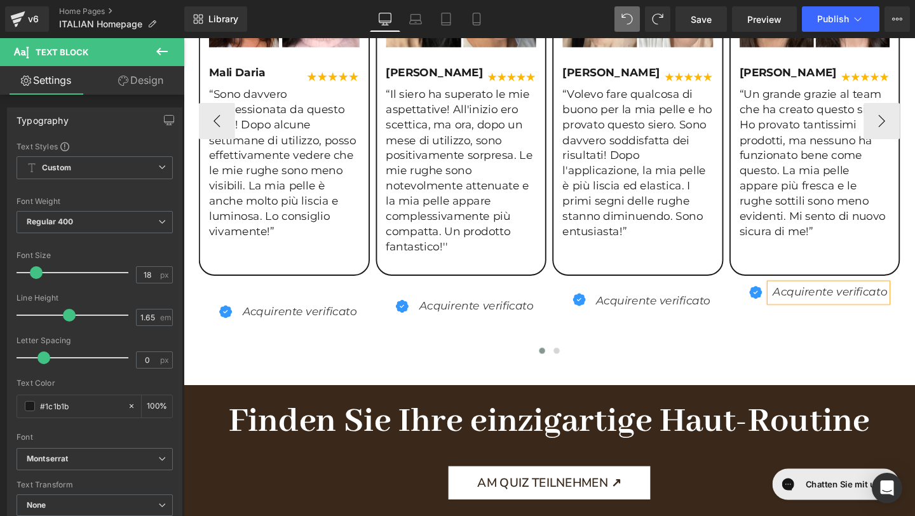
drag, startPoint x: 812, startPoint y: 305, endPoint x: 916, endPoint y: 302, distance: 104.3
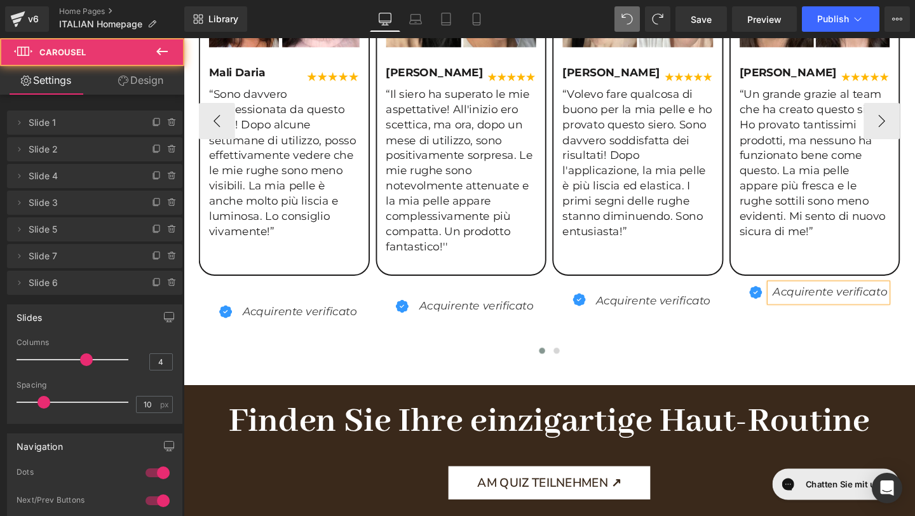
click at [434, 371] on div at bounding box center [568, 368] width 737 height 17
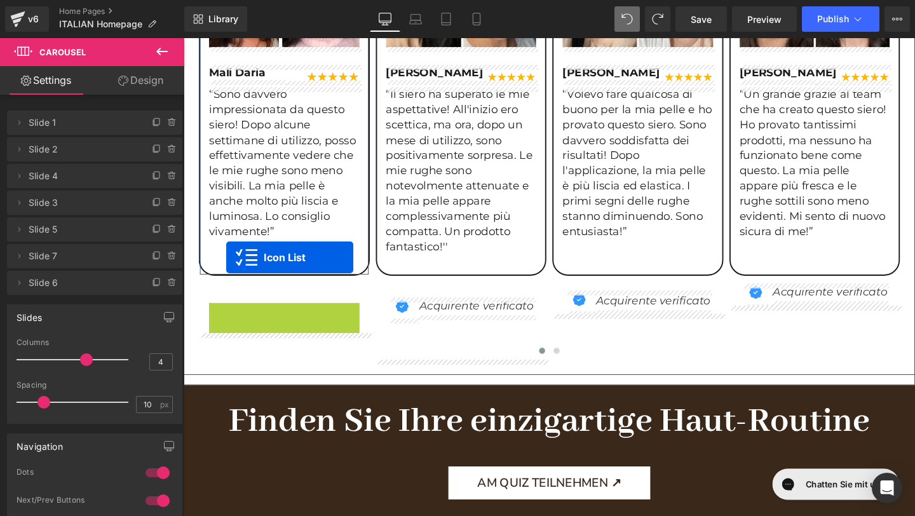
drag, startPoint x: 233, startPoint y: 322, endPoint x: 229, endPoint y: 270, distance: 52.2
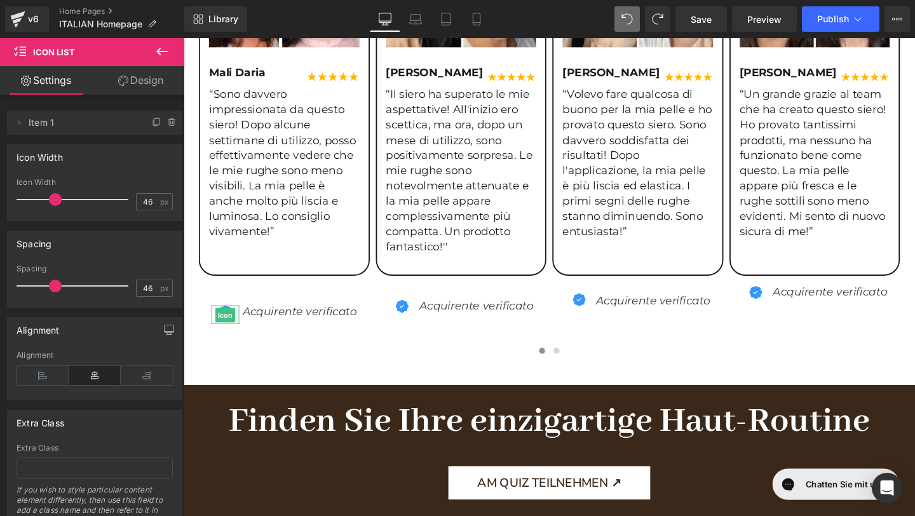
click at [315, 398] on div "Recensioni autentiche di donne reali Heading ★★★★★ 4.8 Valutato da oltre 53.898…" at bounding box center [568, 84] width 769 height 638
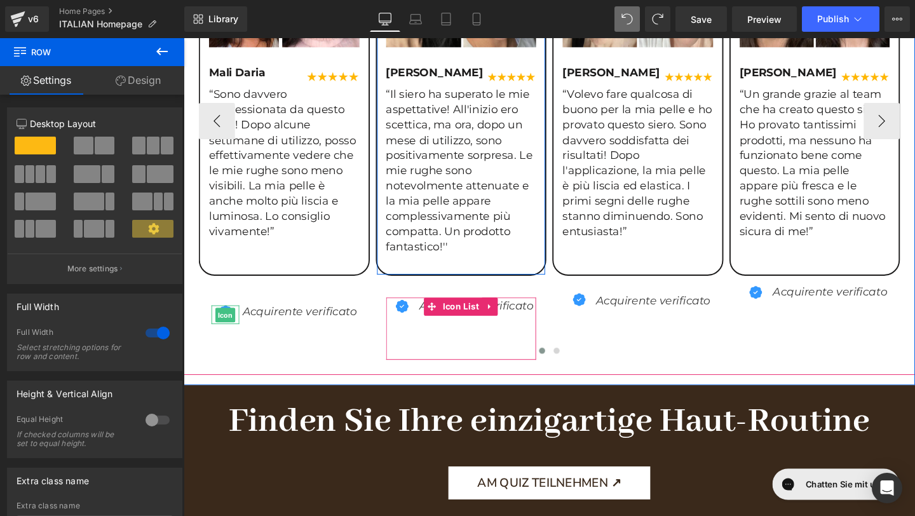
click at [453, 343] on ul "Icon Acquirente verificato Text Block" at bounding box center [475, 334] width 153 height 46
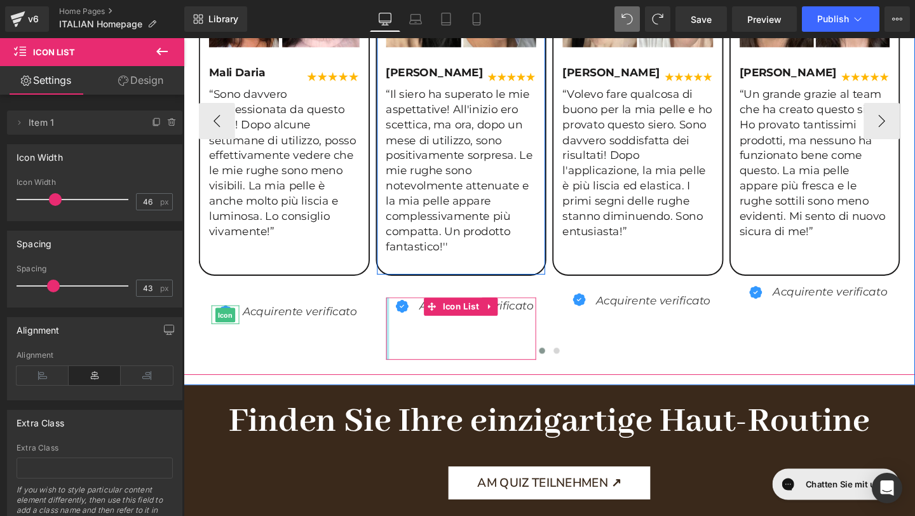
click at [399, 320] on div at bounding box center [398, 343] width 3 height 65
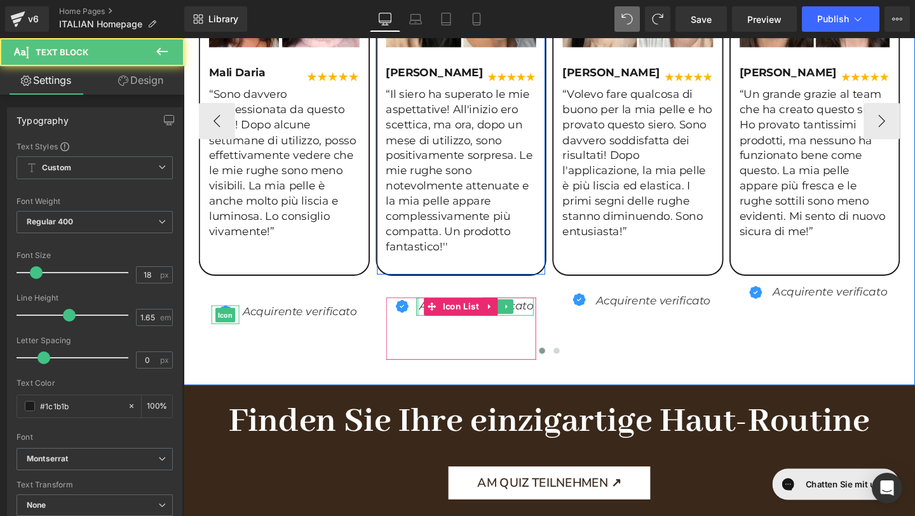
click at [428, 324] on div at bounding box center [429, 320] width 3 height 19
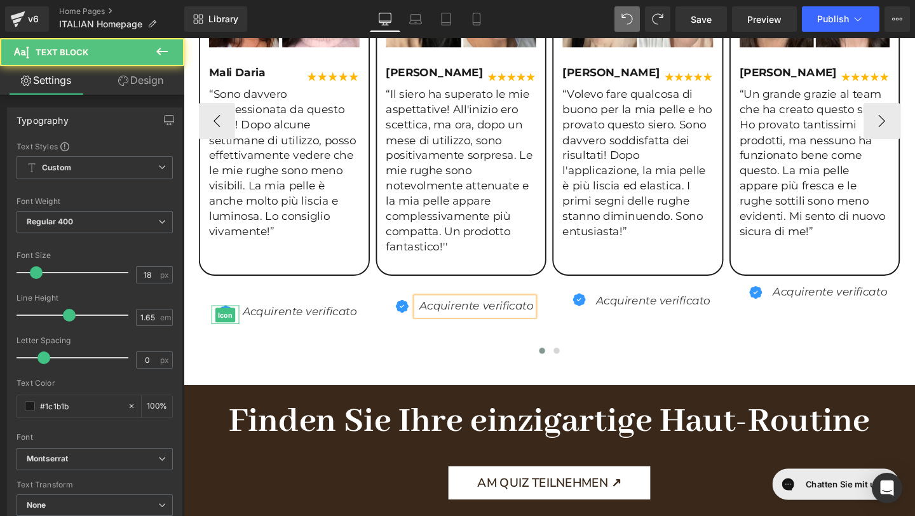
click at [432, 323] on icon "Acquirente verificato" at bounding box center [492, 320] width 120 height 14
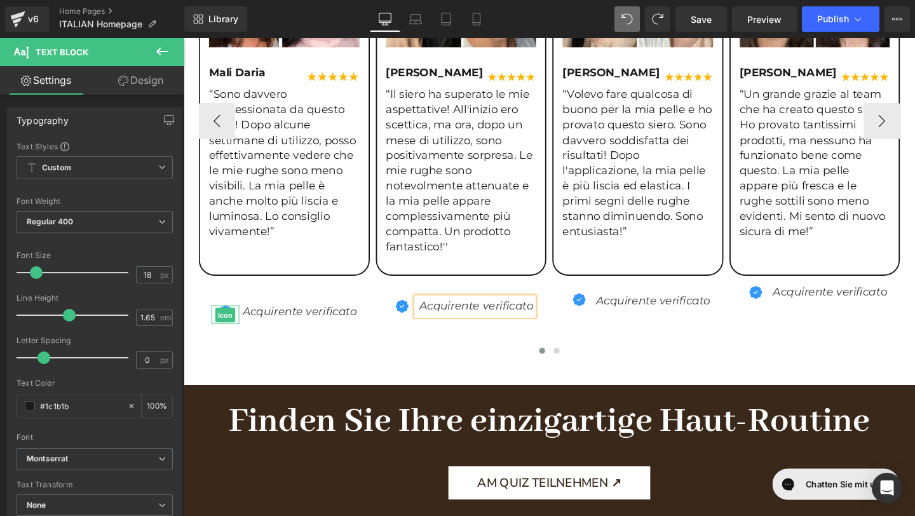
click at [438, 367] on div at bounding box center [568, 368] width 737 height 17
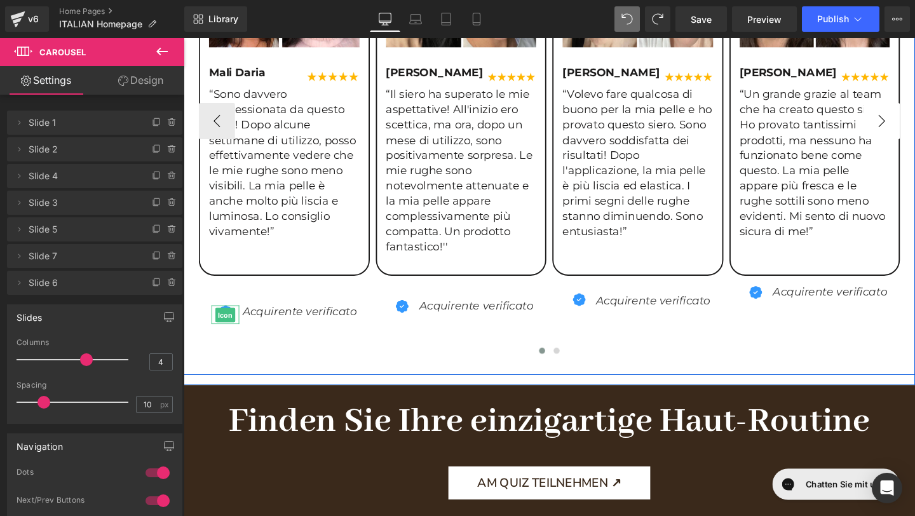
click at [914, 125] on button "›" at bounding box center [918, 125] width 38 height 38
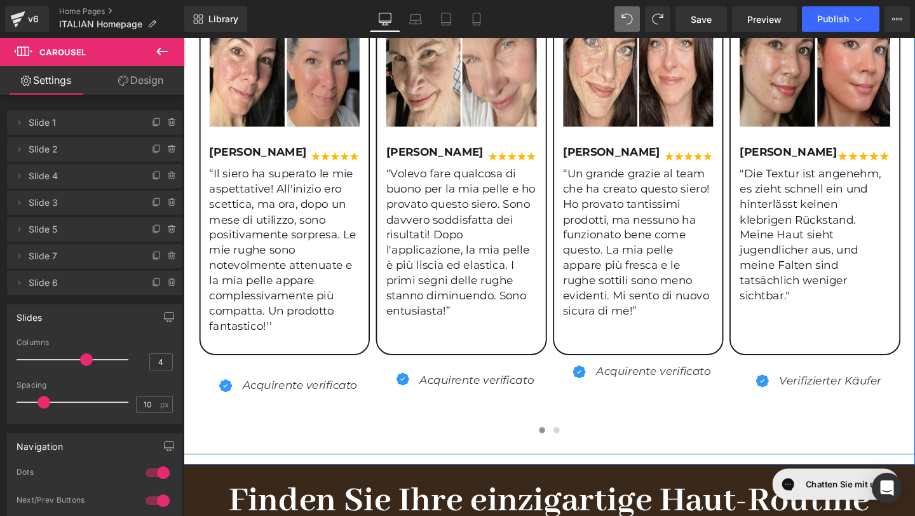
scroll to position [1437, 0]
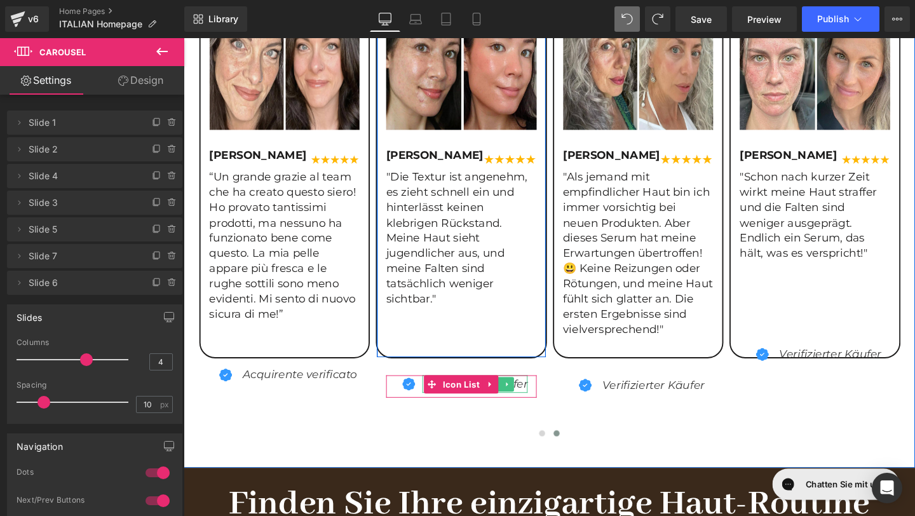
click at [541, 402] on icon "Verifizierter Käufer" at bounding box center [491, 402] width 107 height 14
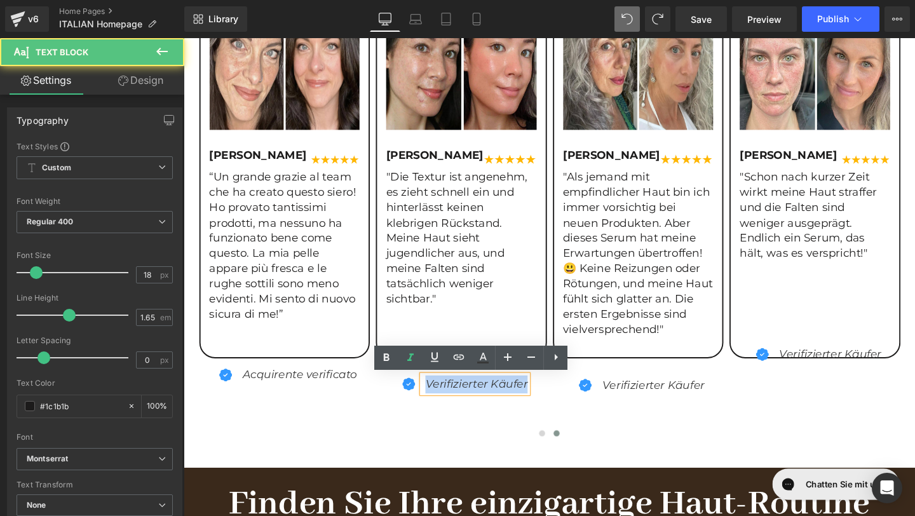
drag, startPoint x: 440, startPoint y: 403, endPoint x: 553, endPoint y: 404, distance: 112.5
click at [553, 404] on div "Icon Verifizierter Käufer Text Block" at bounding box center [476, 405] width 158 height 24
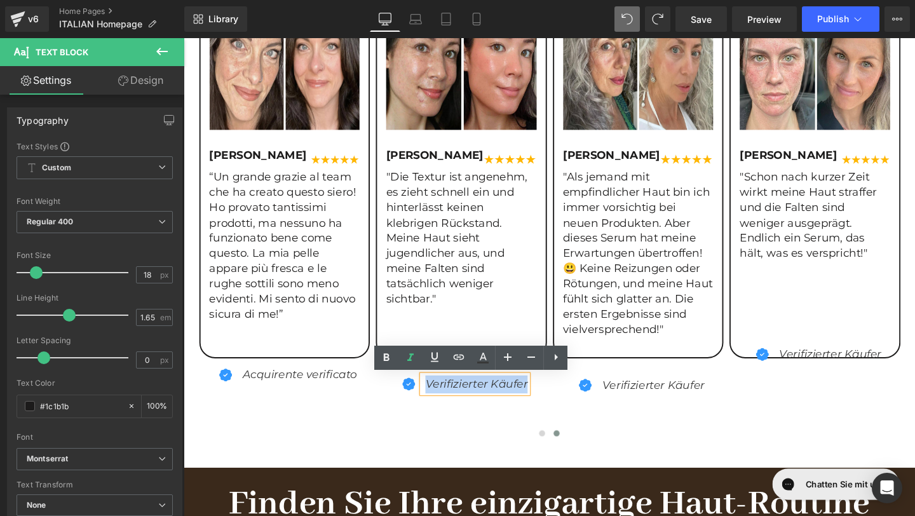
paste div
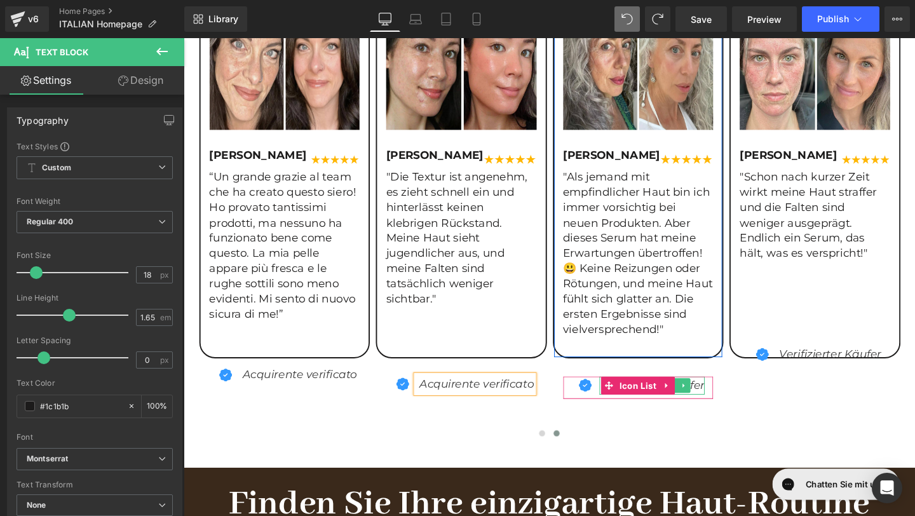
click at [725, 404] on icon "Verifizierter Käufer" at bounding box center [677, 403] width 107 height 14
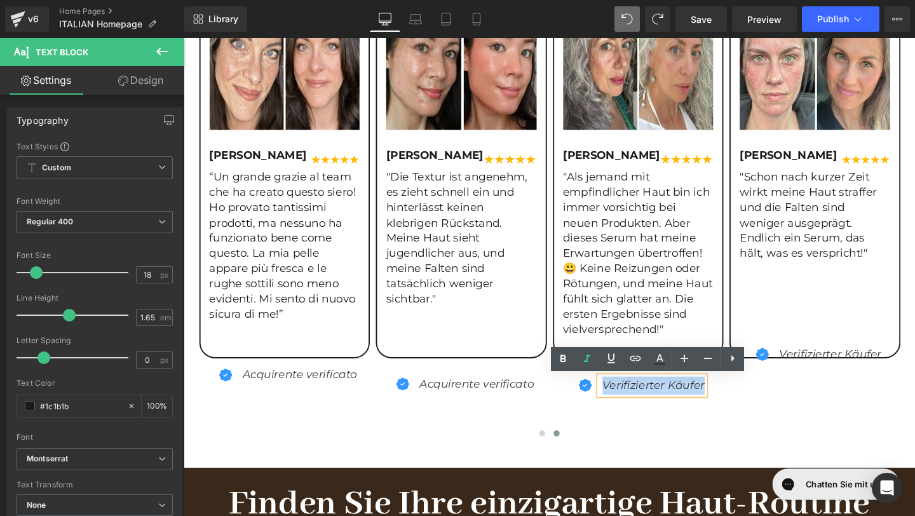
drag, startPoint x: 625, startPoint y: 402, endPoint x: 732, endPoint y: 403, distance: 107.4
click at [732, 403] on div "Verifizierter Käufer" at bounding box center [676, 403] width 111 height 19
paste div
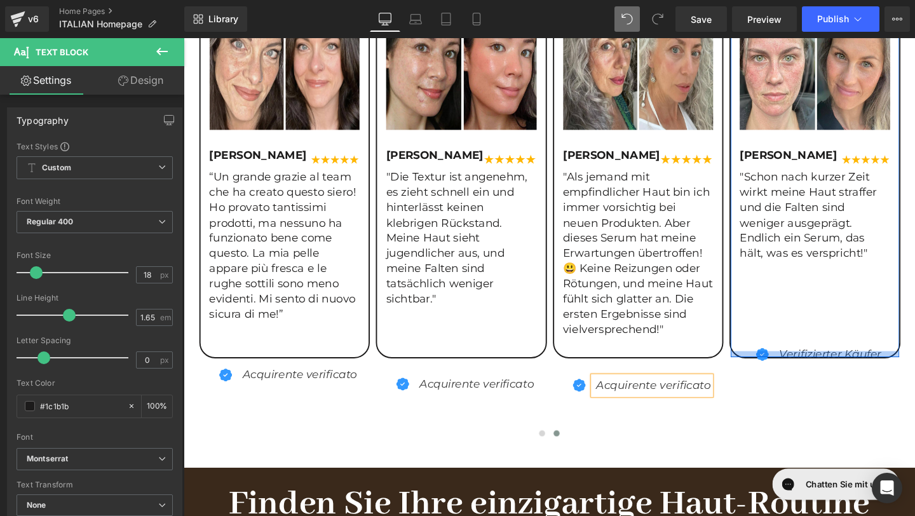
click at [906, 369] on div at bounding box center [847, 370] width 177 height 6
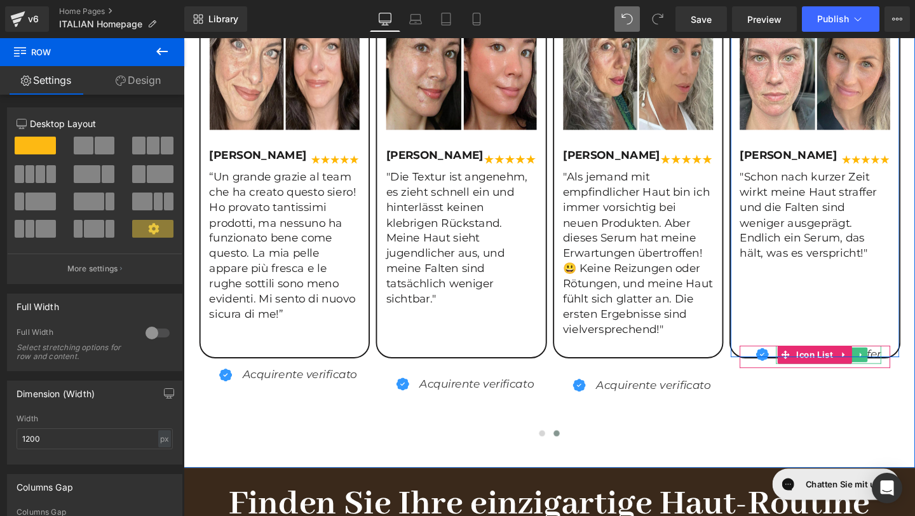
click at [907, 376] on icon "Verifizierter Käufer" at bounding box center [863, 371] width 107 height 14
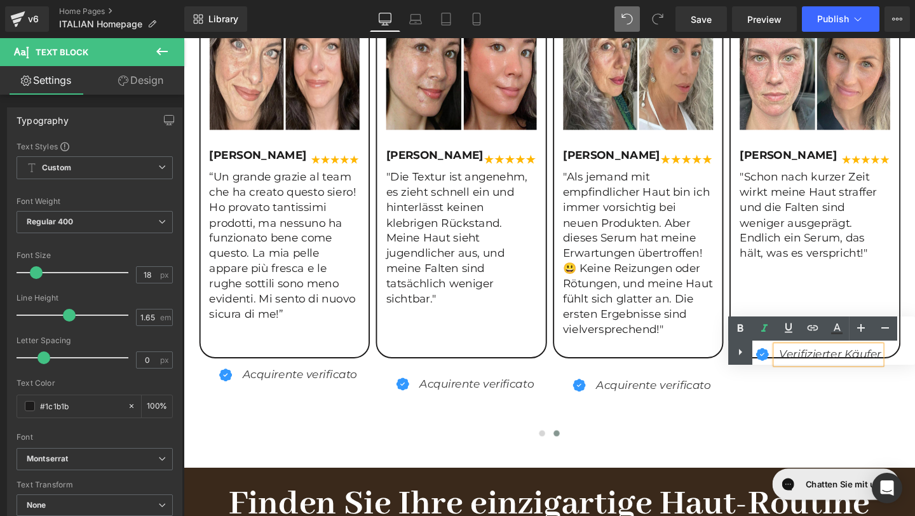
drag, startPoint x: 781, startPoint y: 351, endPoint x: 849, endPoint y: 353, distance: 68.1
click at [850, 354] on div "Text Color Highlight Color #333333" at bounding box center [821, 341] width 187 height 48
click at [849, 353] on div "Text Color Highlight Color #333333" at bounding box center [821, 341] width 187 height 48
click at [840, 363] on div "Text Color Highlight Color #333333" at bounding box center [821, 341] width 187 height 48
click at [850, 429] on div "Image Mali Daria Text Block Image Row “Sono davvero impressionata da questo sie…" at bounding box center [293, 213] width 1302 height 502
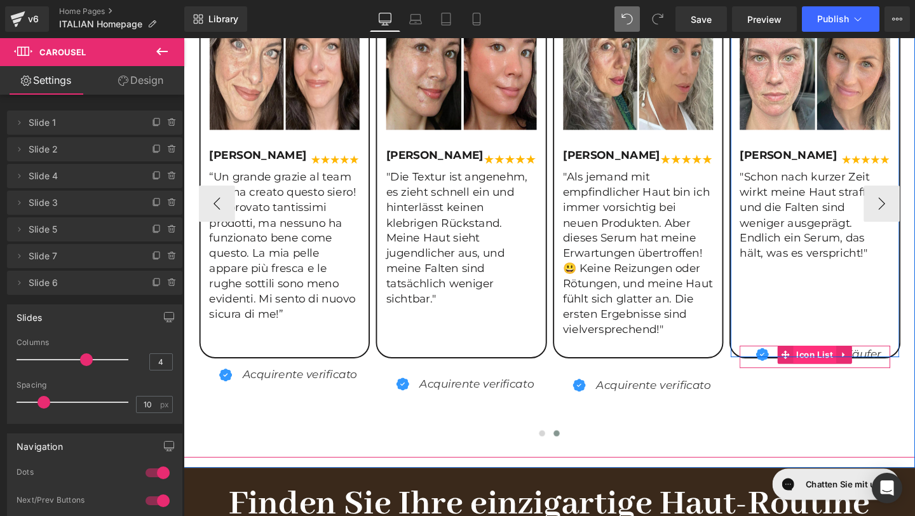
click at [827, 379] on span "Icon List" at bounding box center [847, 371] width 45 height 19
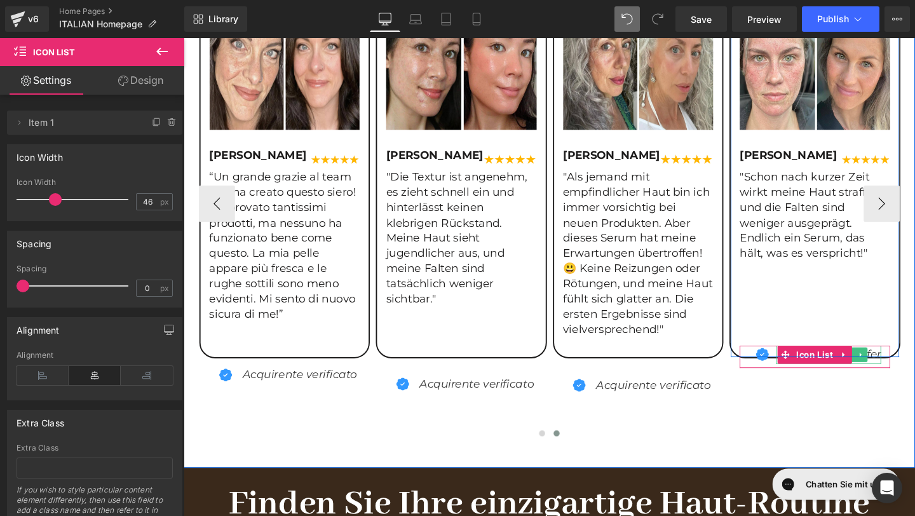
click at [908, 365] on icon "Verifizierter Käufer" at bounding box center [863, 371] width 107 height 14
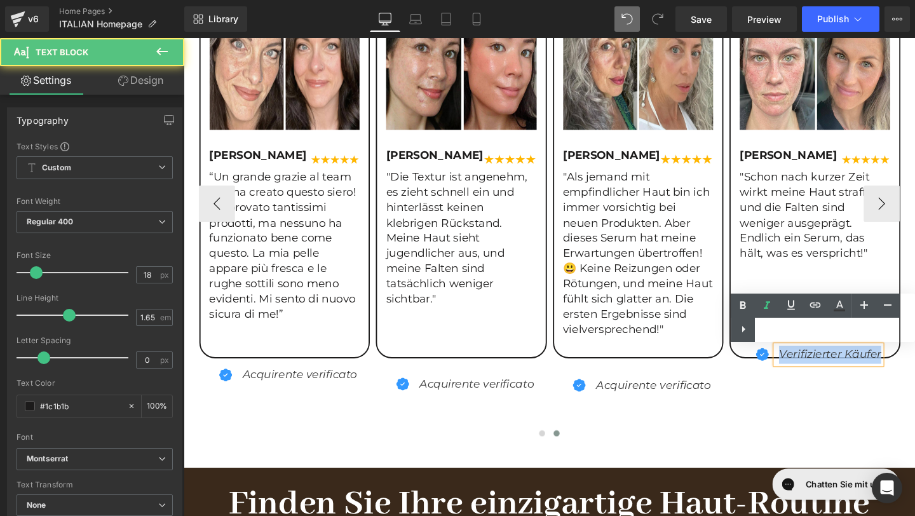
paste div
drag, startPoint x: 810, startPoint y: 364, endPoint x: 928, endPoint y: 375, distance: 118.1
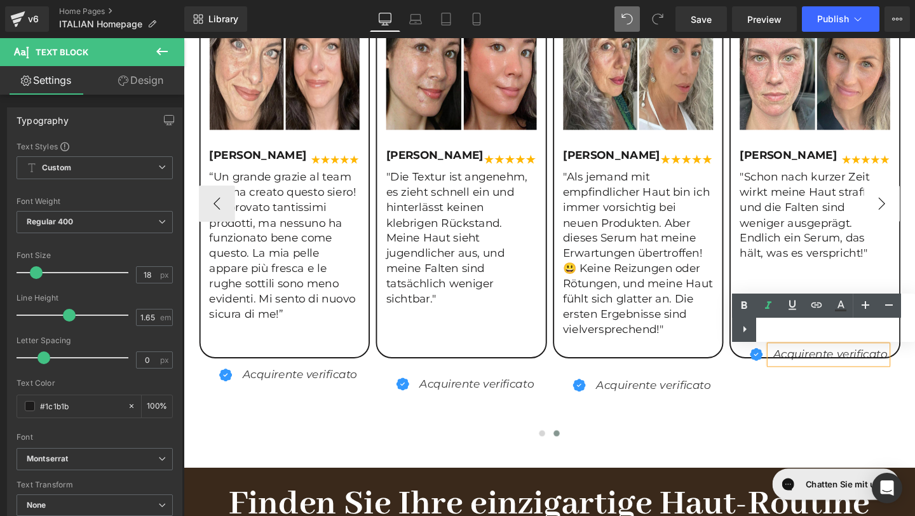
click at [914, 224] on button "›" at bounding box center [918, 212] width 38 height 38
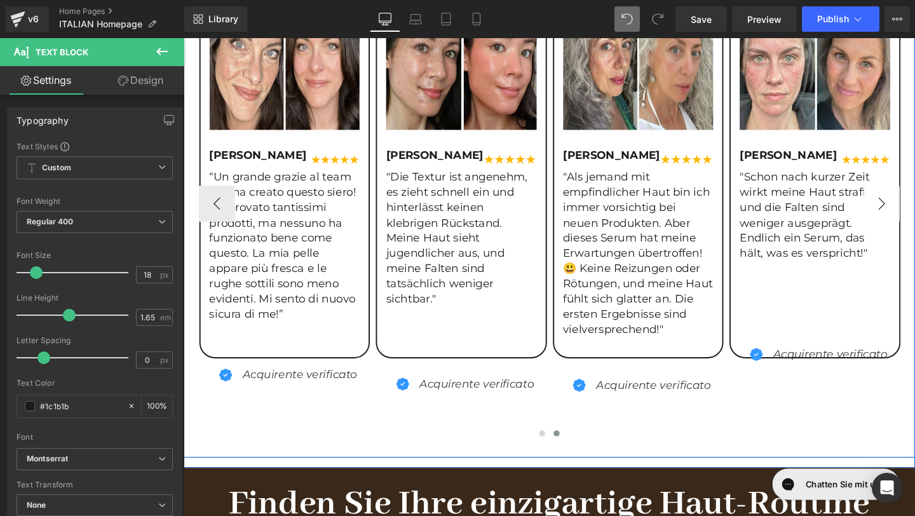
click at [915, 224] on button "›" at bounding box center [918, 212] width 38 height 38
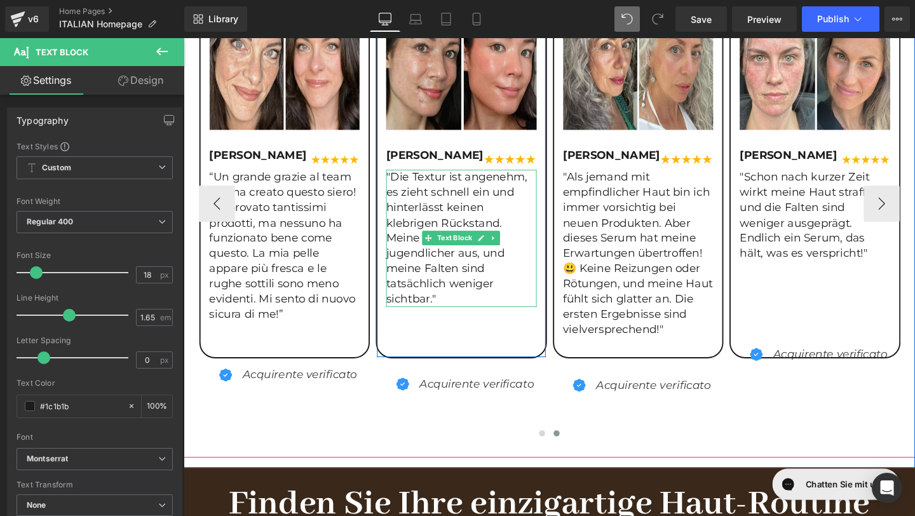
click at [458, 311] on p ""Die Textur ist angenehm, es zieht schnell ein und hinterlässt keinen klebrigen…" at bounding box center [476, 249] width 158 height 144
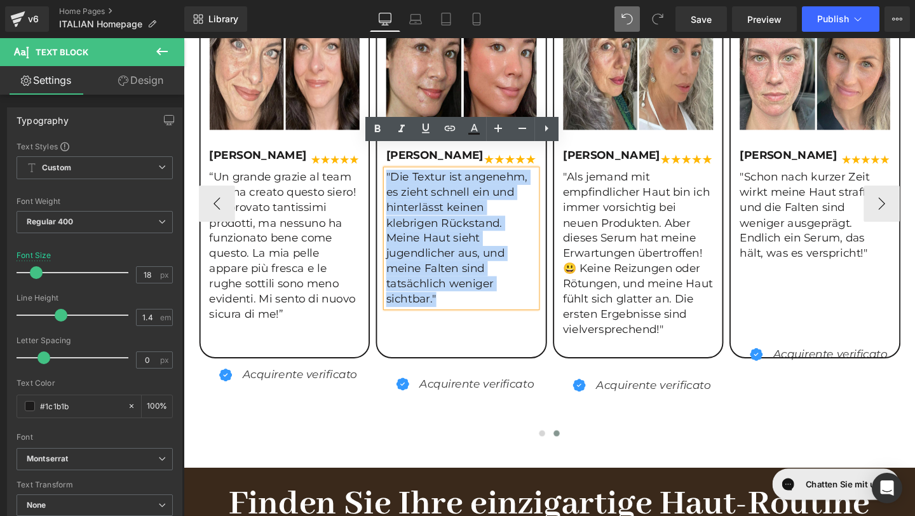
drag, startPoint x: 452, startPoint y: 311, endPoint x: 397, endPoint y: 180, distance: 142.5
click at [397, 180] on p ""Die Textur ist angenehm, es zieht schnell ein und hinterlässt keinen klebrigen…" at bounding box center [476, 249] width 158 height 144
copy p ""Die Textur ist angenehm, es zieht schnell ein und hinterlässt keinen klebrigen…"
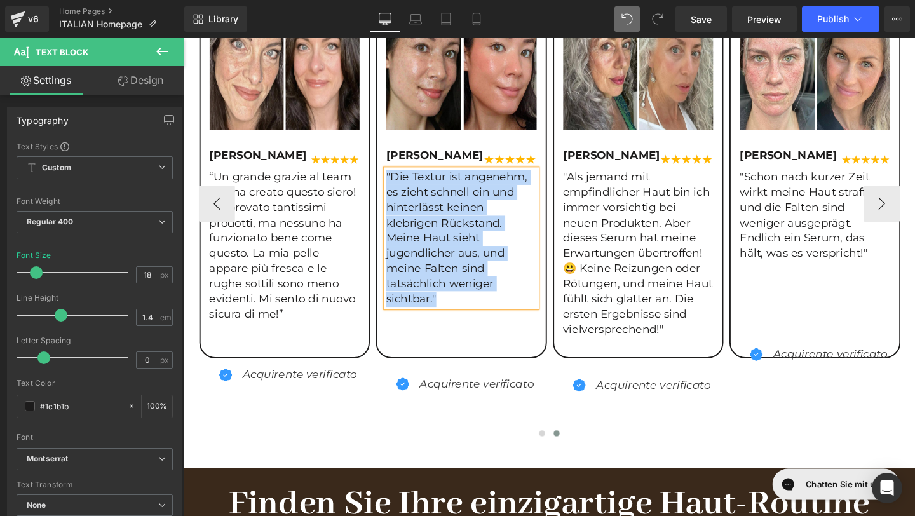
paste div
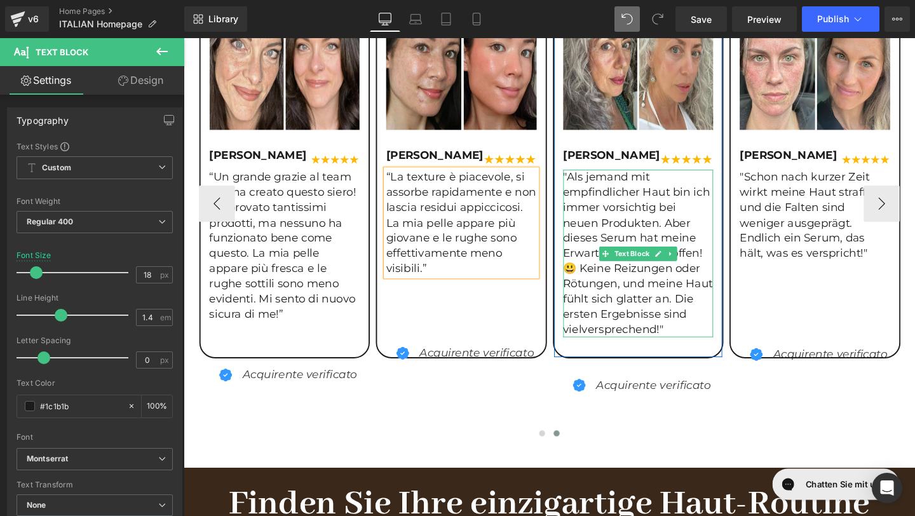
click at [699, 340] on p ""Als jemand mit empfindlicher Haut bin ich immer vorsichtig bei neuen Produkten…" at bounding box center [662, 265] width 158 height 176
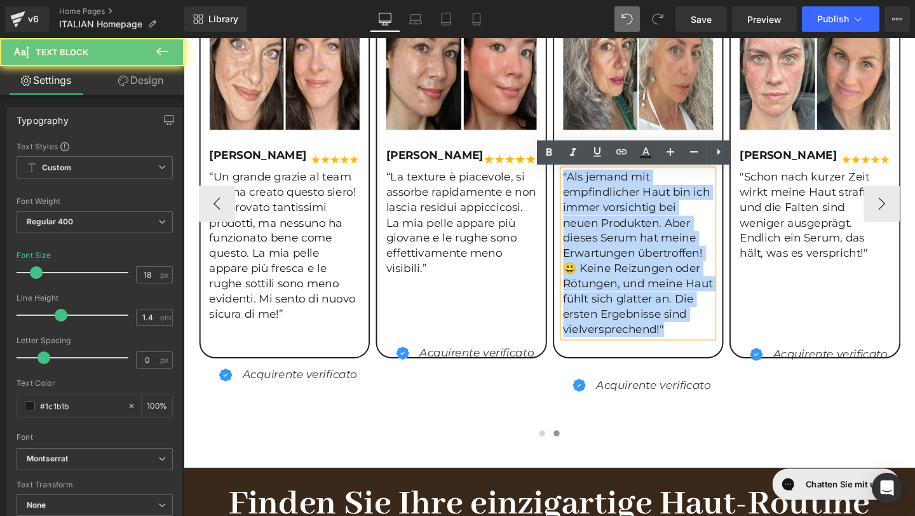
drag, startPoint x: 699, startPoint y: 340, endPoint x: 574, endPoint y: 184, distance: 199.4
click at [574, 184] on div "Image [PERSON_NAME] Text Block Image Row "Als jemand mit empfindlicher Haut bin…" at bounding box center [661, 199] width 177 height 435
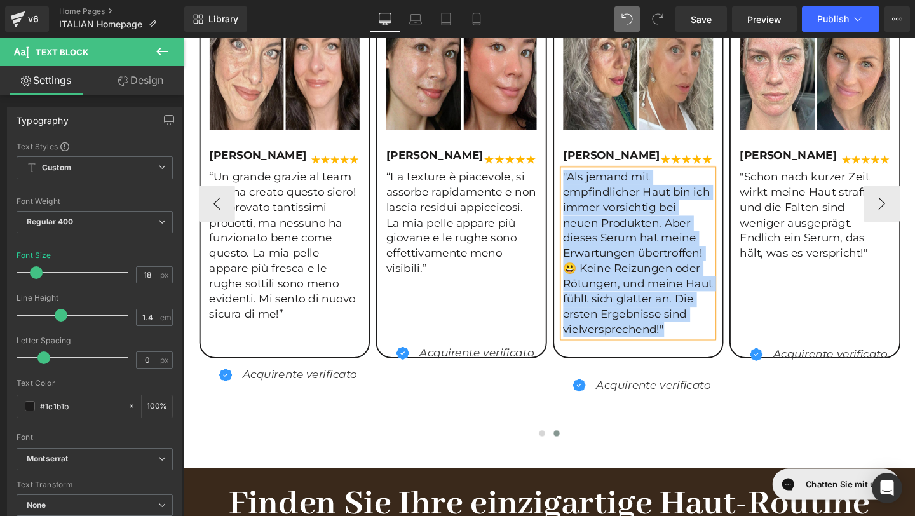
copy p ""Als jemand mit empfindlicher Haut bin ich immer vorsichtig bei neuen Produkten…"
paste div
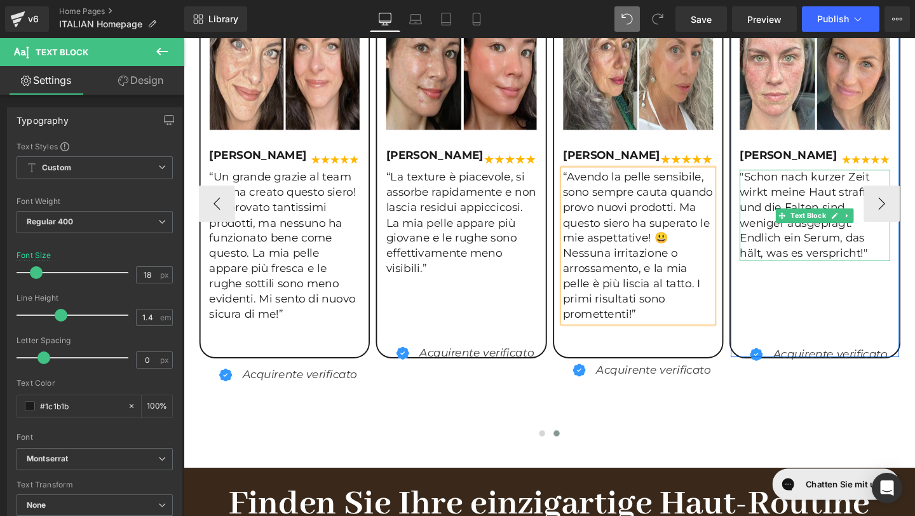
click at [902, 265] on p ""Schon nach kurzer Zeit wirkt meine Haut straffer und die Falten sind weniger a…" at bounding box center [847, 225] width 158 height 96
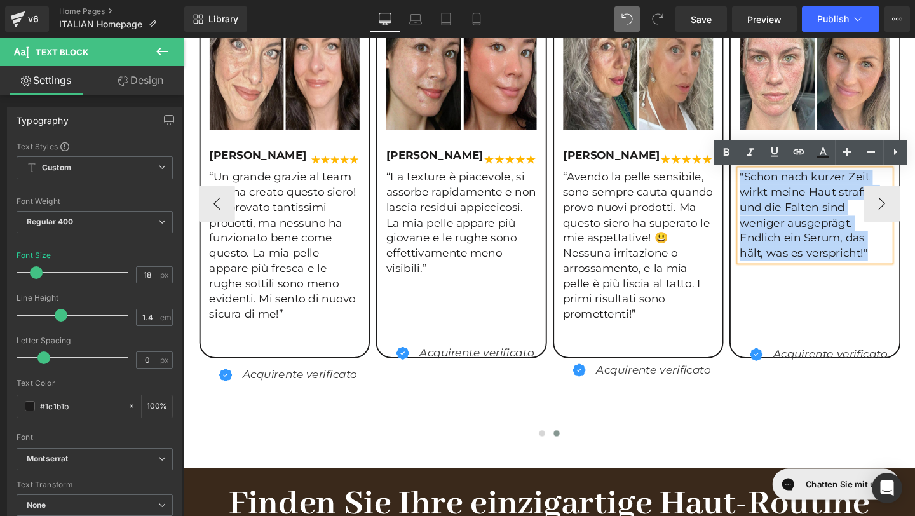
drag, startPoint x: 906, startPoint y: 264, endPoint x: 761, endPoint y: 159, distance: 179.8
click at [761, 158] on div "Image [PERSON_NAME] Text Block Image Row "Schon nach kurzer Zeit wirkt meine Ha…" at bounding box center [847, 183] width 177 height 403
copy p ""Schon nach kurzer Zeit wirkt meine Haut straffer und die Falten sind weniger a…"
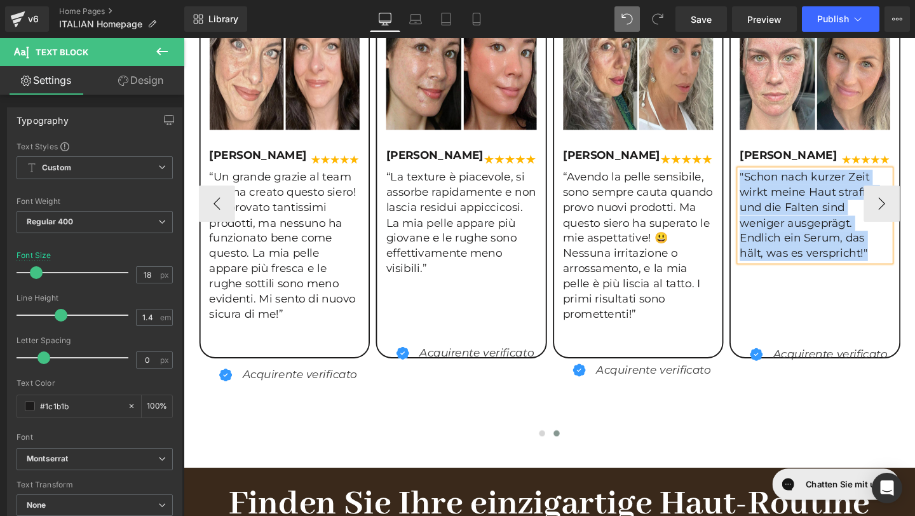
paste div
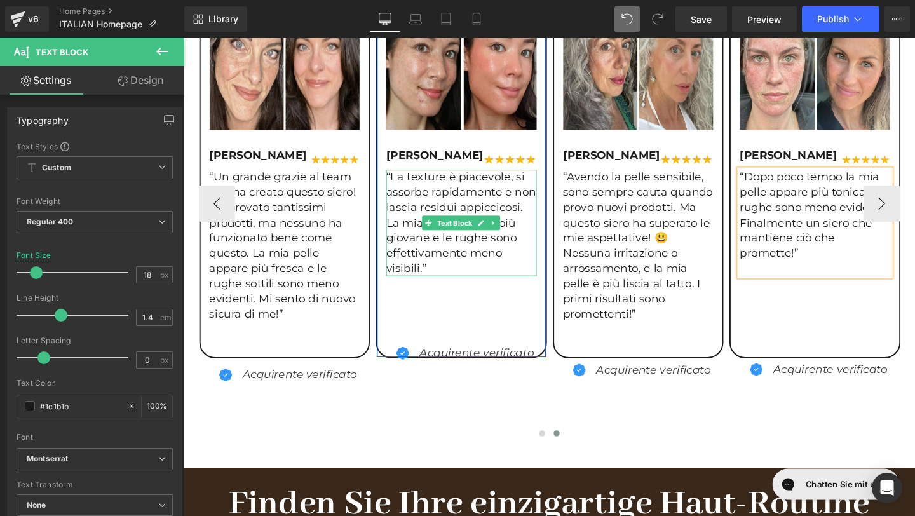
click at [477, 278] on p "“La texture è piacevole, si assorbe rapidamente e non lascia residui appiccicos…" at bounding box center [476, 233] width 158 height 112
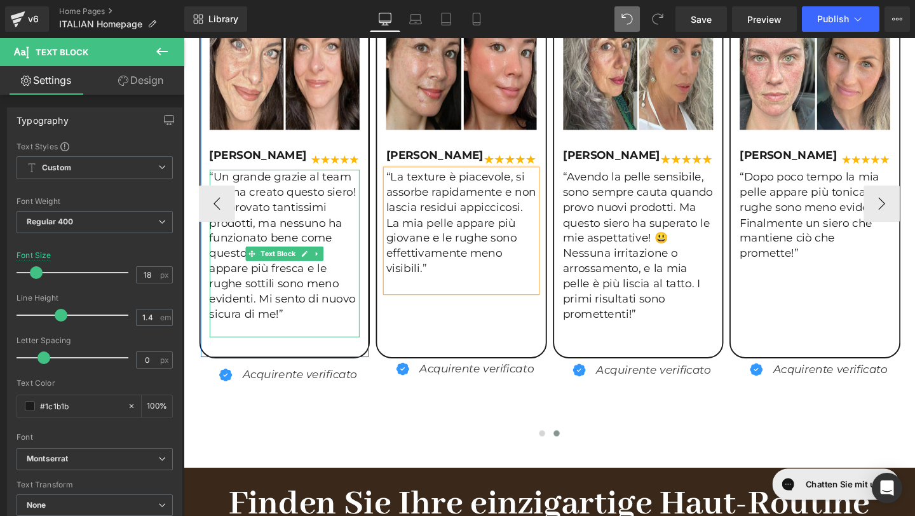
click at [248, 330] on p "“Un grande grazie al team che ha creato questo siero! Ho provato tantissimi pro…" at bounding box center [290, 257] width 158 height 160
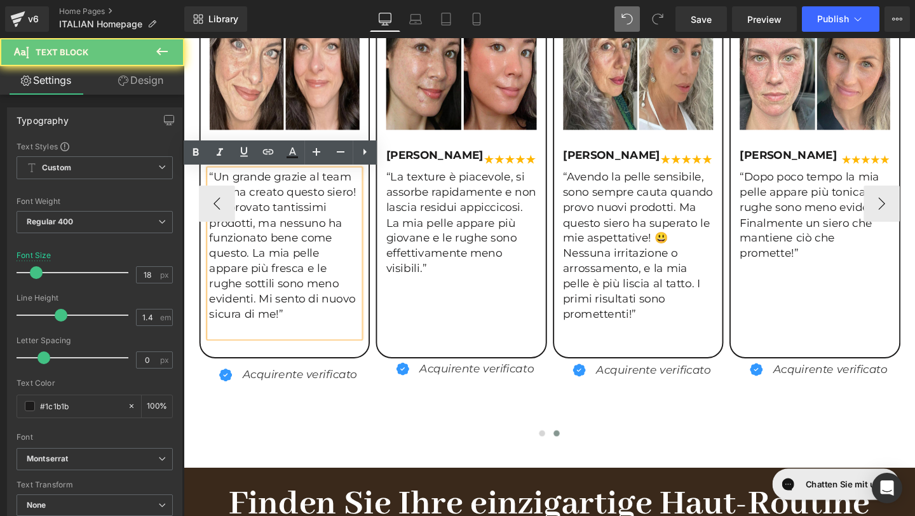
click at [225, 345] on p at bounding box center [290, 345] width 158 height 16
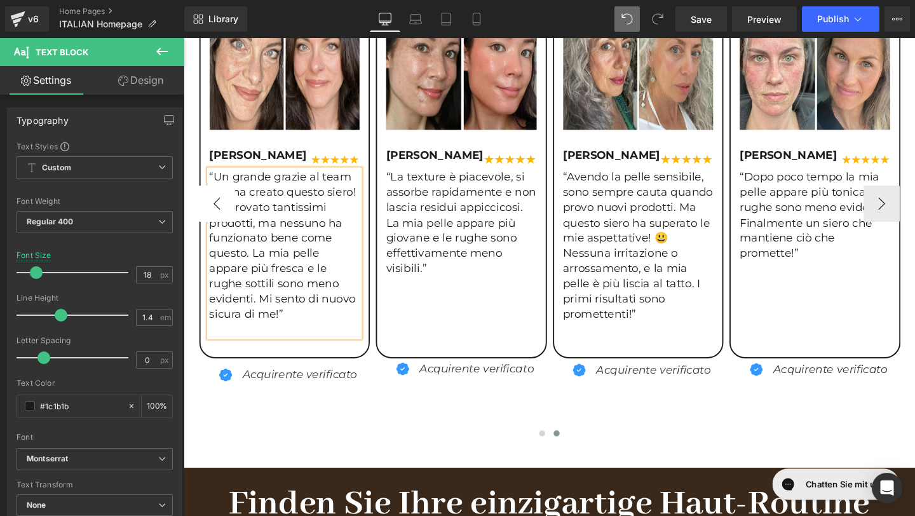
click at [221, 217] on button "‹" at bounding box center [219, 212] width 38 height 38
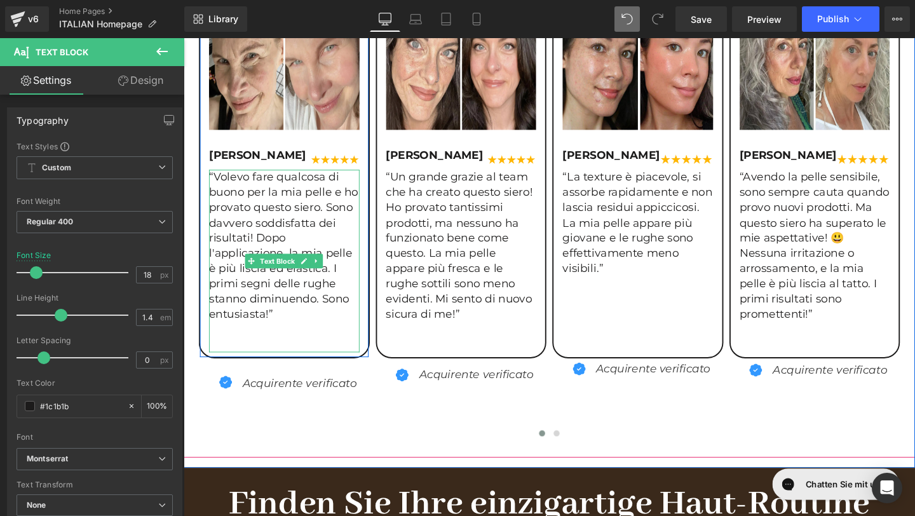
click at [266, 340] on p at bounding box center [289, 345] width 158 height 16
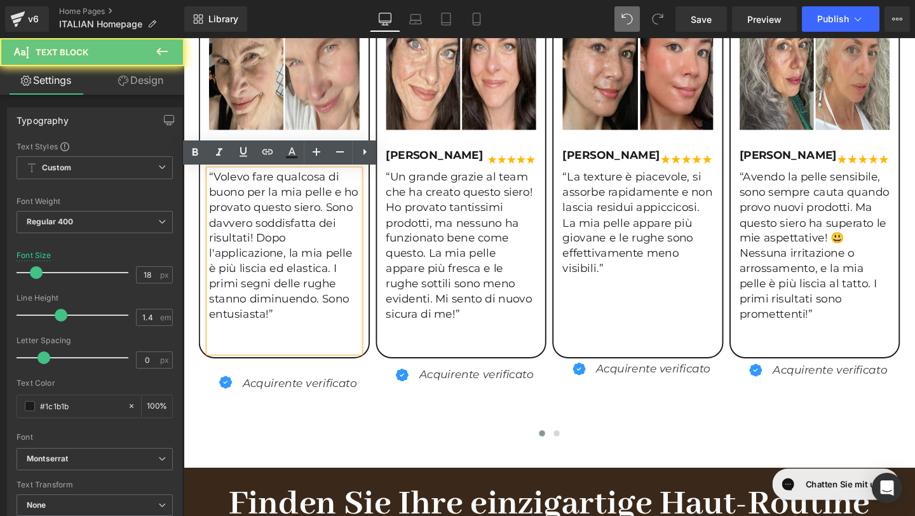
click at [233, 356] on p at bounding box center [289, 361] width 158 height 16
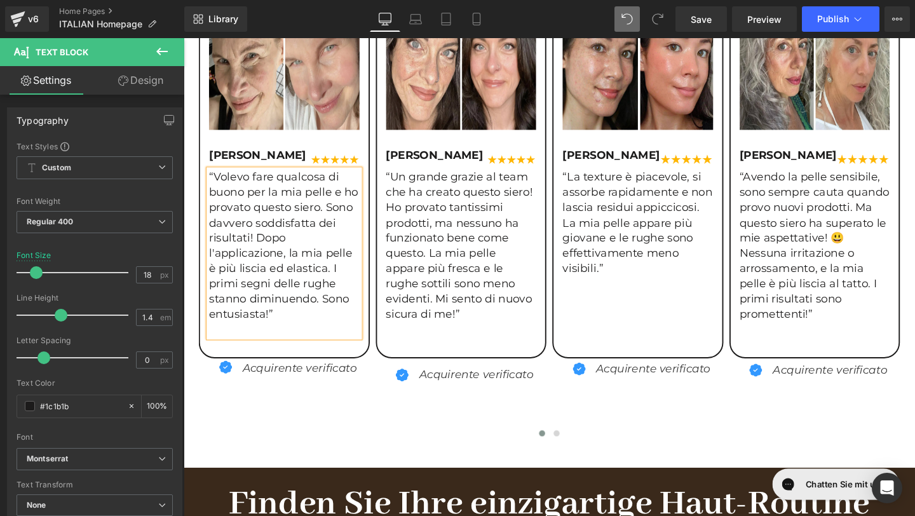
scroll to position [1437, 0]
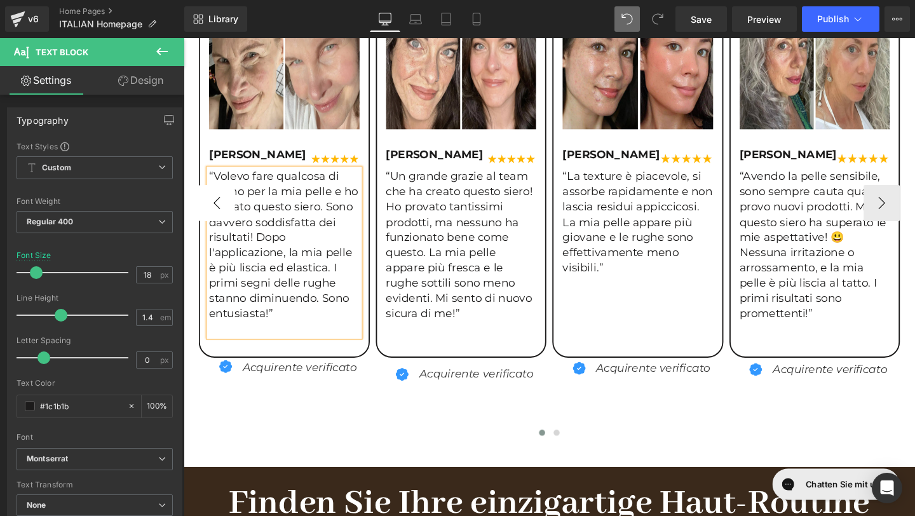
click at [210, 209] on button "‹" at bounding box center [219, 212] width 38 height 38
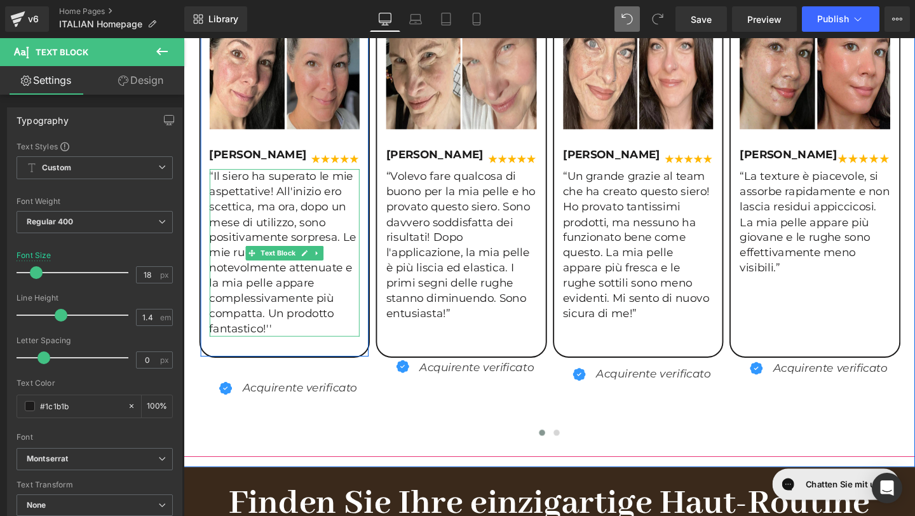
click at [272, 346] on p "“Il siero ha superato le mie aspettative! All'inizio ero scettica, ma ora, dopo…" at bounding box center [290, 264] width 158 height 176
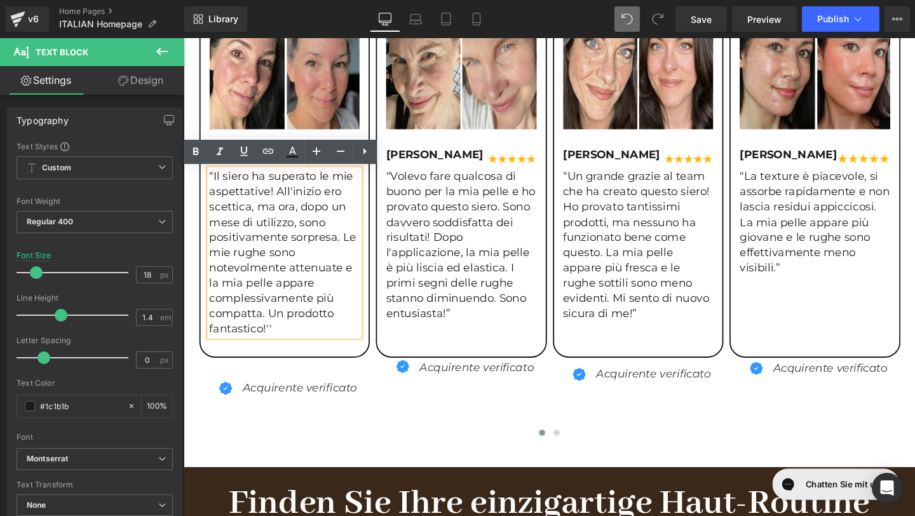
click at [275, 343] on p "“Il siero ha superato le mie aspettative! All'inizio ero scettica, ma ora, dopo…" at bounding box center [290, 264] width 158 height 176
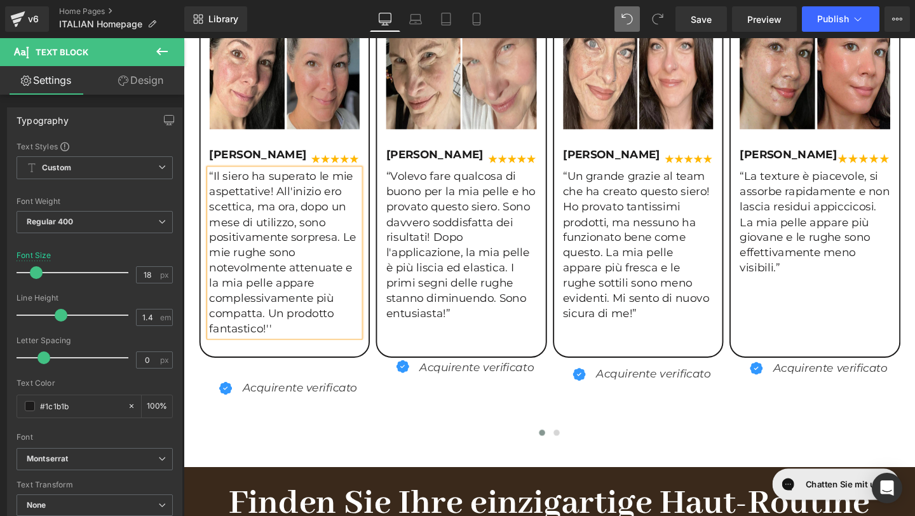
click at [200, 221] on button "‹" at bounding box center [180, 212] width 38 height 38
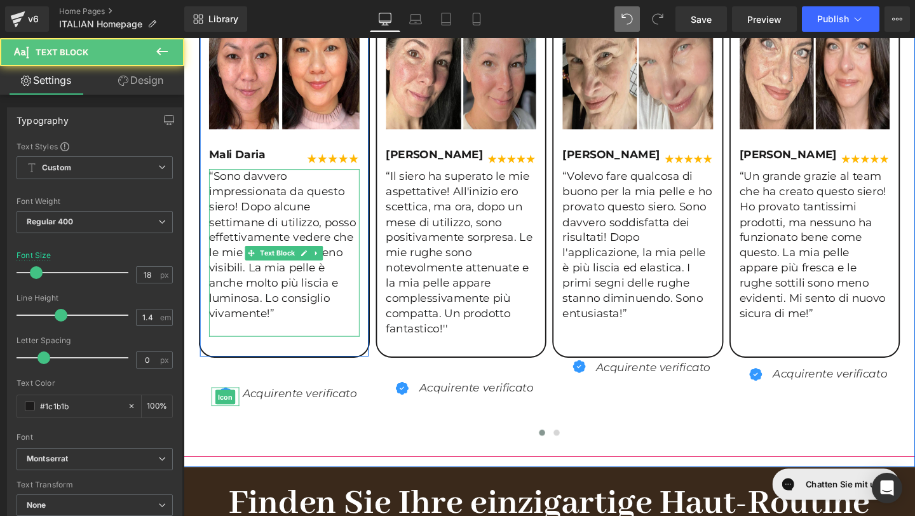
click at [283, 328] on p "“Sono davvero impressionata da questo siero! Dopo alcune settimane di utilizzo,…" at bounding box center [289, 256] width 158 height 160
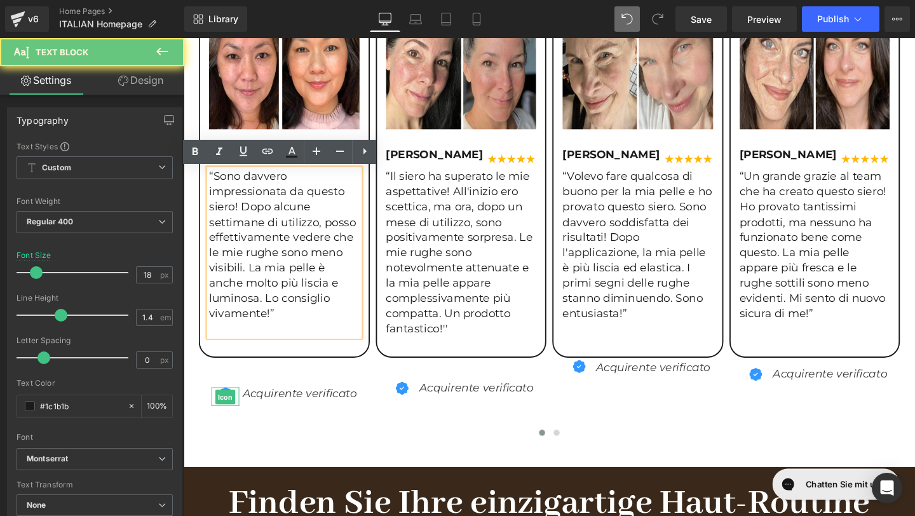
click at [232, 344] on p at bounding box center [289, 344] width 158 height 16
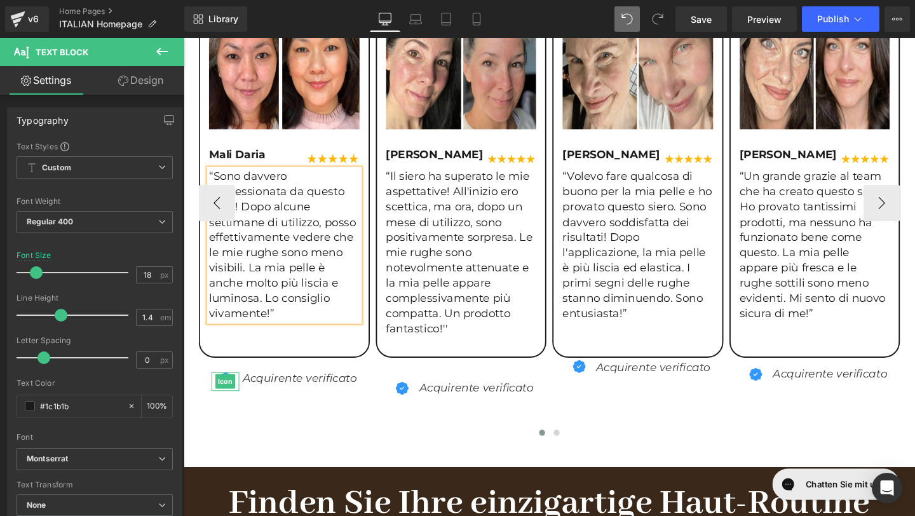
click at [324, 440] on div "Image Mali Daria Text Block Image Row “Sono davvero impressionata da questo sie…" at bounding box center [851, 212] width 1302 height 502
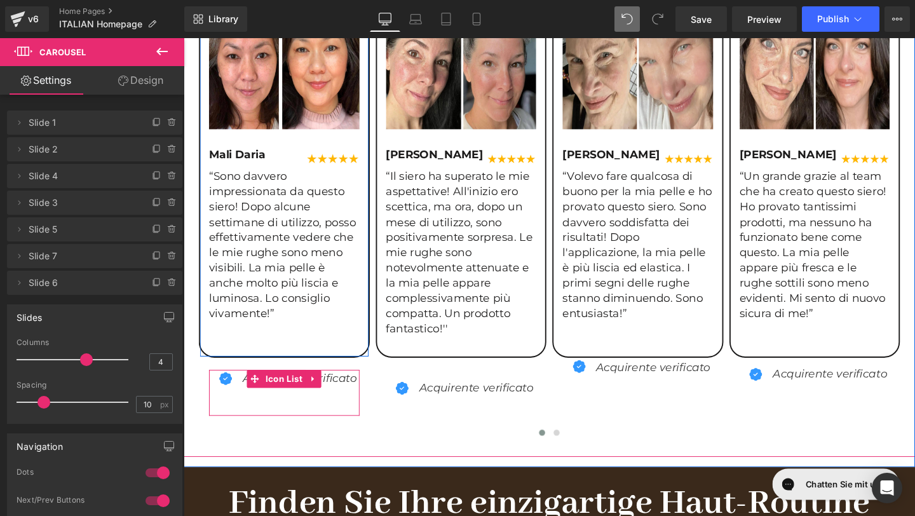
click at [233, 415] on ul "Icon Acquirente verificato Text Block" at bounding box center [289, 411] width 153 height 48
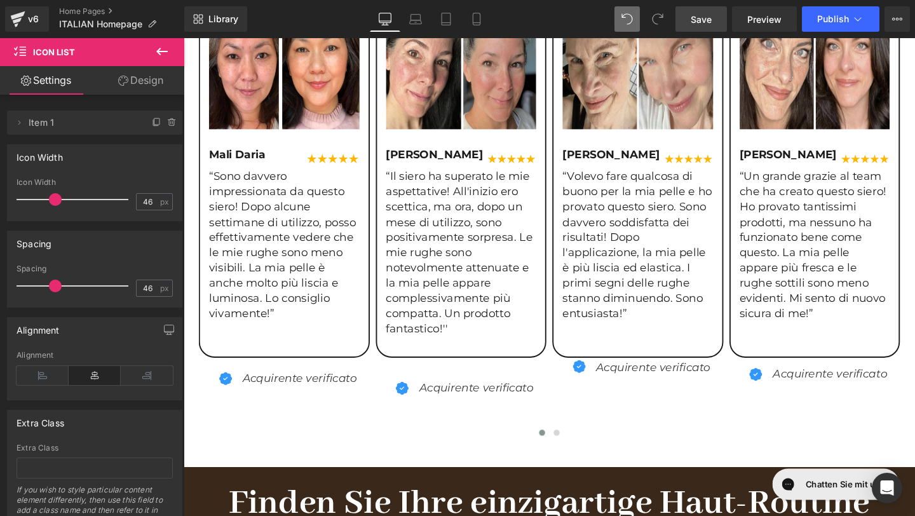
click at [702, 10] on link "Save" at bounding box center [701, 18] width 51 height 25
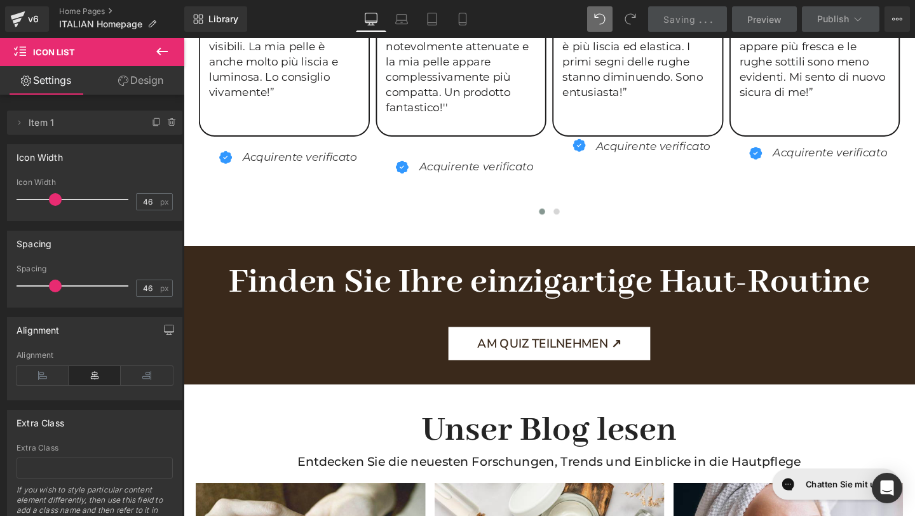
scroll to position [1705, 0]
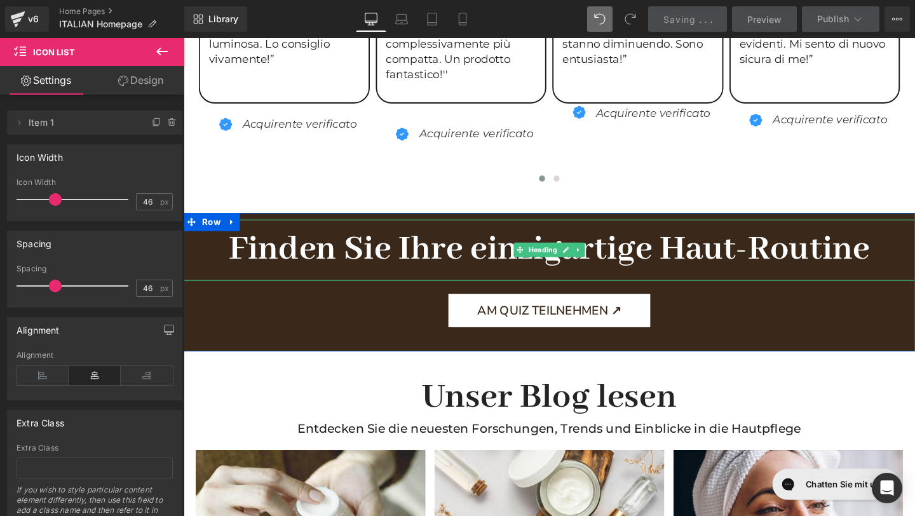
click at [913, 263] on h1 "Finden Sie Ihre einzigartige Haut-Routine" at bounding box center [568, 261] width 769 height 64
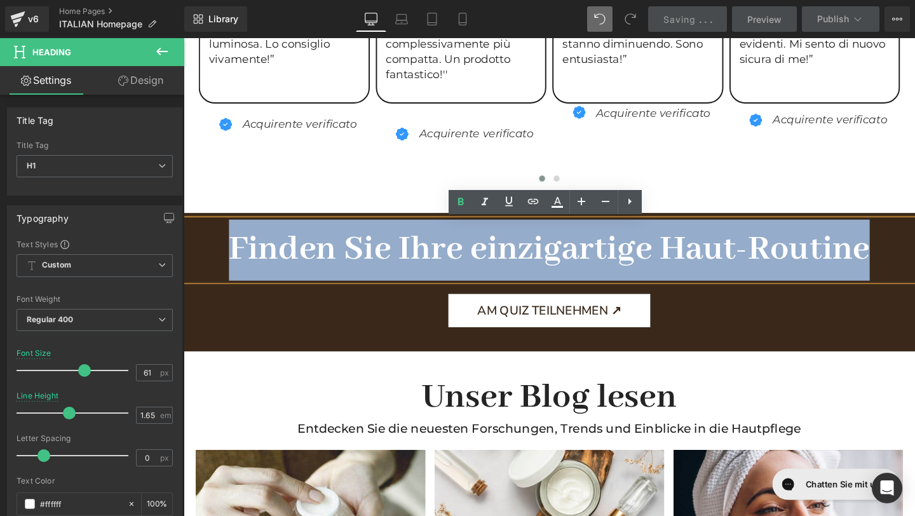
drag, startPoint x: 913, startPoint y: 263, endPoint x: 223, endPoint y: 262, distance: 689.7
click at [223, 262] on h1 "Finden Sie Ihre einzigartige Haut-Routine" at bounding box center [568, 261] width 769 height 64
copy b "Finden Sie Ihre einzigartige Haut-Routine"
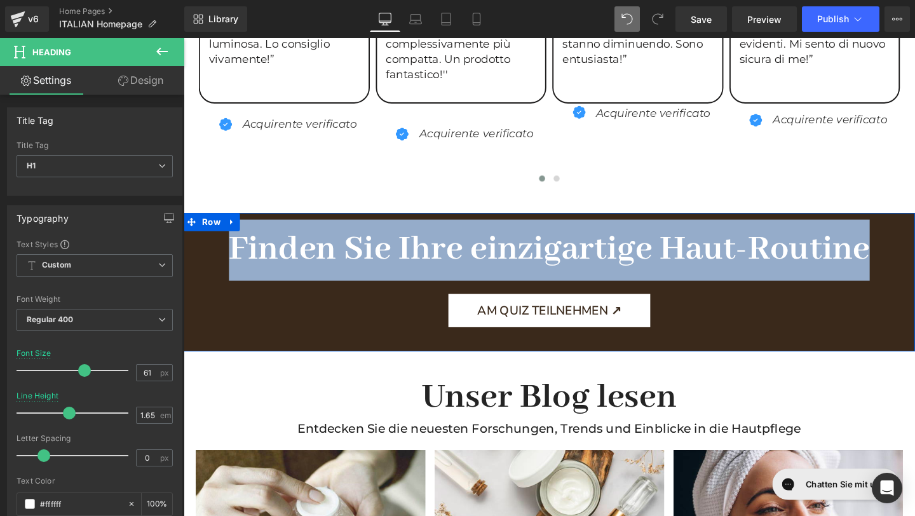
paste div
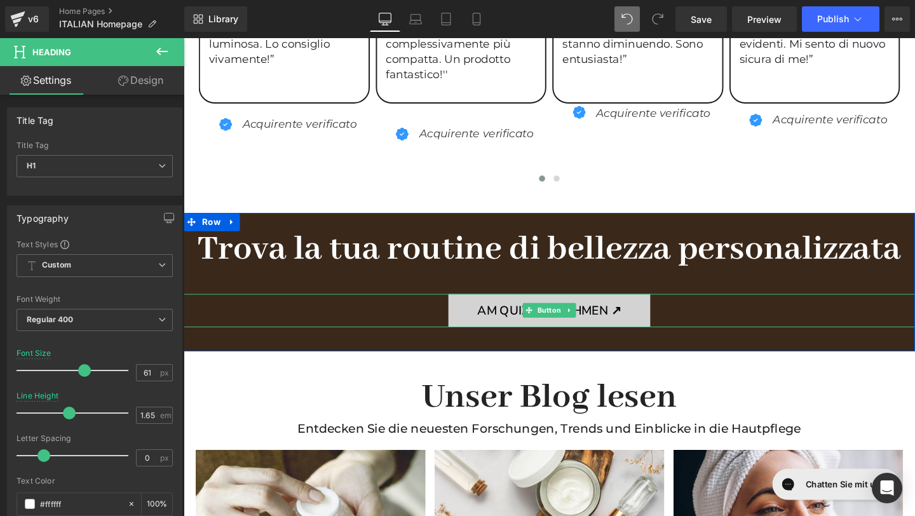
click at [622, 329] on span "AM QUIZ TEILNEHMEN ↗" at bounding box center [568, 324] width 151 height 21
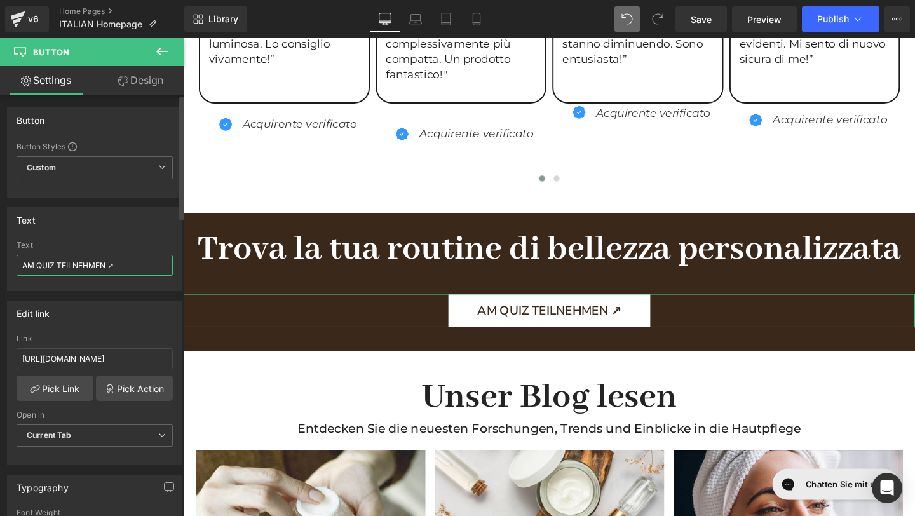
drag, startPoint x: 131, startPoint y: 266, endPoint x: 1, endPoint y: 262, distance: 129.7
click at [1, 262] on div "Text AM QUIZ TEILNEHMEN ↗ Text AM QUIZ TEILNEHMEN ↗" at bounding box center [95, 244] width 190 height 93
paste input "PARTECIPA AL QUIZ"
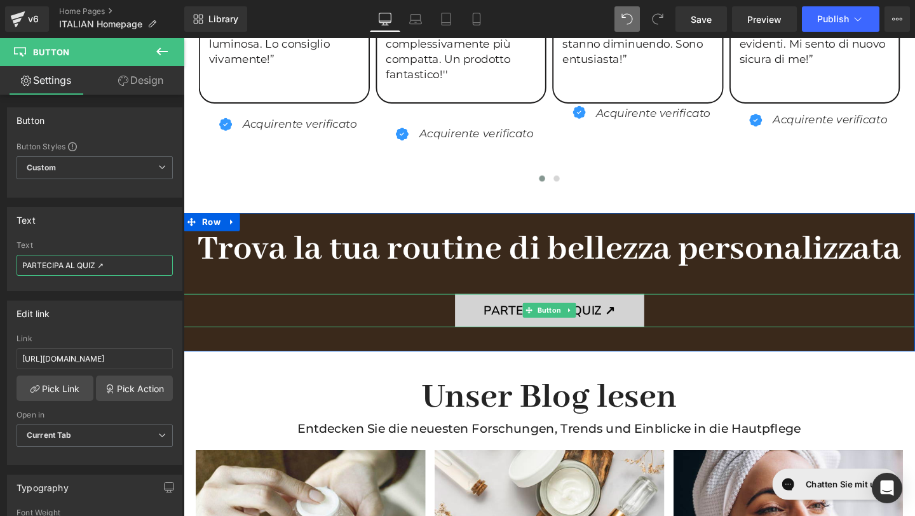
type input "PARTECIPA AL QUIZ ↗"
click at [517, 334] on span "PARTECIPA AL QUIZ ↗" at bounding box center [569, 324] width 138 height 21
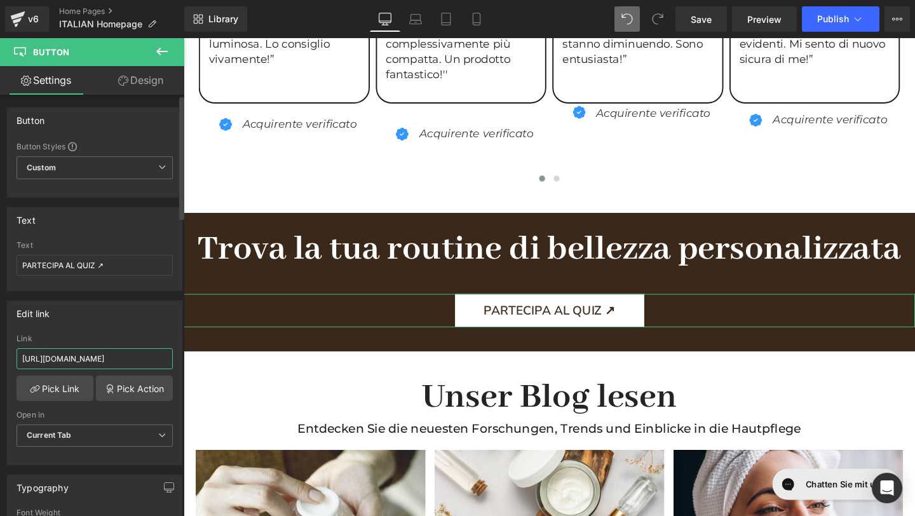
click at [71, 361] on input "[URL][DOMAIN_NAME]" at bounding box center [95, 358] width 156 height 21
drag, startPoint x: 22, startPoint y: 357, endPoint x: 175, endPoint y: 358, distance: 152.6
click at [175, 360] on div "[URL][DOMAIN_NAME] Link [URL][DOMAIN_NAME] Pick Link Pick Action Current Tab Ne…" at bounding box center [95, 399] width 174 height 130
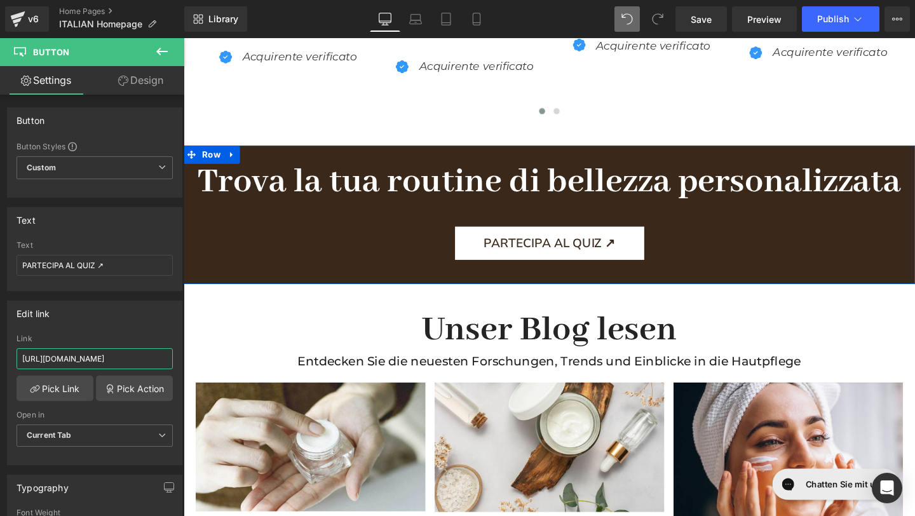
scroll to position [1801, 0]
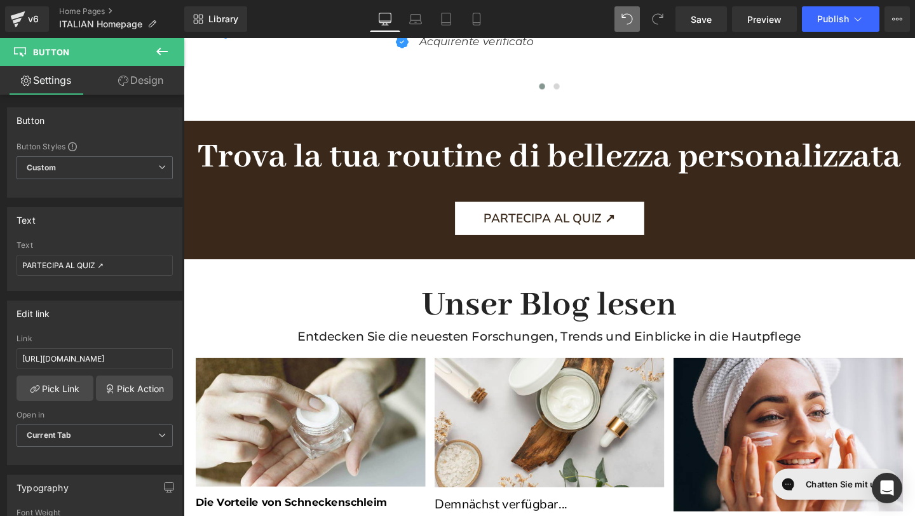
click at [310, 306] on h1 "Unser Blog lesen" at bounding box center [568, 319] width 744 height 46
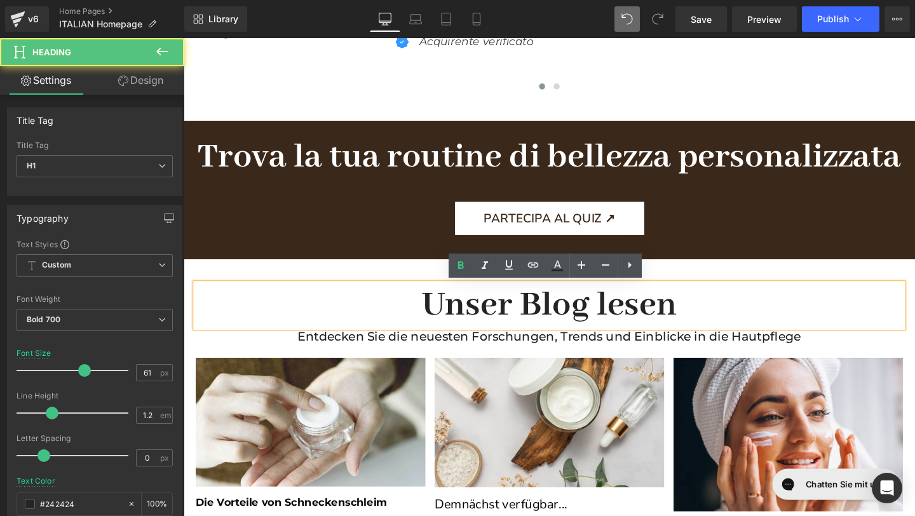
click at [708, 325] on h1 "Unser Blog lesen" at bounding box center [568, 319] width 744 height 46
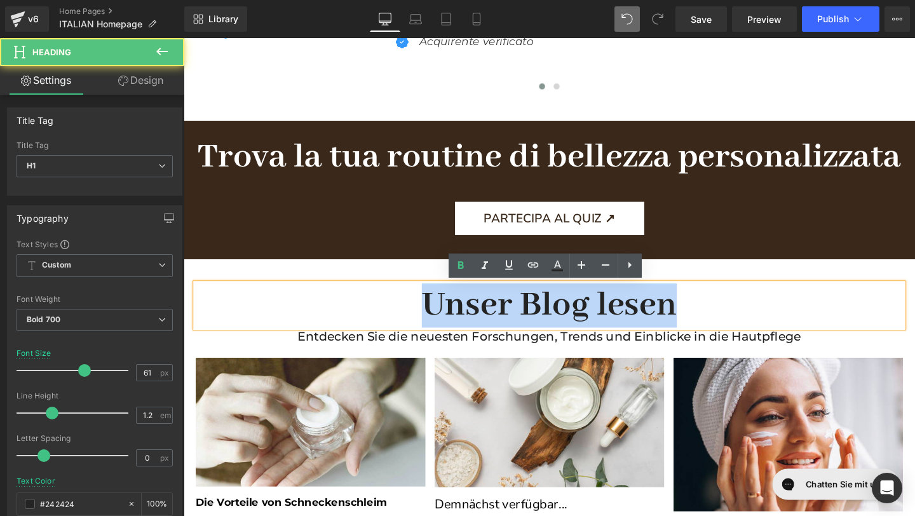
drag, startPoint x: 709, startPoint y: 325, endPoint x: 430, endPoint y: 325, distance: 278.4
click at [430, 325] on h1 "Unser Blog lesen" at bounding box center [568, 319] width 744 height 46
copy h1 "Unser Blog lesen"
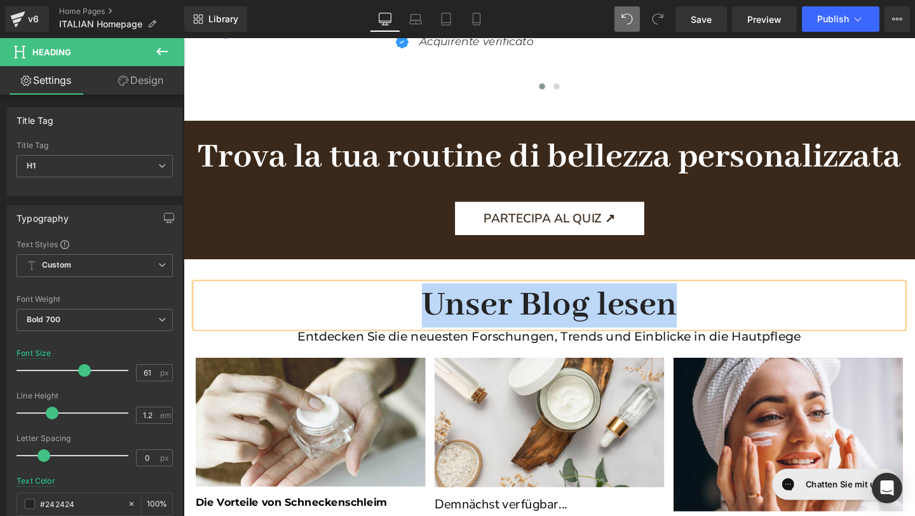
paste div
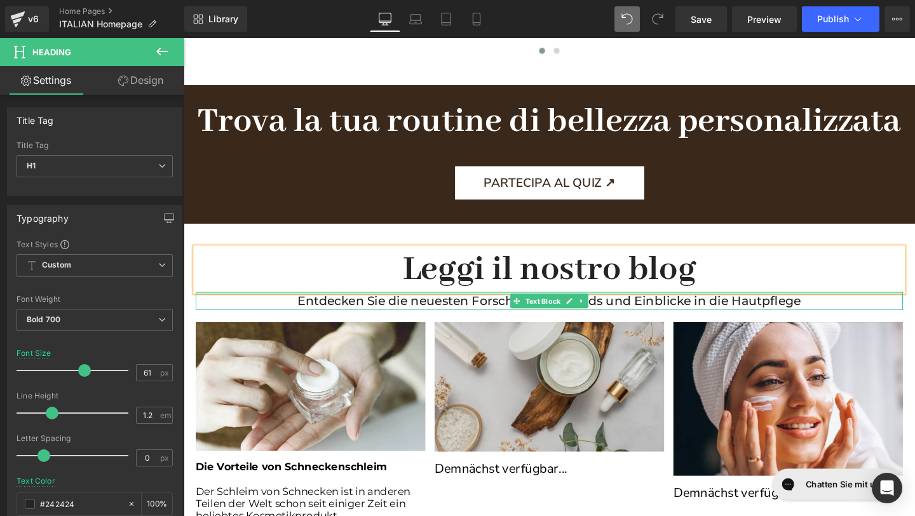
scroll to position [1845, 0]
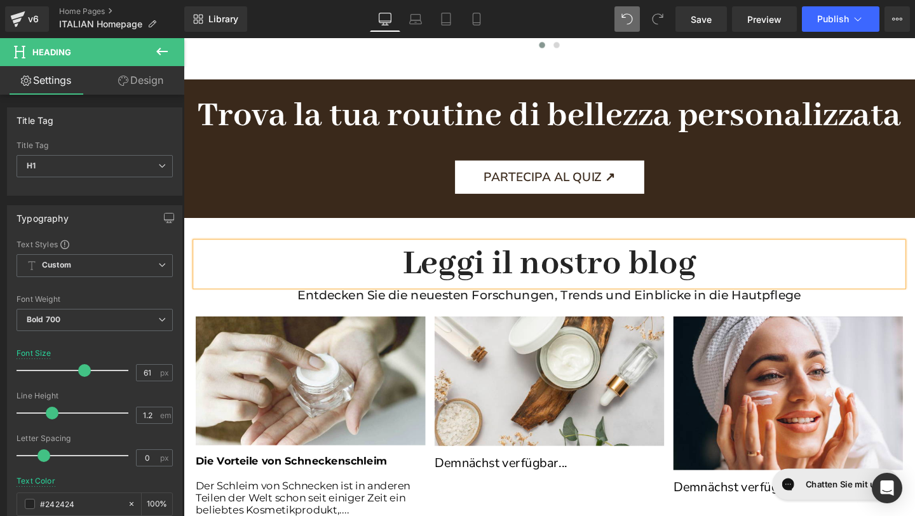
click at [299, 306] on p "Entdecken Sie die neuesten Forschungen, Trends und Einblicke in die Hautpflege" at bounding box center [568, 308] width 744 height 19
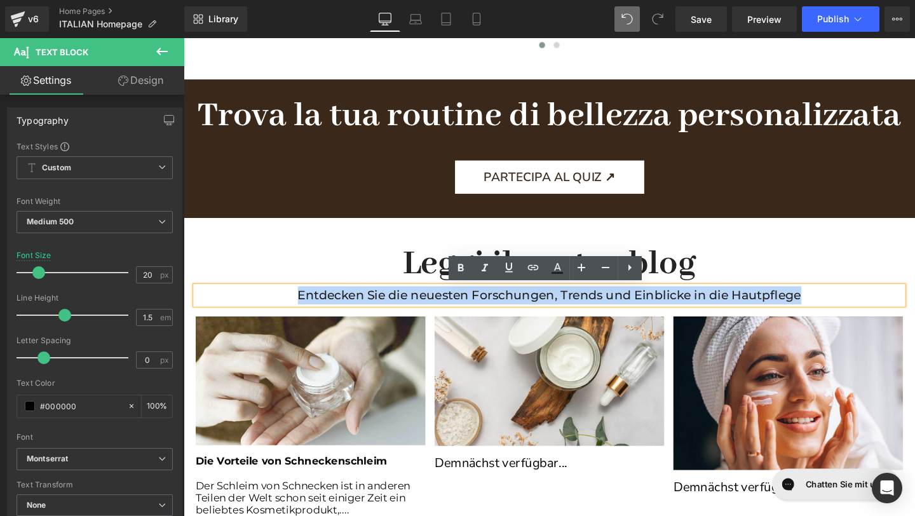
drag, startPoint x: 299, startPoint y: 306, endPoint x: 833, endPoint y: 310, distance: 534.6
click at [833, 310] on p "Entdecken Sie die neuesten Forschungen, Trends und Einblicke in die Hautpflege" at bounding box center [568, 308] width 744 height 19
copy font "Entdecken Sie die neuesten Forschungen, Trends und Einblicke in die Hautpflege"
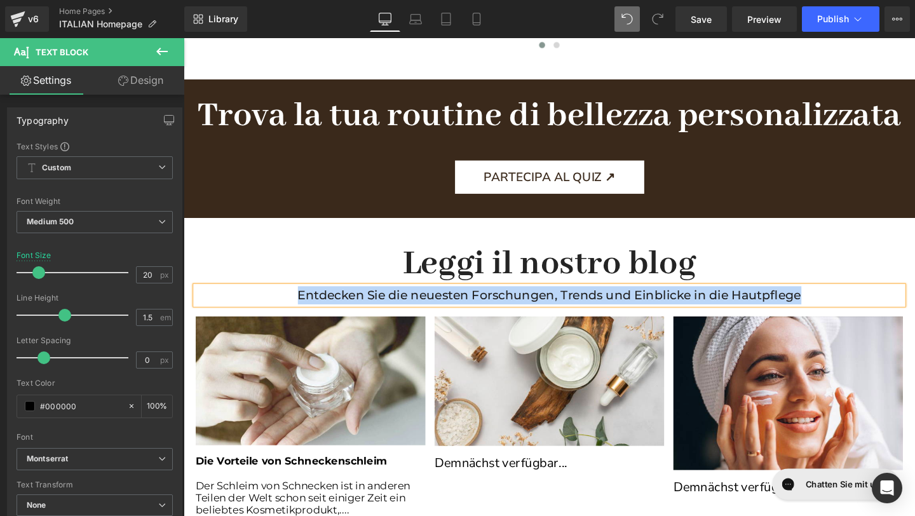
paste div
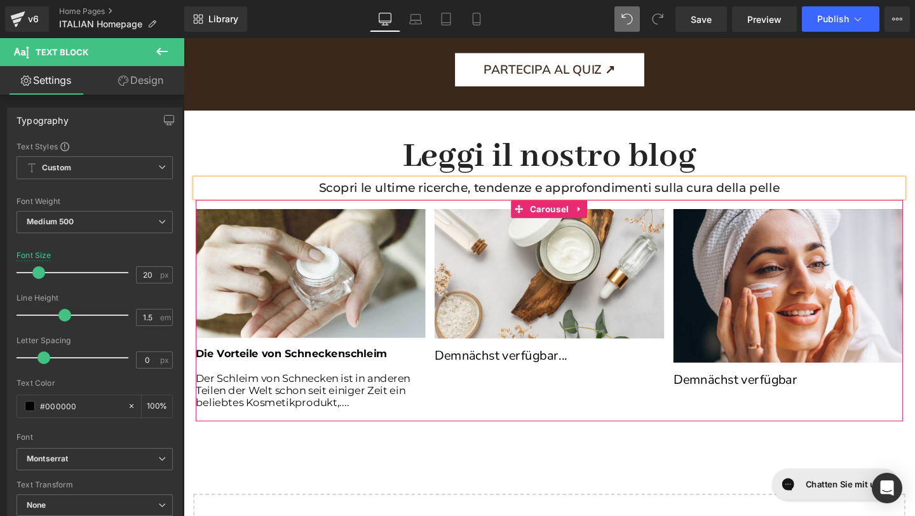
scroll to position [1990, 0]
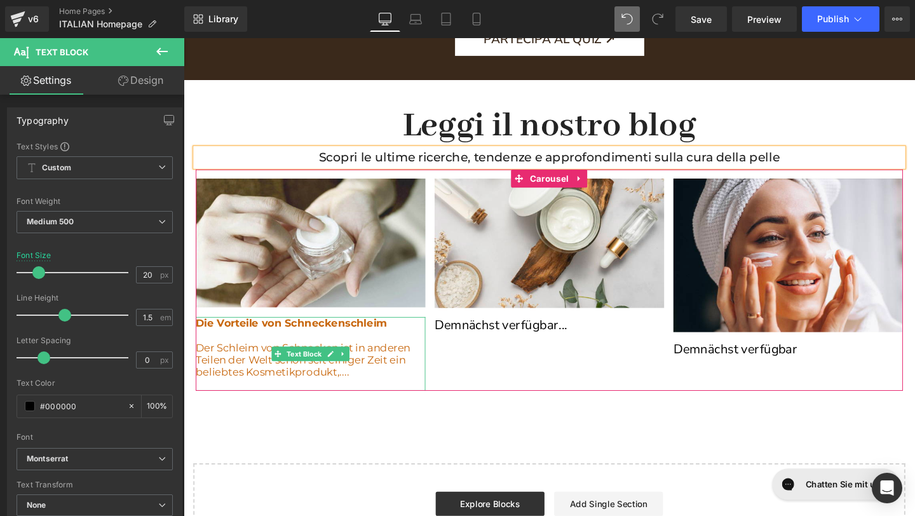
click at [403, 339] on p "Die Vorteile von Schneckenschleim" at bounding box center [317, 337] width 242 height 13
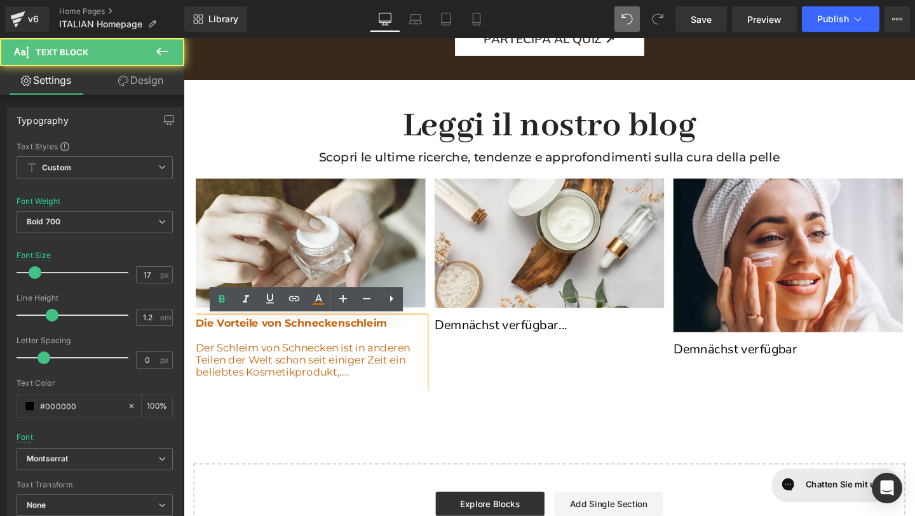
click at [406, 339] on p "Die Vorteile von Schneckenschleim" at bounding box center [317, 337] width 242 height 13
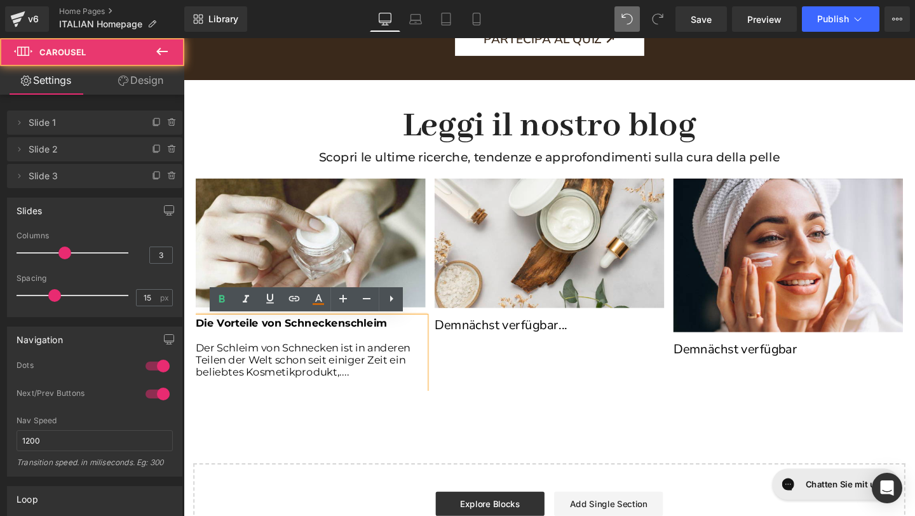
click at [512, 390] on div "Image Die Vorteile von Schneckenschleim Der Schleim von Schnecken ist in andere…" at bounding box center [572, 298] width 753 height 224
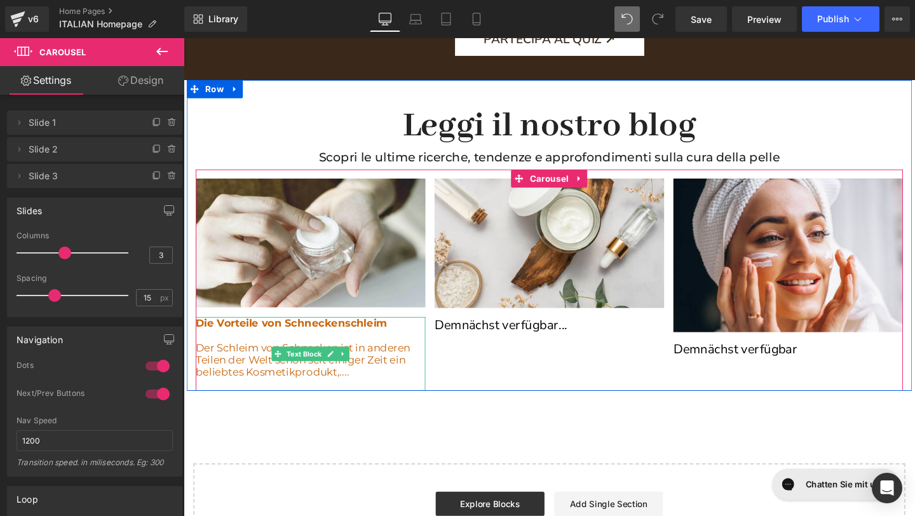
click at [393, 343] on p "Die Vorteile von Schneckenschleim" at bounding box center [317, 337] width 242 height 13
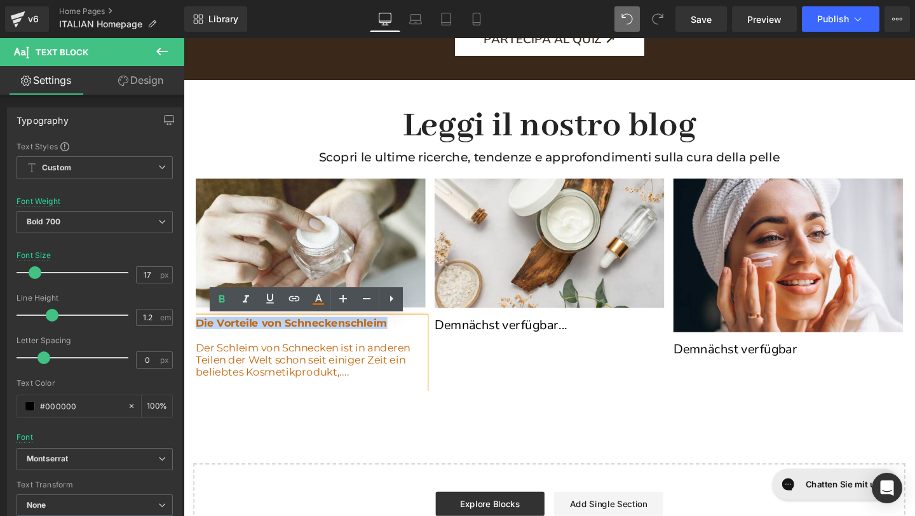
drag, startPoint x: 403, startPoint y: 340, endPoint x: 198, endPoint y: 339, distance: 204.7
click at [198, 339] on p "Die Vorteile von Schneckenschleim" at bounding box center [317, 337] width 242 height 13
copy p "Die Vorteile von Schneckenschleim"
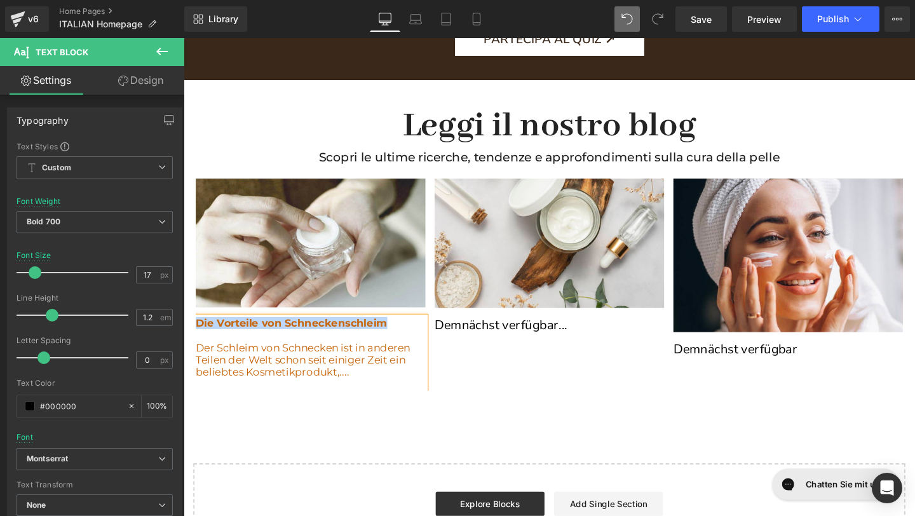
paste div
click at [354, 393] on span "Der Schleim von Schnecken ist in anderen Teilen der Welt schon seit einiger Zei…" at bounding box center [309, 376] width 226 height 39
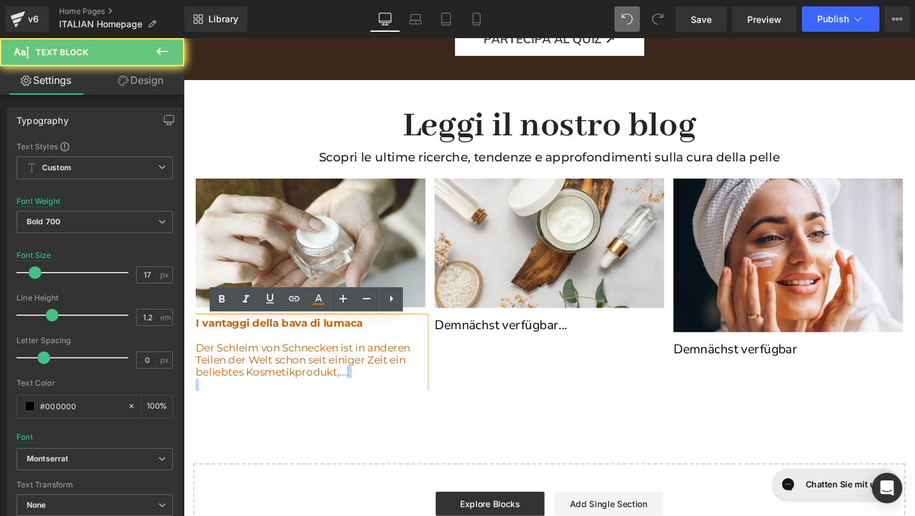
click at [353, 392] on span "Der Schleim von Schnecken ist in anderen Teilen der Welt schon seit einiger Zei…" at bounding box center [309, 376] width 226 height 39
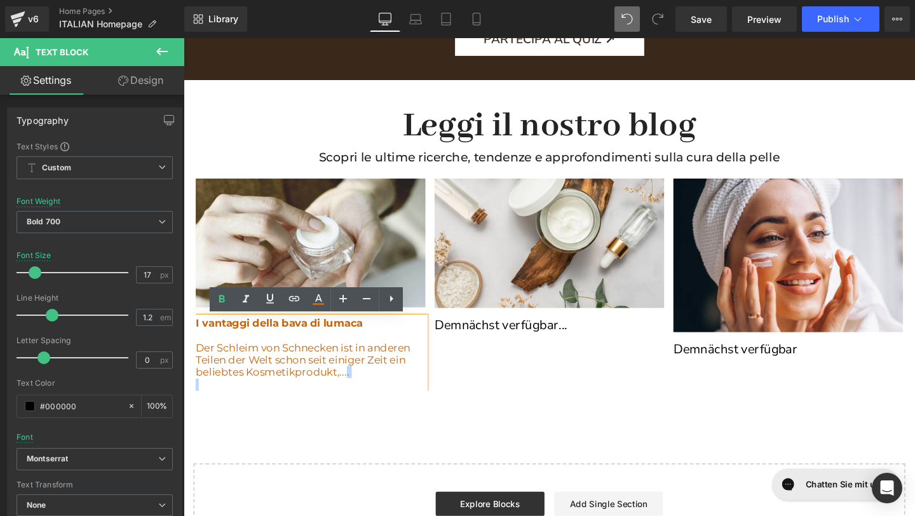
click at [358, 392] on p "Der Schleim von Schnecken ist in anderen Teilen der Welt schon seit einiger Zei…" at bounding box center [317, 376] width 242 height 39
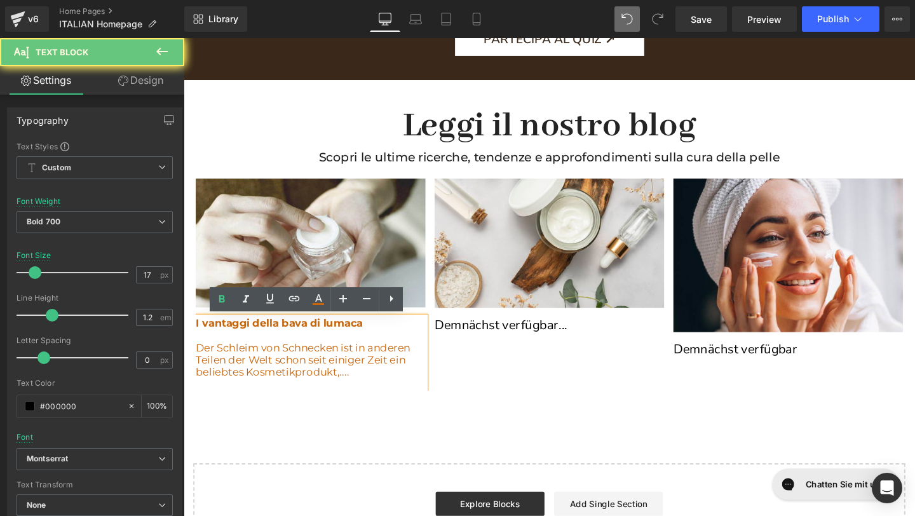
click at [359, 392] on p "Der Schleim von Schnecken ist in anderen Teilen der Welt schon seit einiger Zei…" at bounding box center [317, 376] width 242 height 39
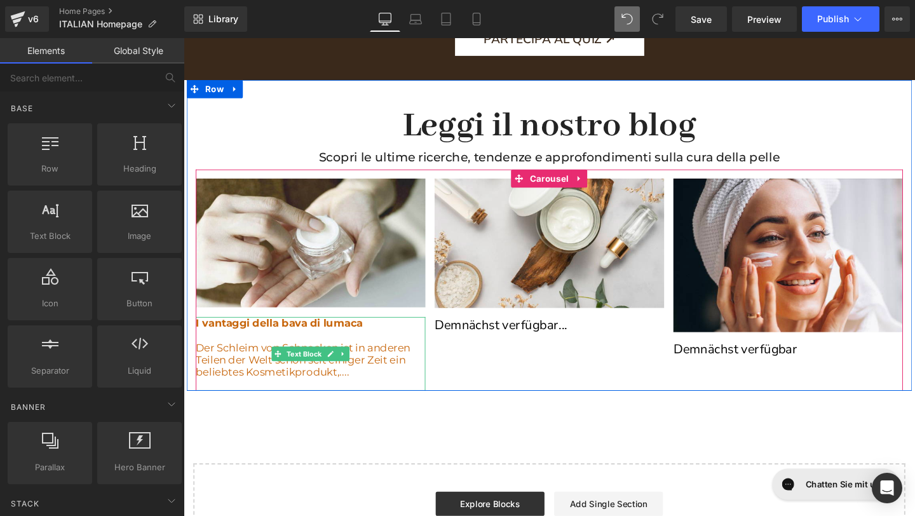
click at [357, 390] on p "Der Schleim von Schnecken ist in anderen Teilen der Welt schon seit einiger Zei…" at bounding box center [317, 376] width 242 height 39
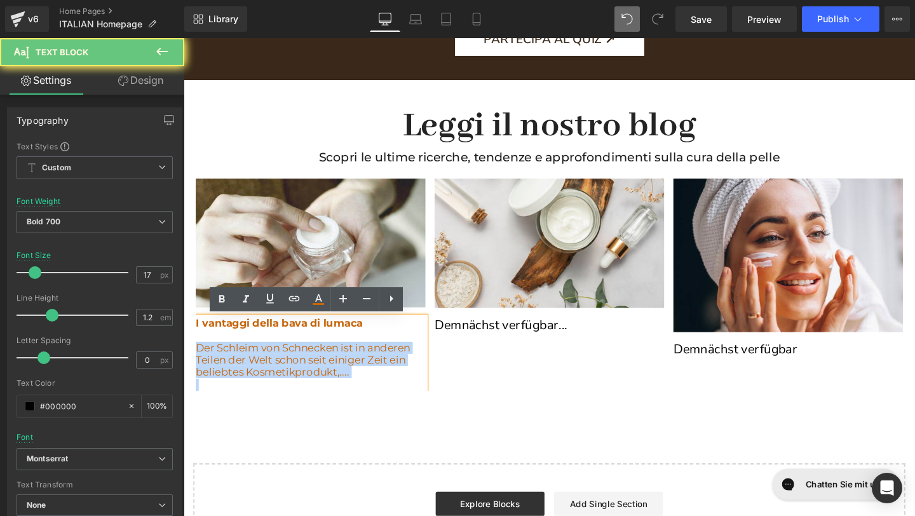
drag, startPoint x: 357, startPoint y: 390, endPoint x: 201, endPoint y: 360, distance: 159.2
click at [200, 360] on p "Der Schleim von Schnecken ist in anderen Teilen der Welt schon seit einiger Zei…" at bounding box center [317, 376] width 242 height 39
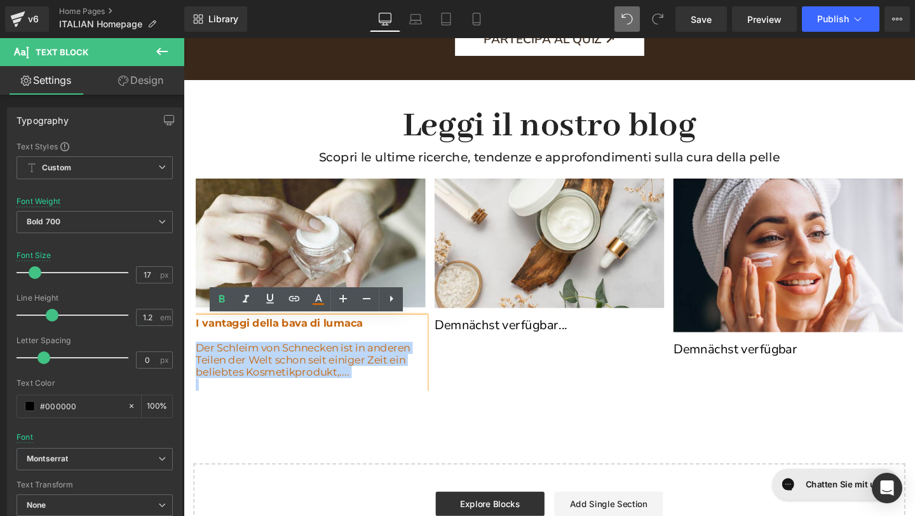
copy span "Der Schleim von Schnecken ist in anderen Teilen der Welt schon seit einiger Zei…"
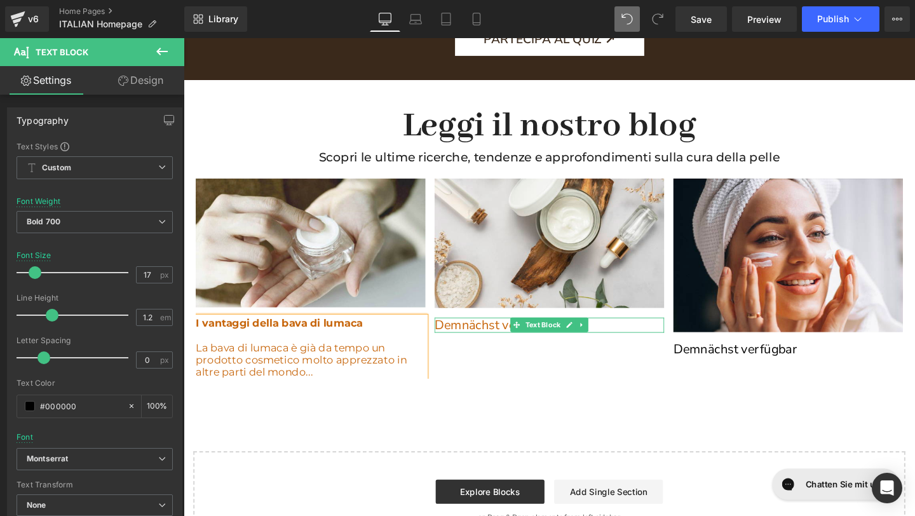
click at [621, 338] on p "Demnächst verfügbar..." at bounding box center [568, 340] width 242 height 16
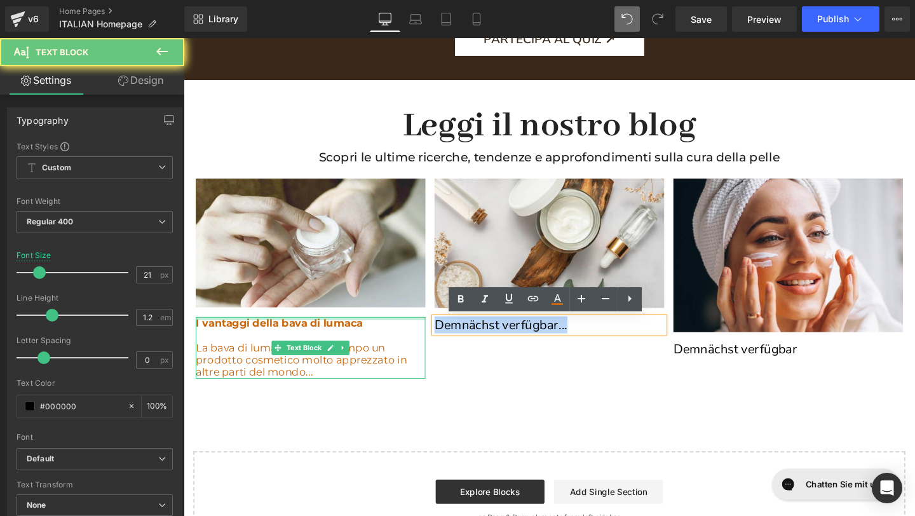
drag, startPoint x: 597, startPoint y: 338, endPoint x: 418, endPoint y: 332, distance: 179.3
click at [418, 332] on div "Image I vantaggi della bava di lumaca La bava di lumaca è già da tempo un prodo…" at bounding box center [572, 291] width 753 height 210
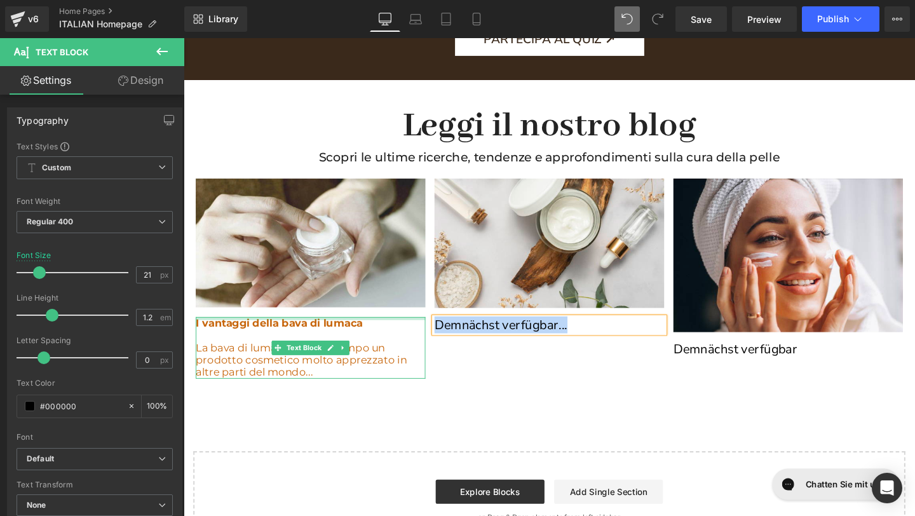
copy p "Demnächst verfügbar..."
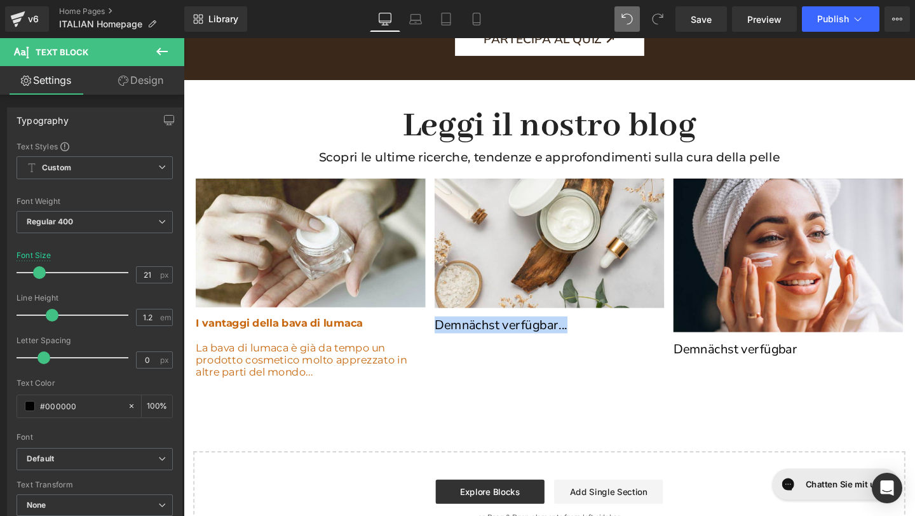
paste div
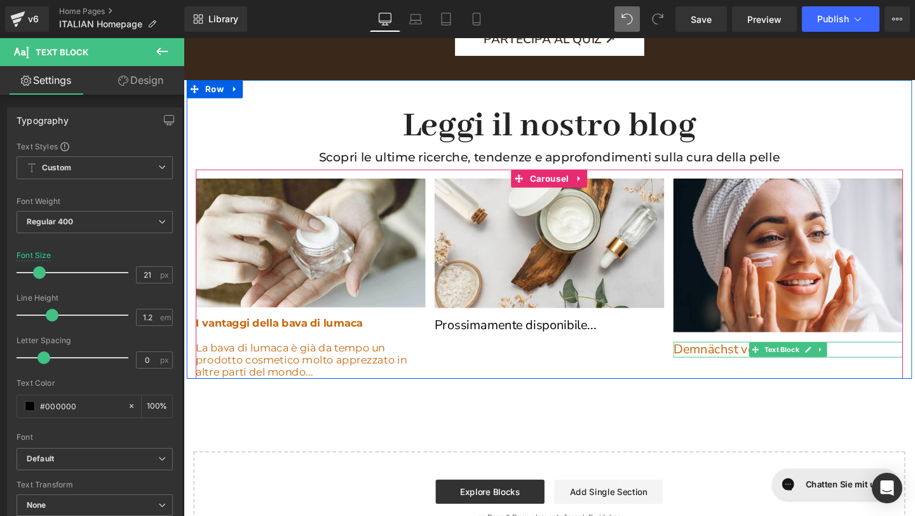
click at [876, 367] on p "Demnächst verfügbar" at bounding box center [820, 365] width 242 height 16
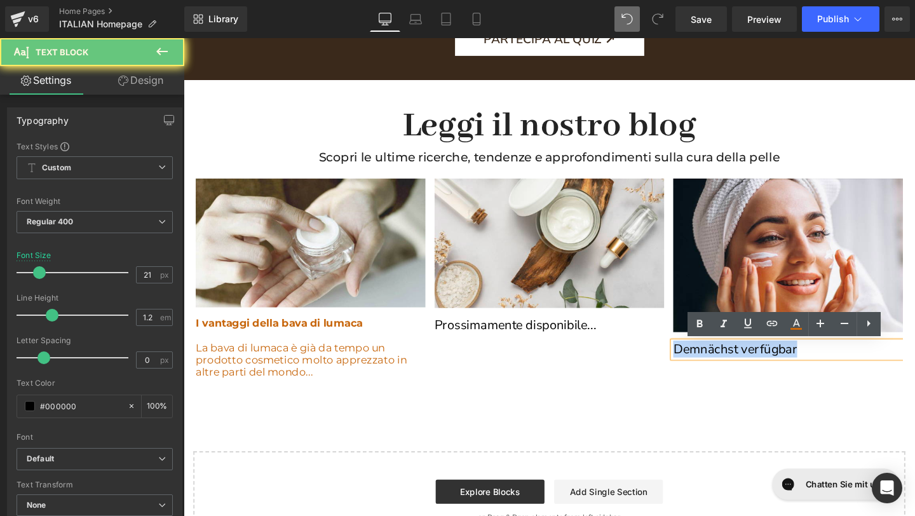
drag, startPoint x: 845, startPoint y: 365, endPoint x: 683, endPoint y: 365, distance: 162.7
click at [683, 365] on div "Image I vantaggi della bava di lumaca La bava di lumaca è già da tempo un prodo…" at bounding box center [572, 291] width 753 height 210
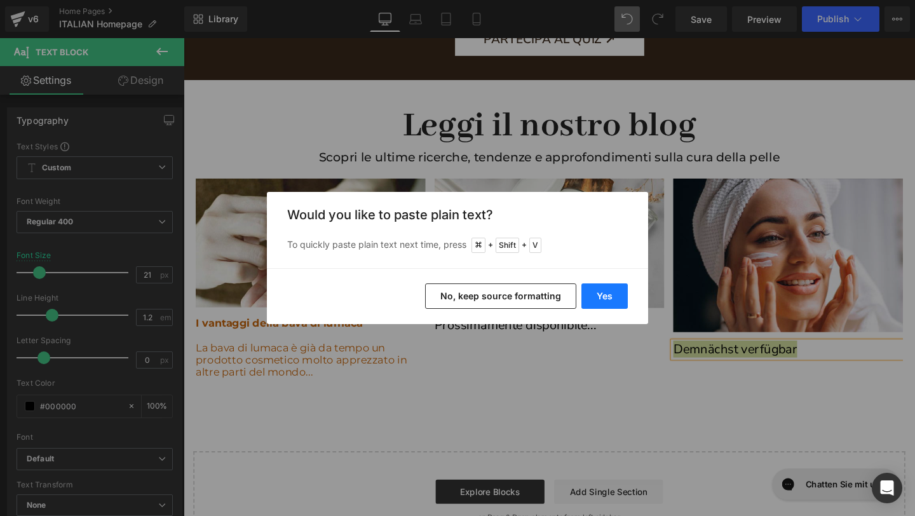
drag, startPoint x: 614, startPoint y: 289, endPoint x: 449, endPoint y: 267, distance: 166.0
click at [614, 289] on button "Yes" at bounding box center [605, 295] width 46 height 25
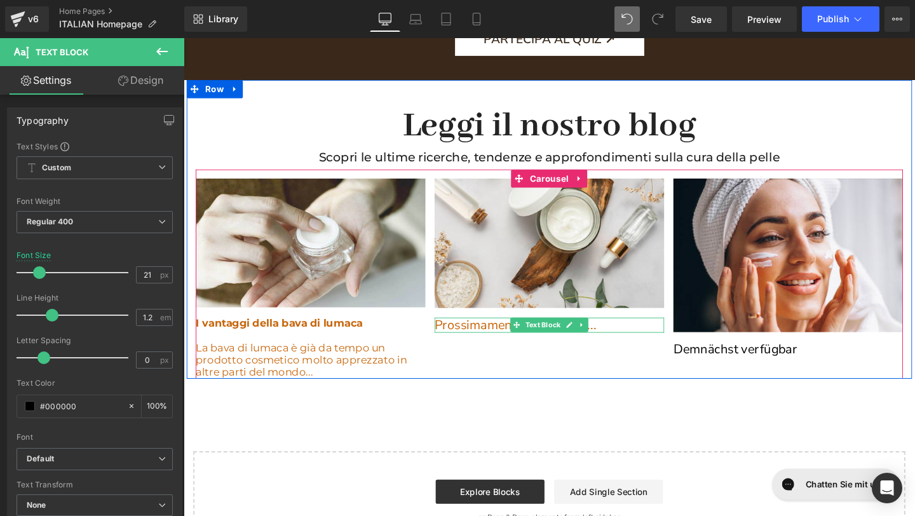
click at [625, 337] on p "Prossimamente disponibile..." at bounding box center [568, 340] width 242 height 16
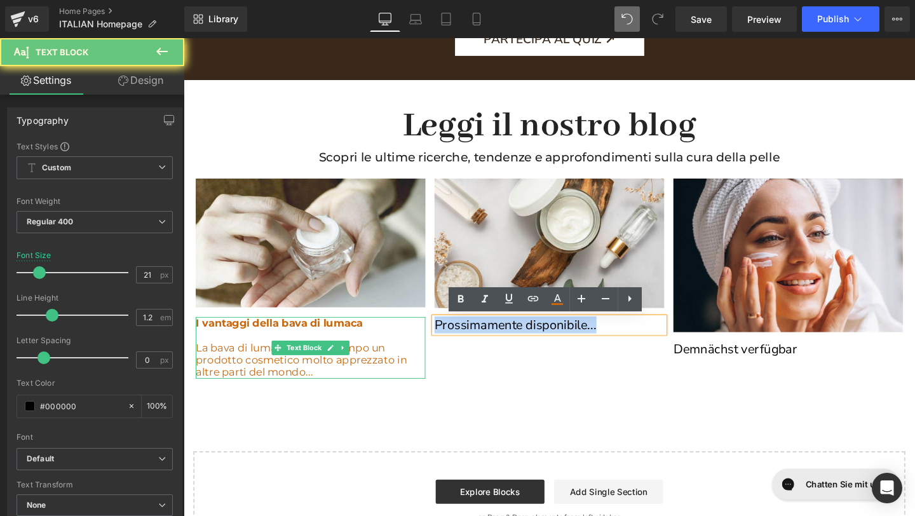
drag, startPoint x: 625, startPoint y: 338, endPoint x: 425, endPoint y: 336, distance: 200.9
click at [424, 336] on div "Image I vantaggi della bava di lumaca La bava di lumaca è già da tempo un prodo…" at bounding box center [572, 291] width 753 height 210
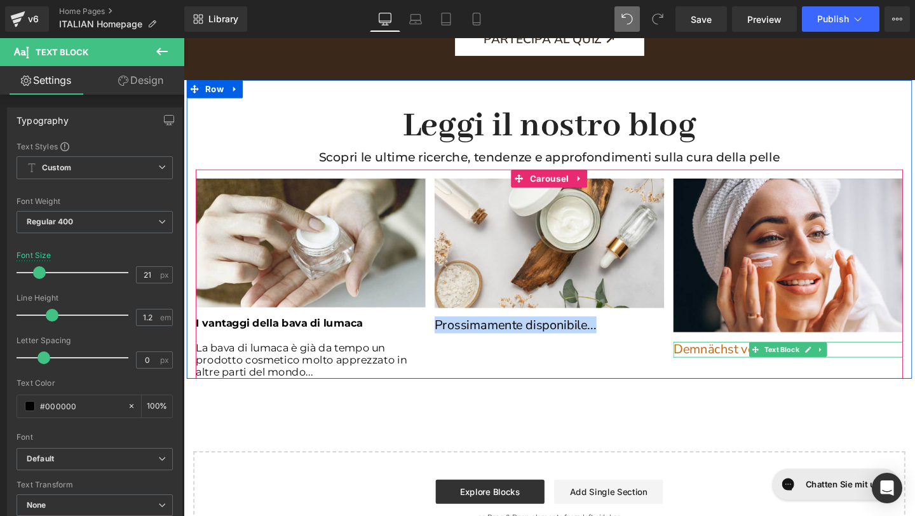
click at [884, 362] on p "Demnächst verfügbar" at bounding box center [820, 365] width 242 height 16
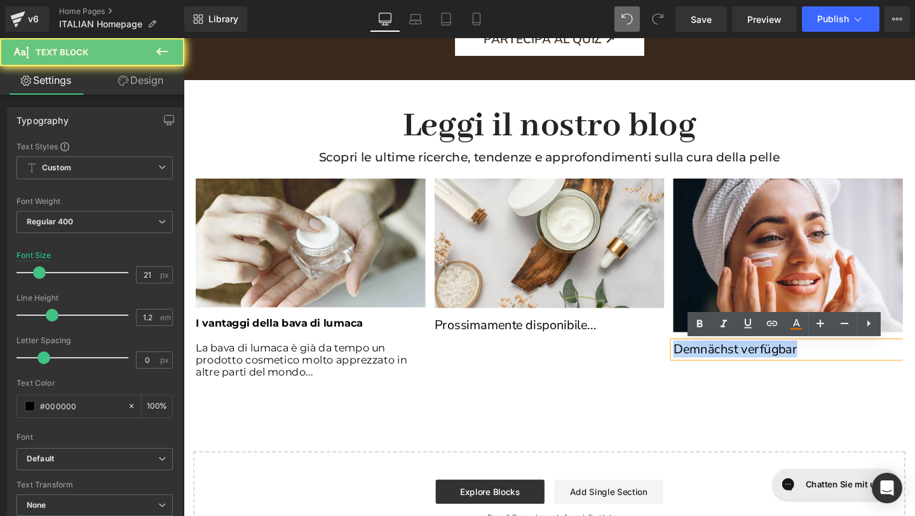
drag, startPoint x: 884, startPoint y: 362, endPoint x: 667, endPoint y: 360, distance: 216.8
click at [667, 360] on div "Image I vantaggi della bava di lumaca La bava di lumaca è già da tempo un prodo…" at bounding box center [572, 291] width 753 height 210
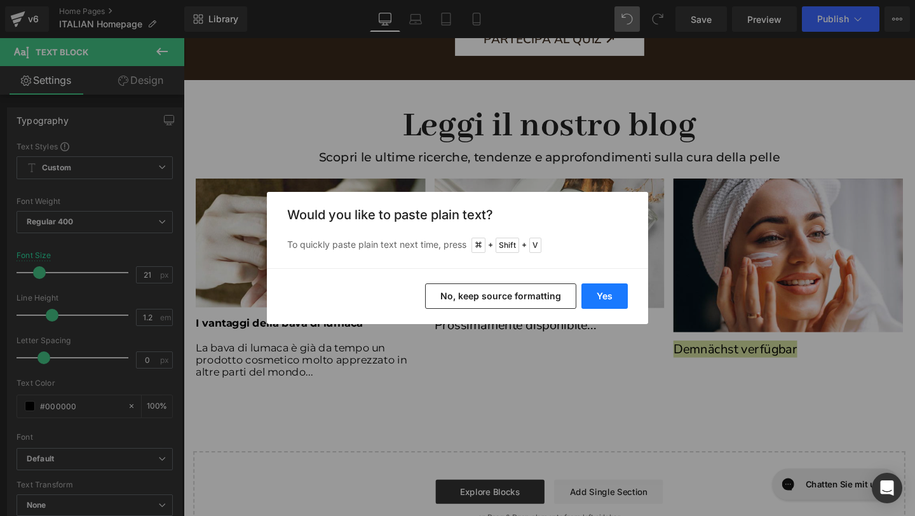
click at [589, 296] on button "Yes" at bounding box center [605, 295] width 46 height 25
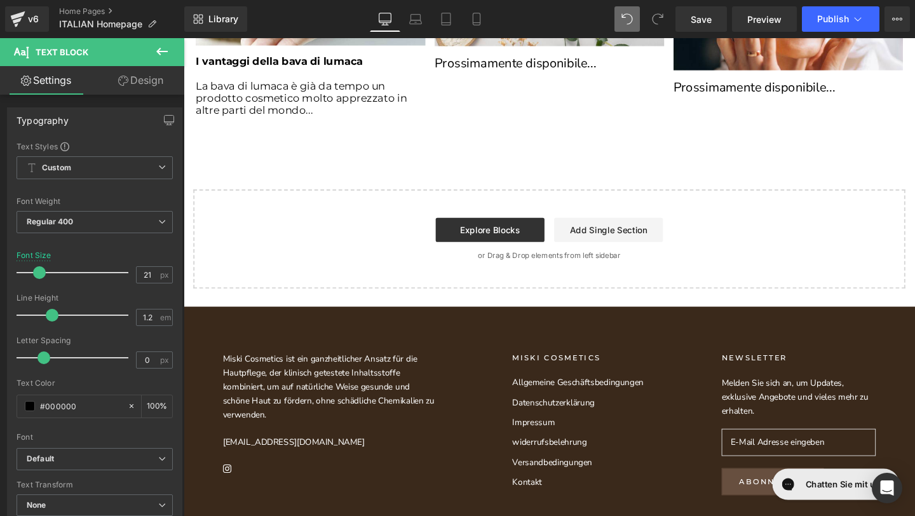
scroll to position [2334, 0]
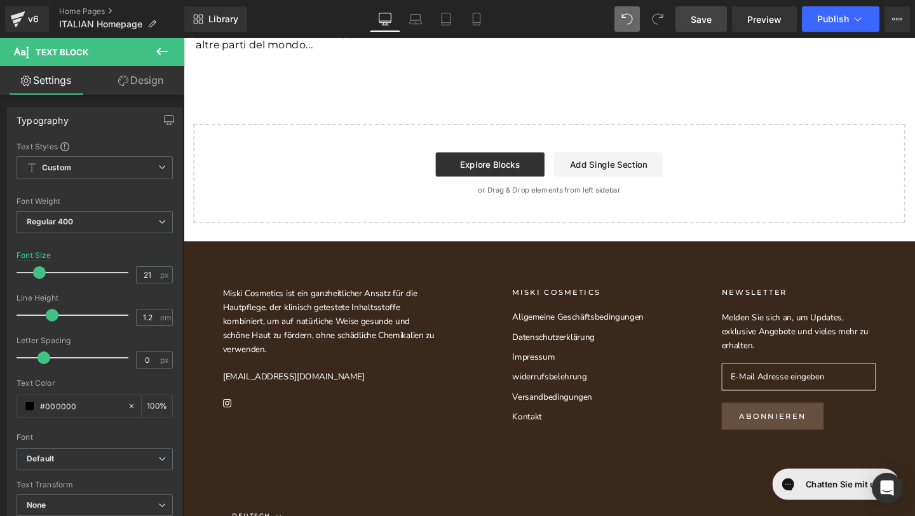
drag, startPoint x: 695, startPoint y: 20, endPoint x: 172, endPoint y: 301, distance: 594.4
click at [695, 20] on span "Save" at bounding box center [701, 19] width 21 height 13
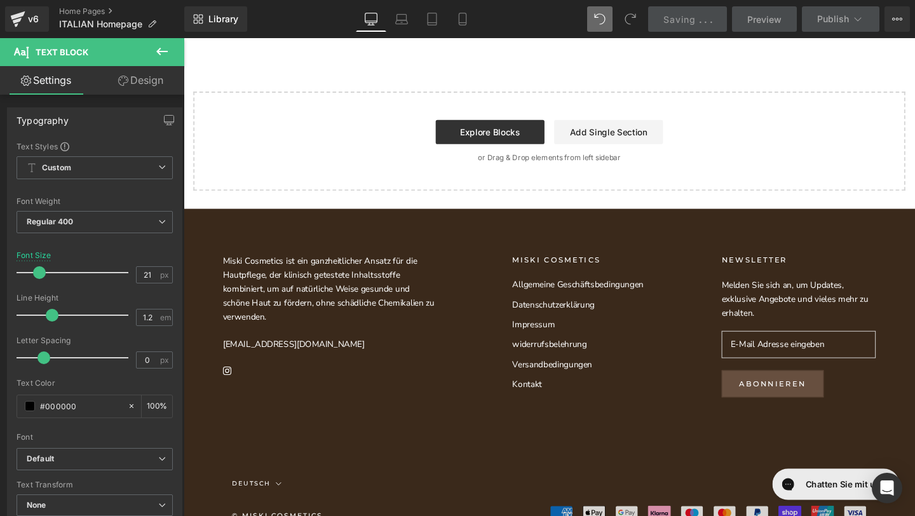
scroll to position [2407, 0]
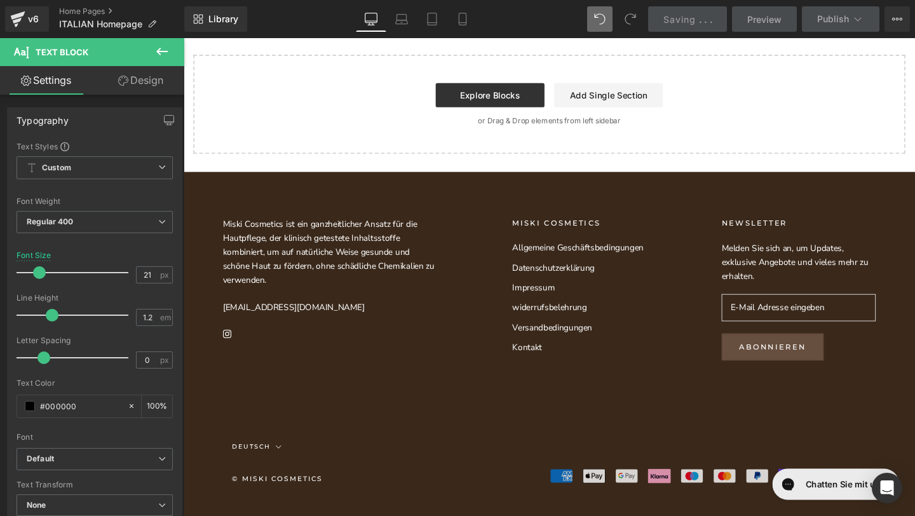
click at [263, 465] on button "Deutsch" at bounding box center [261, 467] width 52 height 13
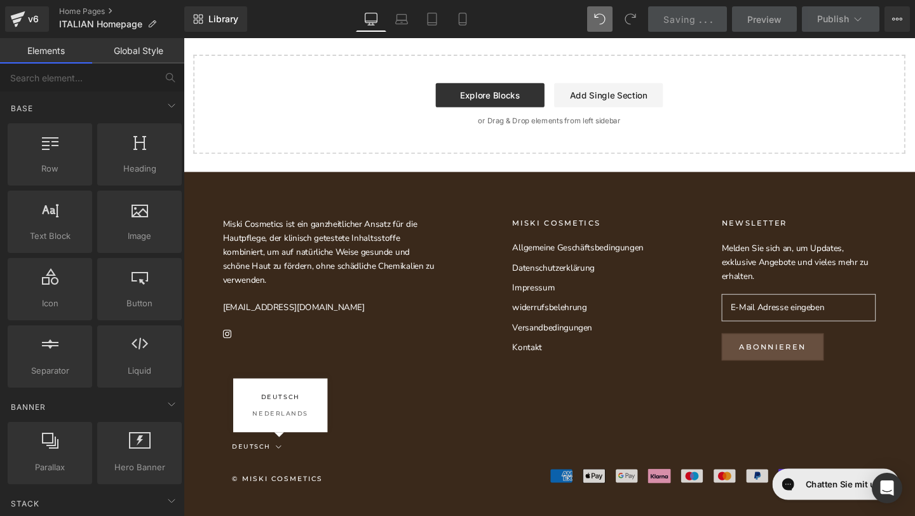
click at [275, 465] on button "Deutsch" at bounding box center [261, 467] width 52 height 13
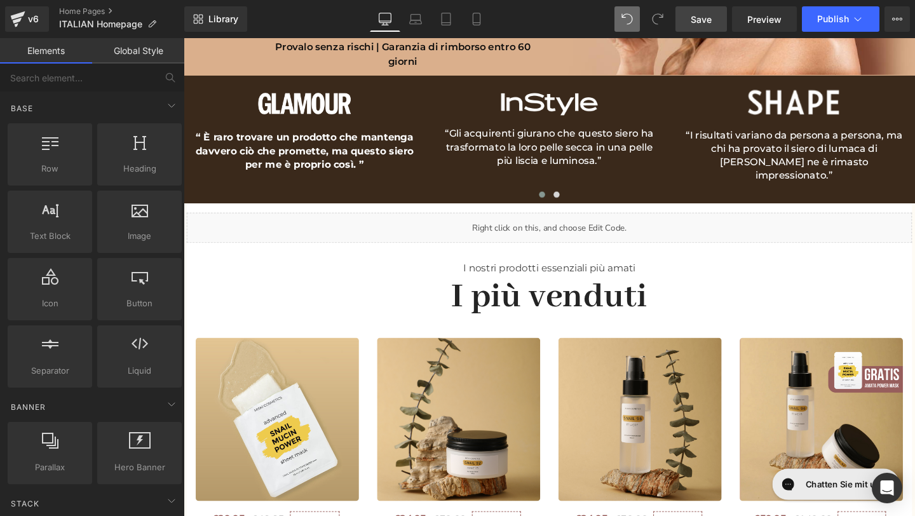
scroll to position [0, 0]
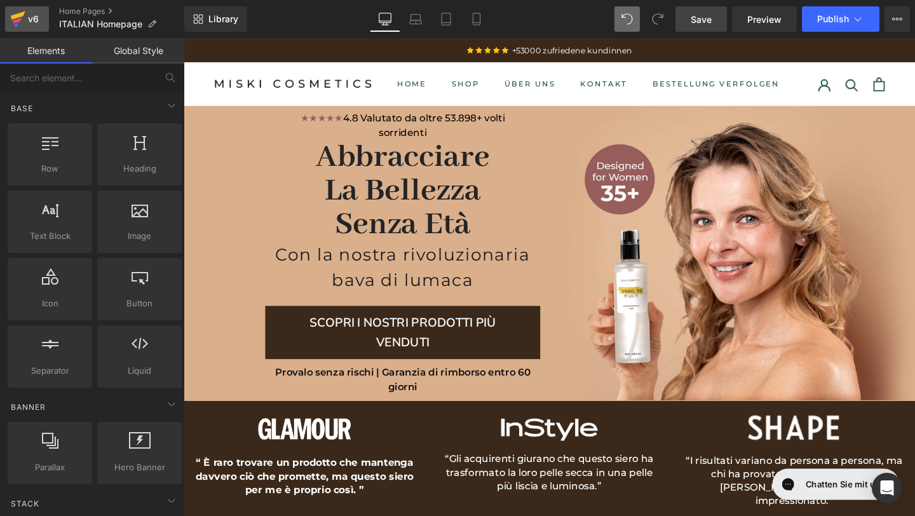
click at [33, 24] on div "v6" at bounding box center [33, 19] width 16 height 17
